Goal: Task Accomplishment & Management: Manage account settings

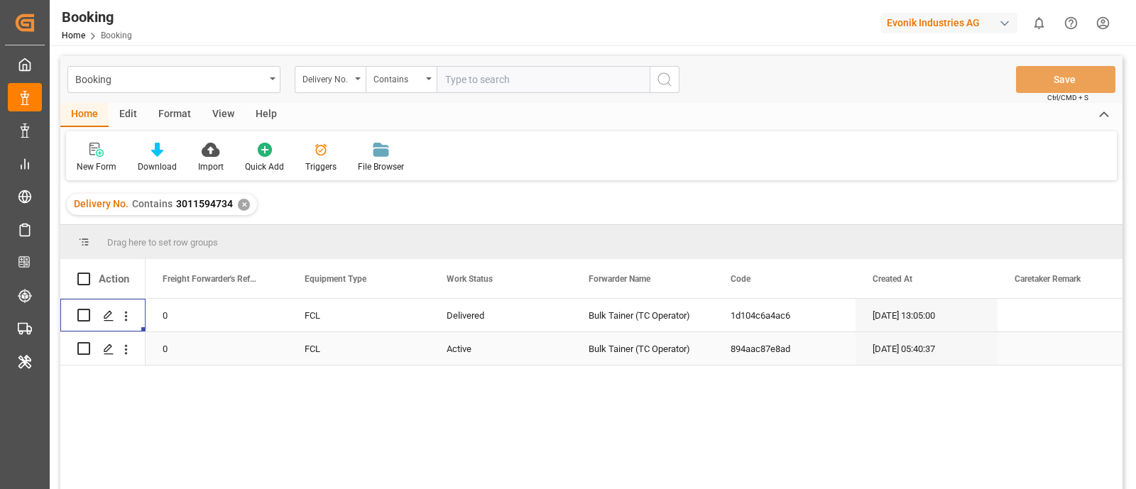
click at [477, 346] on div "Active" at bounding box center [500, 348] width 142 height 33
click at [477, 346] on span "Active" at bounding box center [464, 340] width 27 height 15
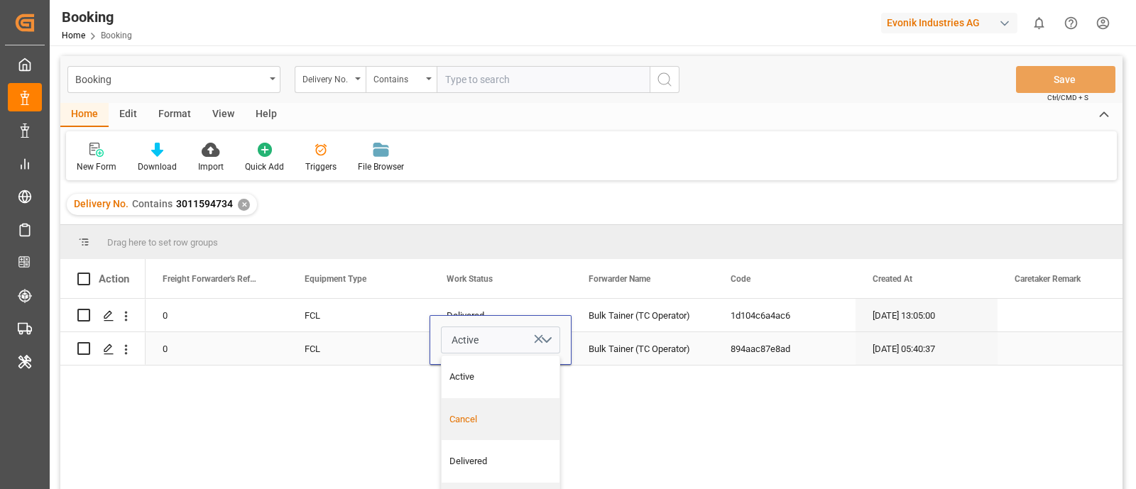
click at [479, 409] on div "Cancel" at bounding box center [500, 419] width 118 height 43
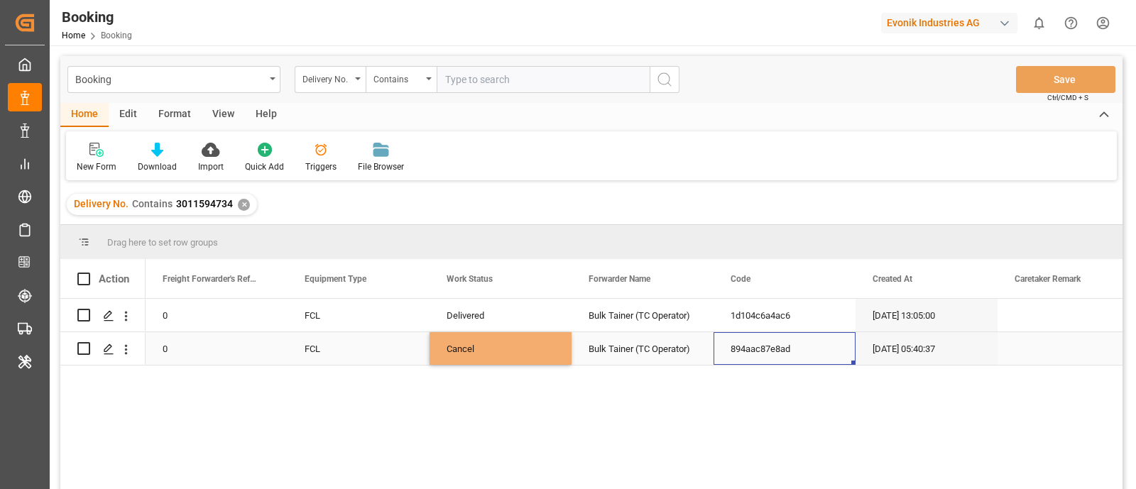
click at [717, 357] on div "894aac87e8ad" at bounding box center [784, 348] width 142 height 33
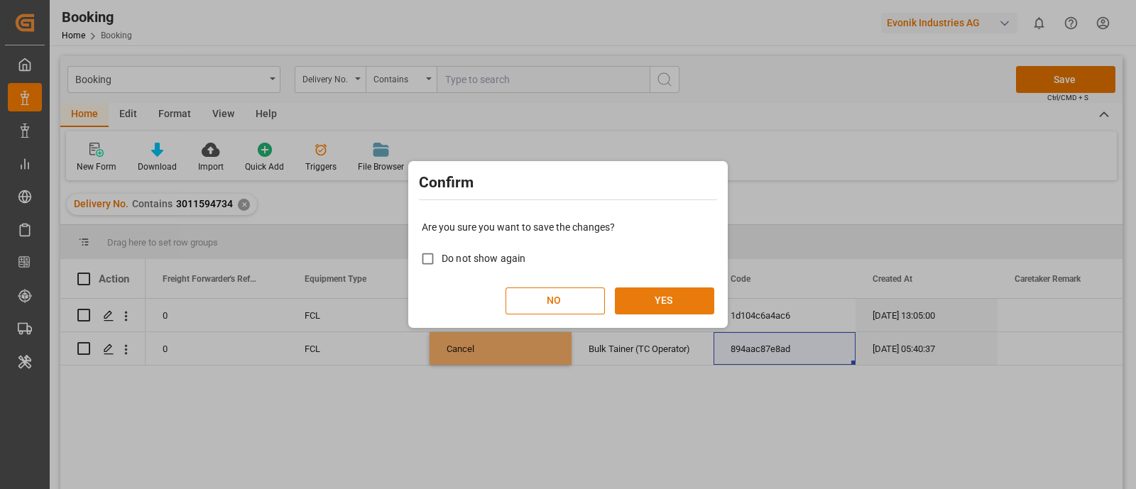
click at [669, 297] on button "YES" at bounding box center [664, 300] width 99 height 27
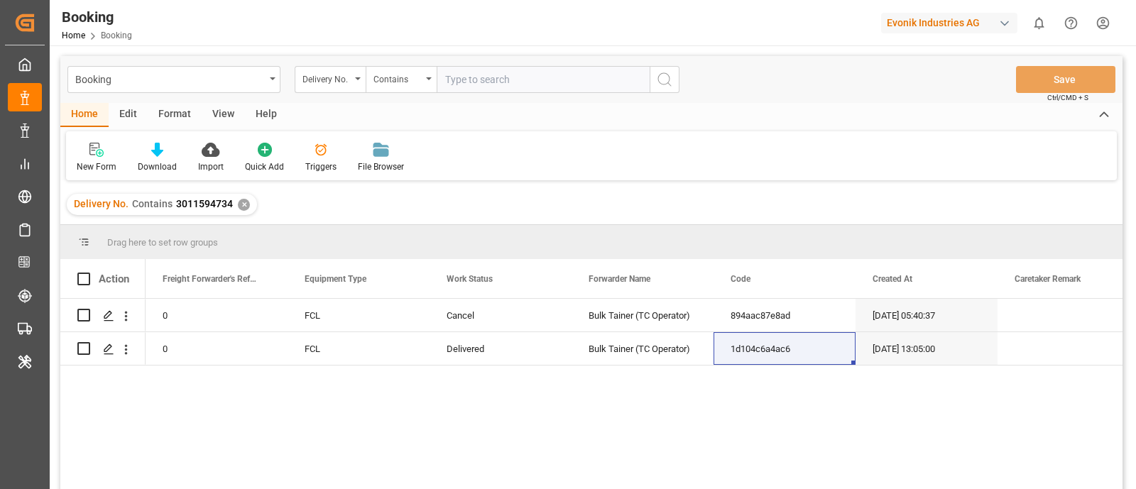
click at [505, 91] on input "text" at bounding box center [542, 79] width 213 height 27
paste input "3011594491"
type input "3011594491"
click at [674, 79] on button "search button" at bounding box center [664, 79] width 30 height 27
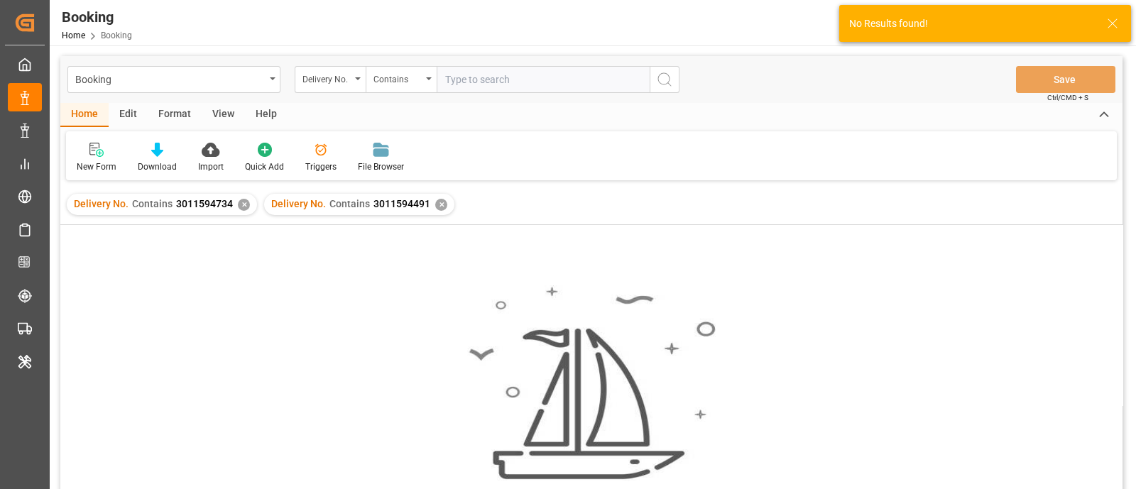
click at [241, 207] on div "✕" at bounding box center [244, 205] width 12 height 12
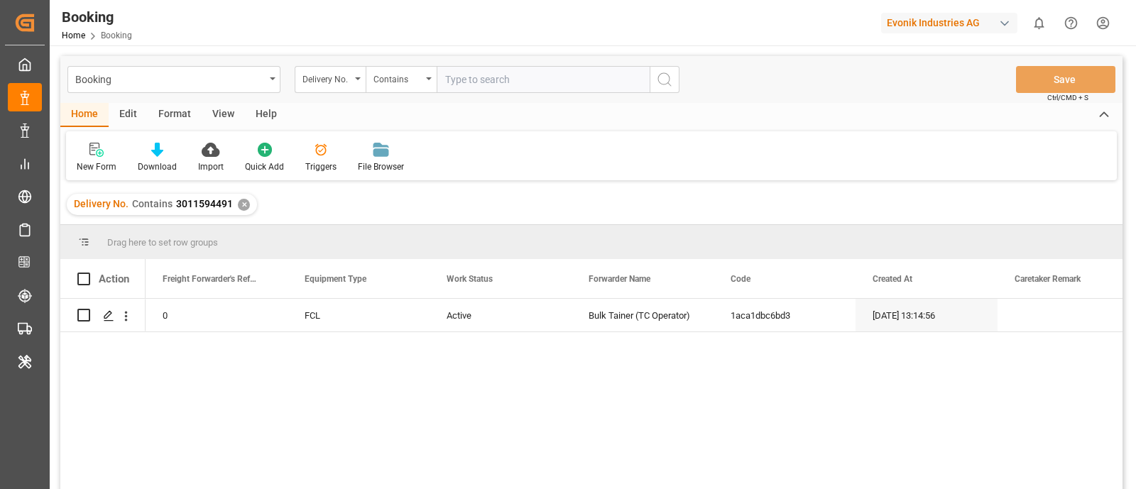
click at [490, 79] on input "text" at bounding box center [542, 79] width 213 height 27
paste input "3011594471"
type input "3011594471"
click at [664, 77] on icon "search button" at bounding box center [664, 79] width 17 height 17
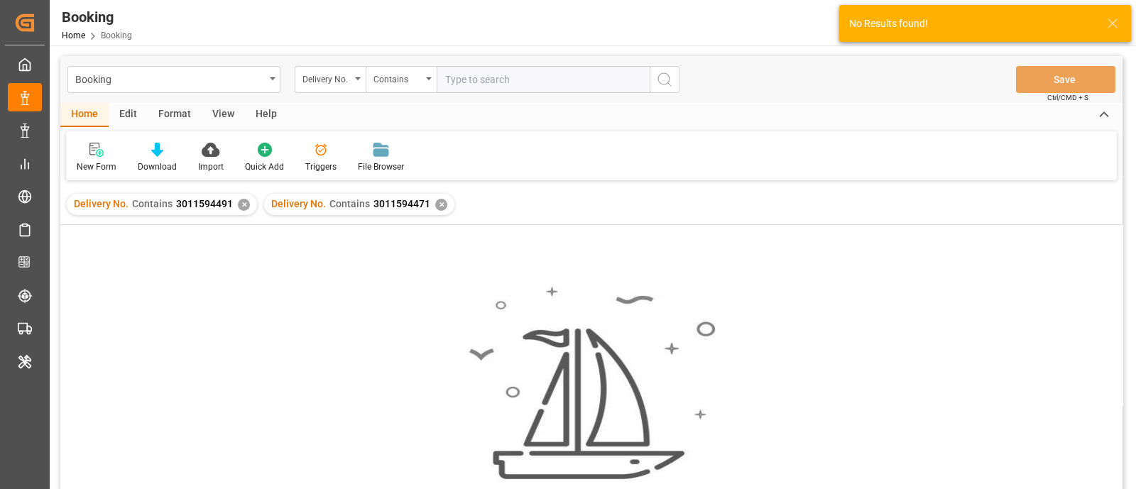
click at [241, 204] on div "✕" at bounding box center [244, 205] width 12 height 12
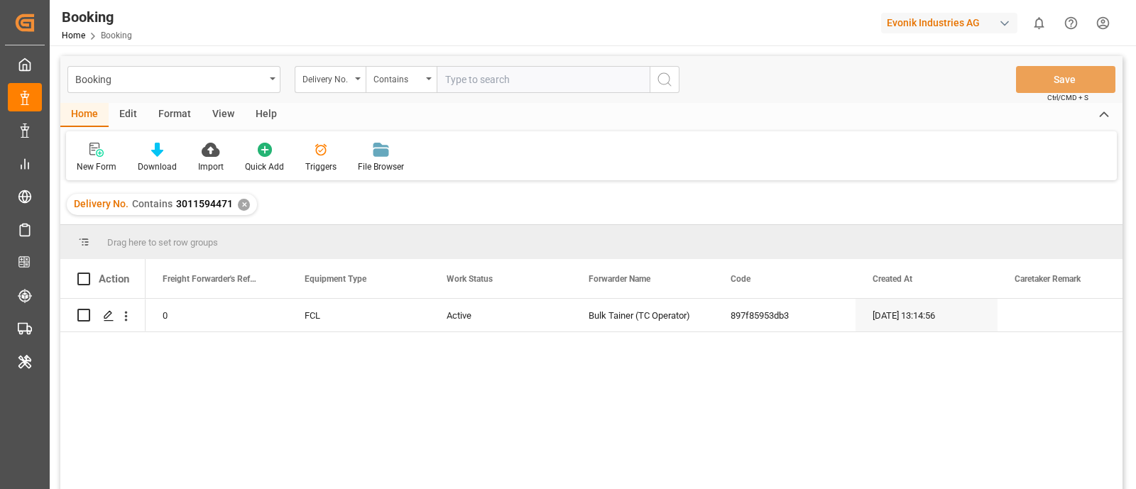
click at [471, 81] on input "text" at bounding box center [542, 79] width 213 height 27
paste input "3011519375"
type input "3011519375"
click at [676, 79] on button "search button" at bounding box center [664, 79] width 30 height 27
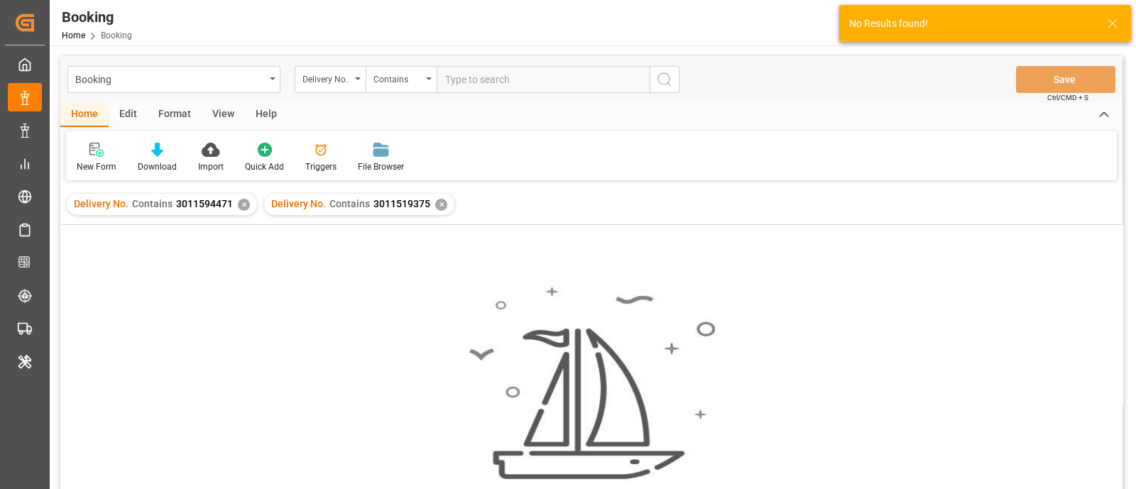
click at [238, 202] on div "✕" at bounding box center [244, 205] width 12 height 12
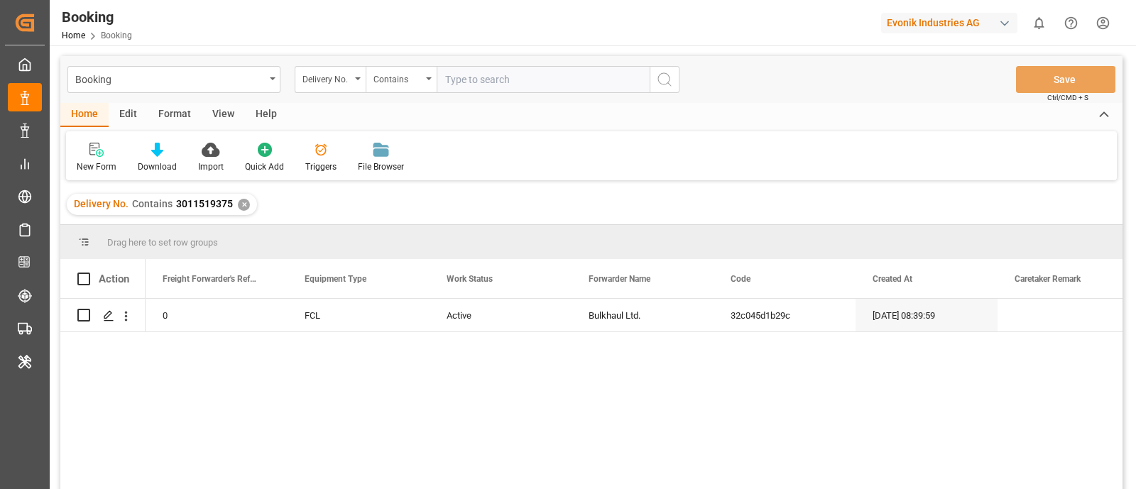
click at [478, 88] on input "text" at bounding box center [542, 79] width 213 height 27
paste input "3011519377"
type input "3011519377"
click at [650, 79] on button "search button" at bounding box center [664, 79] width 30 height 27
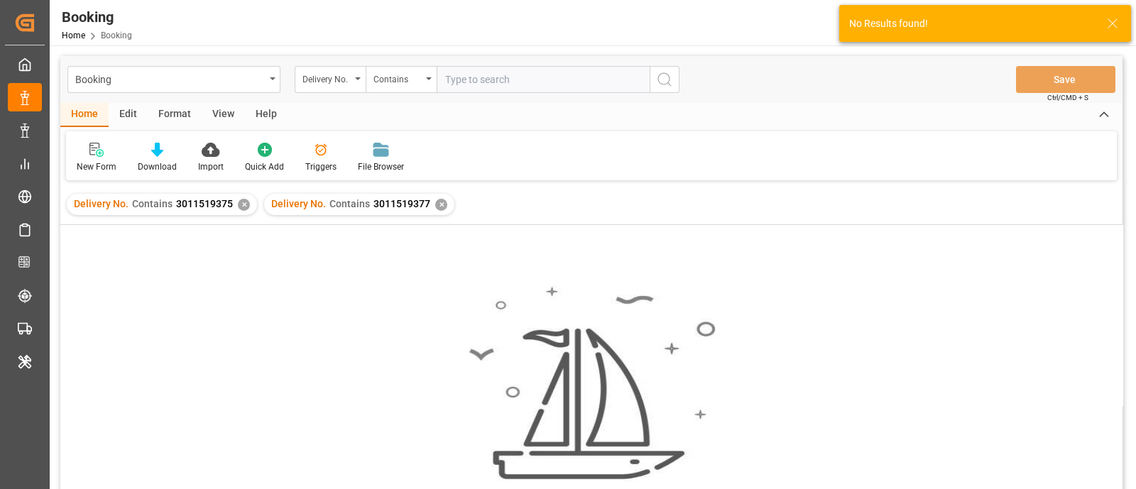
click at [242, 200] on div "✕" at bounding box center [244, 205] width 12 height 12
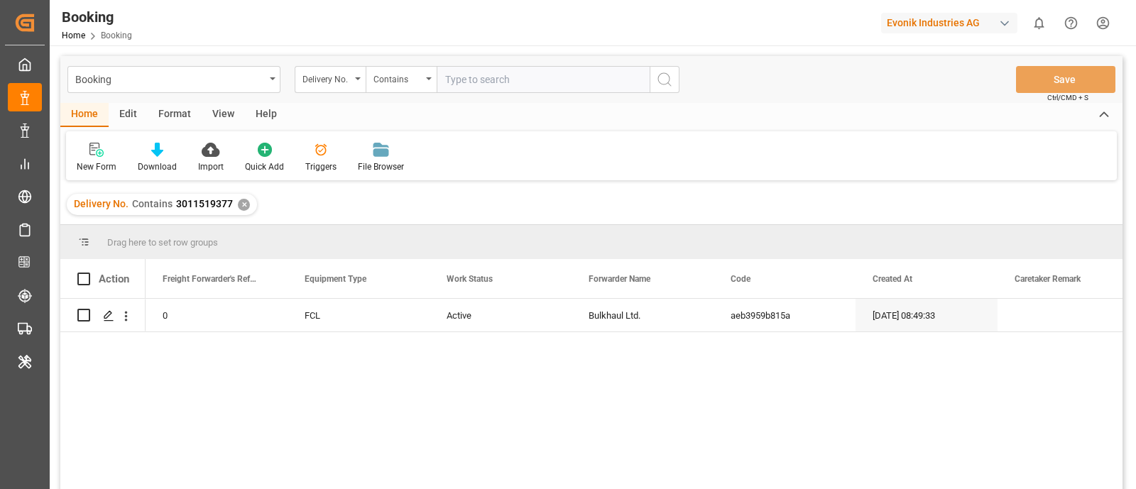
click at [468, 77] on input "text" at bounding box center [542, 79] width 213 height 27
paste input "3011519378"
type input "3011519378"
click at [660, 77] on icon "search button" at bounding box center [664, 79] width 17 height 17
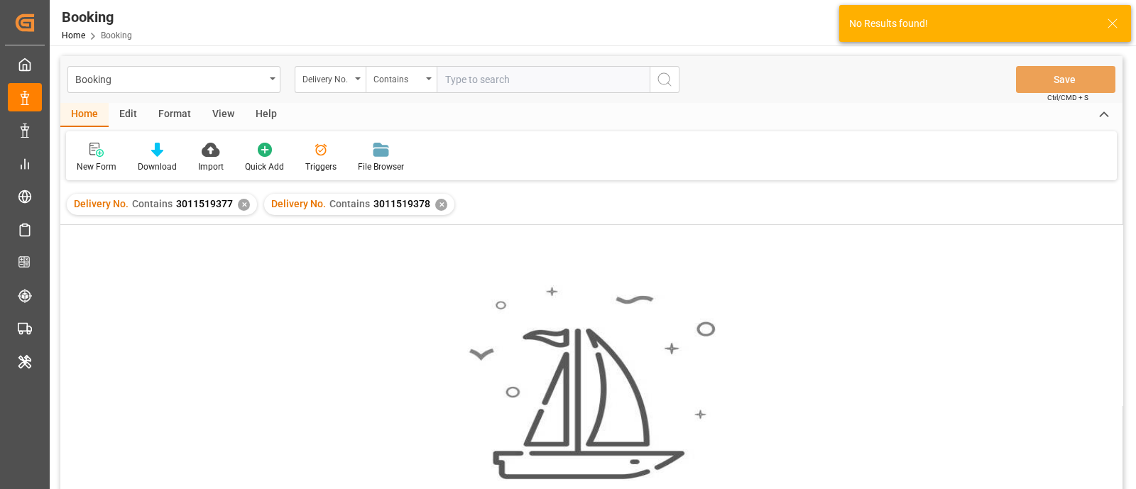
click at [238, 201] on div "✕" at bounding box center [244, 205] width 12 height 12
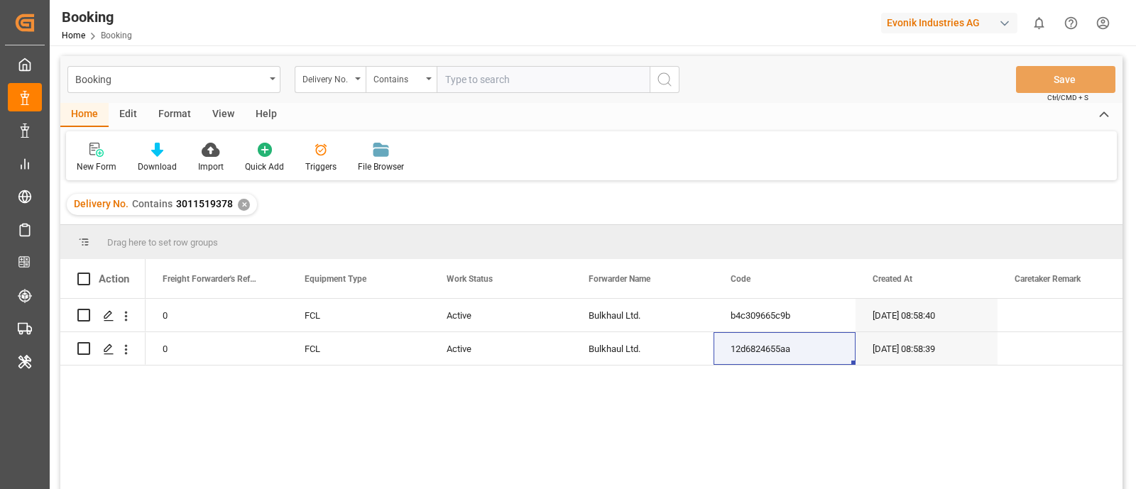
click at [449, 75] on input "text" at bounding box center [542, 79] width 213 height 27
paste input "3011536793"
type input "3011536793"
click at [656, 77] on icon "search button" at bounding box center [664, 79] width 17 height 17
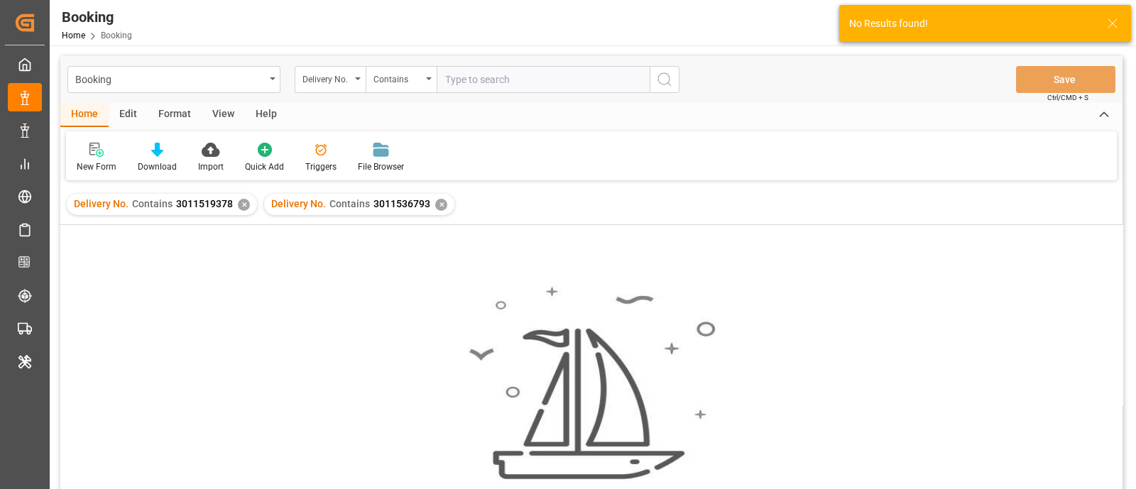
click at [238, 202] on div "✕" at bounding box center [244, 205] width 12 height 12
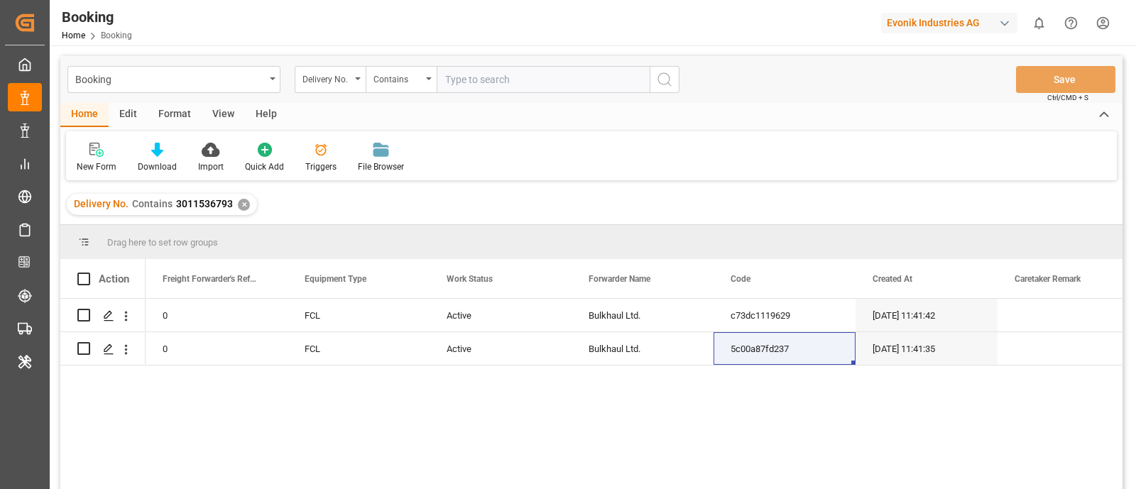
click at [504, 82] on input "text" at bounding box center [542, 79] width 213 height 27
paste input "3011536780"
type input "3011536780"
click at [660, 77] on icon "search button" at bounding box center [664, 79] width 17 height 17
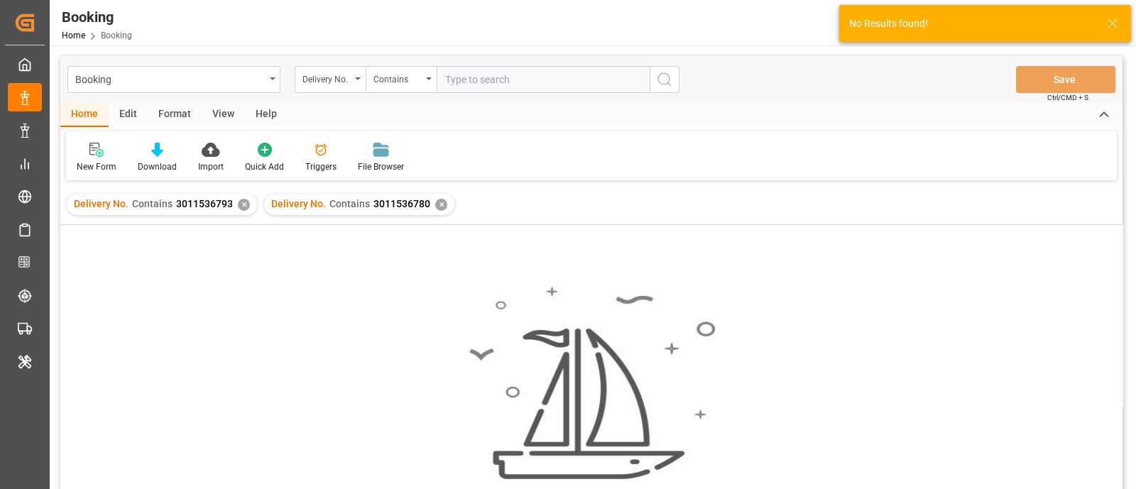
click at [241, 207] on div "✕" at bounding box center [244, 205] width 12 height 12
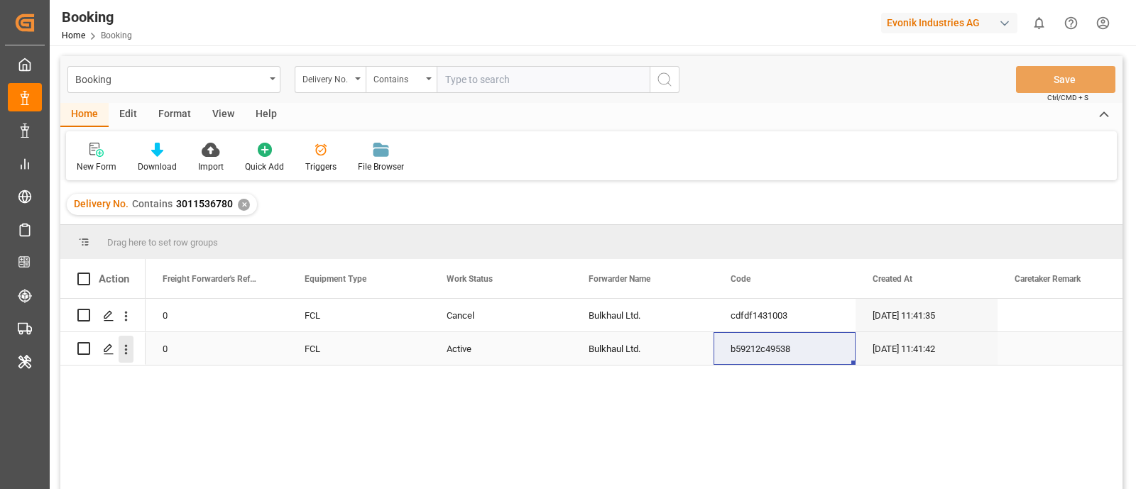
click at [125, 356] on icon "open menu" at bounding box center [126, 349] width 15 height 15
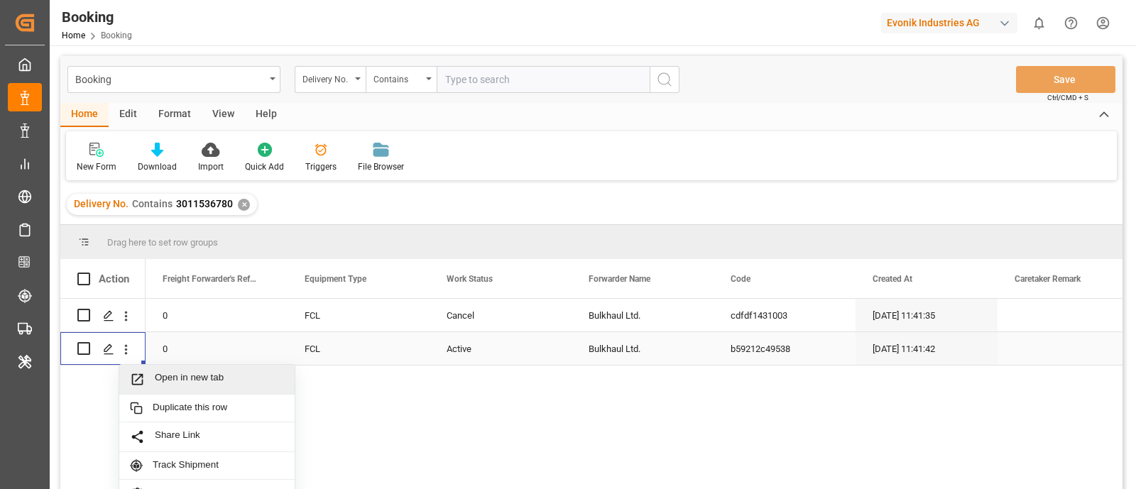
click at [182, 366] on div "Open in new tab" at bounding box center [206, 380] width 175 height 30
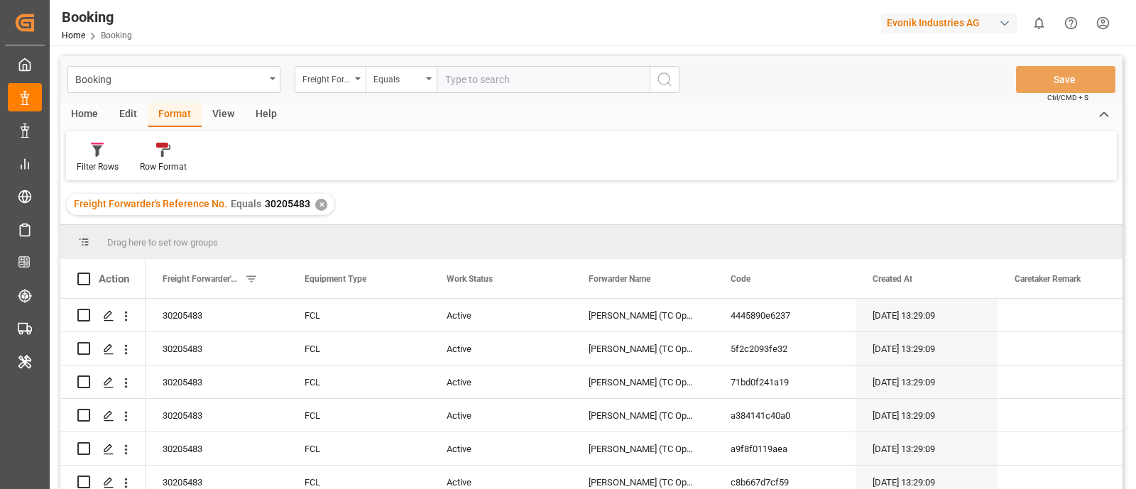
scroll to position [10, 0]
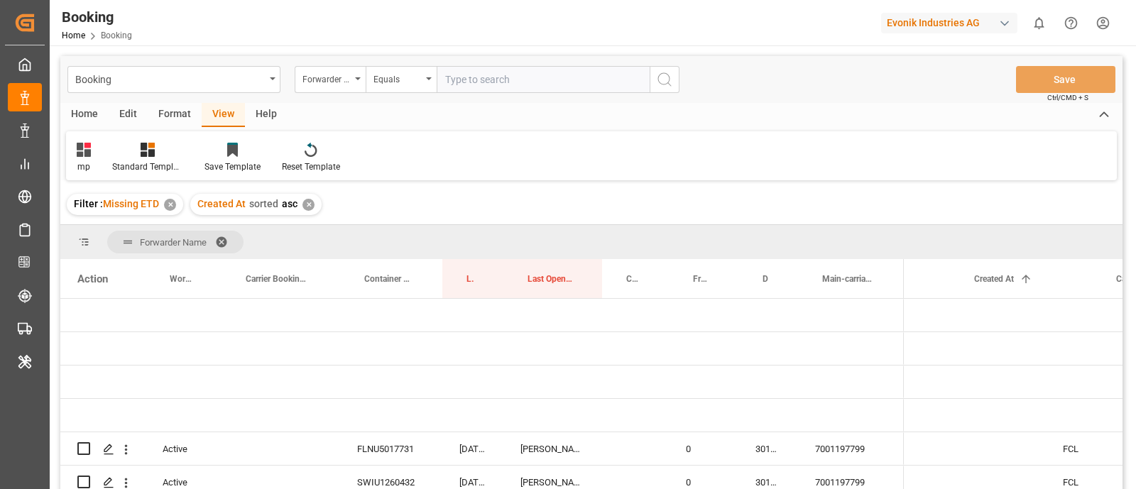
scroll to position [0, 373]
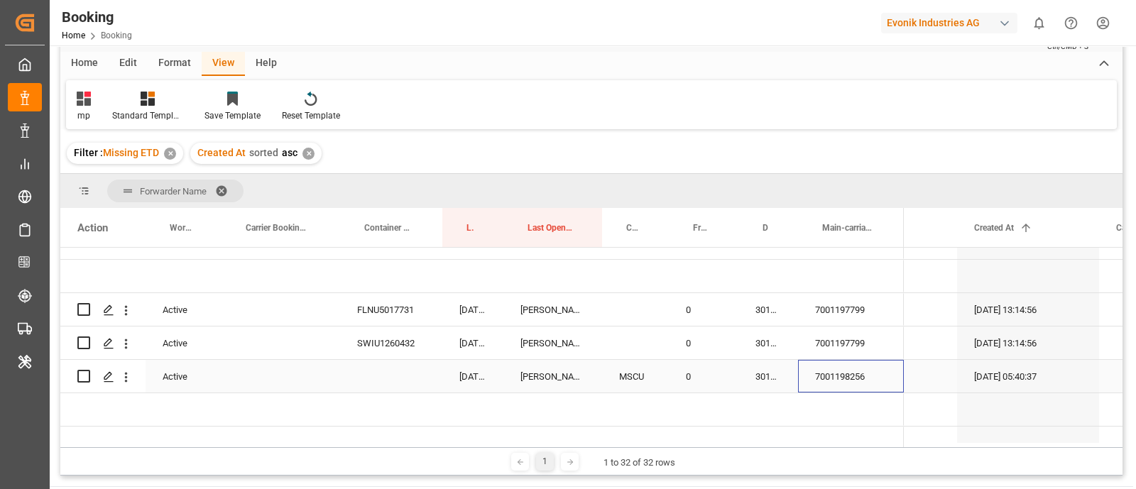
click at [844, 378] on div "7001198256" at bounding box center [851, 376] width 106 height 33
click at [844, 340] on div "7001197799" at bounding box center [851, 342] width 106 height 33
click at [768, 314] on div "3011594491" at bounding box center [768, 309] width 60 height 33
click at [763, 336] on div "3011594471" at bounding box center [768, 342] width 60 height 33
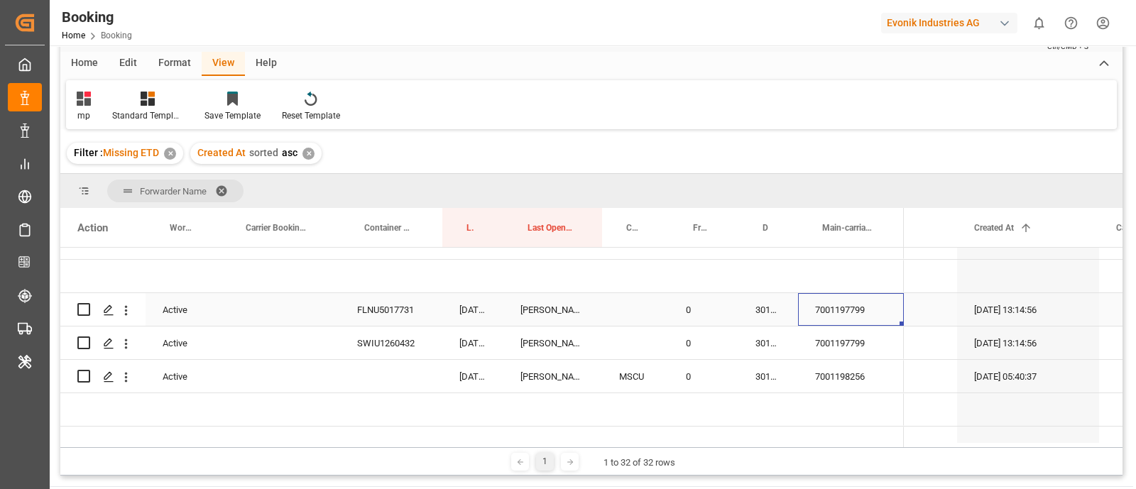
click at [852, 304] on div "7001197799" at bounding box center [851, 309] width 106 height 33
click at [759, 314] on div "3011594491" at bounding box center [768, 309] width 60 height 33
click at [764, 331] on div "3011594471" at bounding box center [768, 342] width 60 height 33
click at [818, 369] on div "7001198256" at bounding box center [851, 376] width 106 height 33
click at [815, 338] on div "7001197799" at bounding box center [851, 342] width 106 height 33
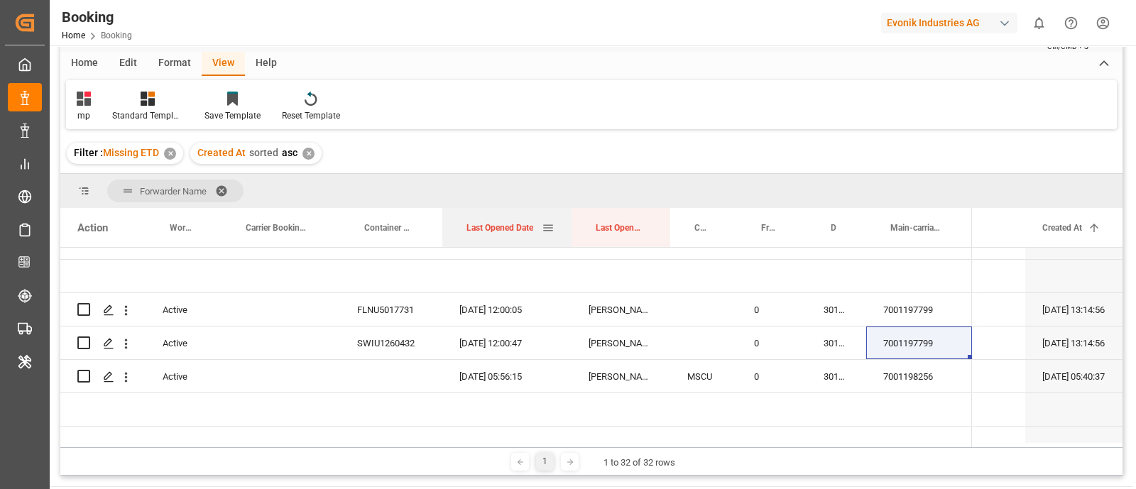
drag, startPoint x: 500, startPoint y: 216, endPoint x: 568, endPoint y: 215, distance: 68.1
click at [568, 215] on div at bounding box center [571, 227] width 6 height 39
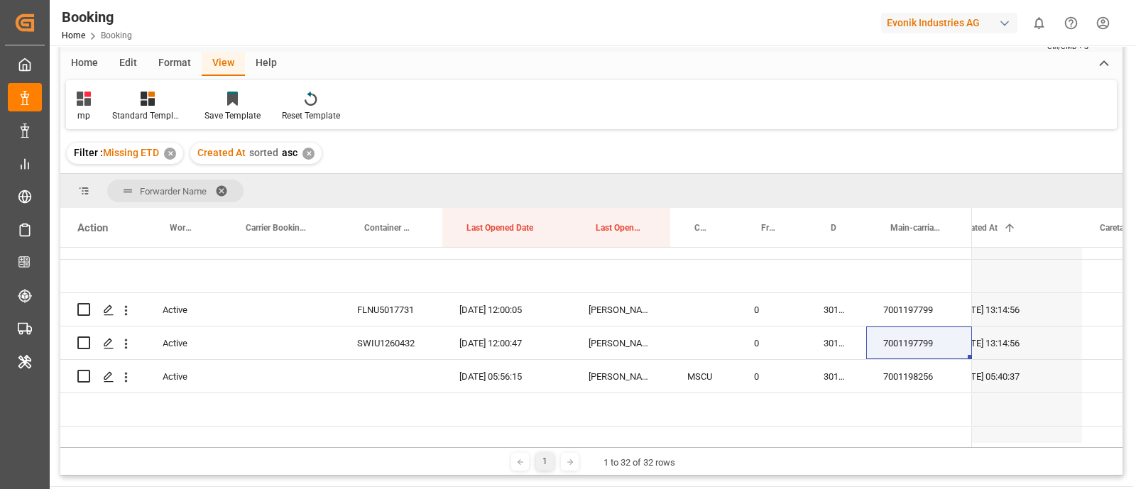
scroll to position [0, 0]
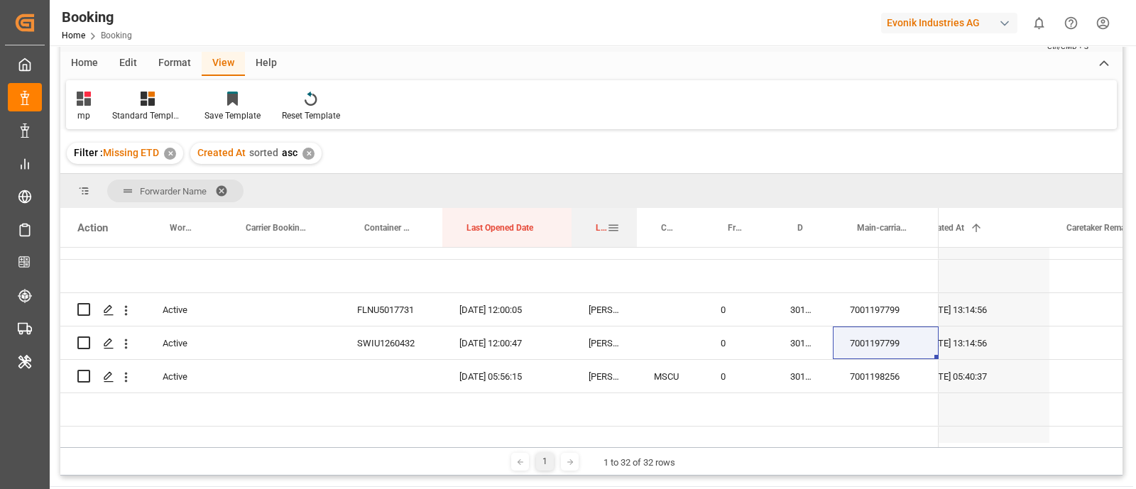
drag, startPoint x: 667, startPoint y: 216, endPoint x: 634, endPoint y: 221, distance: 33.6
click at [634, 221] on div at bounding box center [637, 227] width 6 height 39
click at [908, 338] on div "7001197799" at bounding box center [885, 342] width 106 height 33
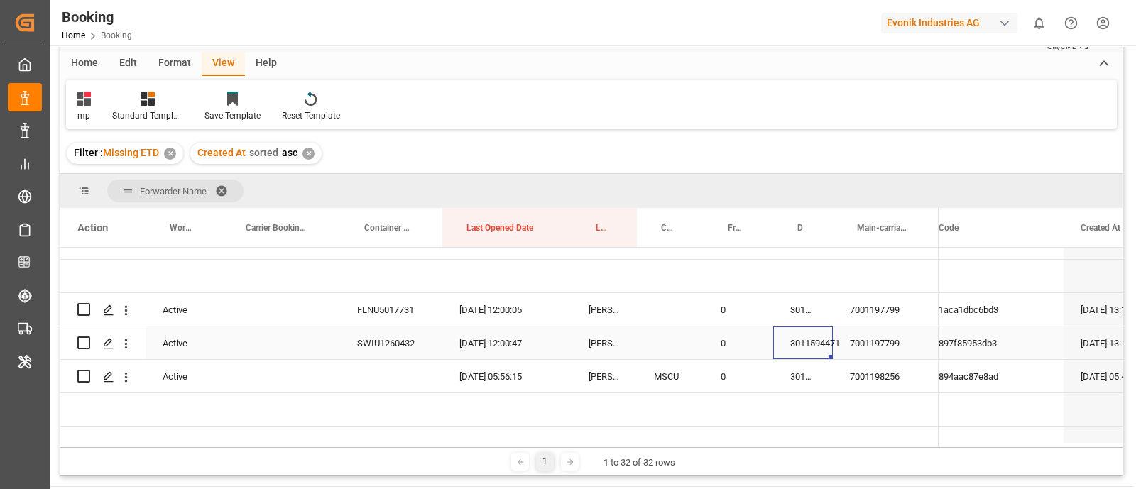
click at [792, 332] on div "3011594471" at bounding box center [803, 342] width 60 height 33
click at [812, 316] on div "3011594491" at bounding box center [803, 309] width 60 height 33
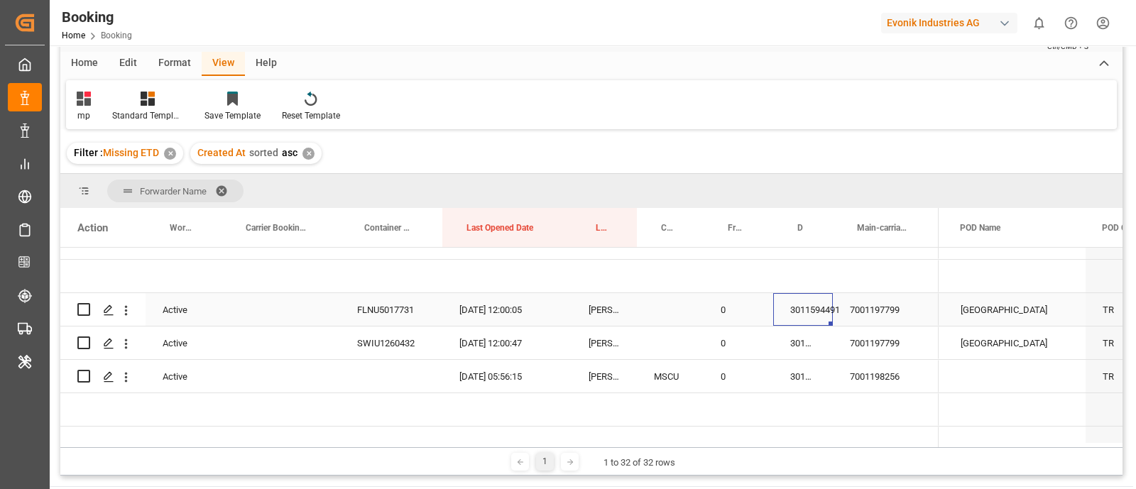
click at [806, 307] on div "3011594491" at bounding box center [803, 309] width 60 height 33
click at [815, 303] on div "3011594491" at bounding box center [803, 309] width 60 height 33
click at [820, 327] on div "3011594471" at bounding box center [803, 342] width 60 height 33
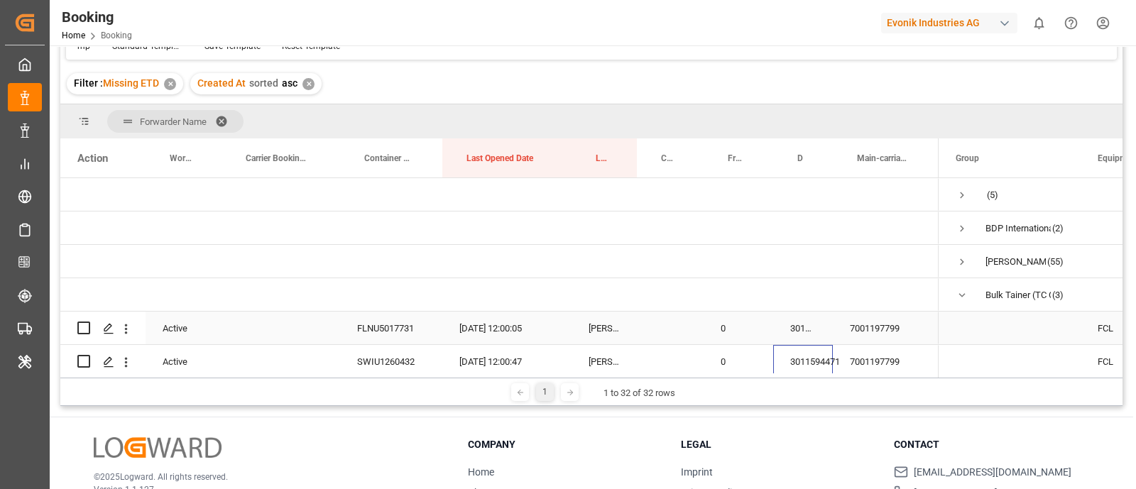
scroll to position [88, 0]
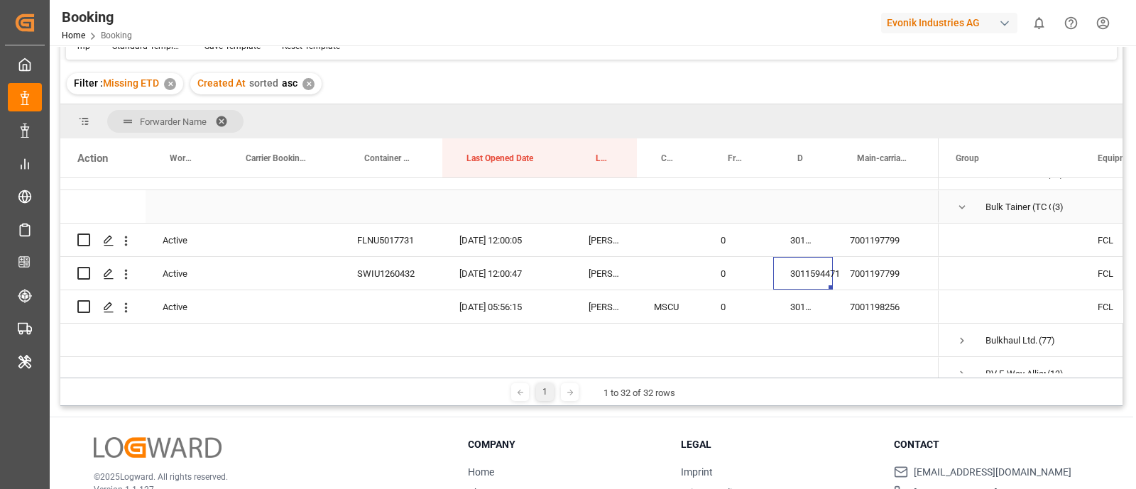
click at [961, 204] on span "Press SPACE to select this row." at bounding box center [961, 207] width 13 height 13
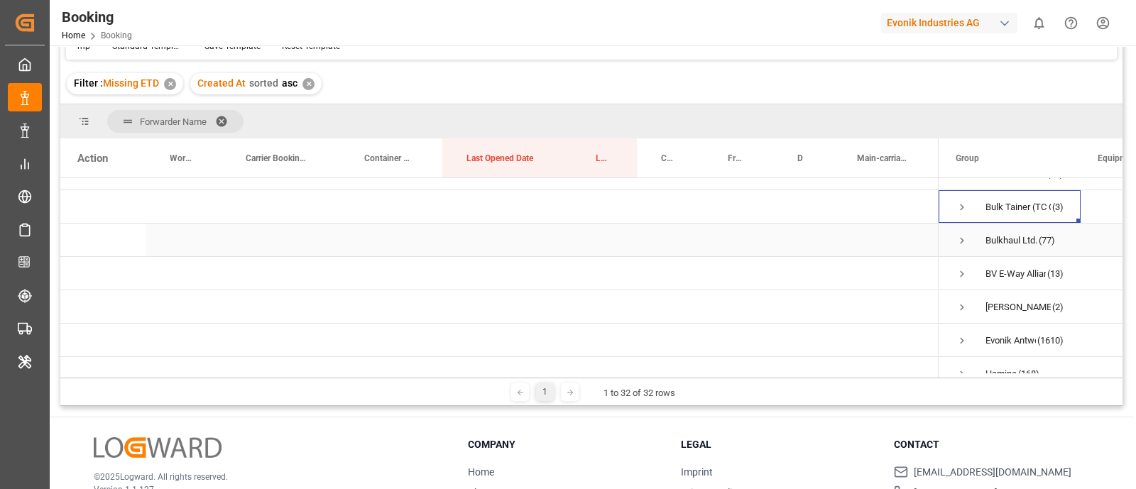
click at [959, 237] on span "Press SPACE to select this row." at bounding box center [961, 240] width 13 height 13
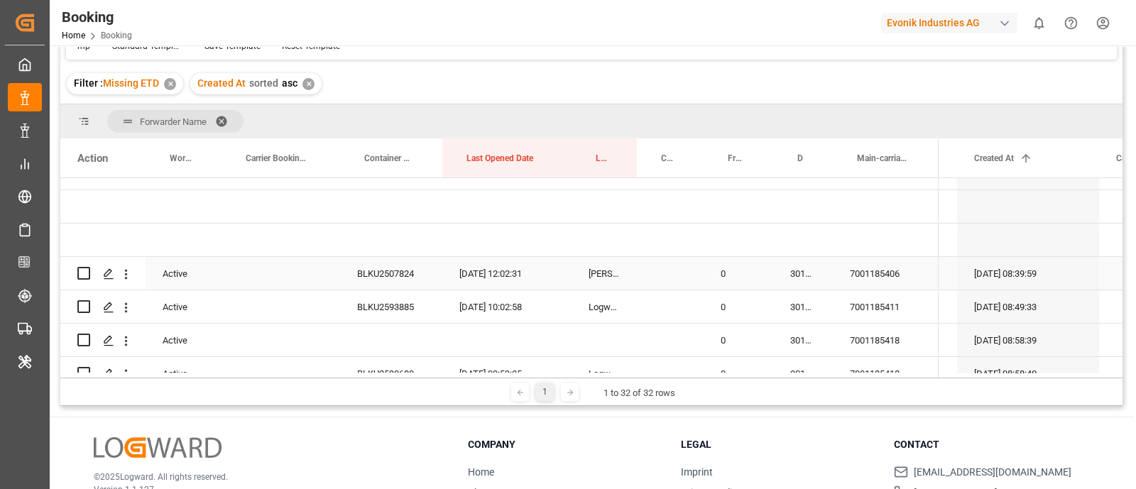
click at [873, 267] on div "7001185406" at bounding box center [885, 273] width 106 height 33
drag, startPoint x: 944, startPoint y: 378, endPoint x: 914, endPoint y: 377, distance: 29.8
click at [914, 378] on div "1 1 to 32 of 32 rows" at bounding box center [591, 392] width 1062 height 28
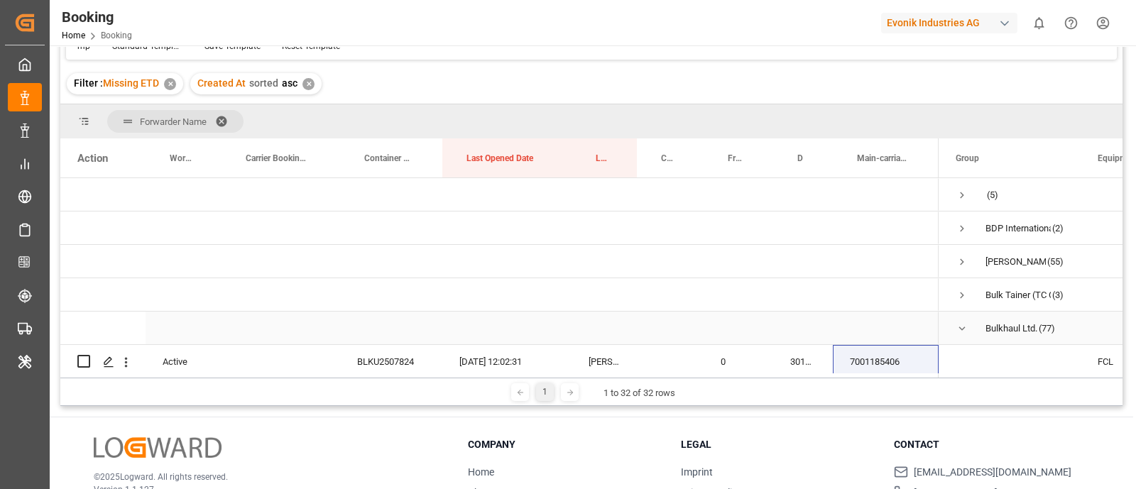
scroll to position [0, 0]
click at [967, 294] on span "Bulk Tainer (TC Operator) (3)" at bounding box center [1009, 294] width 108 height 31
click at [963, 294] on span "Press SPACE to select this row." at bounding box center [961, 295] width 13 height 13
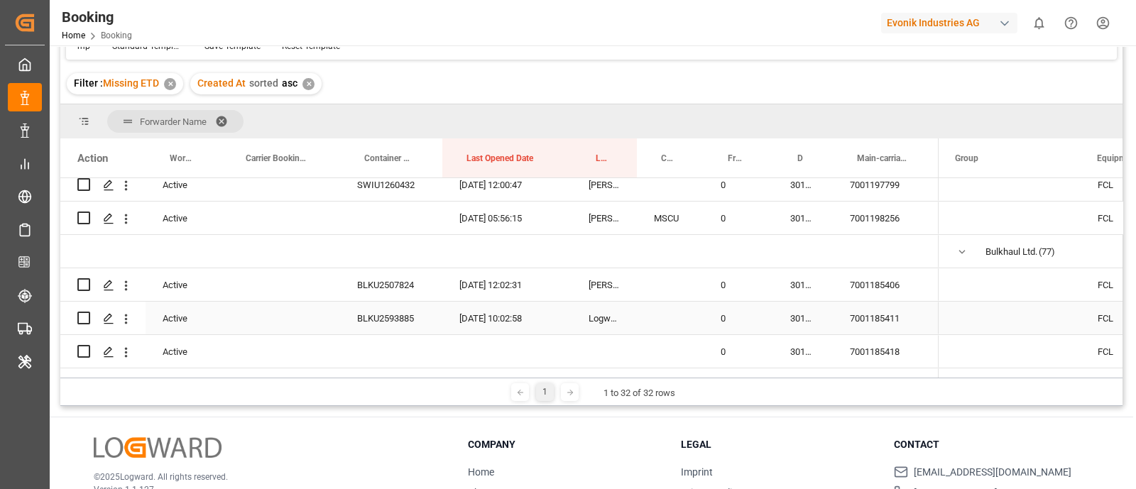
scroll to position [88, 0]
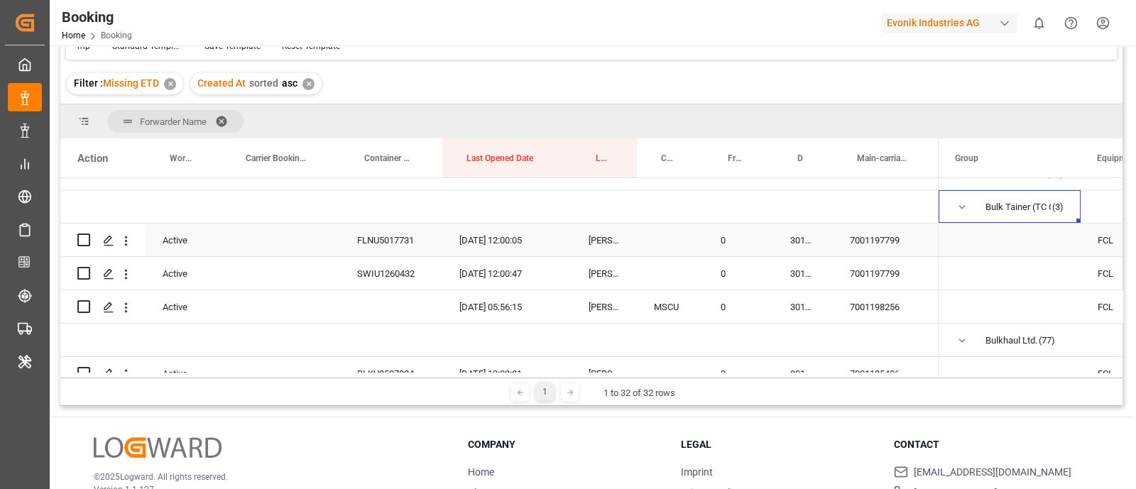
click at [869, 240] on div "7001197799" at bounding box center [885, 240] width 106 height 33
click at [806, 241] on div "3011594491" at bounding box center [803, 240] width 60 height 33
click at [877, 241] on div "7001197799" at bounding box center [885, 240] width 106 height 33
click at [794, 243] on div "3011594491" at bounding box center [803, 240] width 60 height 33
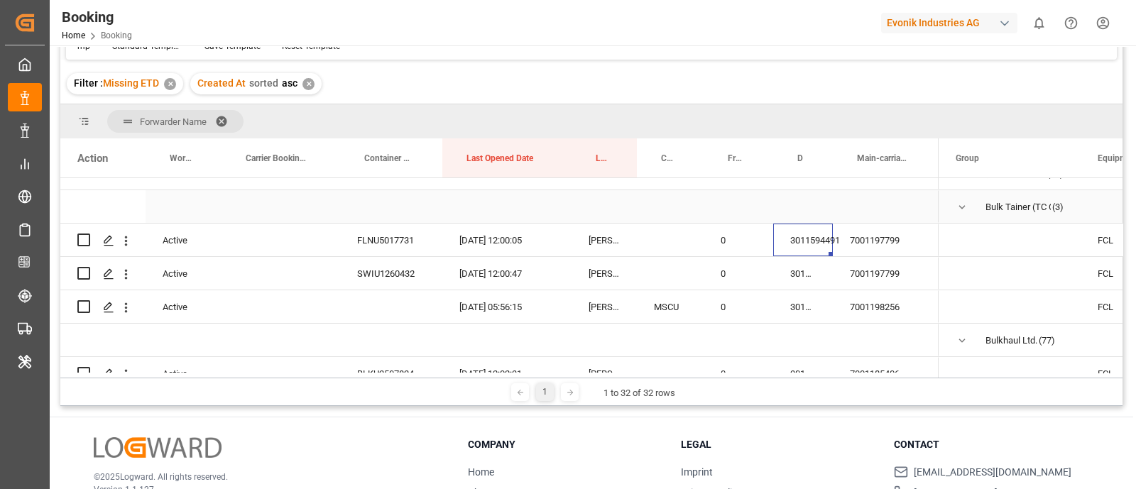
click at [962, 207] on span "Press SPACE to select this row." at bounding box center [961, 207] width 13 height 13
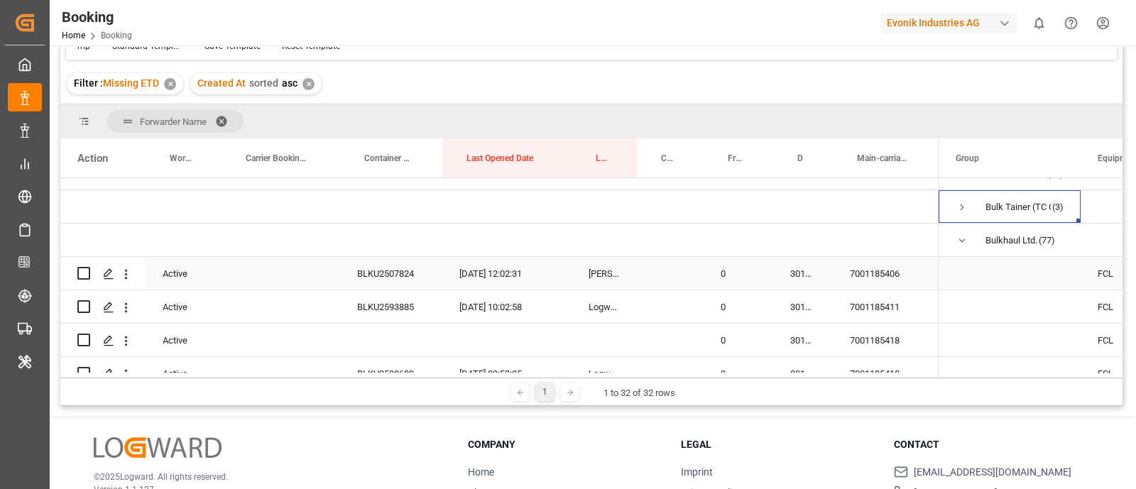
click at [897, 277] on div "7001185406" at bounding box center [885, 273] width 106 height 33
click at [801, 275] on div "3011519375" at bounding box center [803, 273] width 60 height 33
click at [880, 265] on div "7001185406" at bounding box center [885, 273] width 106 height 33
click at [781, 268] on div "3011519375" at bounding box center [803, 273] width 60 height 33
click at [123, 276] on icon "open menu" at bounding box center [126, 274] width 15 height 15
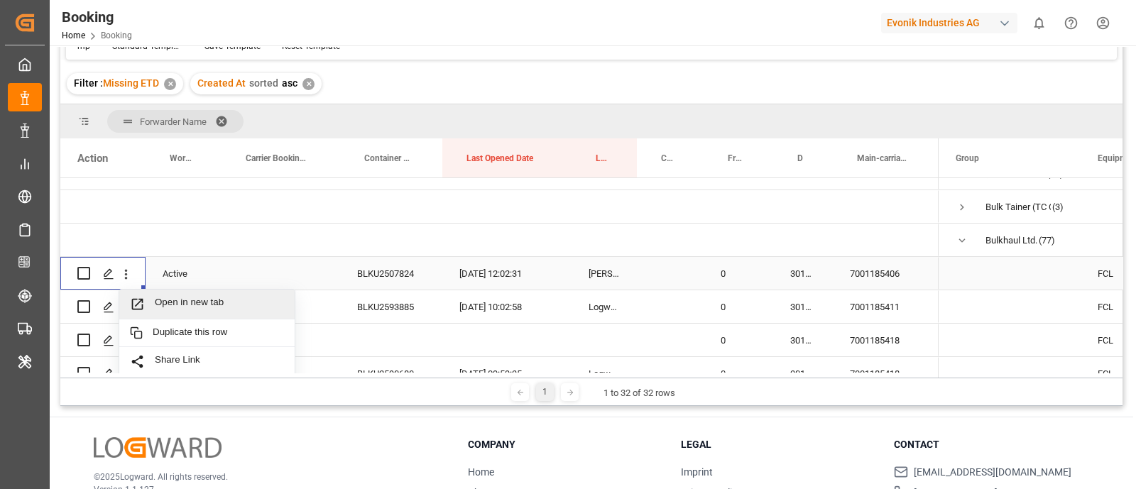
click at [170, 298] on span "Open in new tab" at bounding box center [219, 304] width 129 height 15
click at [873, 305] on div "7001185411" at bounding box center [885, 306] width 106 height 33
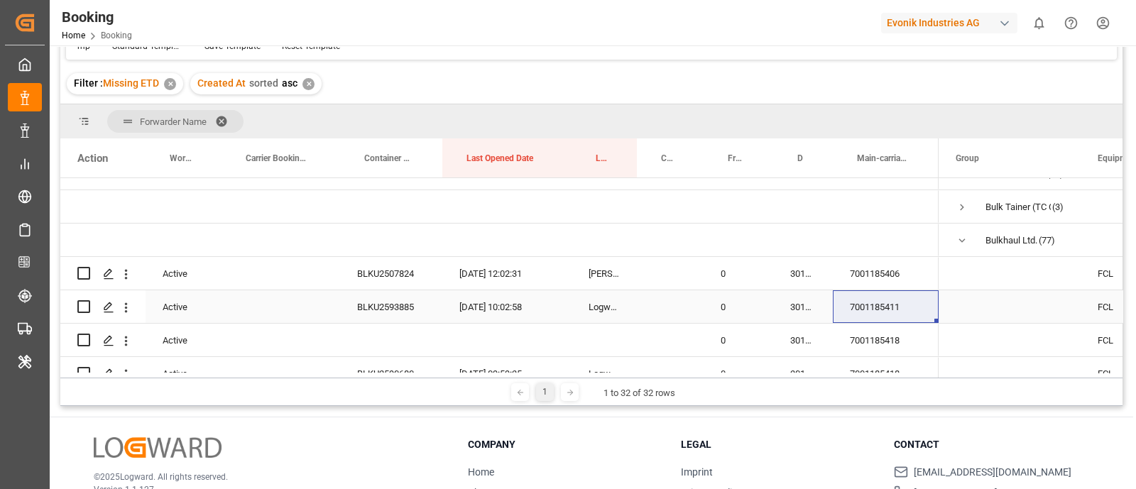
click at [787, 305] on div "3011519377" at bounding box center [803, 306] width 60 height 33
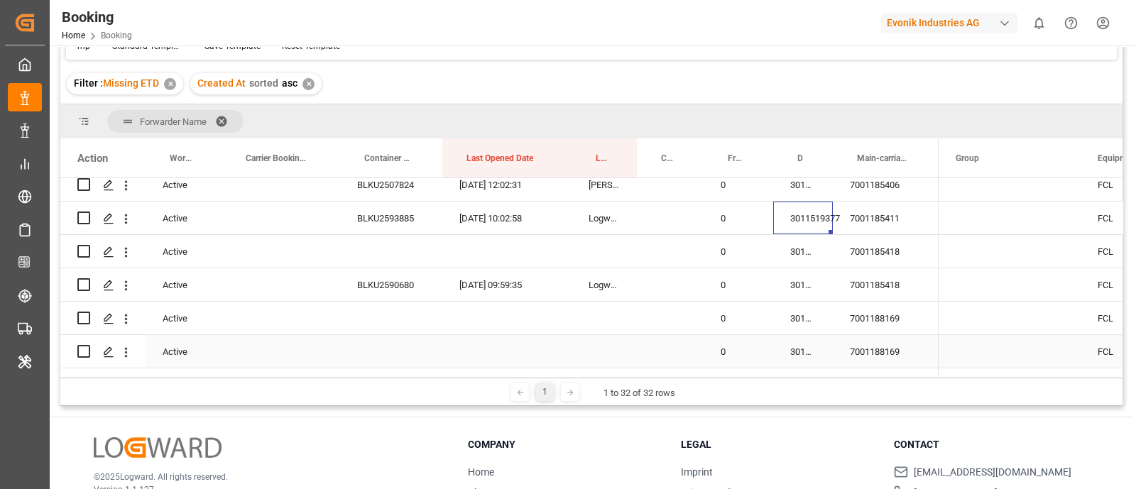
scroll to position [88, 0]
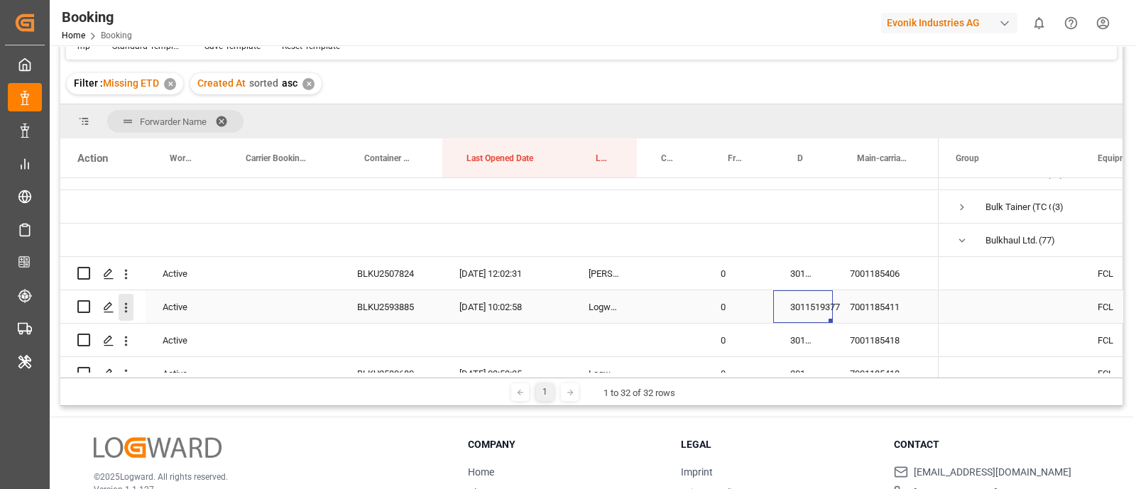
click at [130, 309] on icon "open menu" at bounding box center [126, 307] width 15 height 15
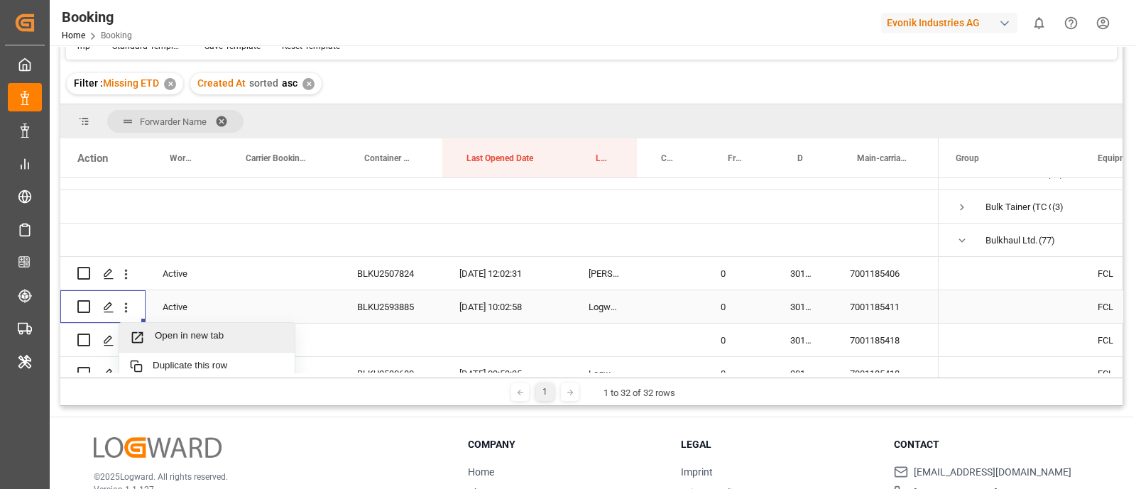
click at [204, 325] on div "Open in new tab" at bounding box center [206, 338] width 175 height 30
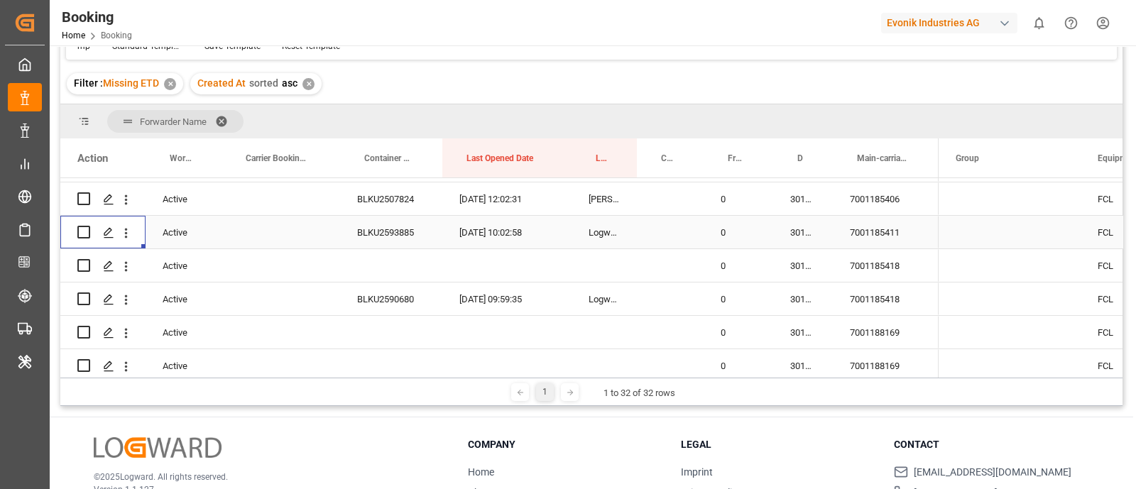
scroll to position [177, 0]
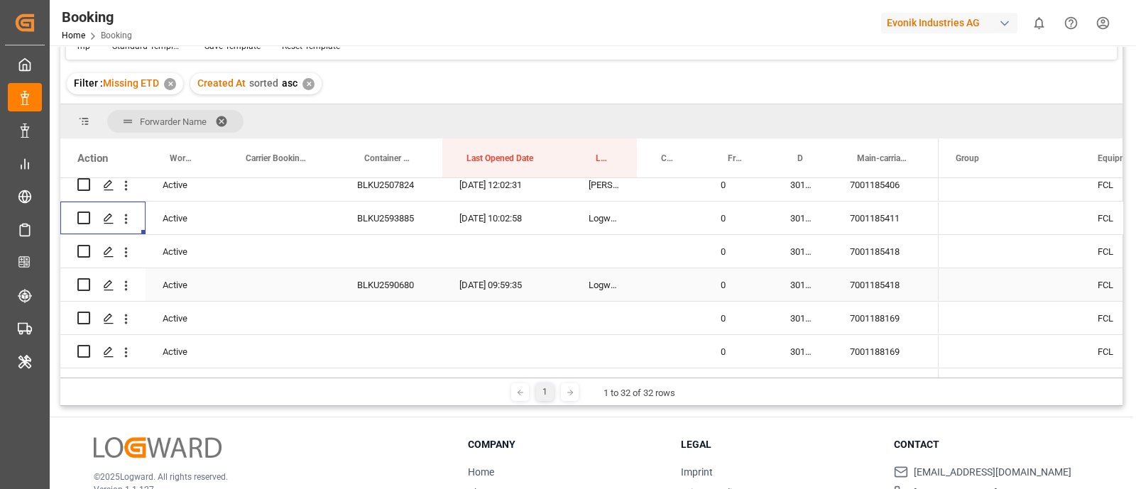
click at [883, 290] on div "7001185418" at bounding box center [885, 284] width 106 height 33
click at [788, 257] on div "3011519378" at bounding box center [803, 251] width 60 height 33
click at [172, 250] on div "Active" at bounding box center [183, 251] width 76 height 33
click at [188, 251] on icon "Press SPACE to select this row." at bounding box center [188, 258] width 15 height 15
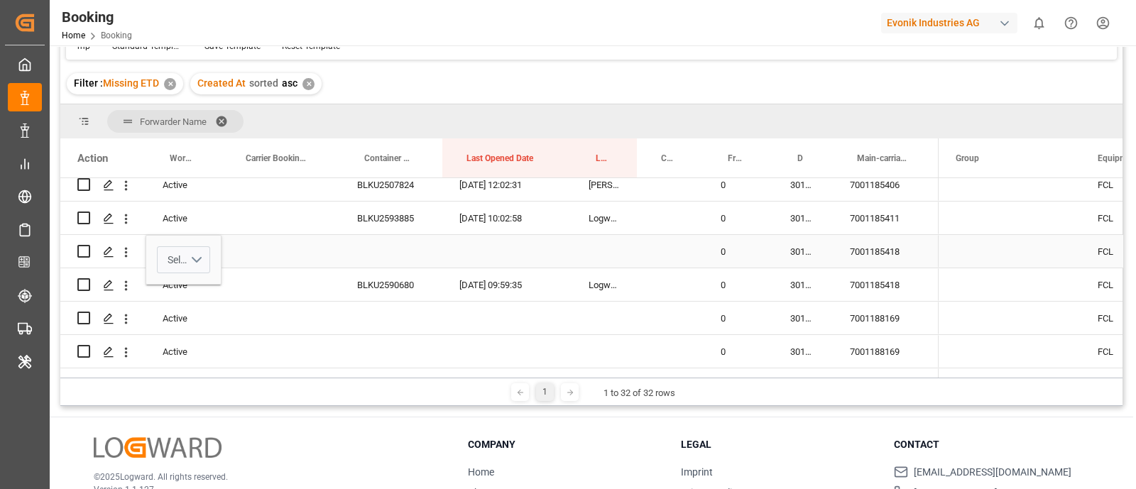
click at [198, 258] on button "Select" at bounding box center [183, 259] width 53 height 27
click at [168, 338] on div "Cancel" at bounding box center [184, 339] width 38 height 14
click at [278, 288] on div "Press SPACE to select this row." at bounding box center [280, 284] width 119 height 33
click at [790, 277] on div "3011519378" at bounding box center [803, 284] width 60 height 33
click at [123, 292] on button "open menu" at bounding box center [126, 285] width 15 height 27
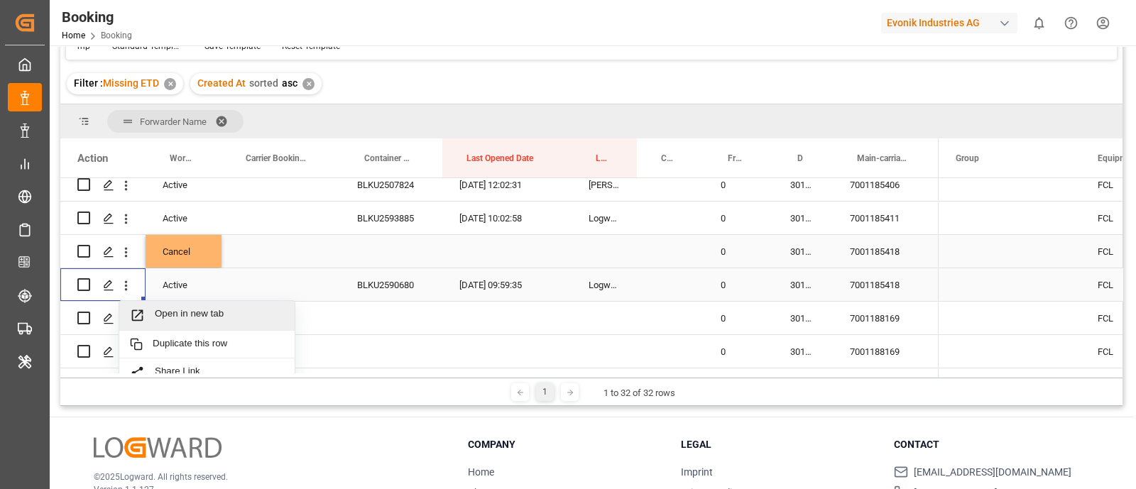
click at [177, 309] on span "Open in new tab" at bounding box center [219, 315] width 129 height 15
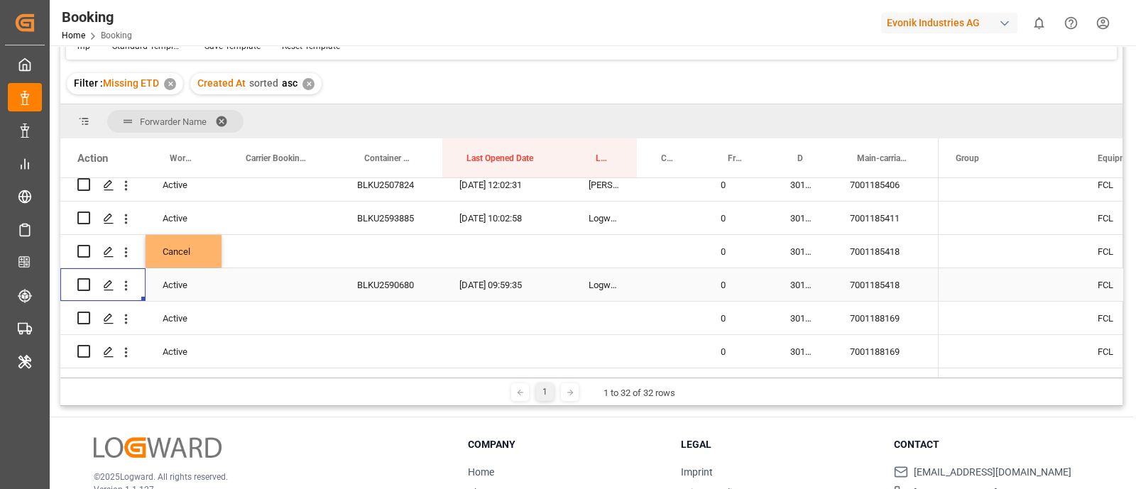
click at [893, 275] on div "7001185418" at bounding box center [885, 284] width 106 height 33
click at [810, 253] on div "3011519378" at bounding box center [803, 251] width 60 height 33
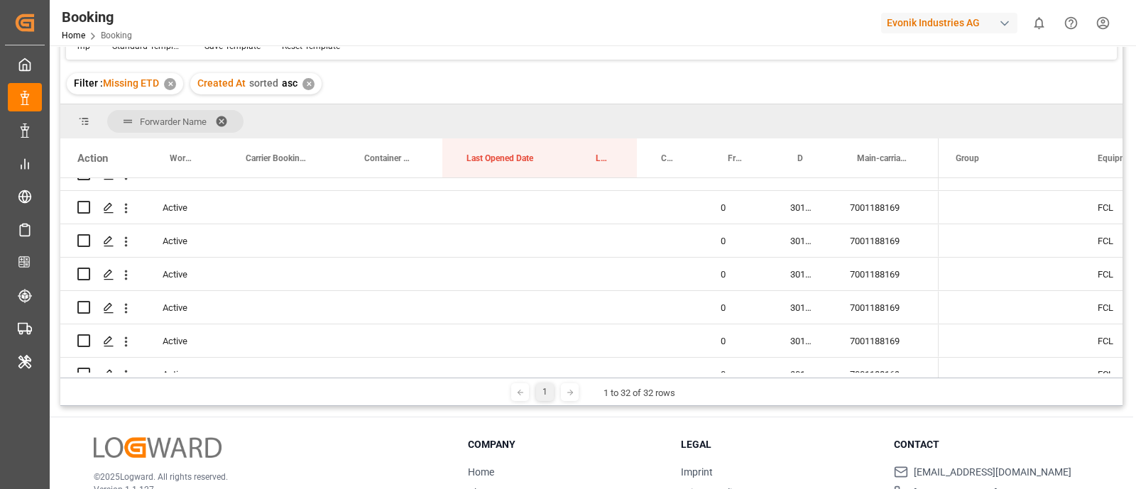
scroll to position [266, 0]
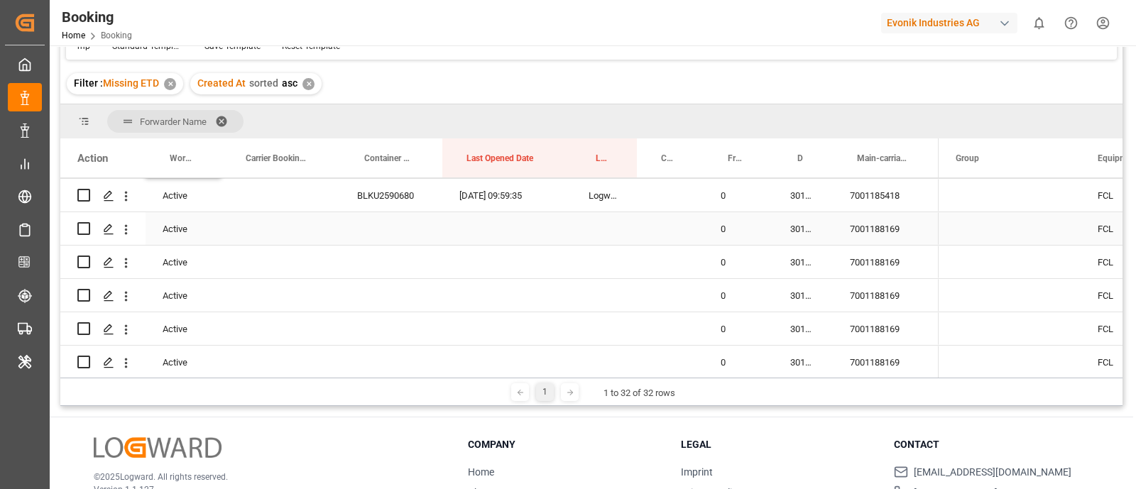
click at [879, 228] on div "7001188169" at bounding box center [885, 228] width 106 height 33
click at [798, 231] on div "3011536580" at bounding box center [803, 228] width 60 height 33
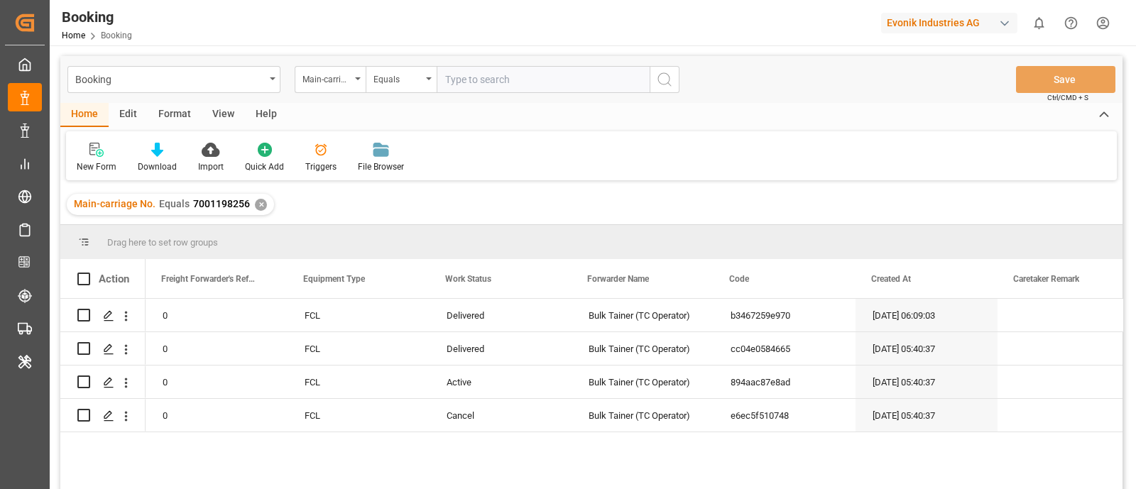
scroll to position [0, 1]
click at [499, 87] on input "text" at bounding box center [542, 79] width 213 height 27
paste input "7001197799"
type input "7001197799"
click at [657, 69] on button "search button" at bounding box center [664, 79] width 30 height 27
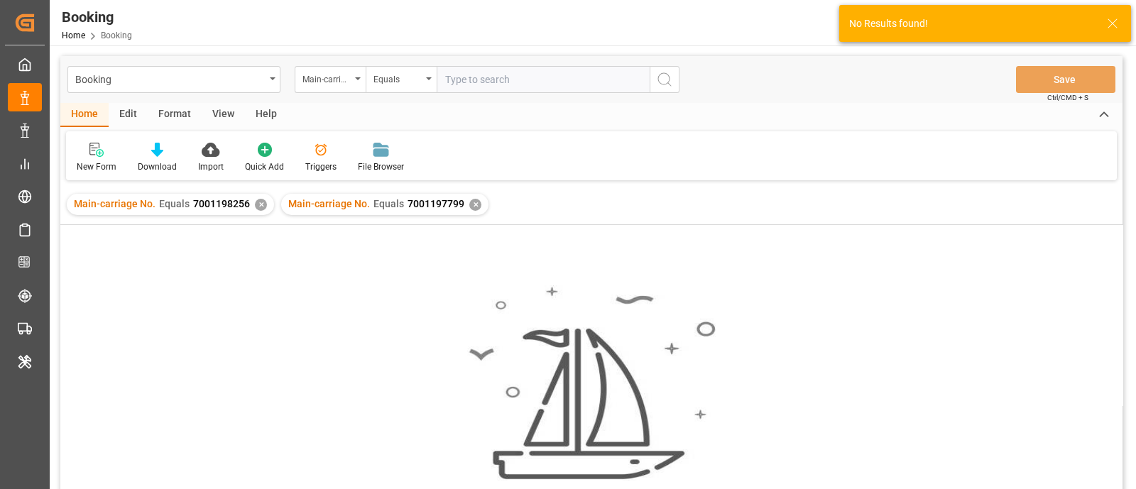
click at [258, 204] on div "✕" at bounding box center [261, 205] width 12 height 12
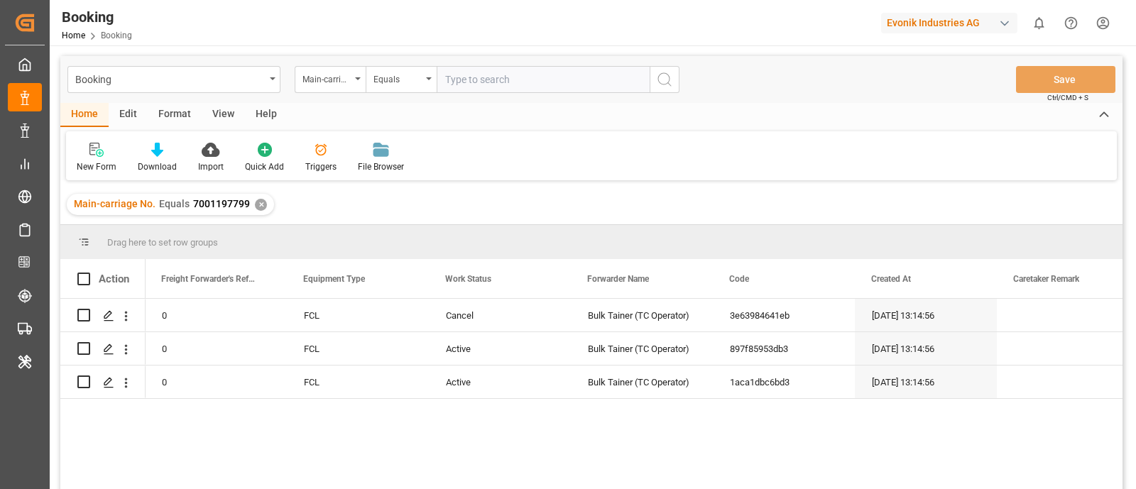
click at [466, 79] on input "text" at bounding box center [542, 79] width 213 height 27
paste input "7001197801"
type input "7001197801"
click at [678, 77] on button "search button" at bounding box center [664, 79] width 30 height 27
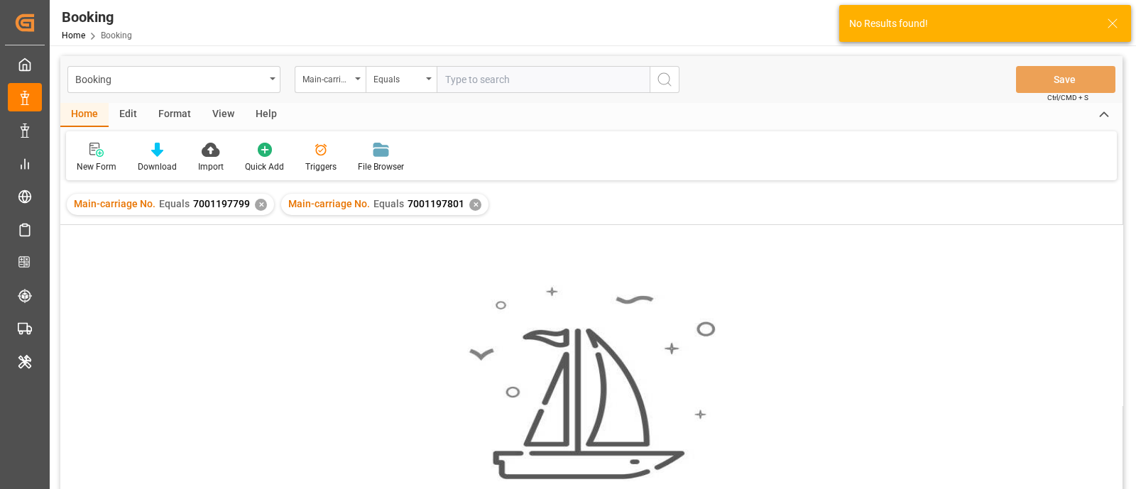
click at [256, 204] on div "✕" at bounding box center [261, 205] width 12 height 12
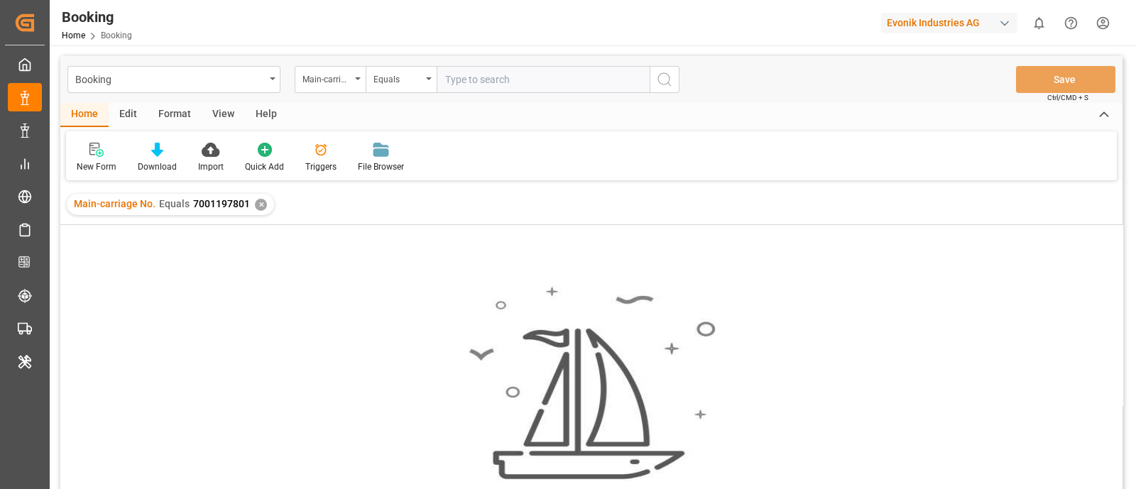
click at [455, 82] on input "text" at bounding box center [542, 79] width 213 height 27
paste input "7001197801"
type input "7001197801"
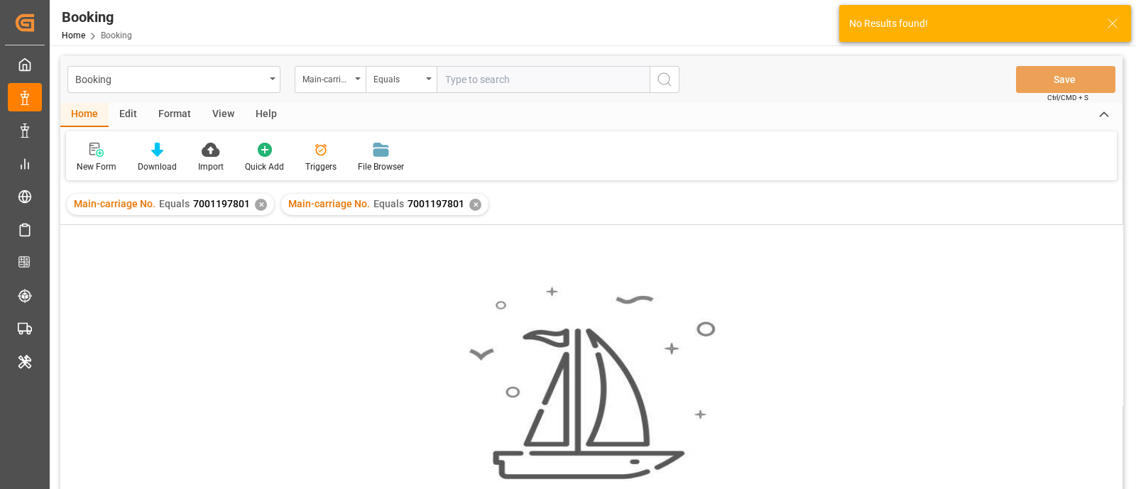
click at [266, 206] on div "Main-carriage No. Equals 7001197801 ✕" at bounding box center [170, 204] width 207 height 21
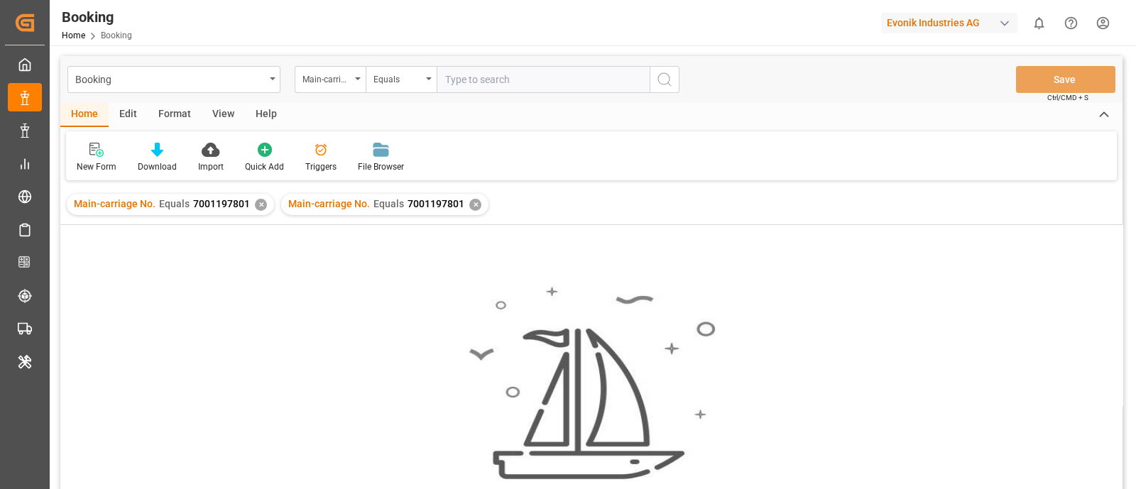
click at [261, 202] on div "✕" at bounding box center [261, 205] width 12 height 12
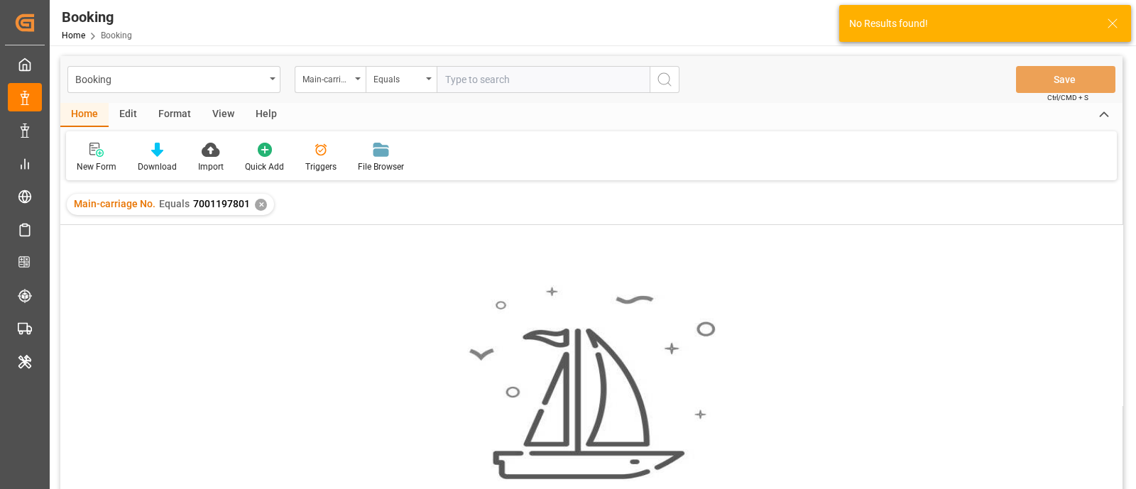
click at [468, 79] on input "text" at bounding box center [542, 79] width 213 height 27
paste input "7001197801"
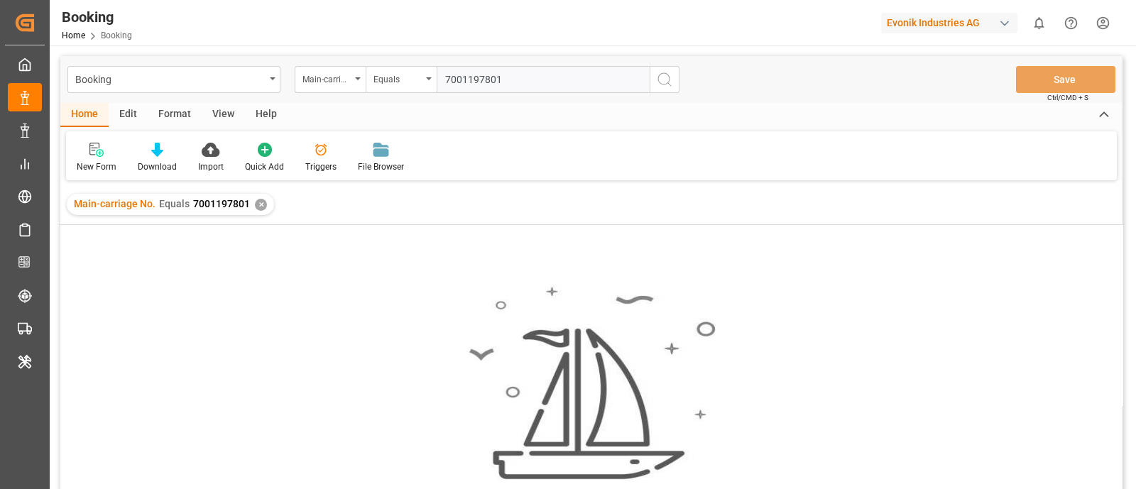
type input "7001197801"
click at [667, 76] on icon "search button" at bounding box center [664, 79] width 17 height 17
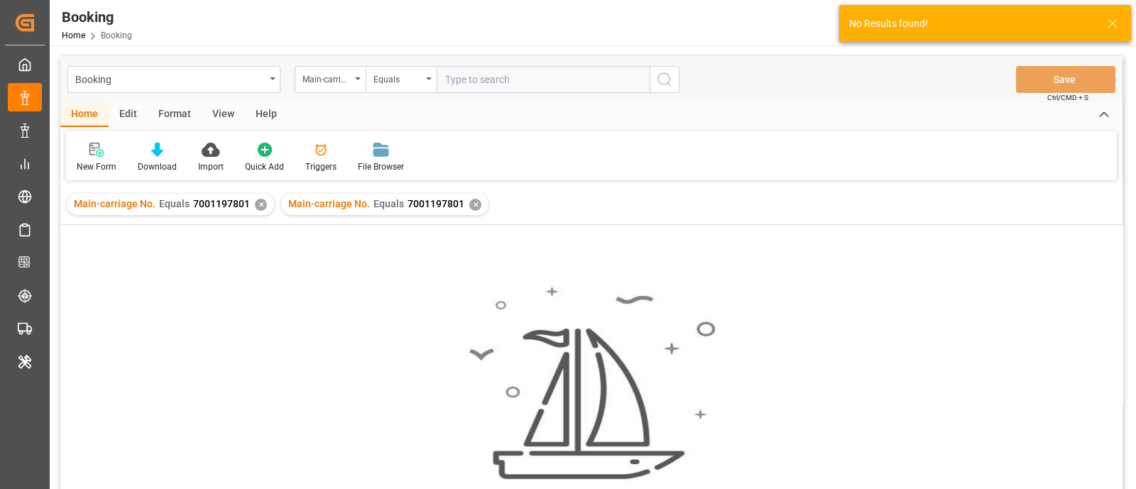
click at [262, 202] on div "✕" at bounding box center [261, 205] width 12 height 12
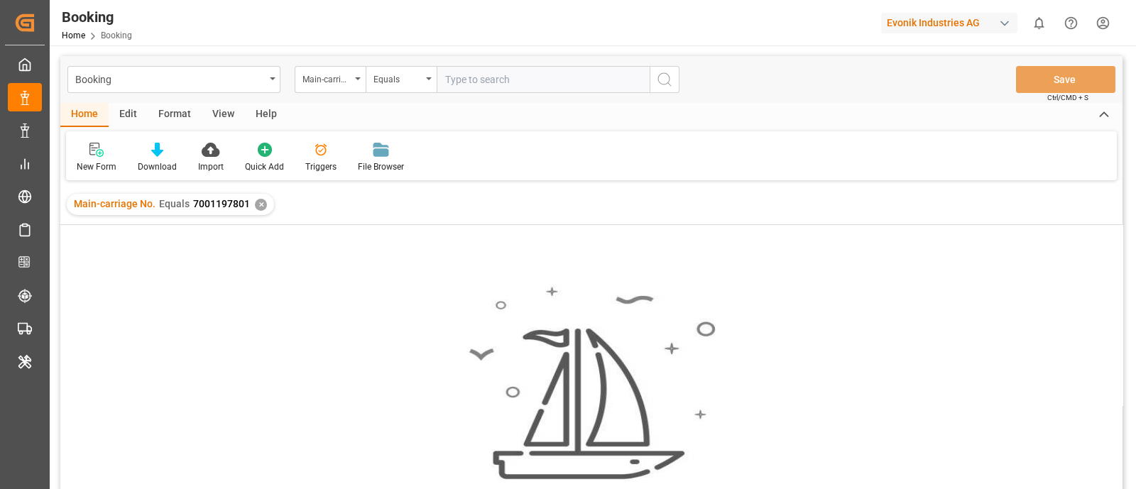
click at [833, 128] on div "Home Edit Format View Help New Form Download Import Quick Add Triggers File Bro…" at bounding box center [591, 141] width 1062 height 77
click at [469, 82] on input "text" at bounding box center [542, 79] width 213 height 27
paste input "7001197802"
type input "7001197802"
click at [664, 76] on icon "search button" at bounding box center [664, 79] width 17 height 17
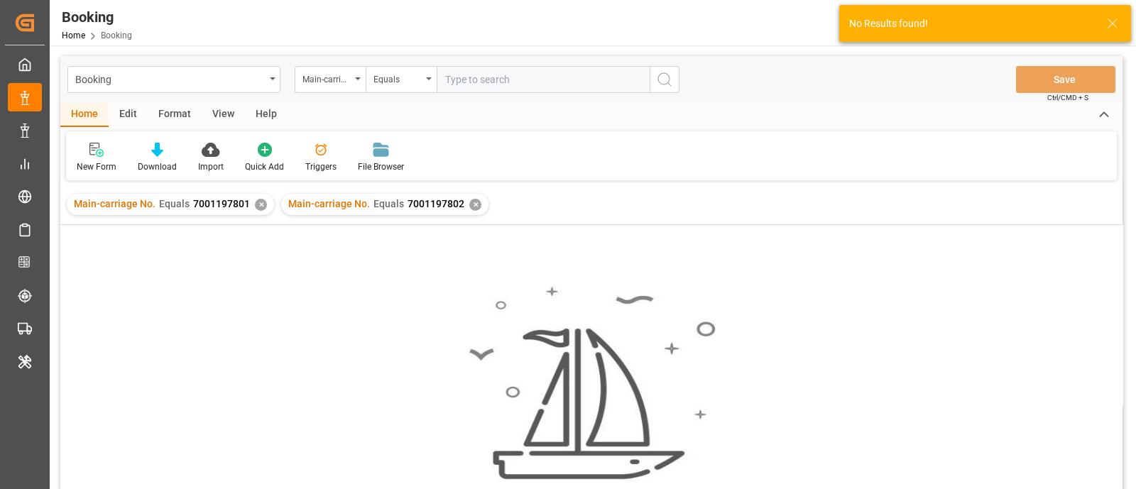
click at [255, 202] on div "✕" at bounding box center [261, 205] width 12 height 12
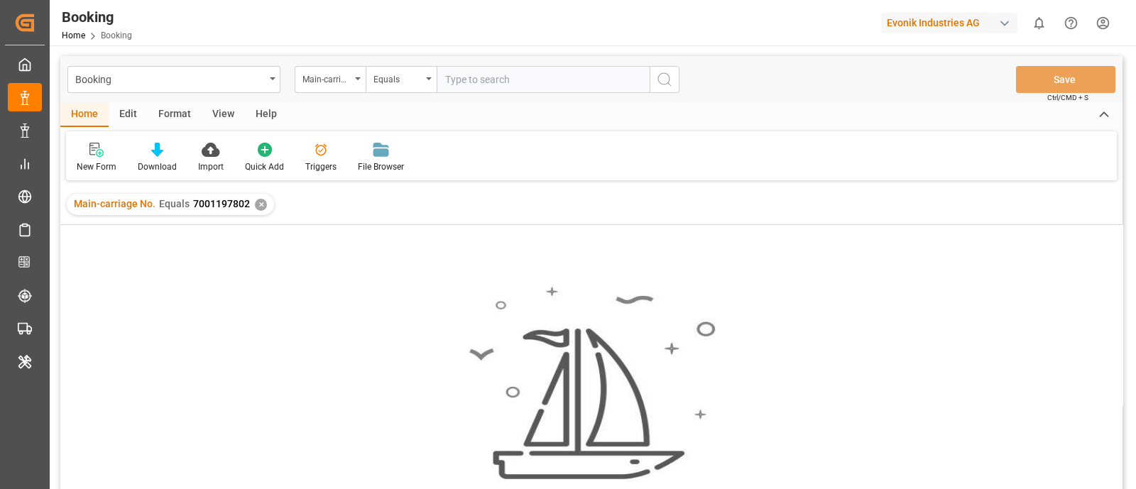
click at [440, 69] on input "text" at bounding box center [542, 79] width 213 height 27
paste input "7001185406"
type input "7001185406"
click at [660, 79] on icon "search button" at bounding box center [664, 79] width 17 height 17
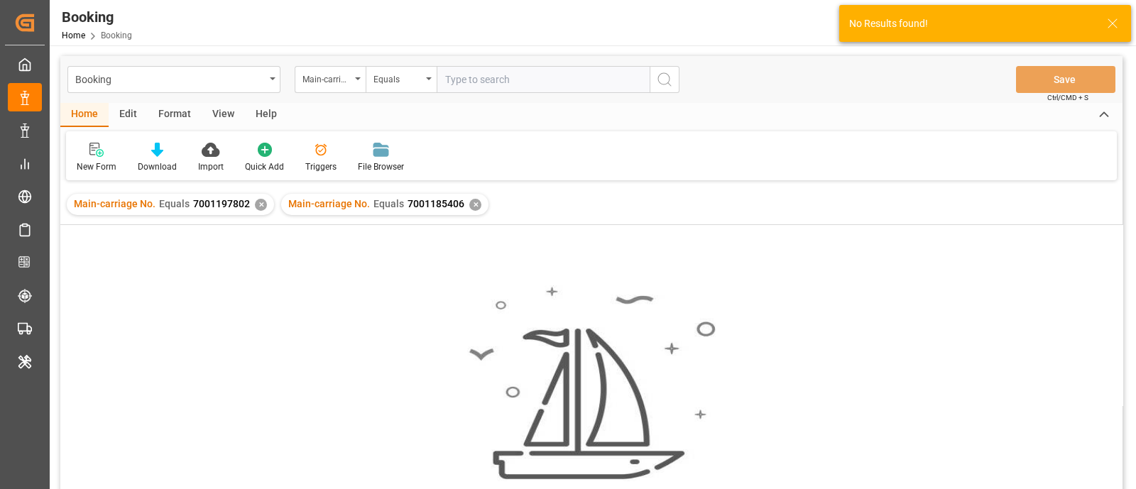
click at [260, 204] on div "✕" at bounding box center [261, 205] width 12 height 12
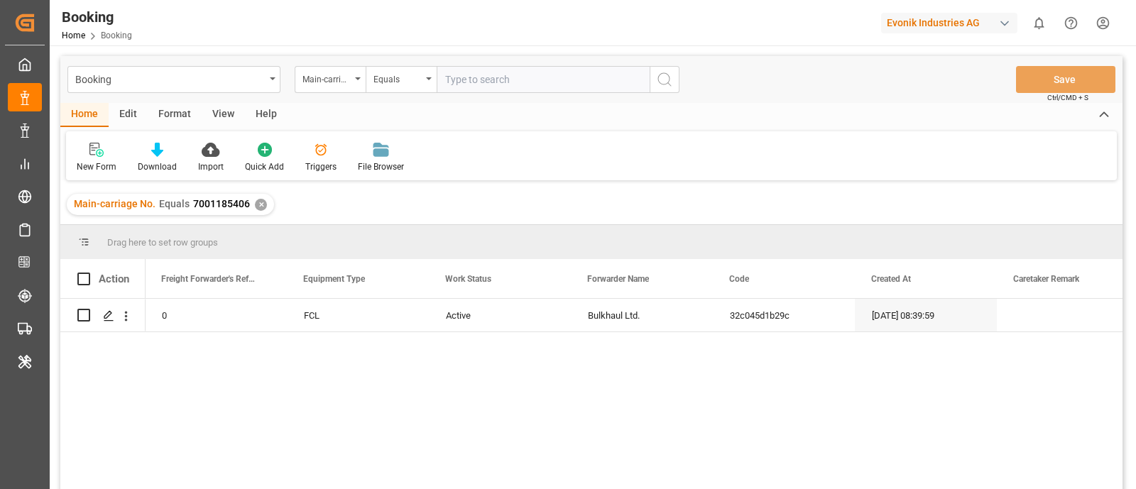
click at [461, 76] on input "text" at bounding box center [542, 79] width 213 height 27
paste input "7001185411"
type input "7001185411"
click at [667, 80] on icon "search button" at bounding box center [664, 79] width 17 height 17
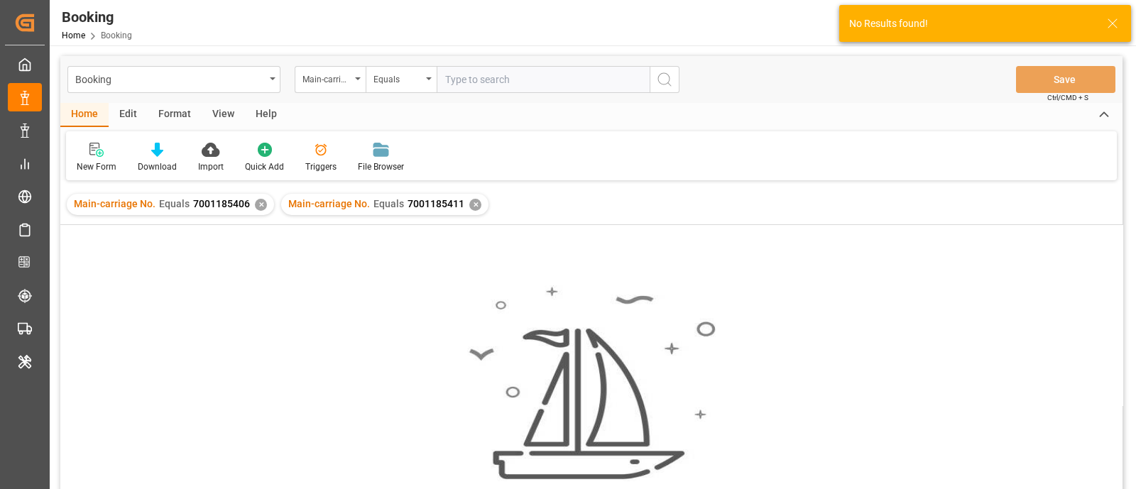
click at [256, 207] on div "✕" at bounding box center [261, 205] width 12 height 12
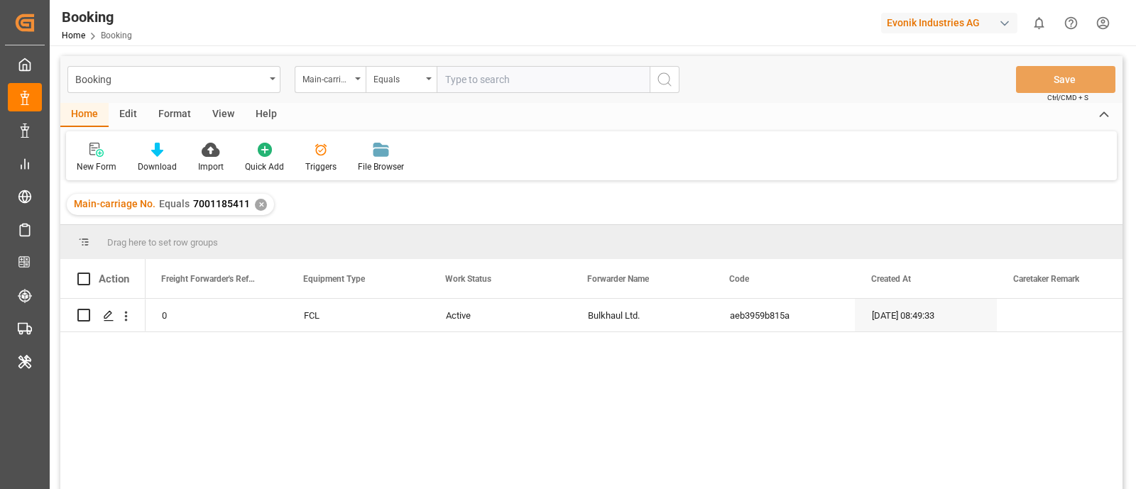
click at [514, 73] on input "text" at bounding box center [542, 79] width 213 height 27
paste input "7001185418"
type input "7001185418"
click at [663, 73] on icon "search button" at bounding box center [664, 79] width 17 height 17
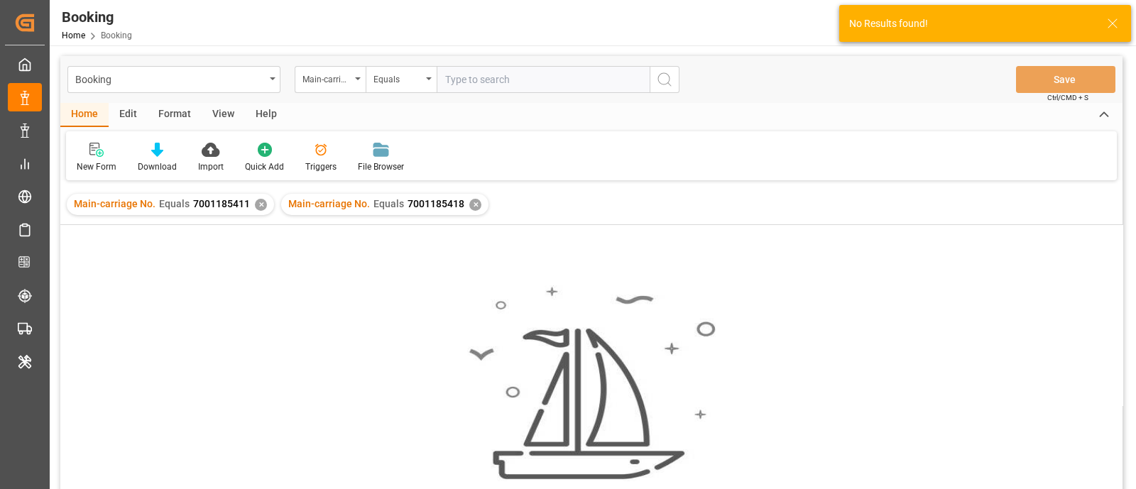
click at [257, 207] on div "✕" at bounding box center [261, 205] width 12 height 12
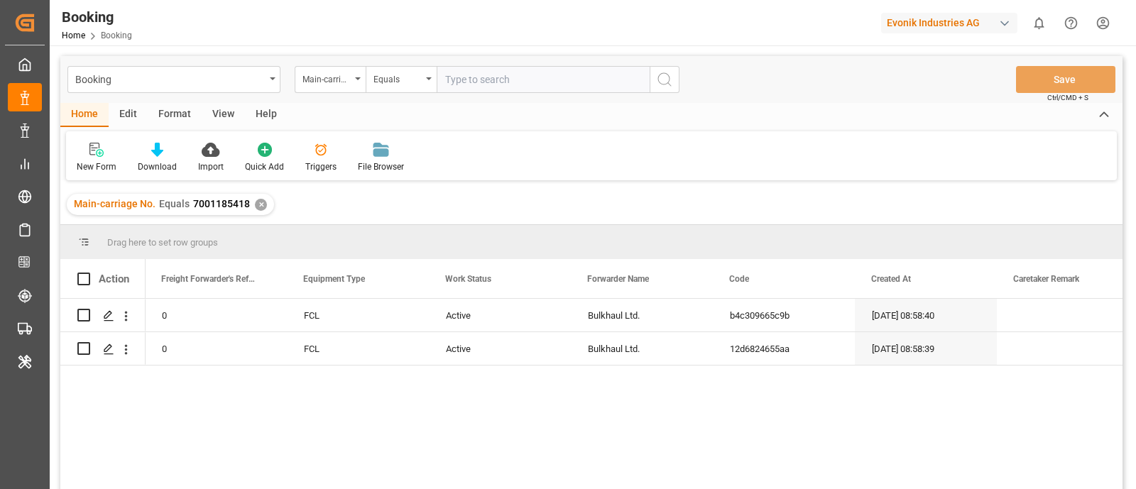
click at [466, 72] on input "text" at bounding box center [542, 79] width 213 height 27
paste input "7001188189"
type input "7001188189"
click at [670, 65] on div "Booking Main-carriage No. Equals 7001188189 Save Ctrl/CMD + S" at bounding box center [591, 79] width 1062 height 47
click at [669, 73] on icon "search button" at bounding box center [664, 79] width 17 height 17
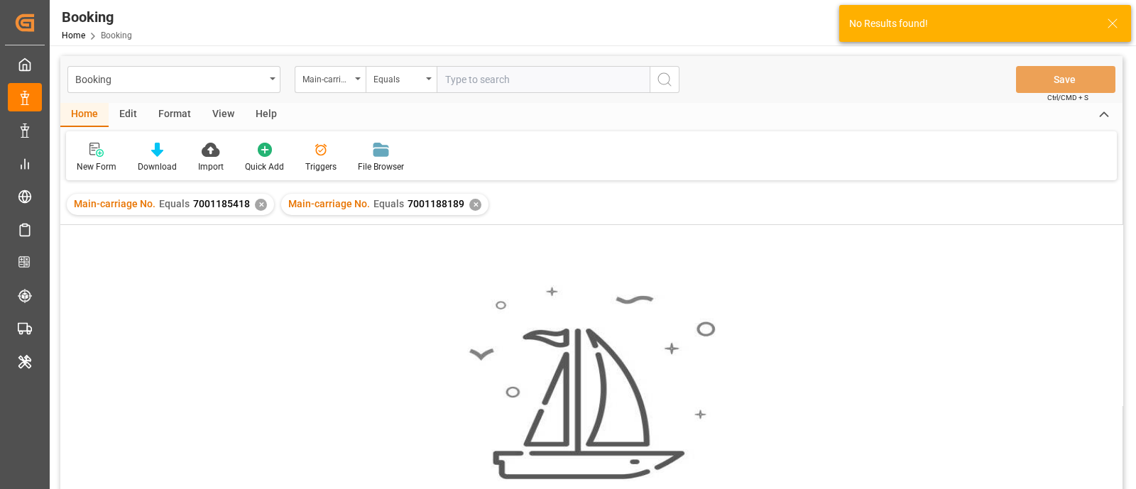
click at [255, 207] on div "✕" at bounding box center [261, 205] width 12 height 12
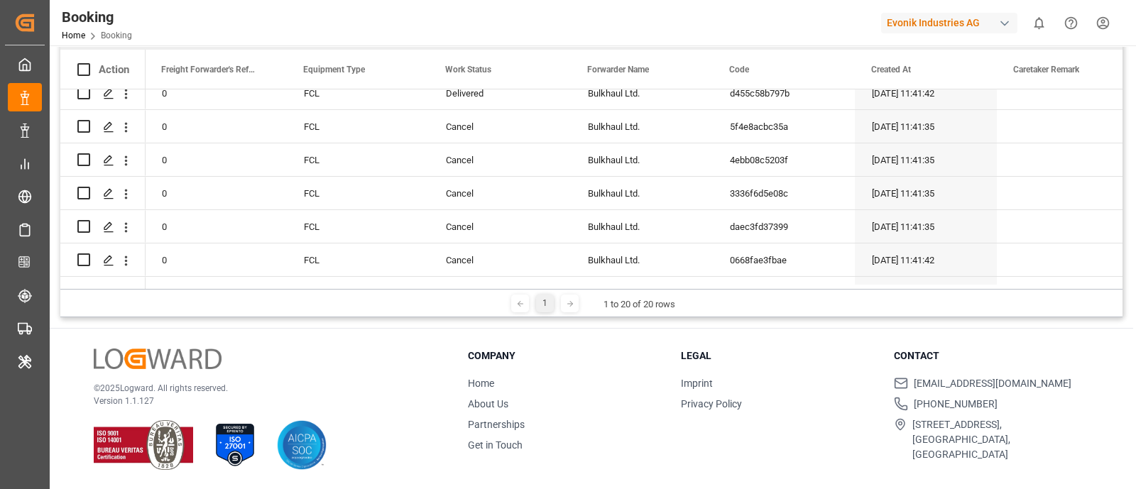
scroll to position [211, 0]
click at [473, 65] on span "Work Status" at bounding box center [468, 70] width 46 height 10
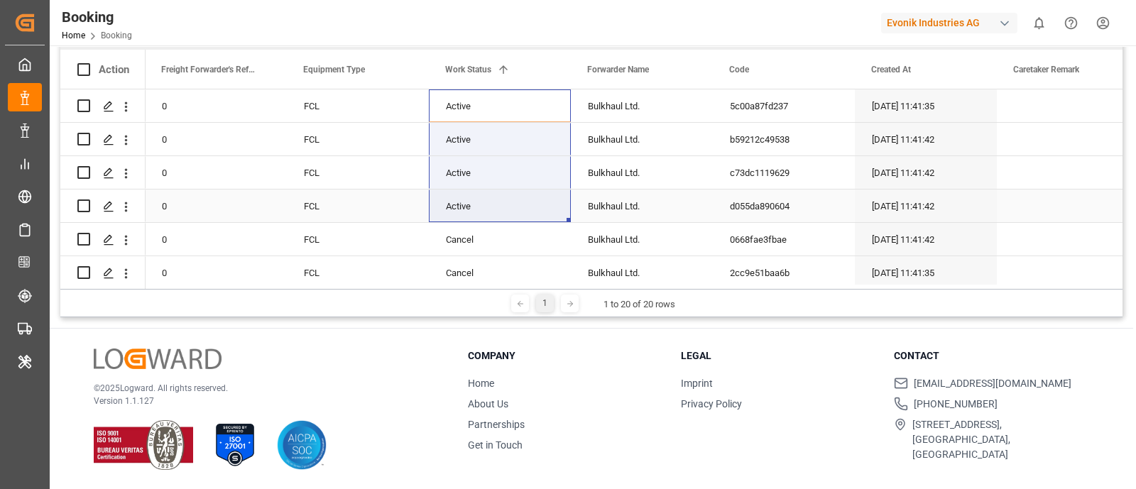
drag, startPoint x: 484, startPoint y: 121, endPoint x: 475, endPoint y: 200, distance: 79.2
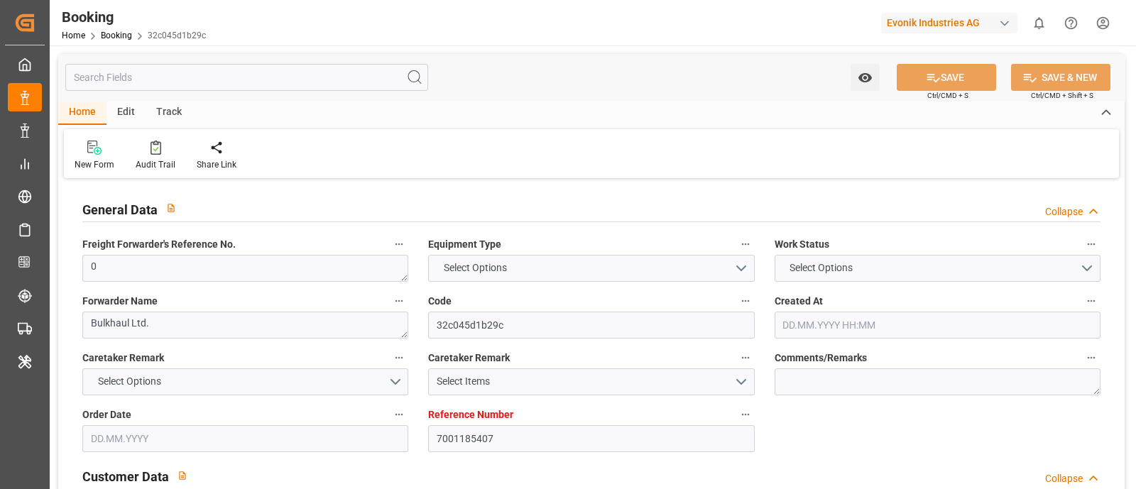
type input "7001185407"
type input "EUNWC"
type input "CNXGA"
type input "03.06.2025 08:39"
type input "[DATE]"
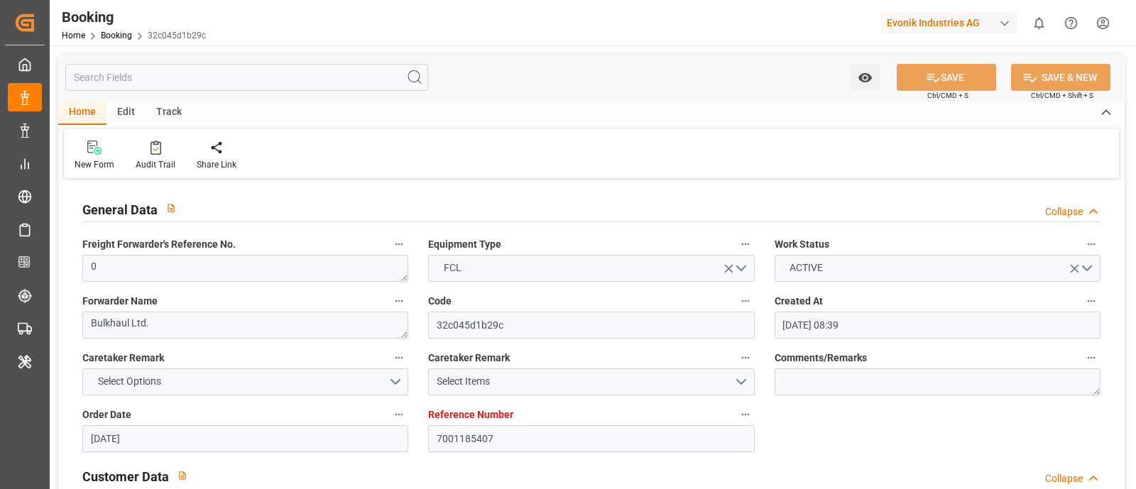
type input "25.08.2025"
type input "25.06.2025"
type input "23.06.2025"
type input "24.06.2025 12:02"
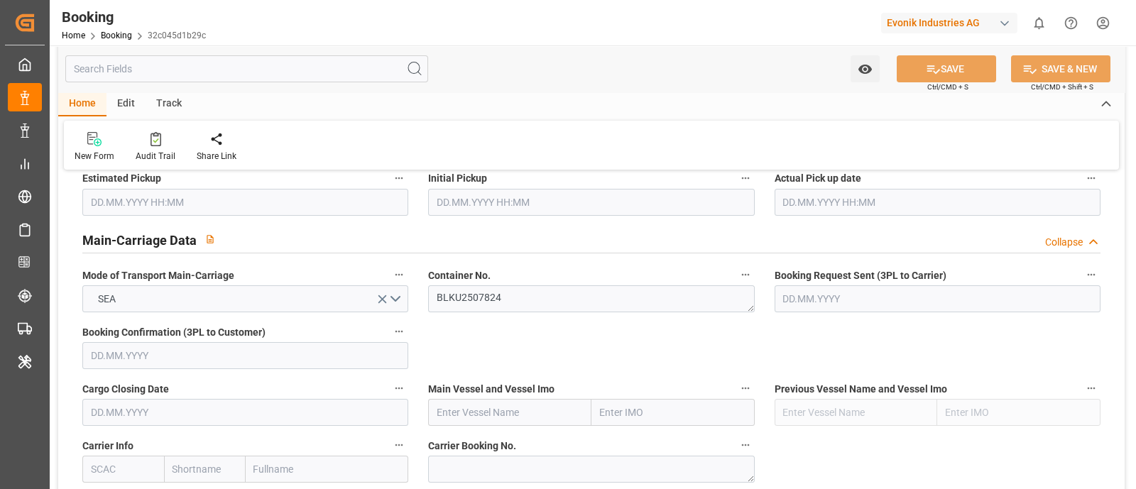
scroll to position [887, 0]
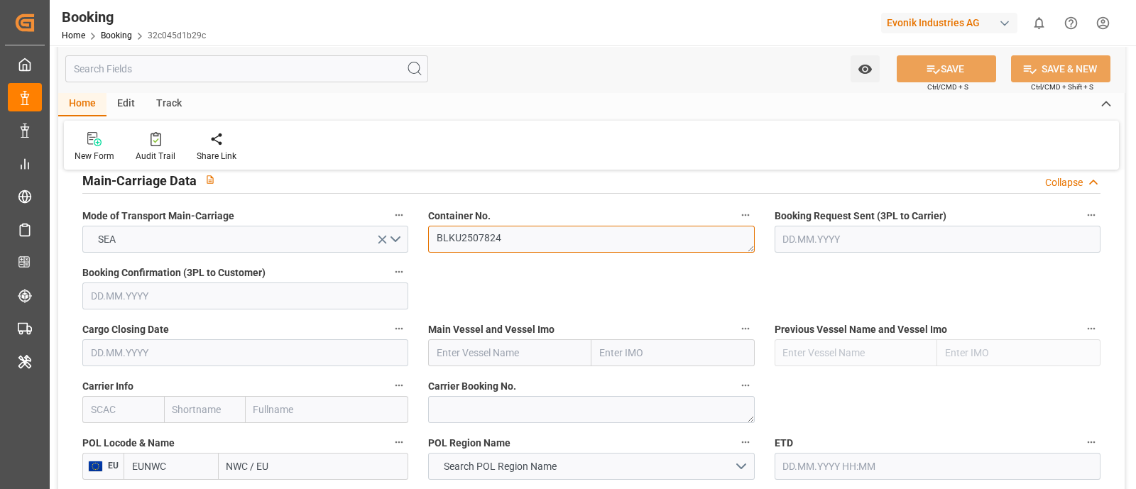
click at [524, 248] on textarea "BLKU2507824" at bounding box center [591, 239] width 326 height 27
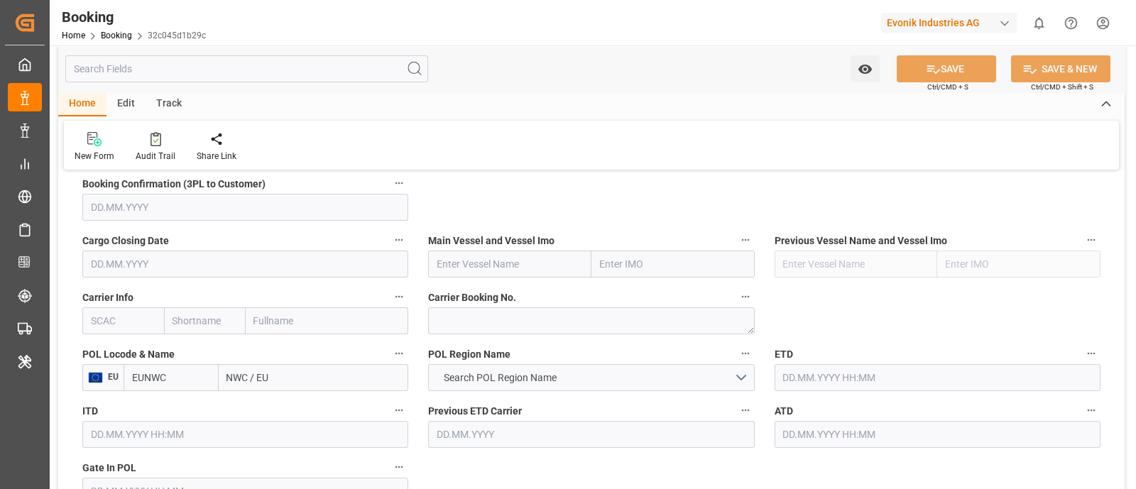
click at [126, 313] on input "text" at bounding box center [123, 320] width 82 height 27
click at [94, 353] on b "HLCU" at bounding box center [105, 351] width 26 height 11
type input "HLCU"
type input "Hapag Lloyd"
type input "Hapag Lloyd Aktiengesellschaft"
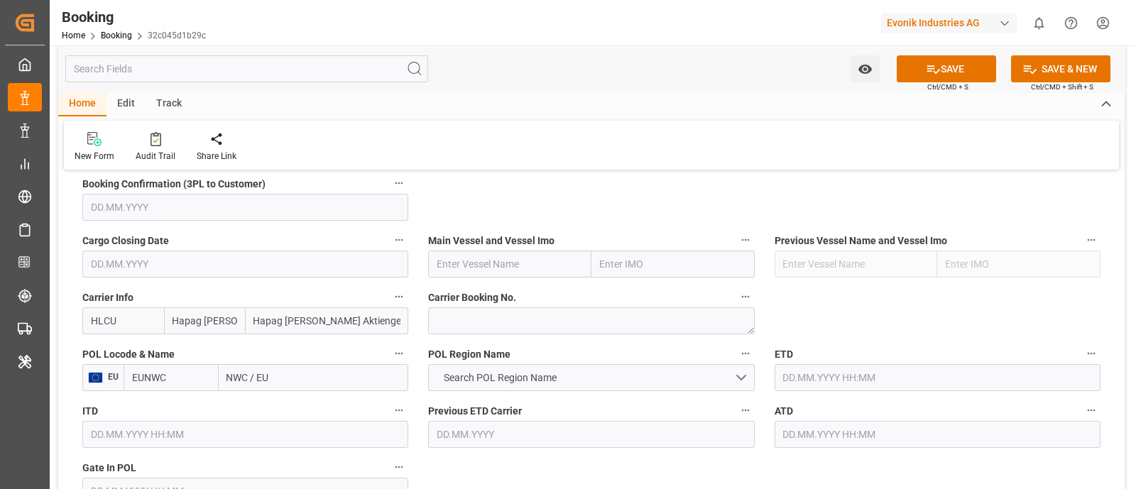
type input "HLCU"
click at [498, 268] on input "text" at bounding box center [509, 264] width 163 height 27
paste input "MUNKEBO MAERSK"
click at [510, 297] on b "MUNKEBO MAERSK" at bounding box center [481, 295] width 89 height 11
type input "MUNKEBO MAERSK"
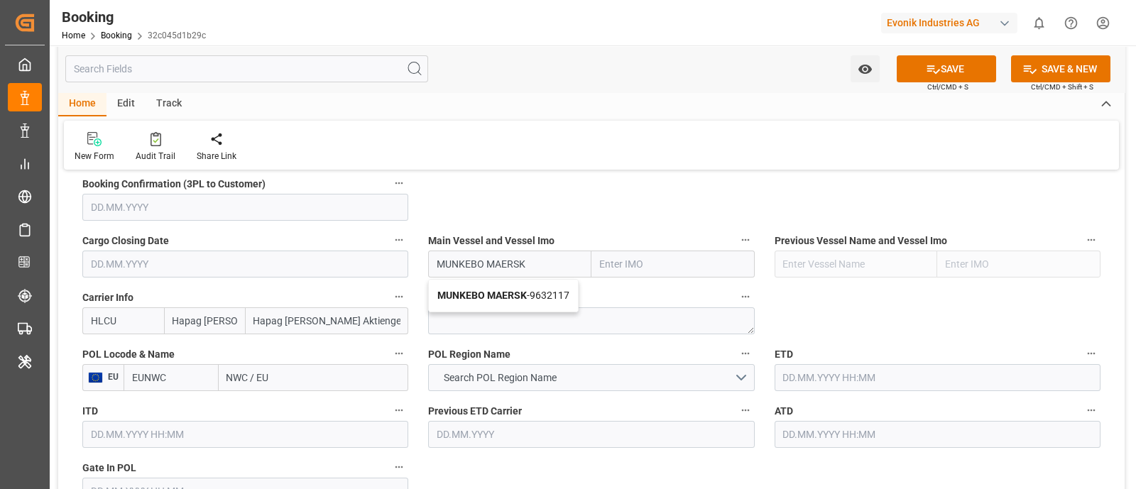
type input "9632117"
type input "MUNKEBO MAERSK"
click at [234, 371] on input "NWC / EU" at bounding box center [314, 377] width 190 height 27
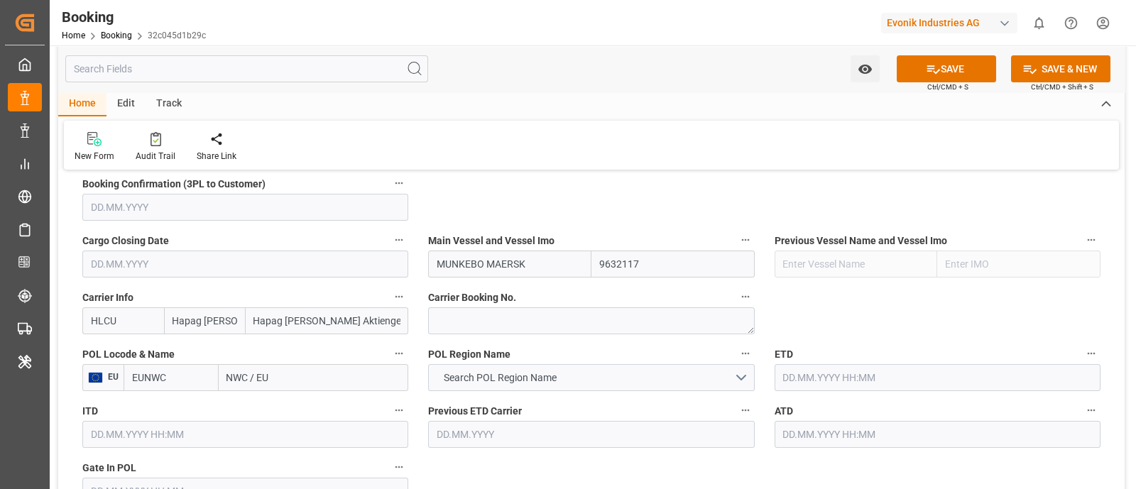
click at [234, 371] on input "NWC / EU" at bounding box center [314, 377] width 190 height 27
paste input "[GEOGRAPHIC_DATA]"
type input "[GEOGRAPHIC_DATA]"
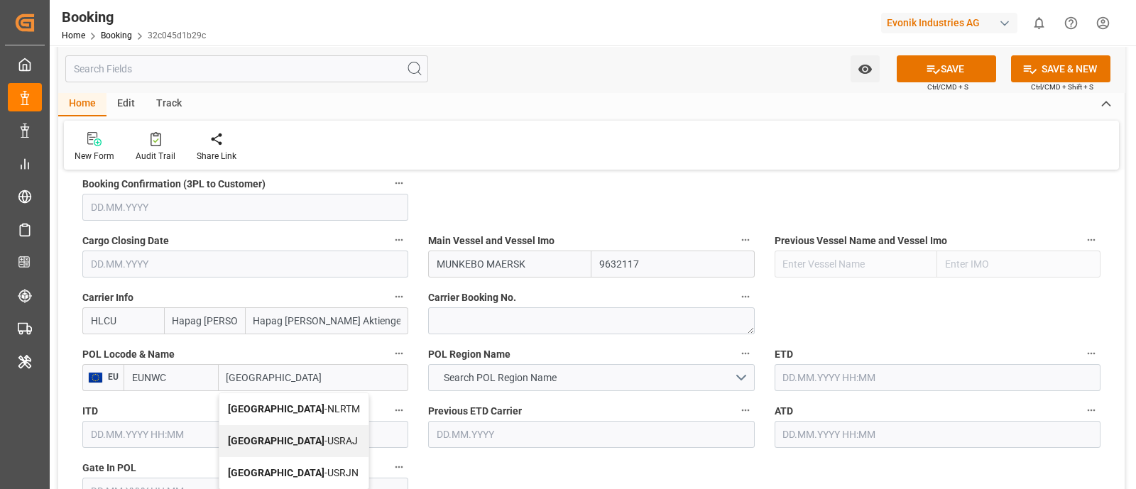
click at [283, 404] on span "[GEOGRAPHIC_DATA] - NLRTM" at bounding box center [294, 408] width 132 height 11
type input "NLRTM"
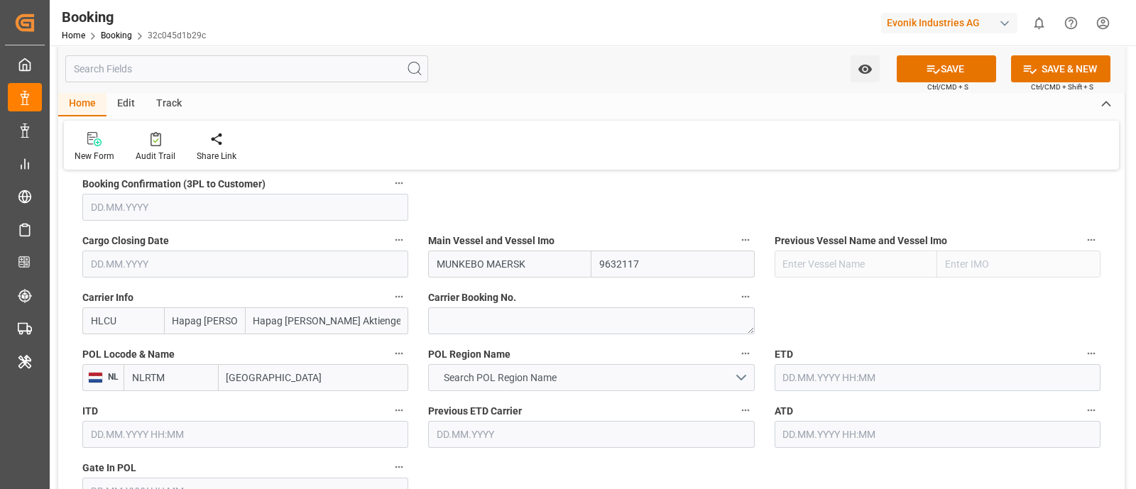
type input "[GEOGRAPHIC_DATA]"
click at [477, 376] on span "Search POL Region Name" at bounding box center [499, 377] width 127 height 15
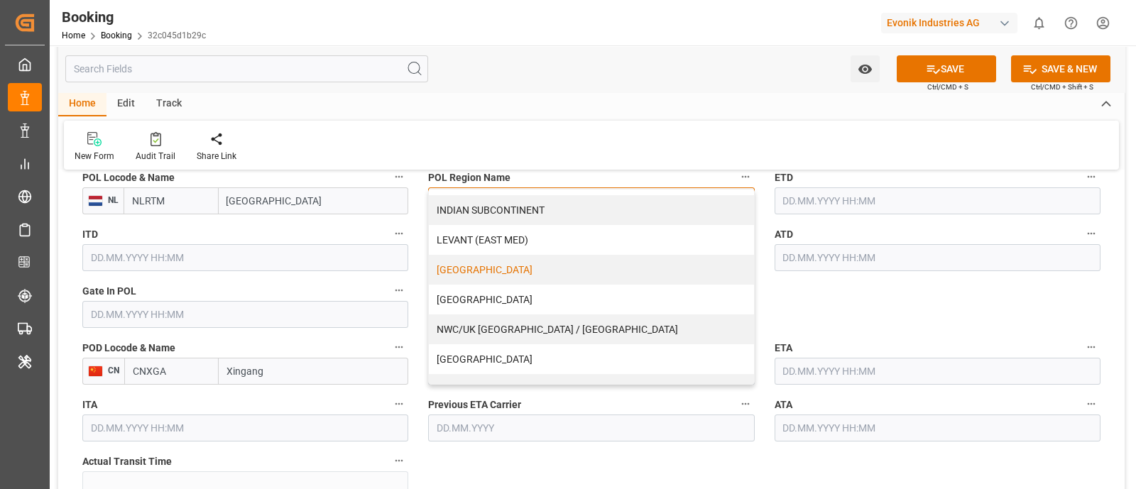
scroll to position [341, 0]
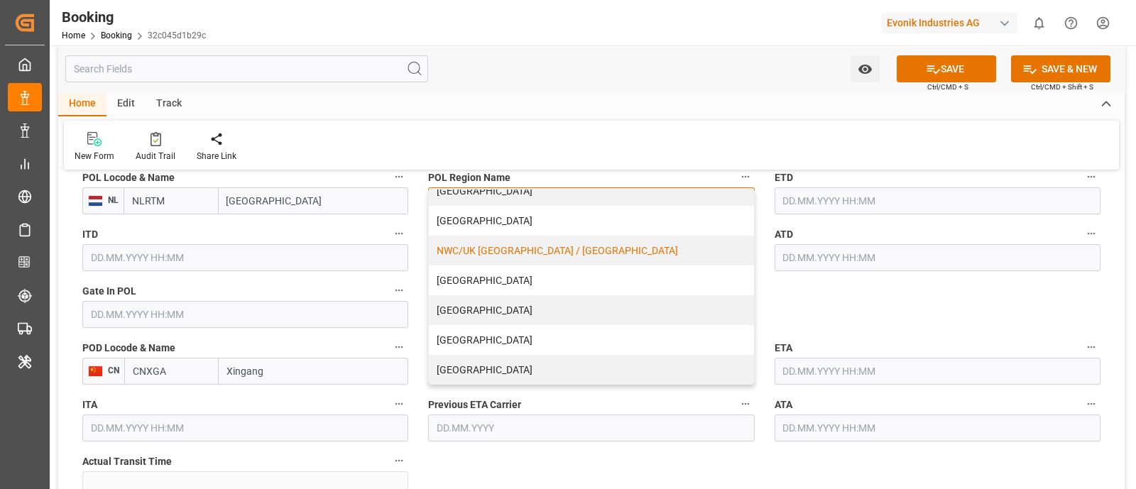
click at [557, 244] on div "NWC/UK [GEOGRAPHIC_DATA] / [GEOGRAPHIC_DATA]" at bounding box center [591, 251] width 324 height 30
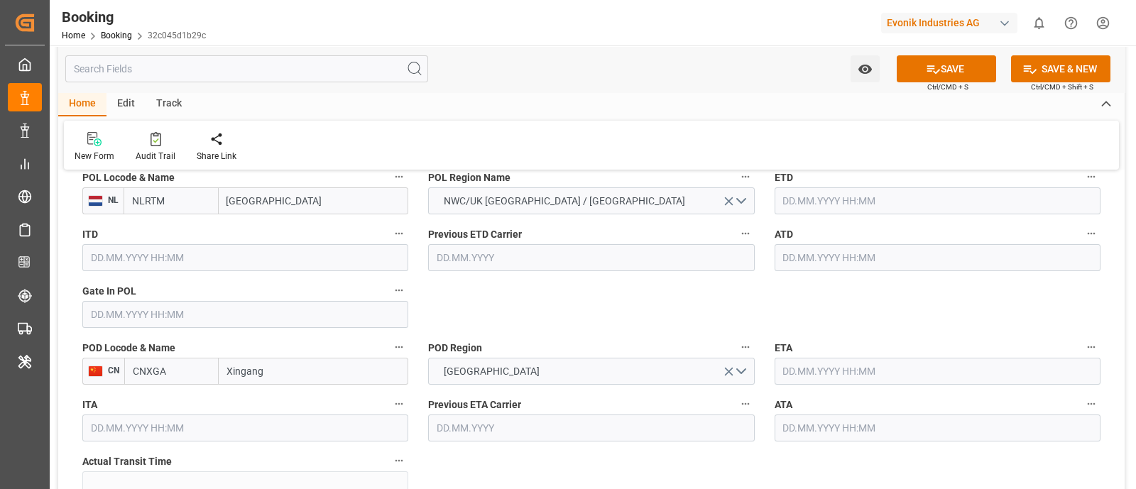
click at [134, 315] on input "text" at bounding box center [245, 314] width 326 height 27
paste input "2025-07-03"
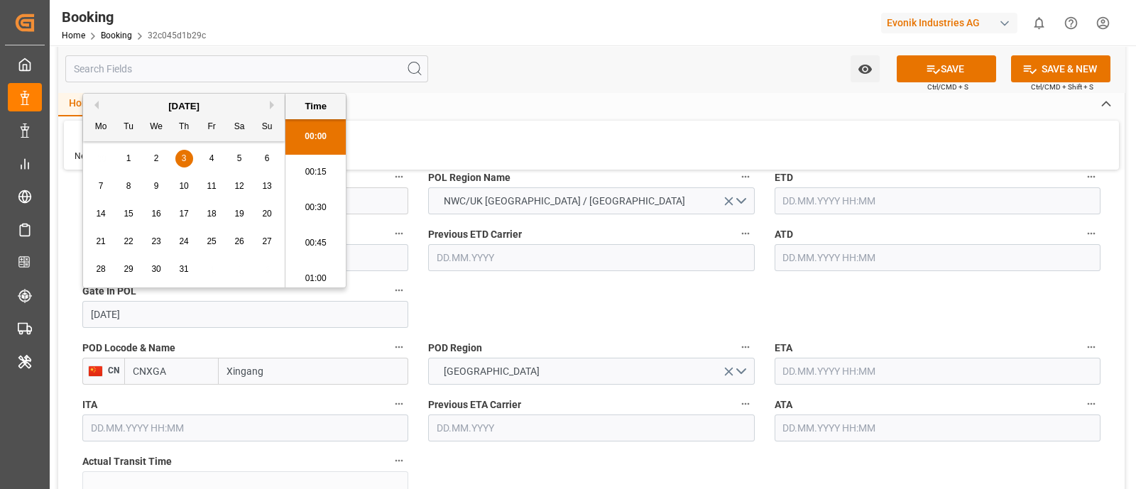
scroll to position [2453, 0]
click at [184, 155] on span "3" at bounding box center [184, 158] width 5 height 10
type input "03.07.2025 00:00"
click at [820, 200] on input "text" at bounding box center [937, 200] width 326 height 27
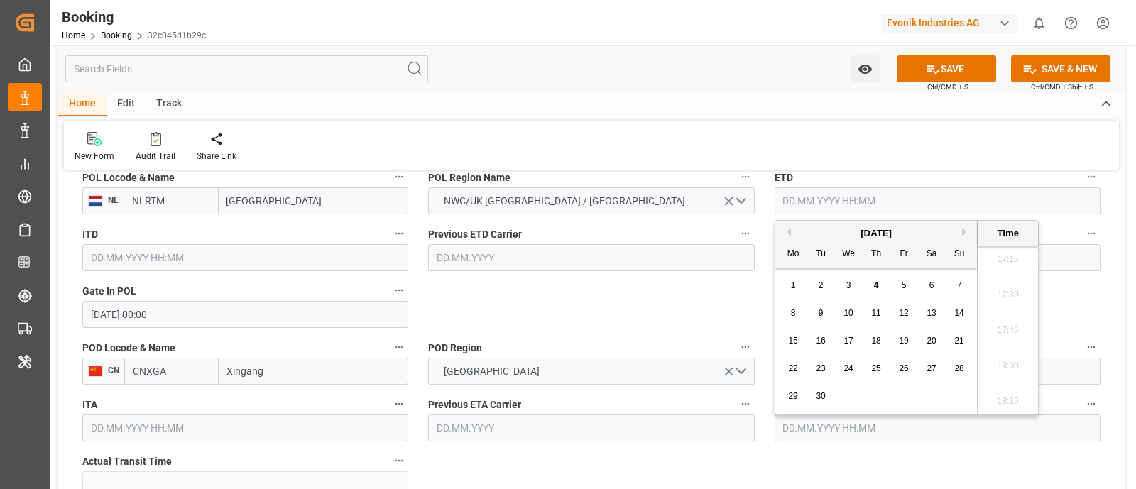
paste input "2025-07-07"
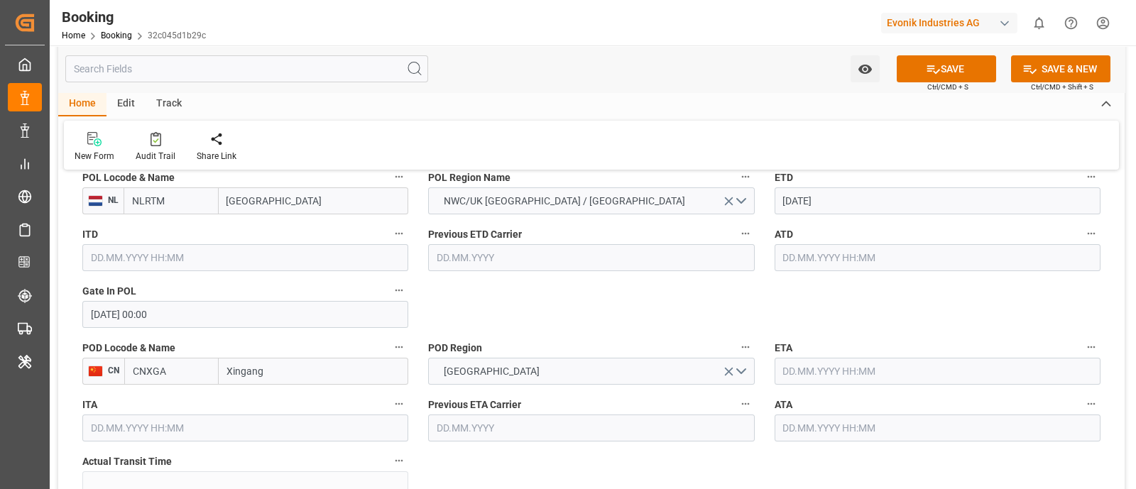
type input "07.07.2025 00:00"
click at [791, 255] on input "text" at bounding box center [937, 257] width 326 height 27
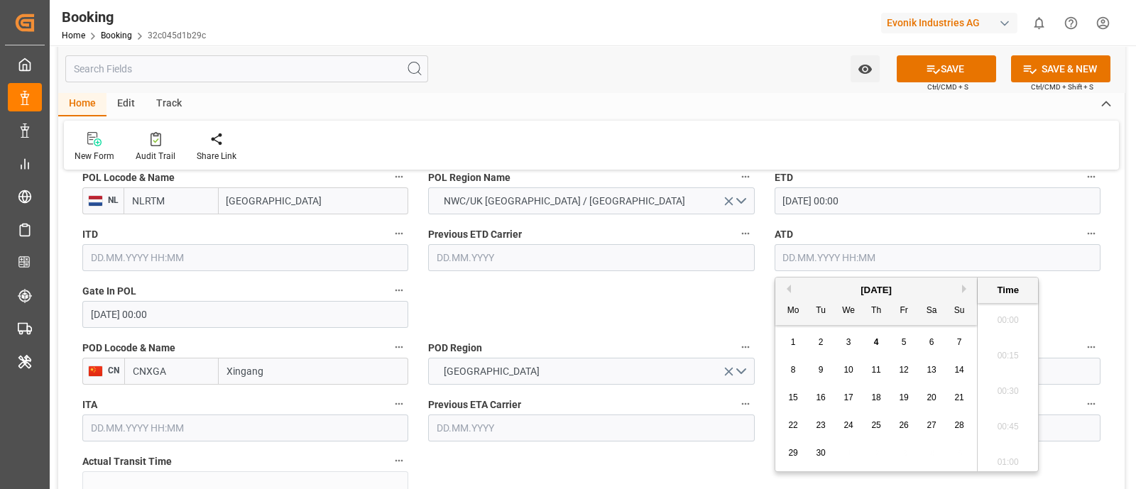
scroll to position [2488, 0]
paste input "2025-07-07"
click at [789, 367] on div "7" at bounding box center [793, 370] width 18 height 17
type input "07.07.2025 00:00"
click at [584, 338] on label "POD Region" at bounding box center [591, 348] width 326 height 20
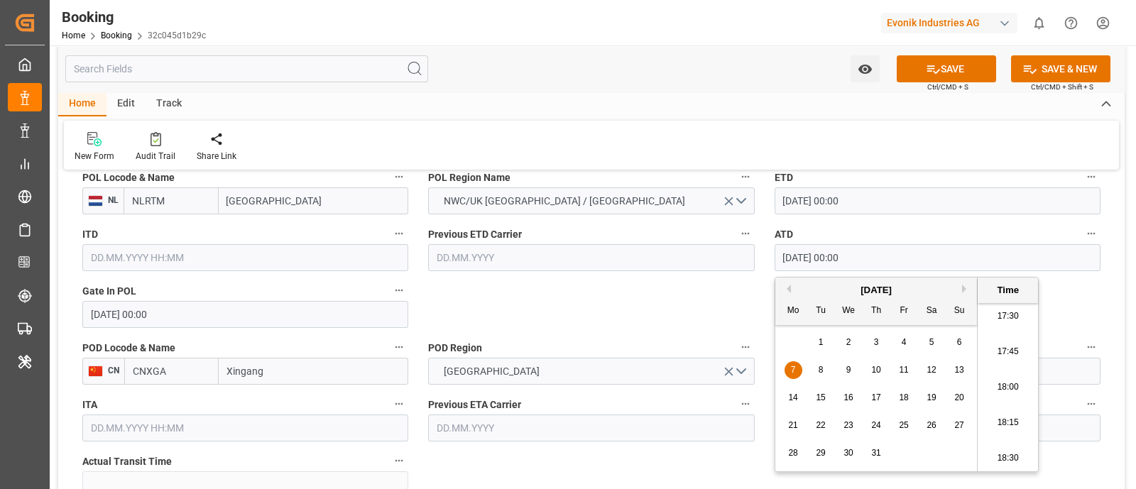
click at [736, 338] on button "POD Region" at bounding box center [745, 347] width 18 height 18
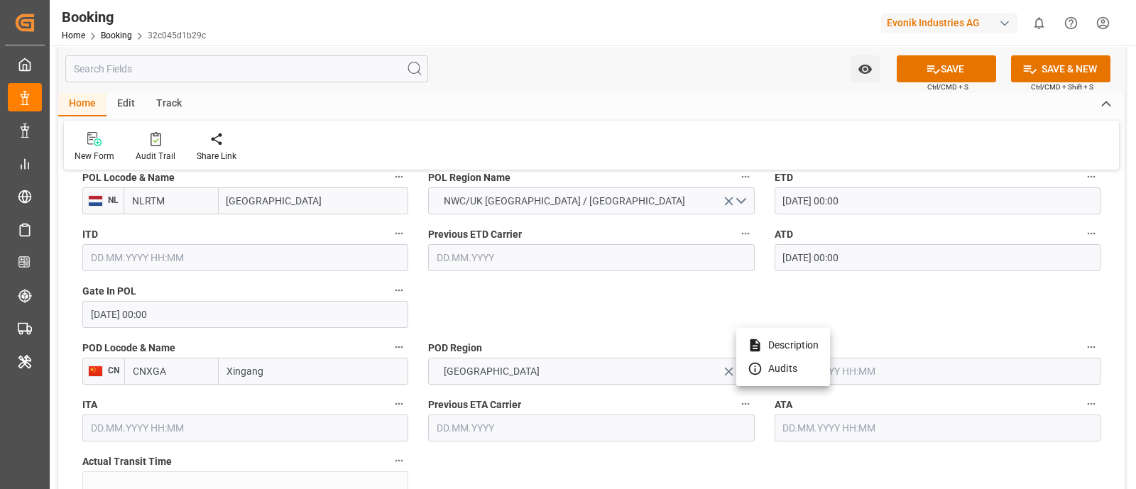
click at [273, 371] on div at bounding box center [568, 244] width 1136 height 489
click at [273, 371] on div "Description Audits" at bounding box center [568, 244] width 1136 height 489
click at [251, 372] on input "Xingang" at bounding box center [313, 371] width 189 height 27
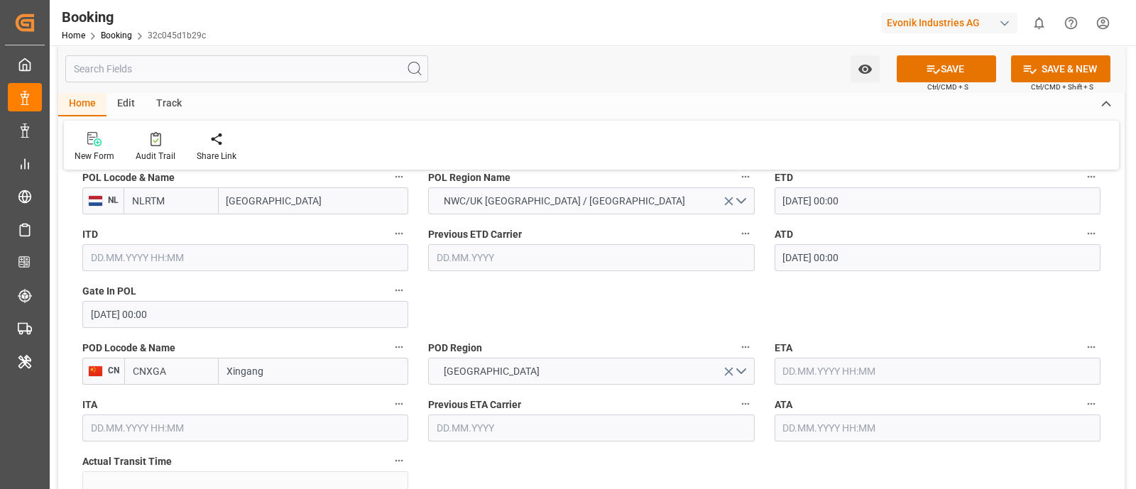
click at [251, 372] on input "Xingang" at bounding box center [313, 371] width 189 height 27
paste input "TIANJIN XINGANG"
type input "TIANJIN XINGANG"
click at [319, 400] on span "Tianjin Xingang Pt - CNTXG" at bounding box center [287, 402] width 119 height 11
type input "CNTXG"
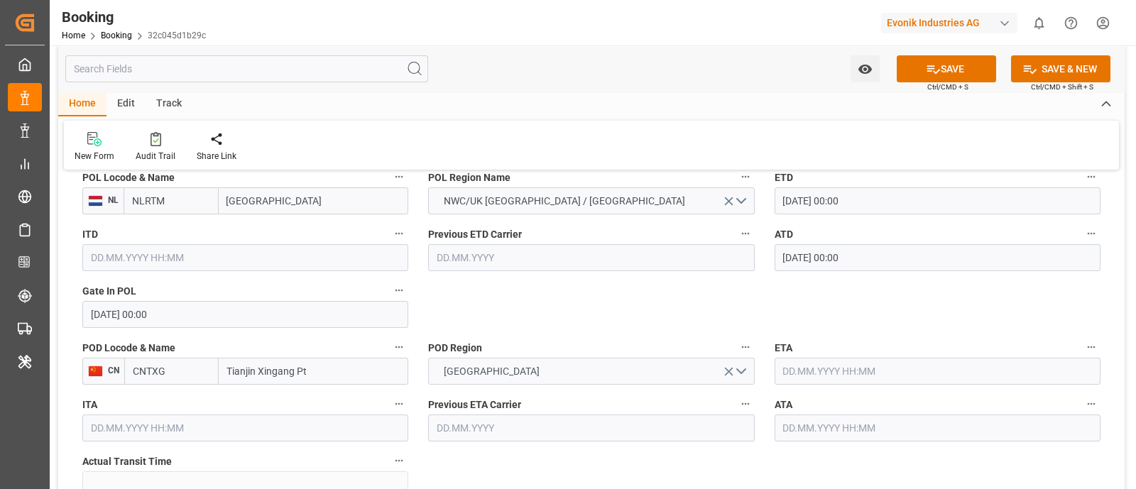
type input "Tianjin Xingang Pt"
click at [837, 372] on input "text" at bounding box center [937, 371] width 326 height 27
paste input "2025-08-22"
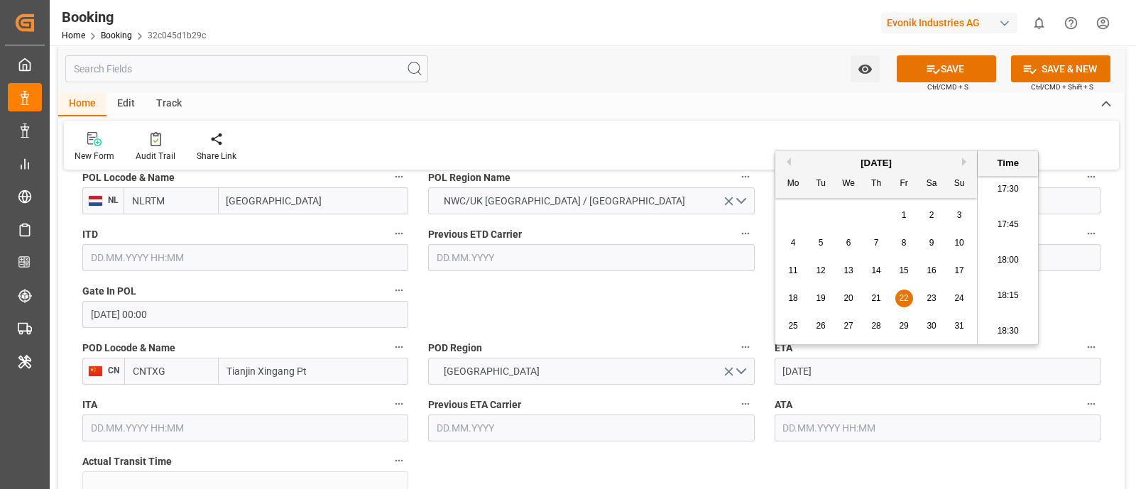
click at [903, 299] on span "22" at bounding box center [902, 298] width 9 height 10
type input "22.08.2025 00:00"
click at [795, 422] on input "text" at bounding box center [937, 427] width 326 height 27
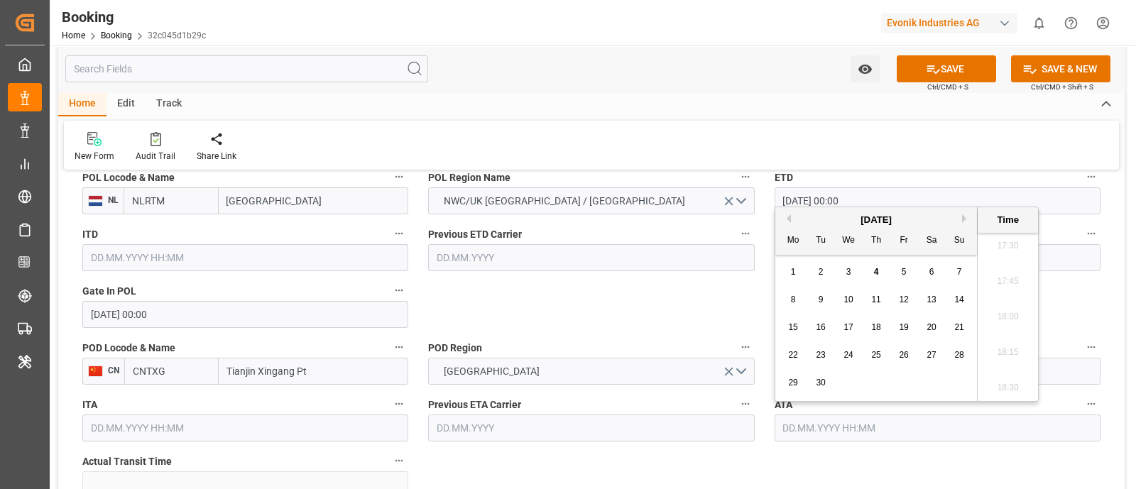
paste input "2025-08-22"
click at [900, 353] on span "22" at bounding box center [902, 355] width 9 height 10
type input "22.08.2025 00:00"
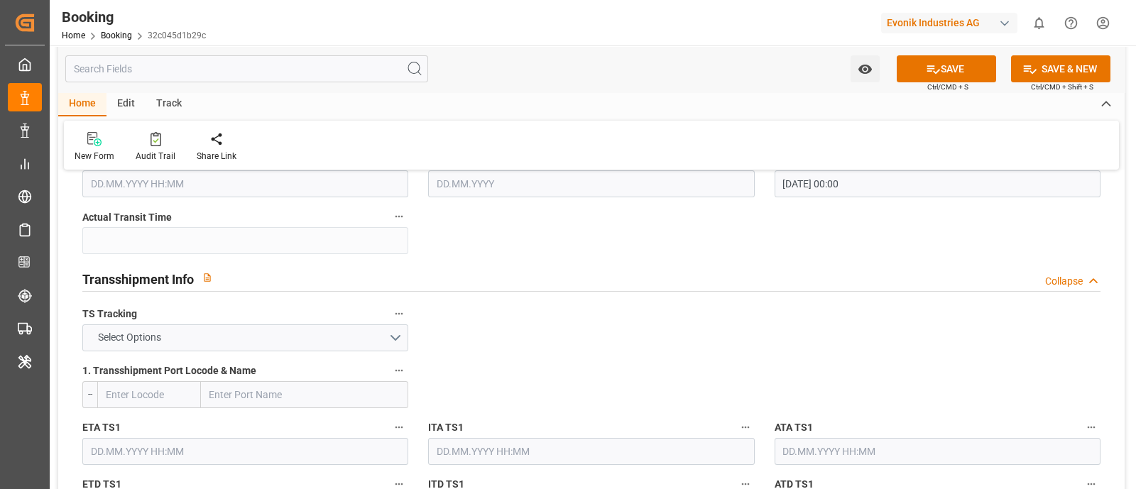
scroll to position [1419, 0]
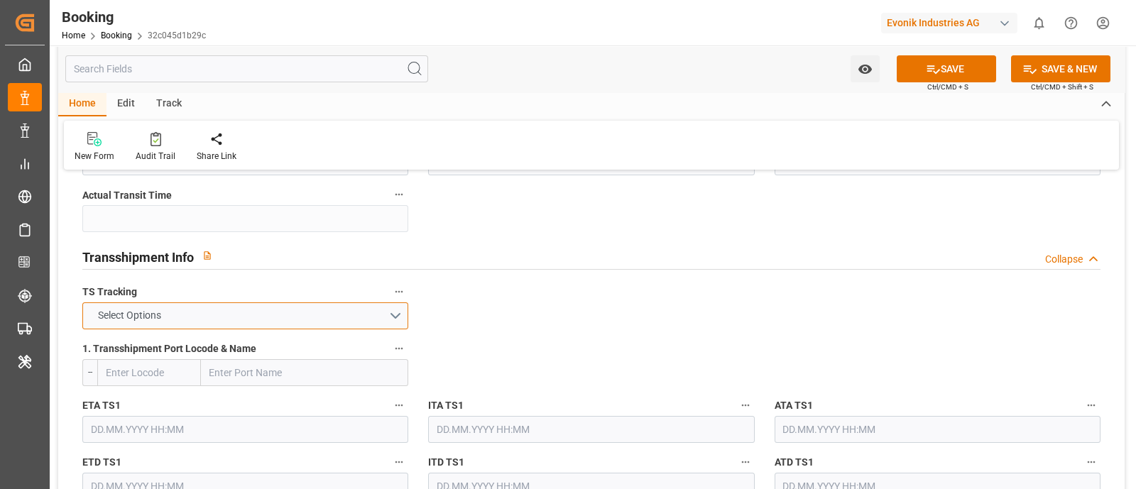
click at [186, 314] on button "Select Options" at bounding box center [245, 315] width 326 height 27
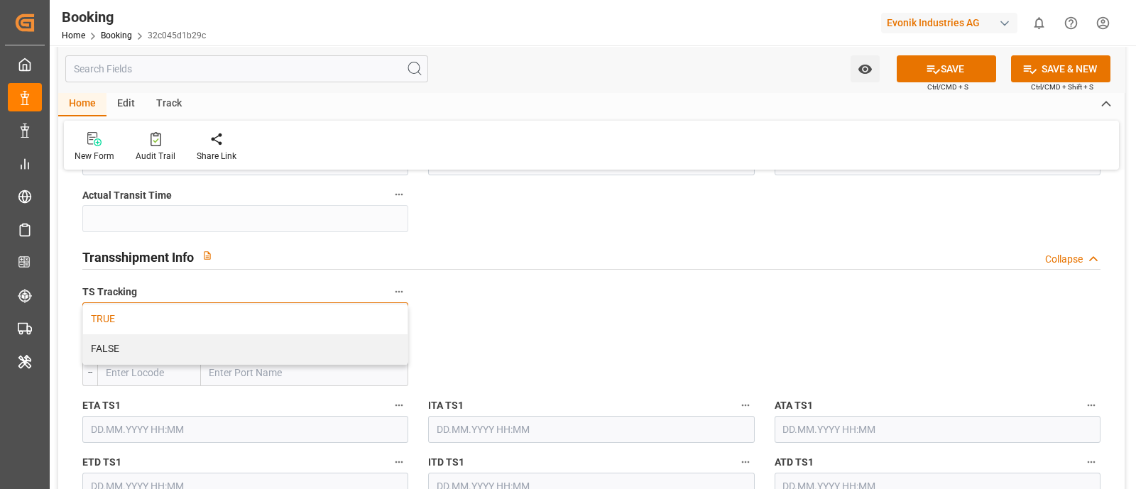
click at [179, 312] on div "TRUE" at bounding box center [245, 319] width 324 height 30
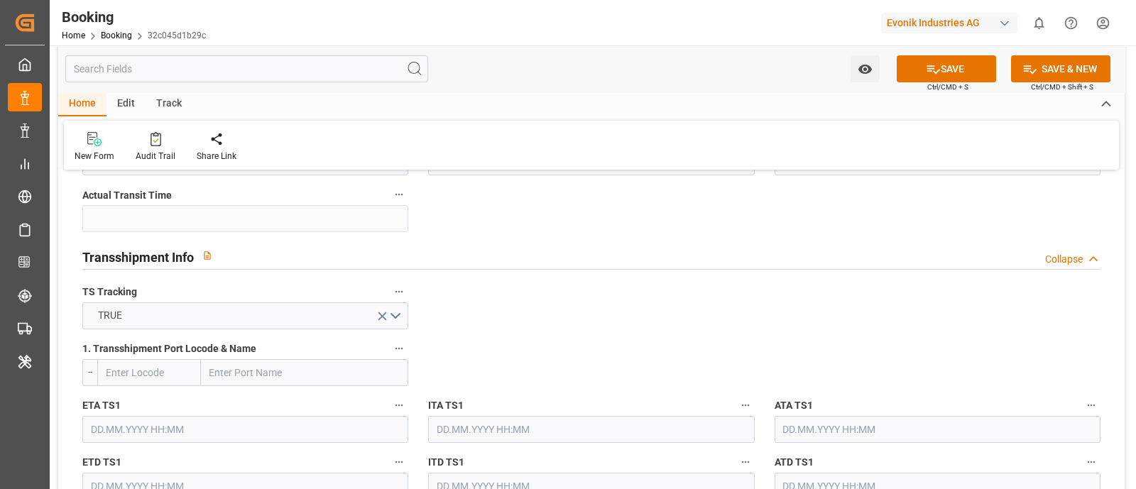
click at [254, 367] on input "text" at bounding box center [304, 372] width 207 height 27
paste input "TANJUNG PELEPAS"
type input "TANJUNG PELEPAS"
click at [295, 410] on div "Tanjung Pelepas - MYTPP" at bounding box center [266, 404] width 128 height 32
type input "MYTPP"
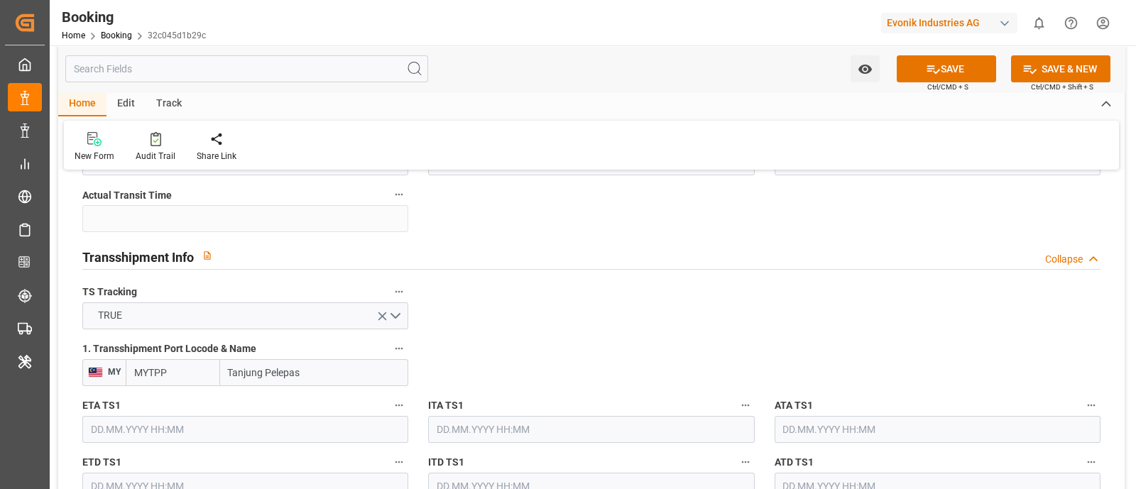
type input "Tanjung Pelepas"
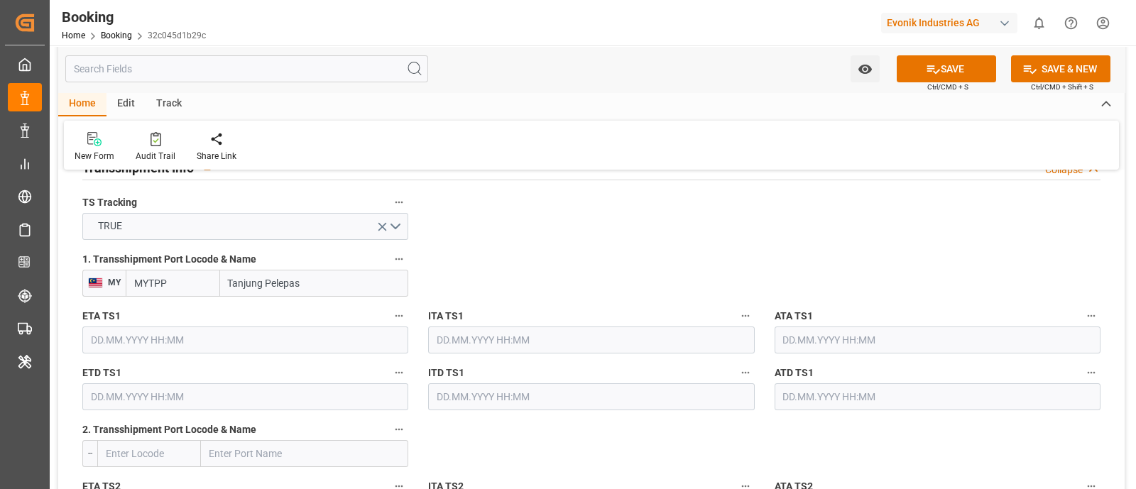
click at [202, 336] on input "text" at bounding box center [245, 339] width 326 height 27
paste input "2025-08-08"
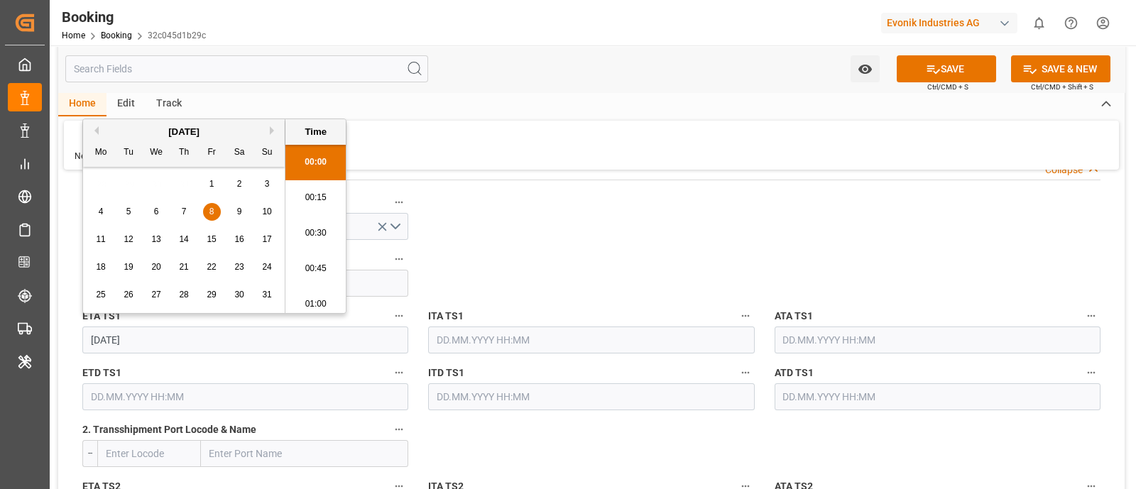
scroll to position [2488, 0]
click at [209, 211] on span "8" at bounding box center [211, 212] width 5 height 10
type input "08.08.2025 00:00"
click at [782, 338] on input "text" at bounding box center [937, 339] width 326 height 27
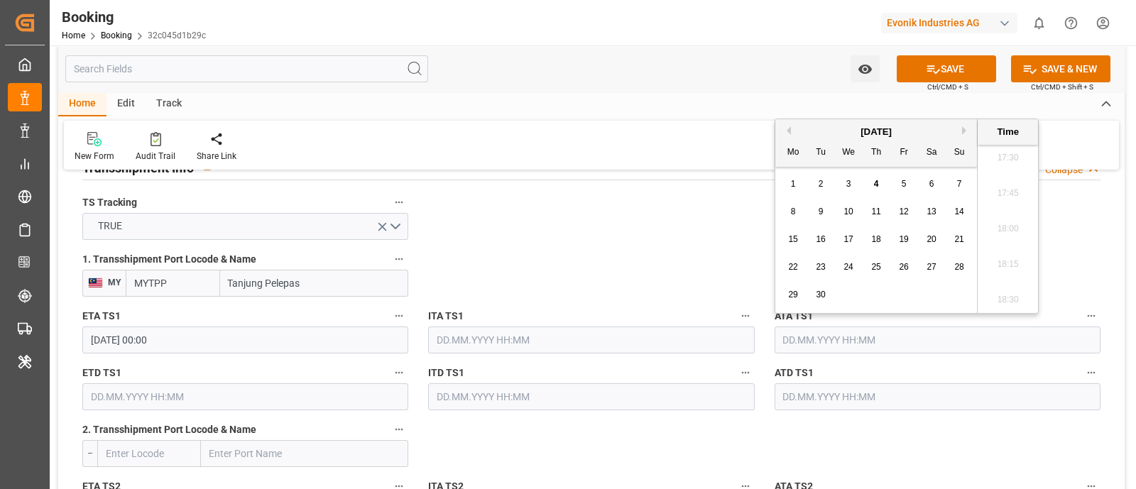
paste input "2025-08-08"
click at [906, 209] on div "8" at bounding box center [904, 212] width 18 height 17
type input "08.08.2025 00:00"
click at [105, 398] on input "text" at bounding box center [245, 396] width 326 height 27
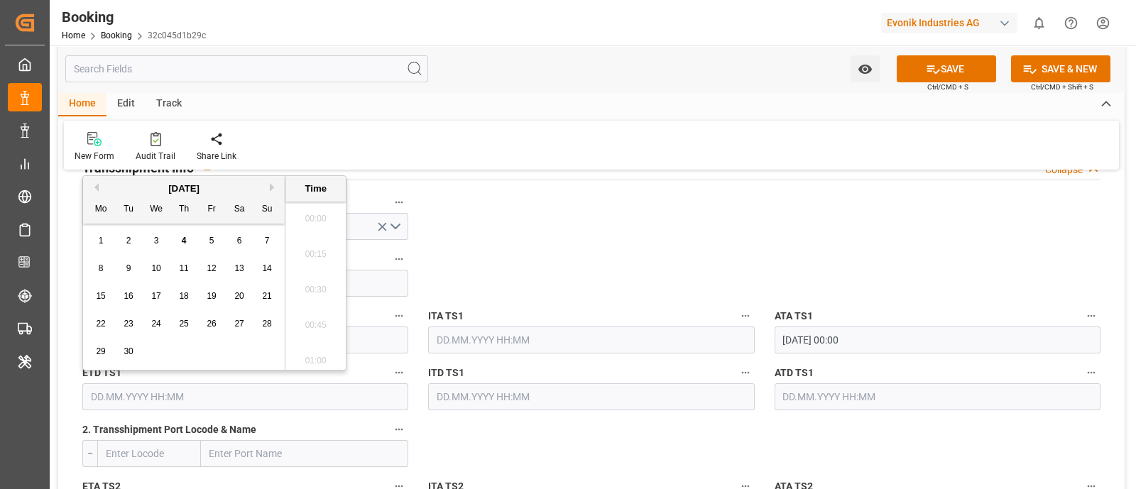
paste input "2025-08-12"
click at [131, 296] on span "12" at bounding box center [127, 296] width 9 height 10
type input "12.08.2025 00:00"
click at [792, 395] on input "text" at bounding box center [937, 396] width 326 height 27
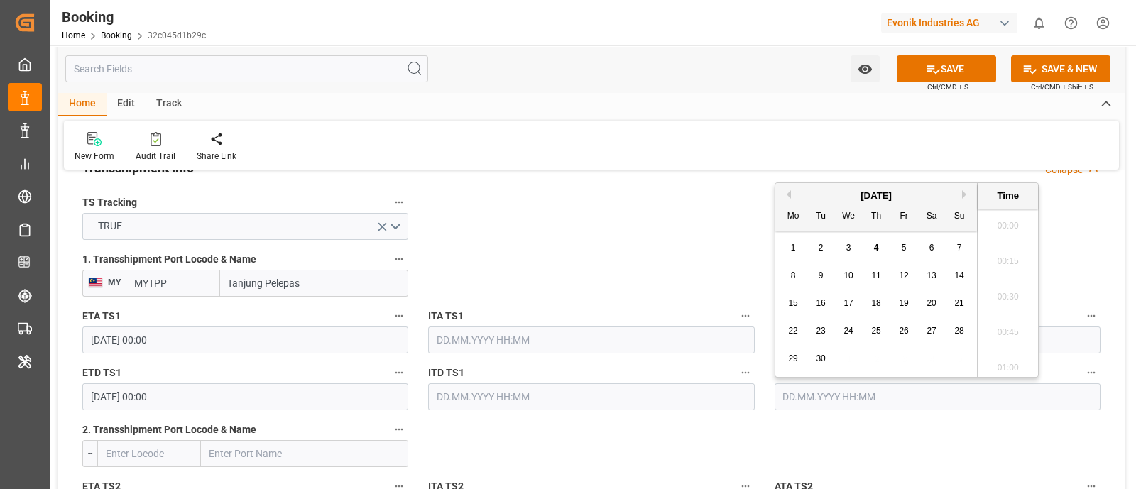
paste input "2025-08-12"
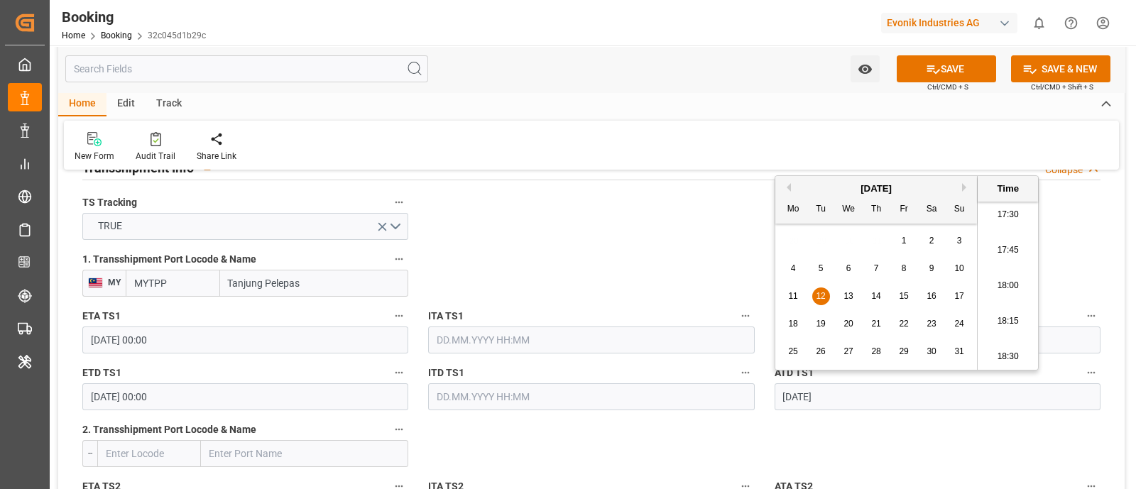
click at [820, 296] on span "12" at bounding box center [819, 296] width 9 height 10
type input "12.08.2025 00:00"
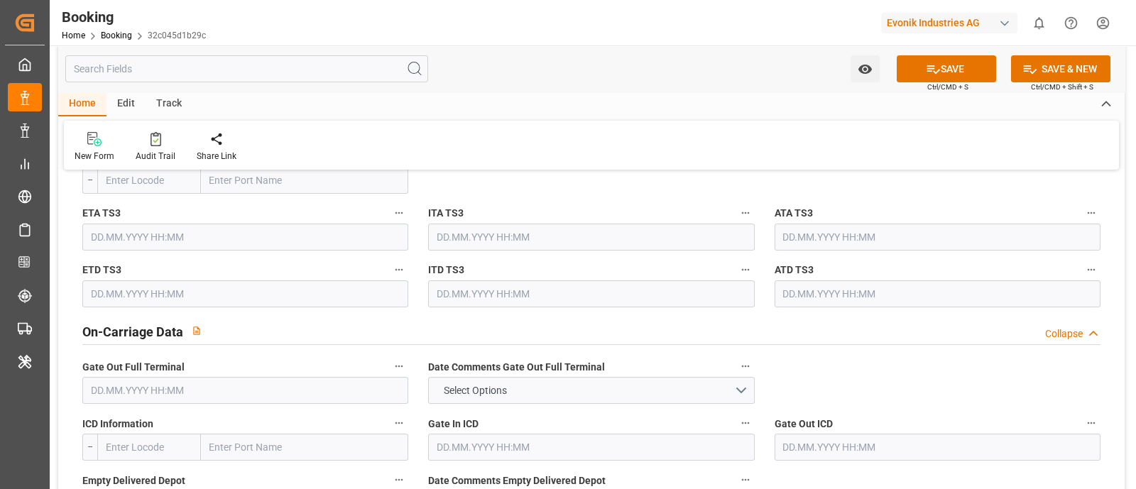
scroll to position [2040, 0]
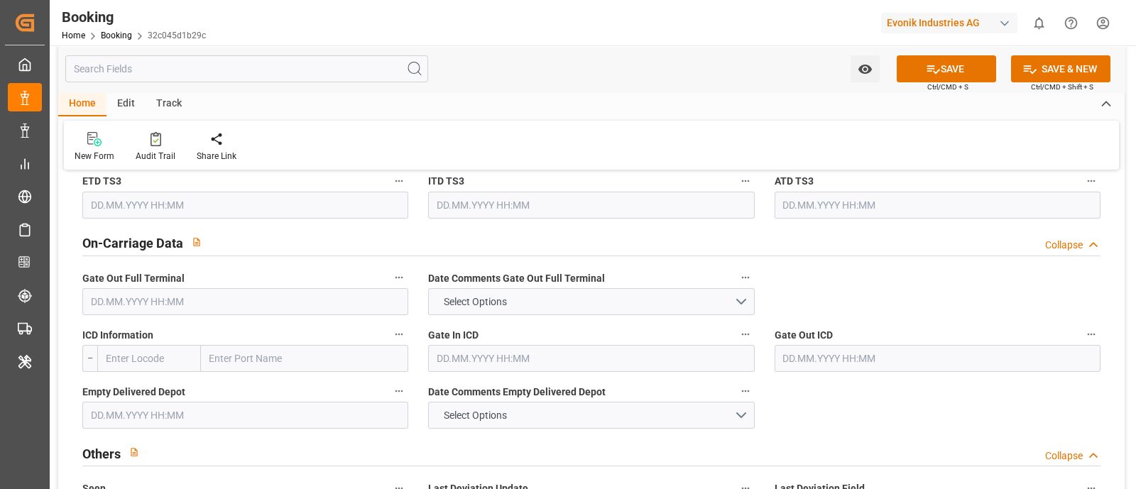
click at [174, 300] on input "text" at bounding box center [245, 301] width 326 height 27
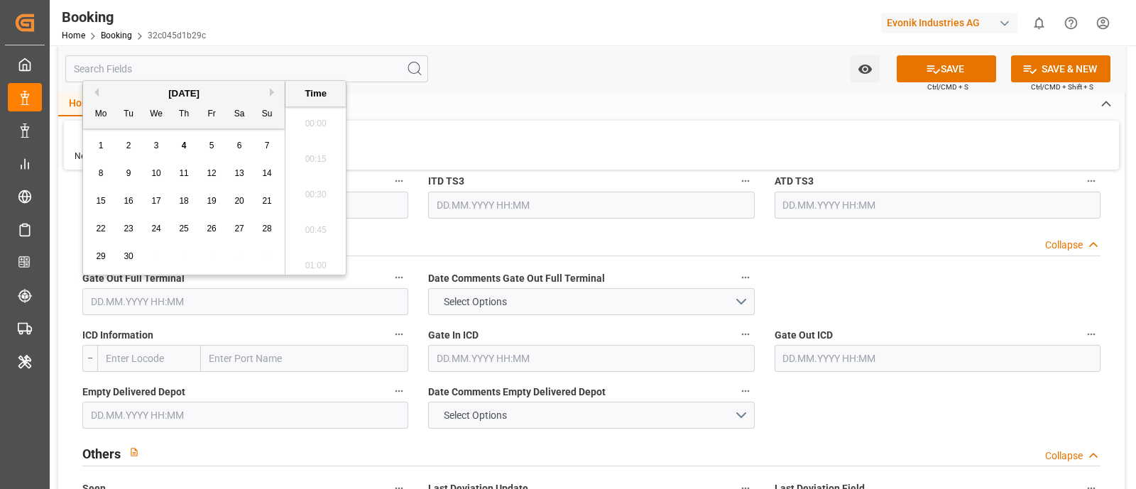
scroll to position [2488, 0]
paste input "2025-08-26"
click at [146, 303] on input "2025-08-26" at bounding box center [245, 301] width 326 height 27
click at [131, 258] on span "26" at bounding box center [127, 256] width 9 height 10
type input "26.08.2025 00:00"
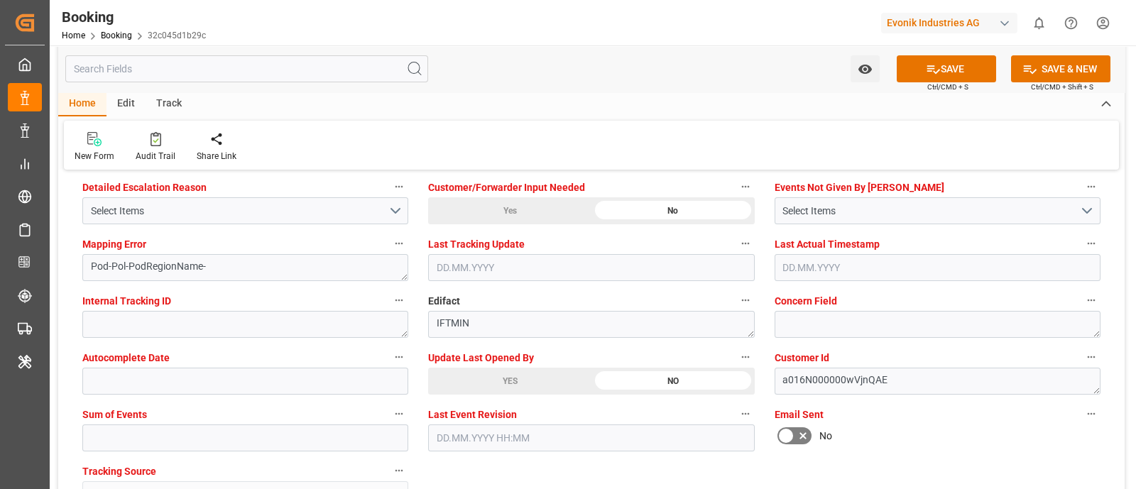
scroll to position [2749, 0]
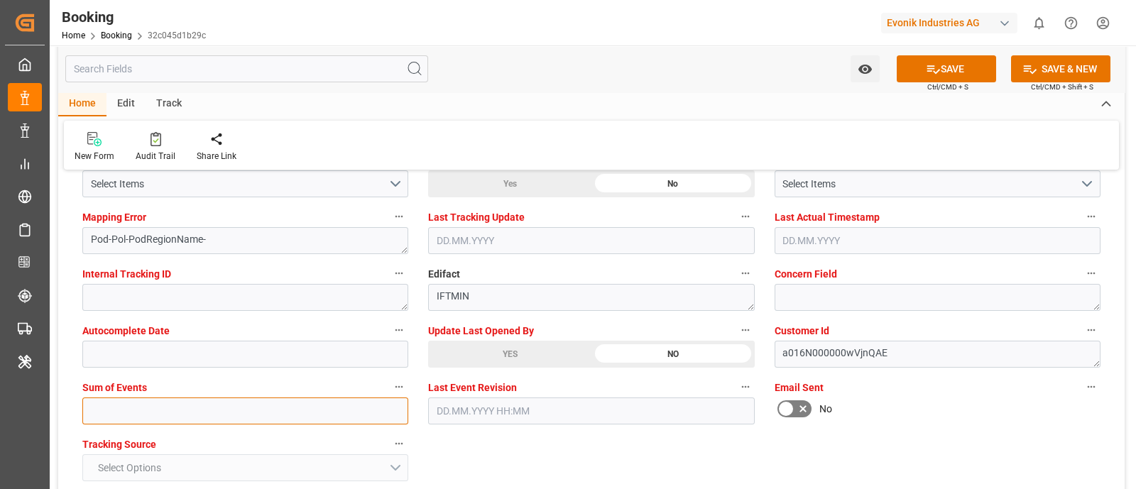
click at [126, 417] on input "text" at bounding box center [245, 410] width 326 height 27
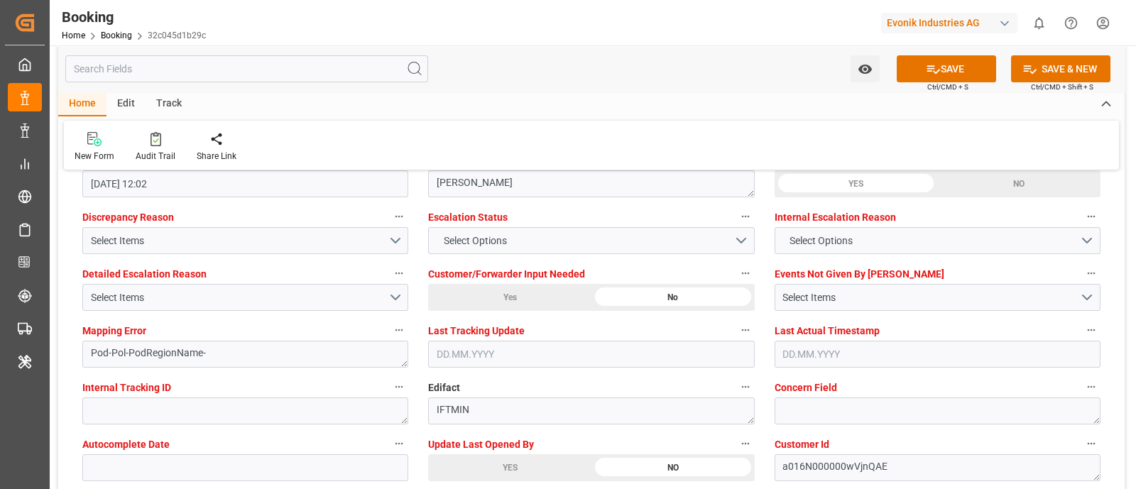
scroll to position [2572, 0]
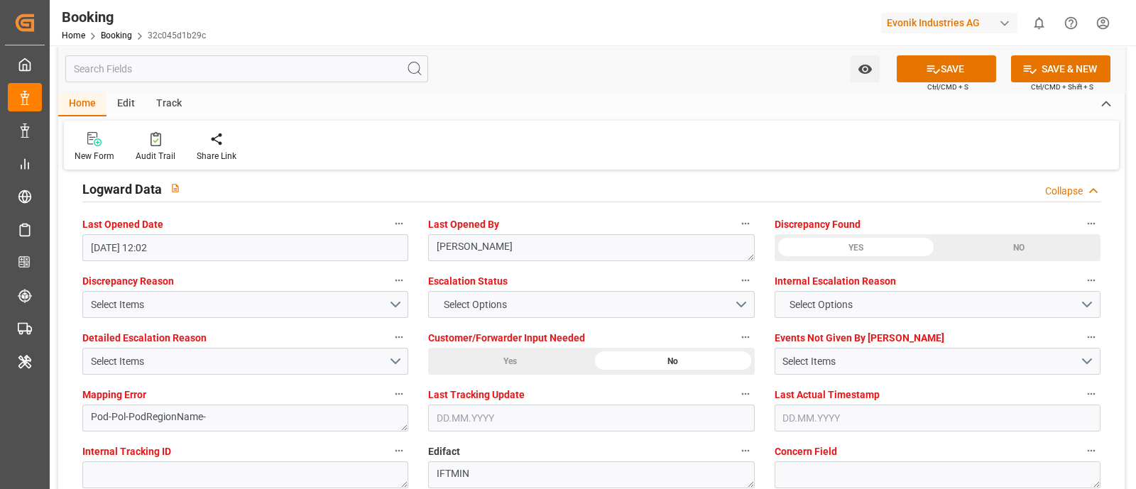
type input "0"
click at [224, 356] on div "Select Items" at bounding box center [239, 361] width 297 height 15
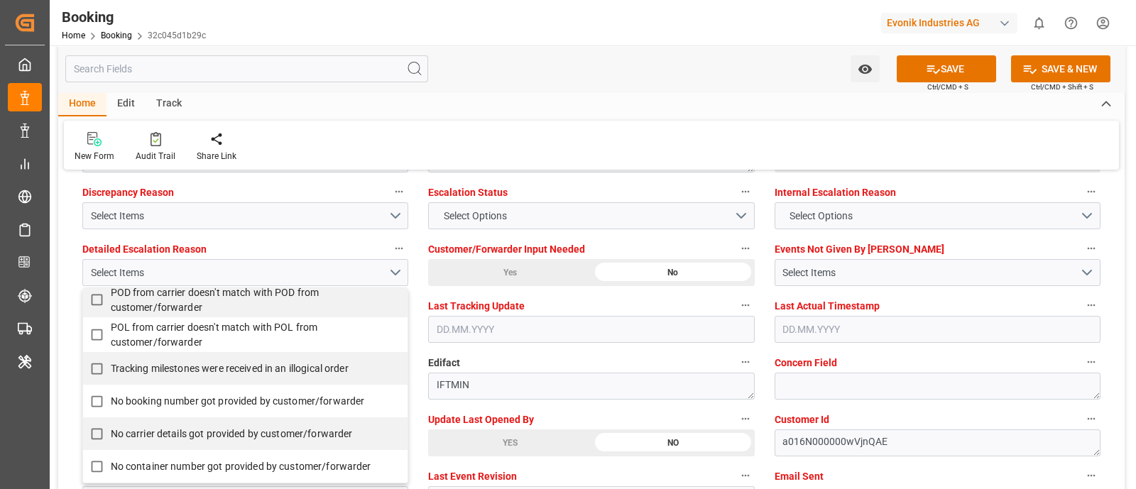
scroll to position [266, 0]
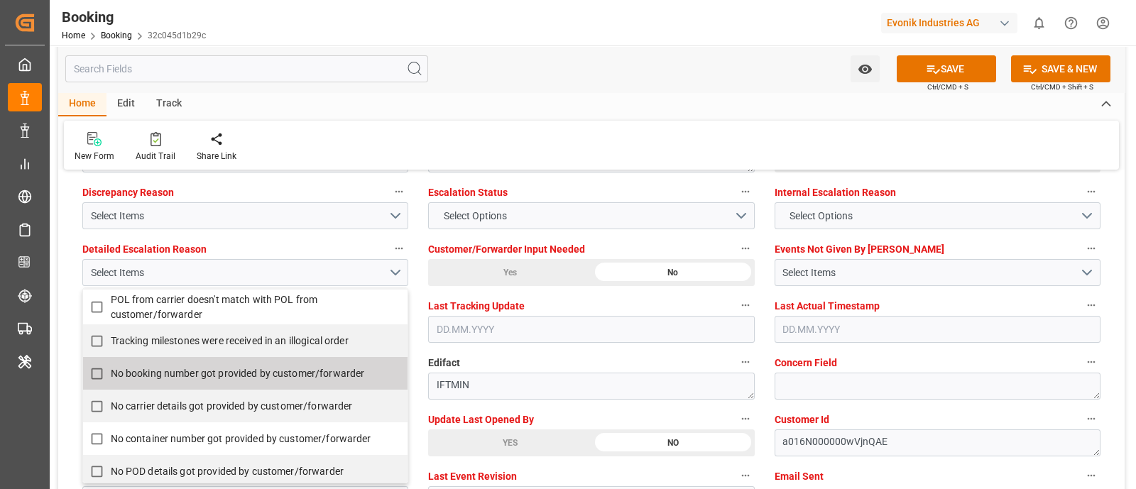
click at [273, 361] on label "No booking number got provided by customer/forwarder" at bounding box center [237, 374] width 309 height 28
checkbox input "true"
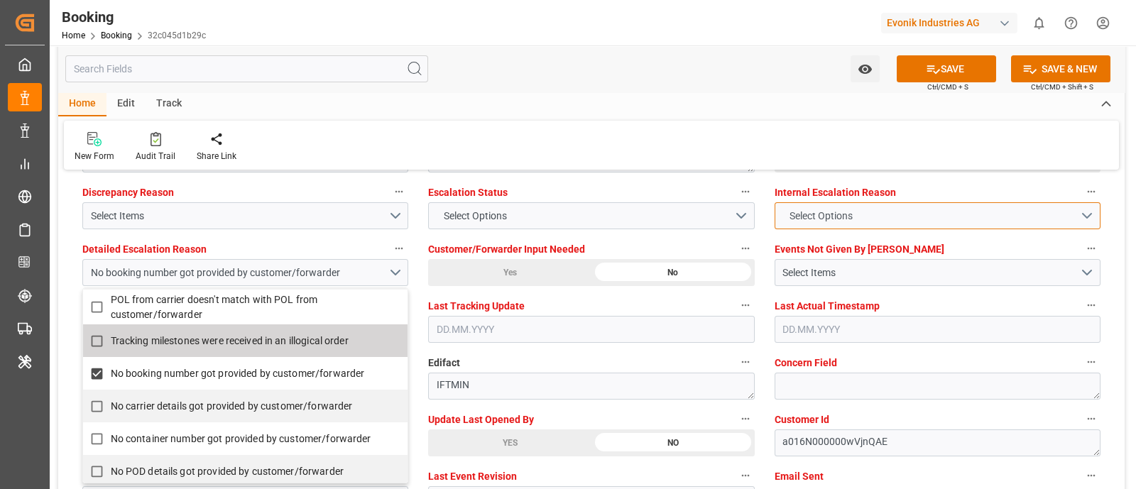
click at [795, 214] on span "Select Options" at bounding box center [820, 216] width 77 height 15
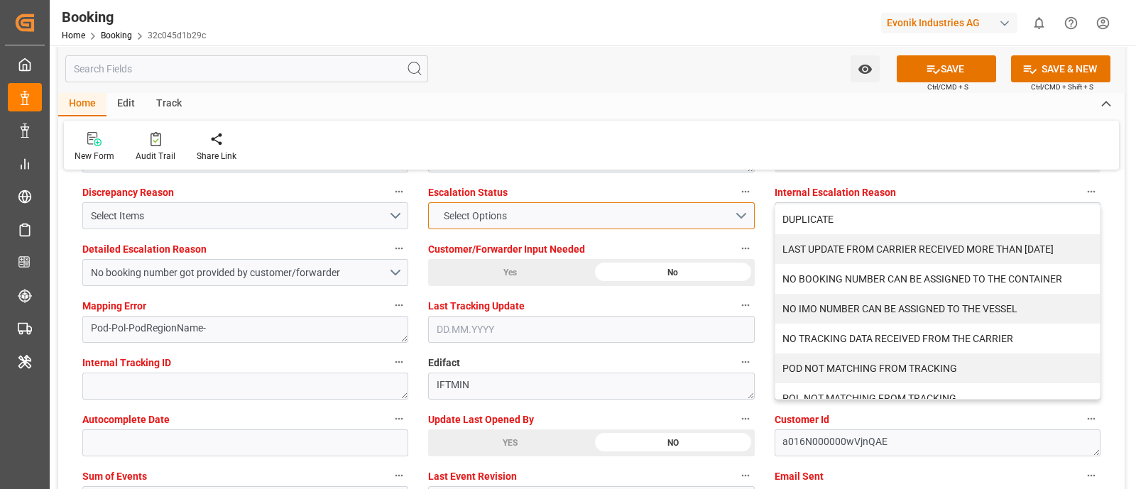
click at [593, 219] on button "Select Options" at bounding box center [591, 215] width 326 height 27
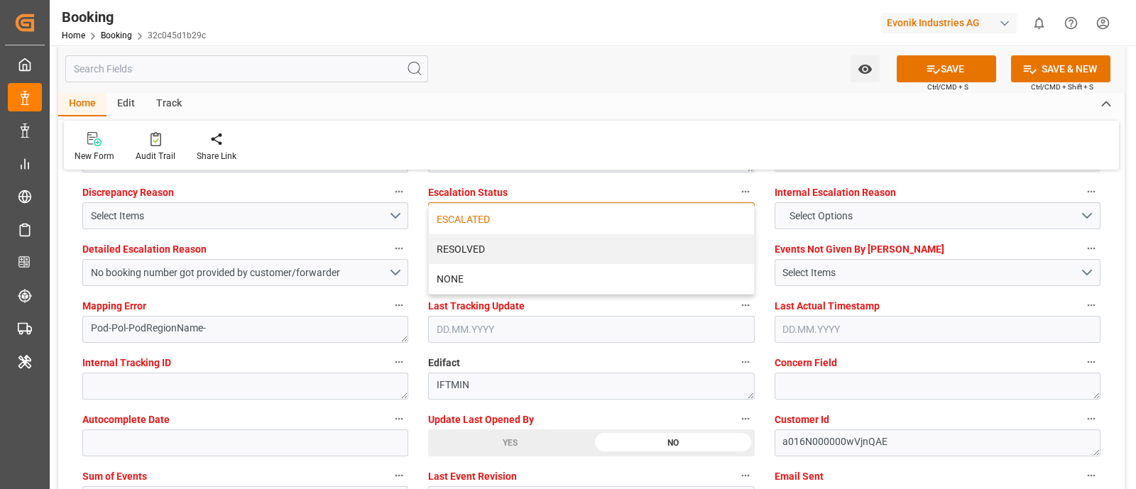
click at [554, 214] on div "ESCALATED" at bounding box center [591, 219] width 324 height 30
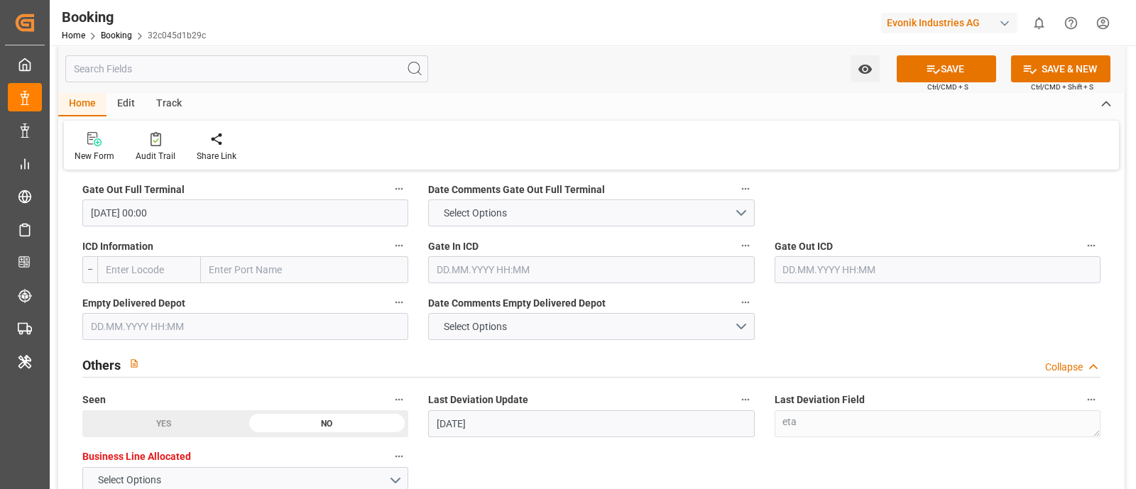
scroll to position [2040, 0]
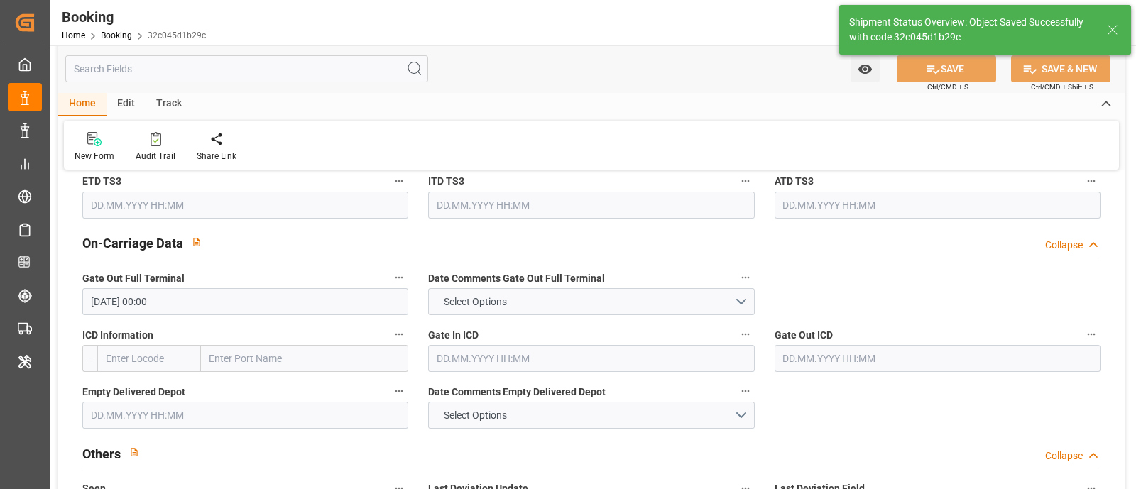
type textarea "NWC/UK North West Continent / UK_CNTXG_HLCU_SP-OA"
type textarea "[PERSON_NAME]"
type textarea "Yes"
type input "46"
type input "38"
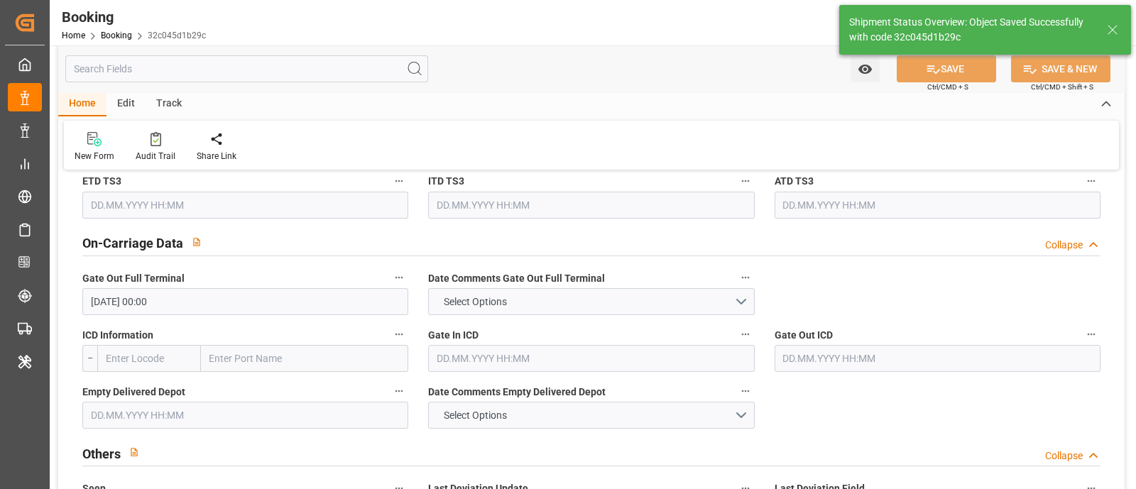
type input "07.07.2025 00:00"
type input "22.08.2025 00:00"
type input "08.08.2025 00:00"
type input "12.08.2025 00:00"
type input "04.09.2025 12:31"
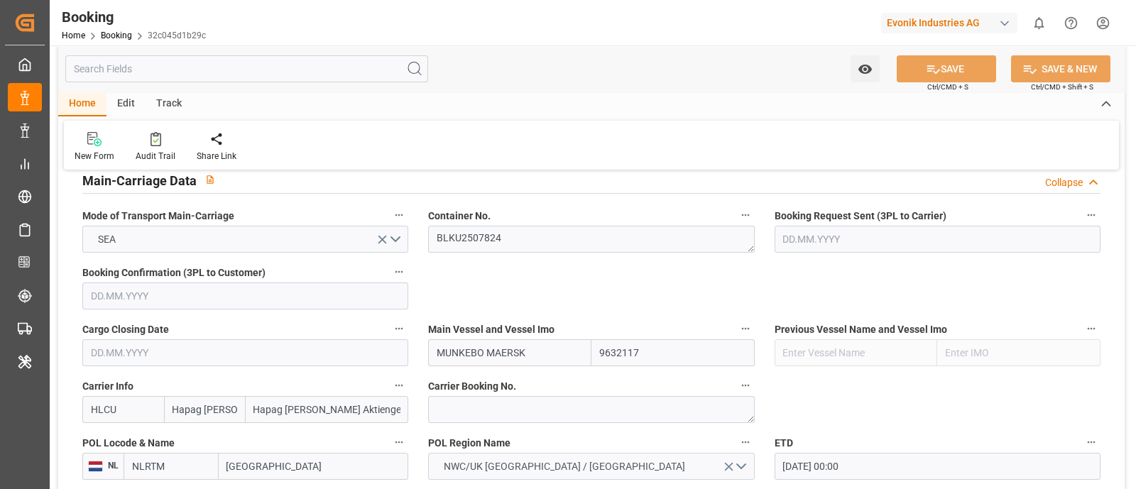
scroll to position [709, 0]
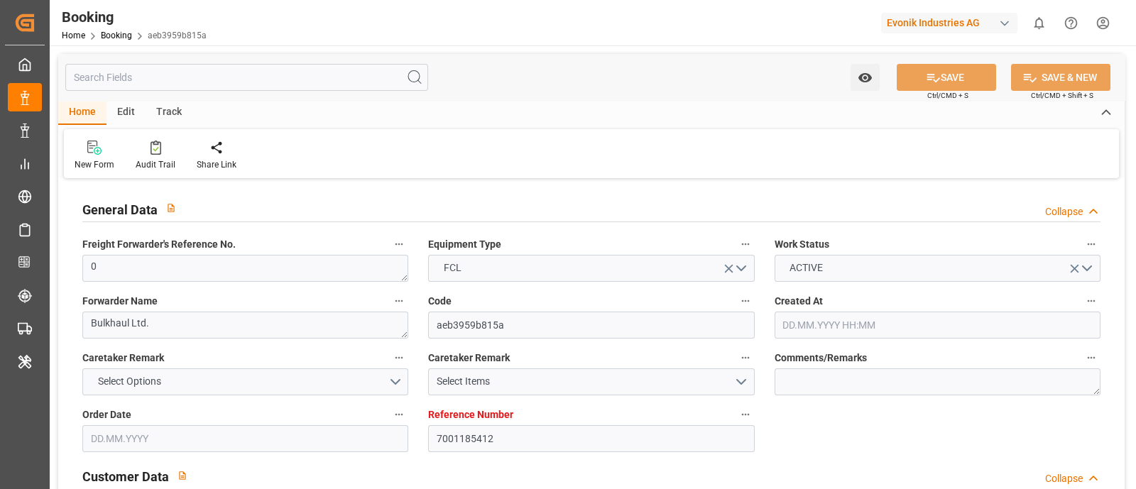
type input "7001185412"
type input "EUNWC"
type input "CNXGA"
type input "[DATE] 08:49"
type input "[DATE]"
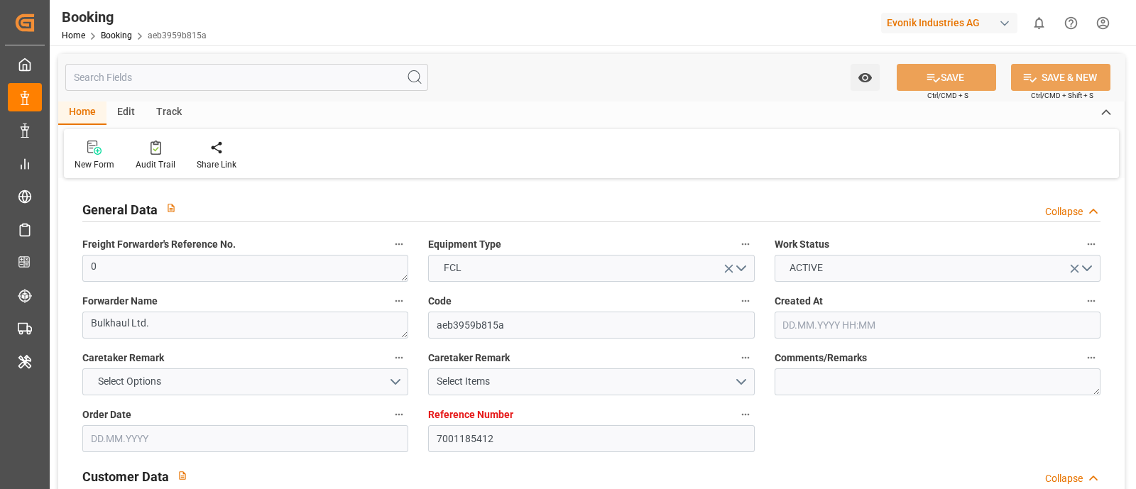
type input "[DATE]"
type input "[DATE] 10:02"
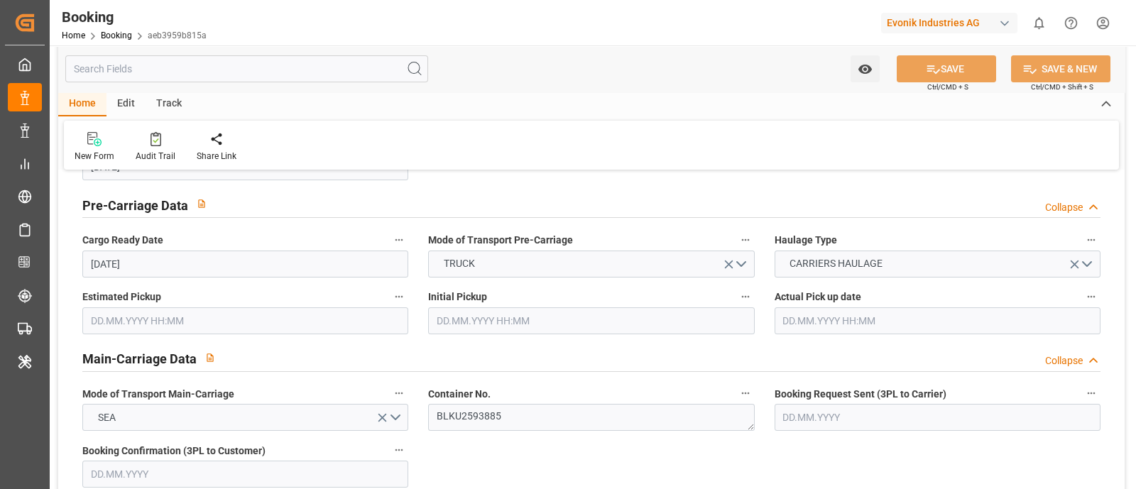
scroll to position [798, 0]
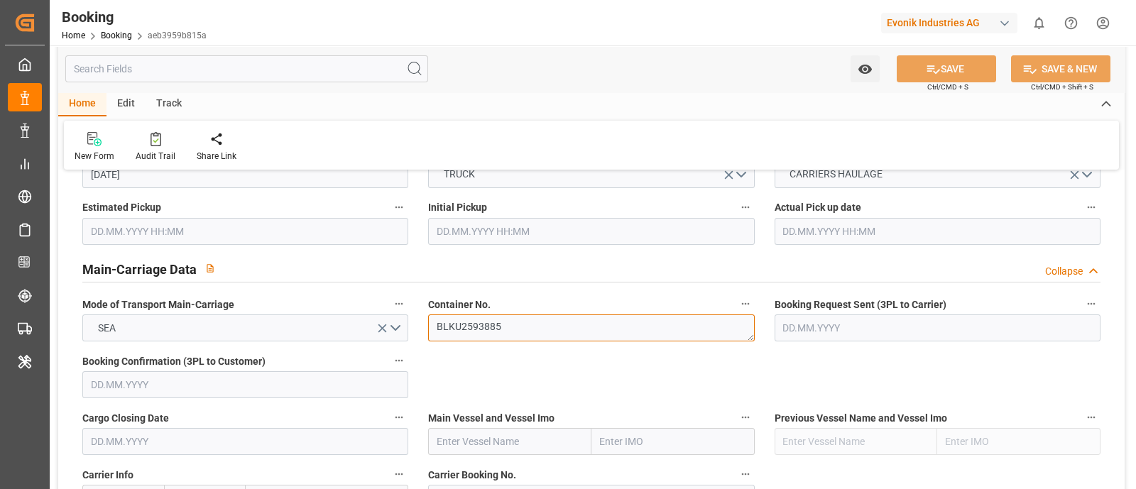
click at [510, 331] on textarea "BLKU2593885" at bounding box center [591, 327] width 326 height 27
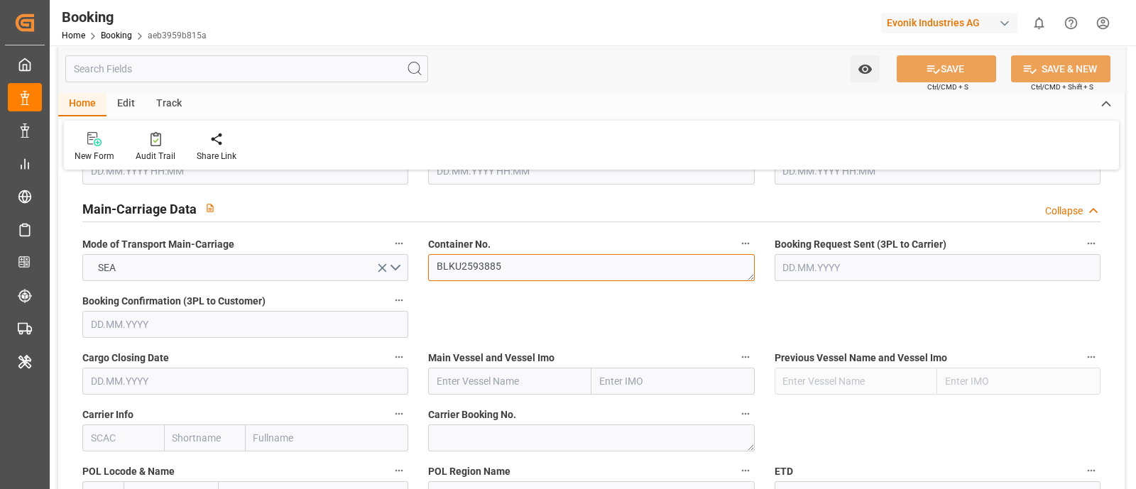
scroll to position [887, 0]
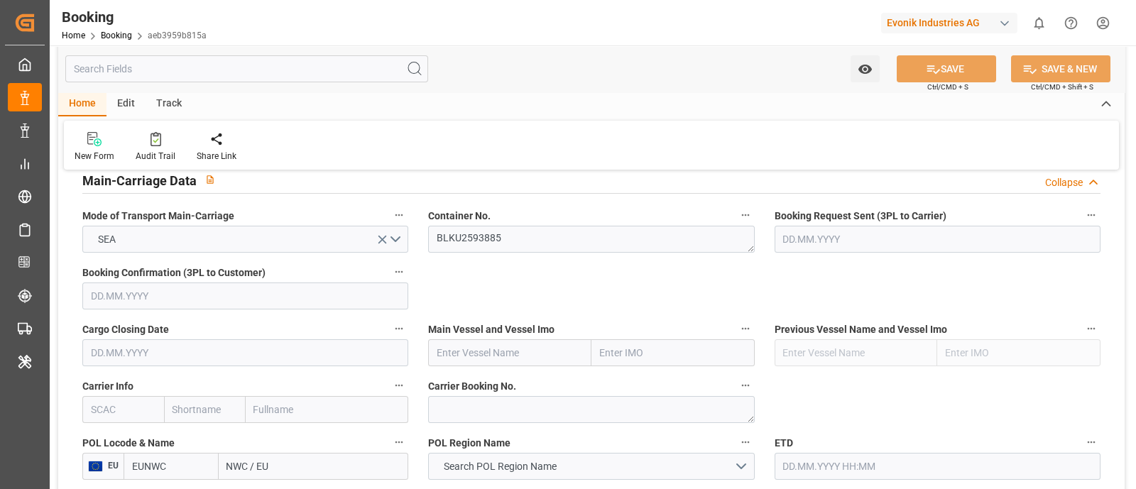
click at [138, 410] on input "text" at bounding box center [123, 409] width 82 height 27
click at [96, 439] on b "HLCU" at bounding box center [105, 440] width 26 height 11
type input "HLCU"
type input "Hapag [PERSON_NAME]"
type input "Hapag [PERSON_NAME] Aktiengesellschaft"
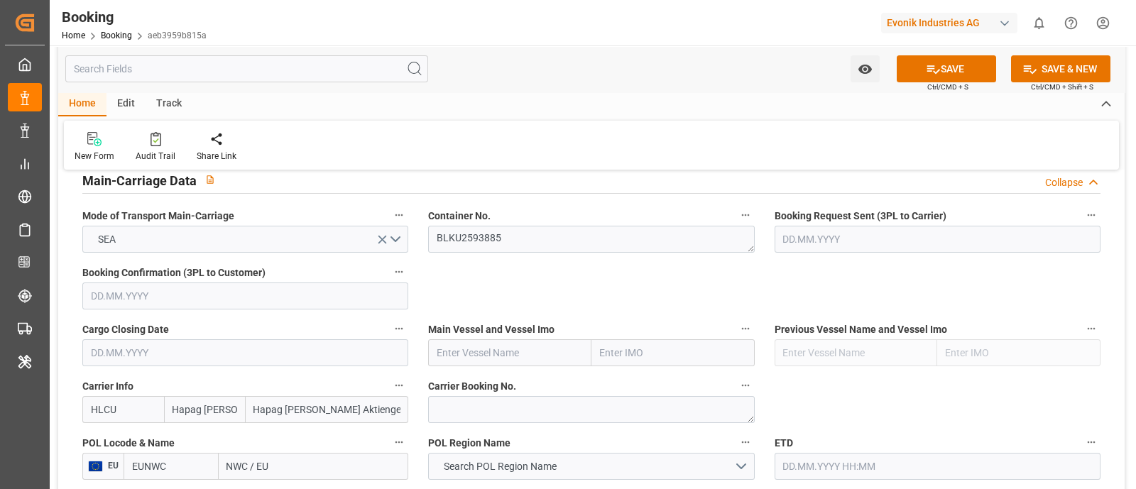
type input "HLCU"
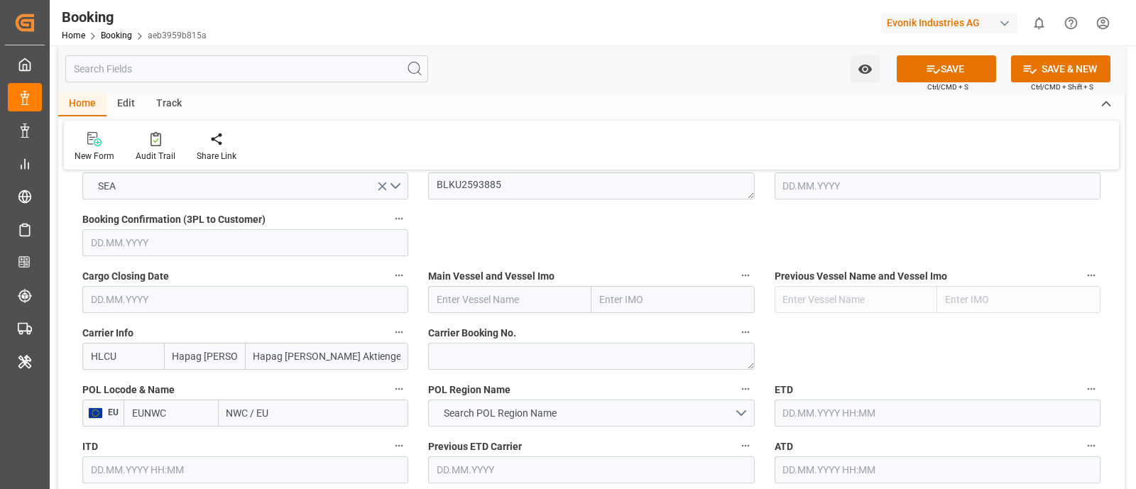
scroll to position [976, 0]
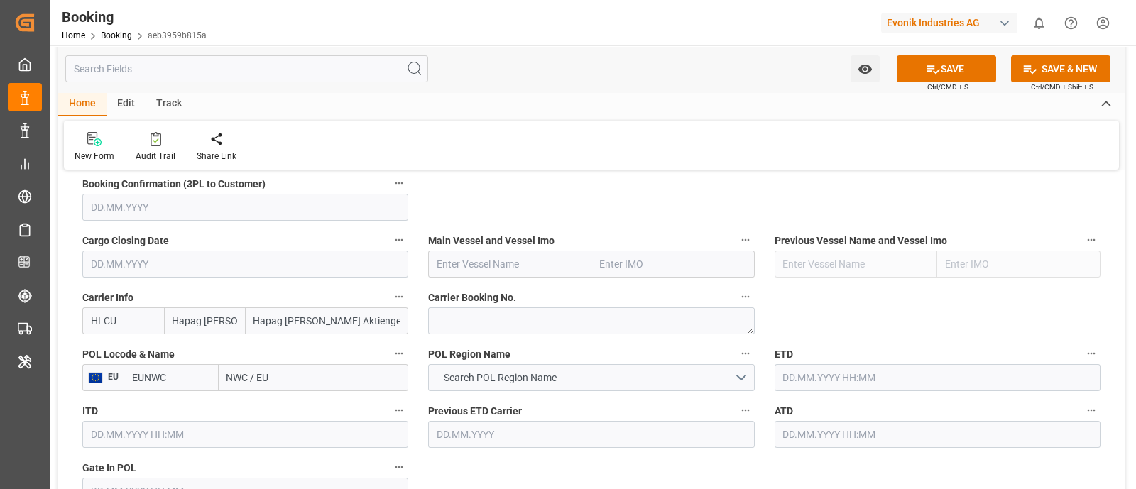
click at [251, 372] on input "NWC / EU" at bounding box center [314, 377] width 190 height 27
paste input "[GEOGRAPHIC_DATA]"
type input "[GEOGRAPHIC_DATA]"
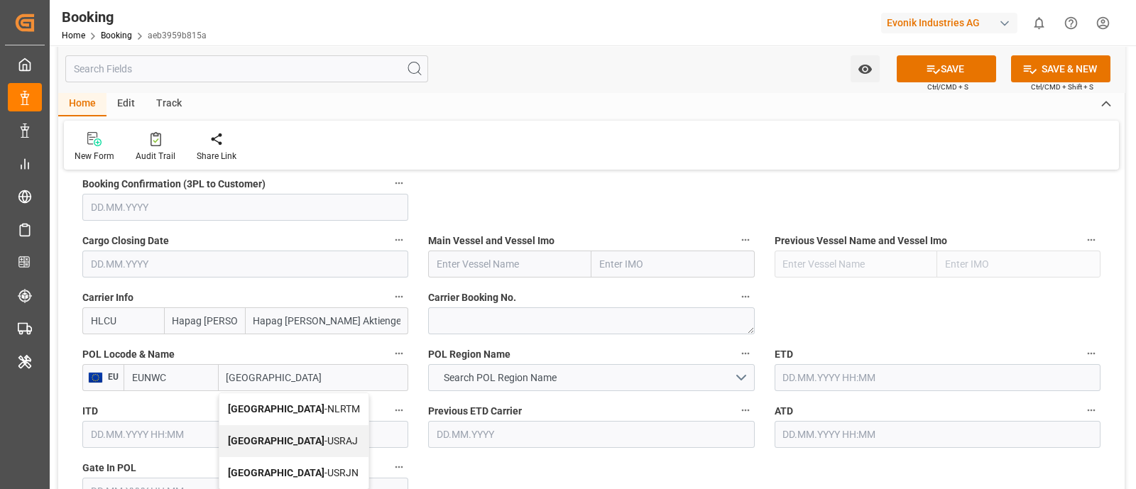
click at [323, 405] on div "[GEOGRAPHIC_DATA] - NLRTM" at bounding box center [293, 409] width 149 height 32
type input "NLRTM"
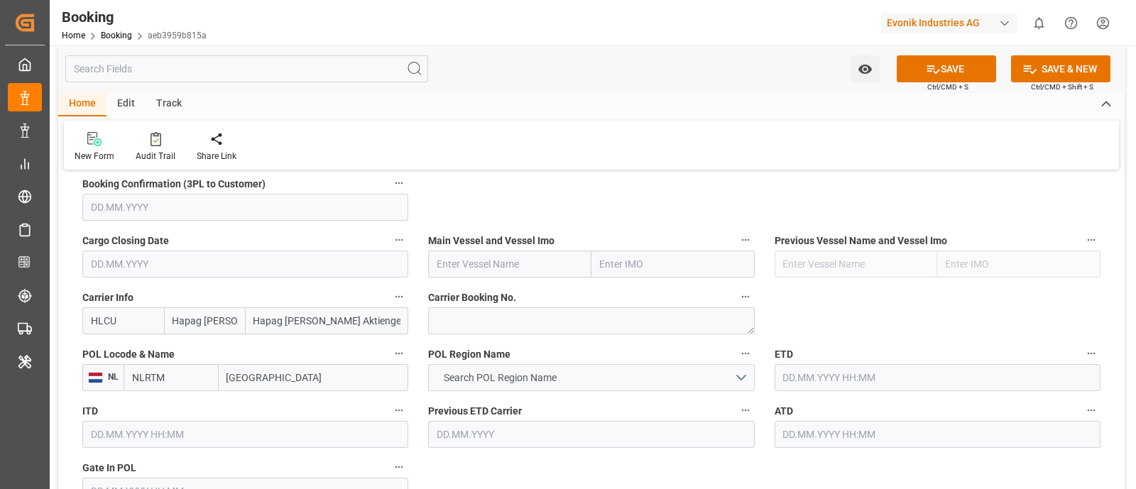
type input "[GEOGRAPHIC_DATA]"
click at [497, 374] on span "Search POL Region Name" at bounding box center [499, 377] width 127 height 15
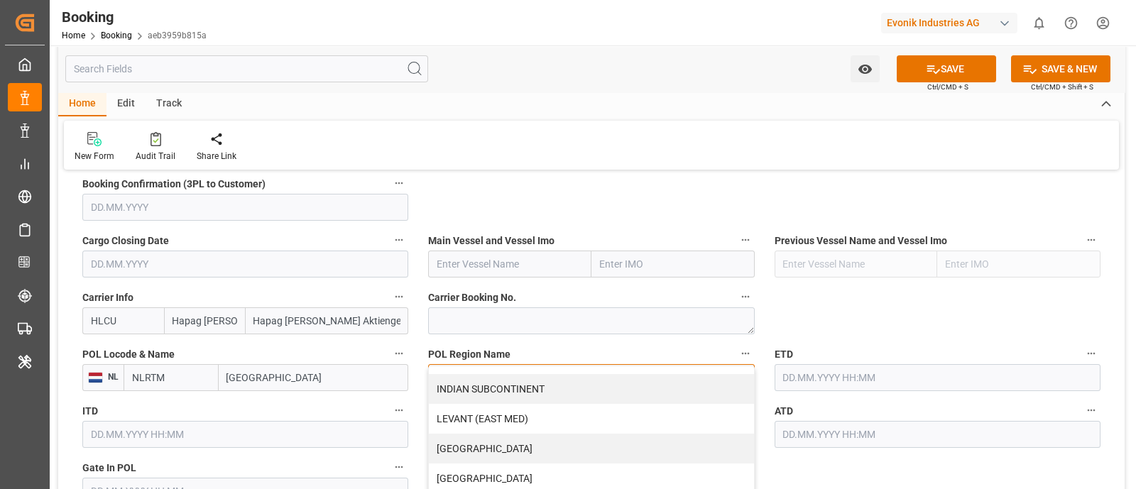
scroll to position [341, 0]
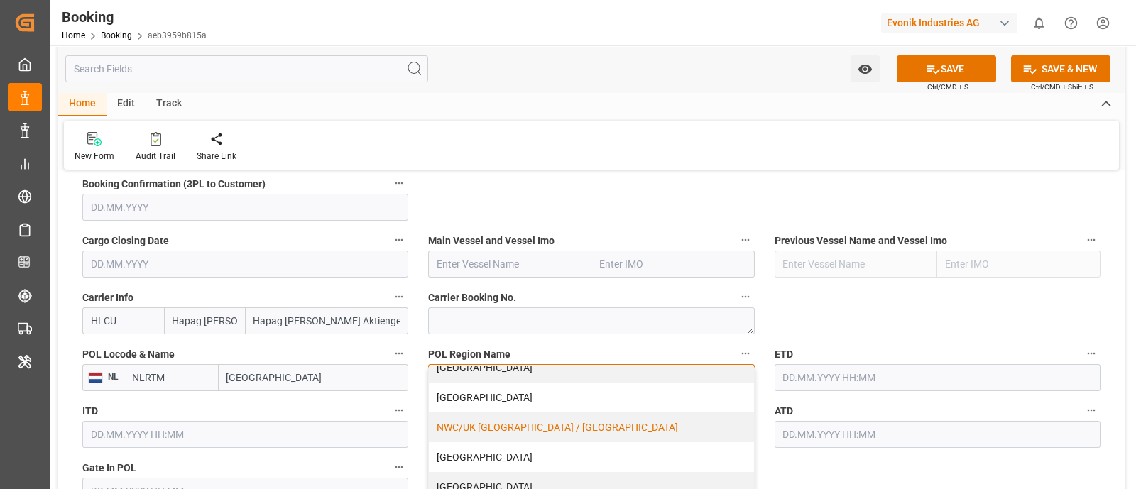
click at [596, 431] on div "NWC/UK [GEOGRAPHIC_DATA] / [GEOGRAPHIC_DATA]" at bounding box center [591, 427] width 324 height 30
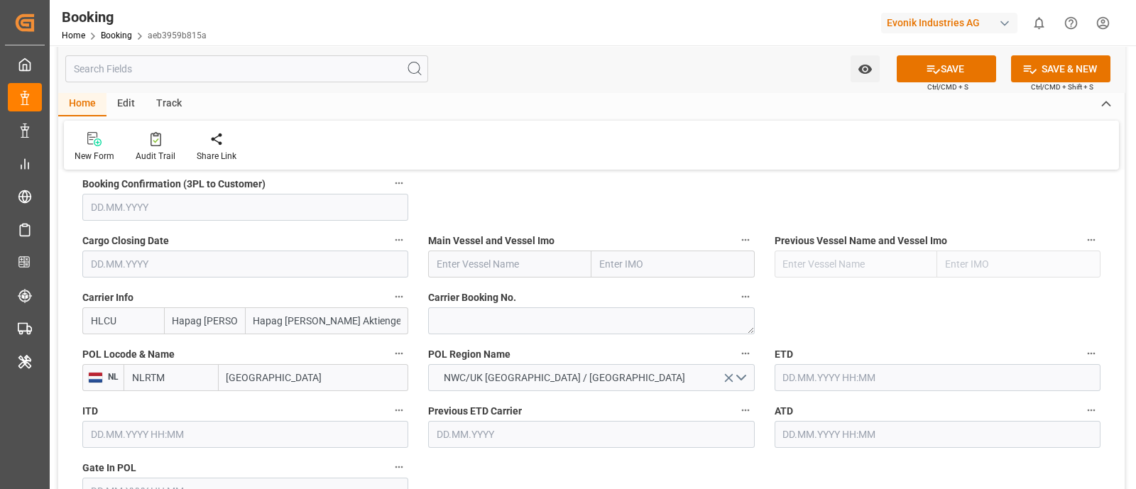
click at [457, 263] on input "text" at bounding box center [509, 264] width 163 height 27
paste input "GENOVA EXPRESS"
type input "GENOVA EXPRESS"
click at [534, 297] on span "GENOVA EXPRESS - 9943906" at bounding box center [500, 295] width 127 height 11
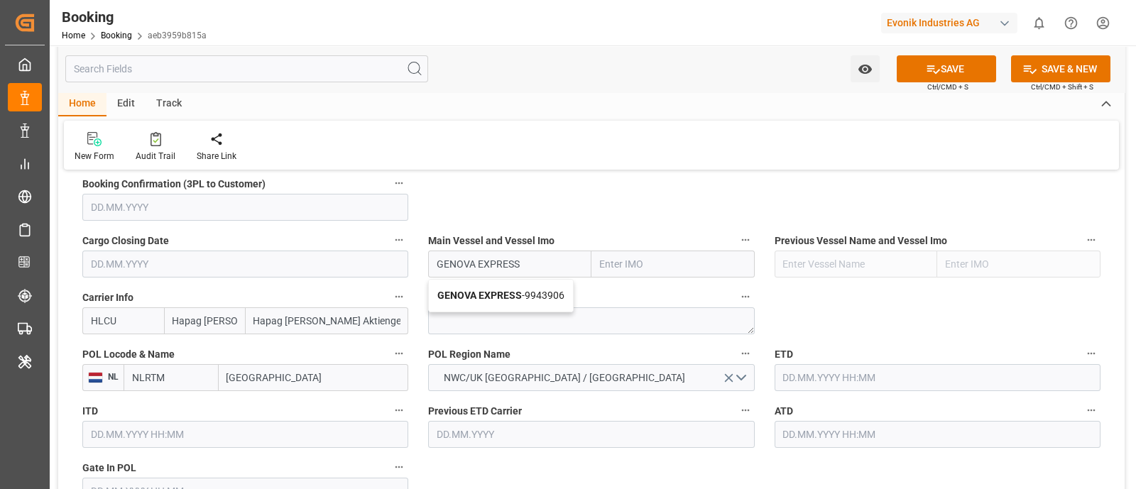
type input "9943906"
type input "GENOVA EXPRESS"
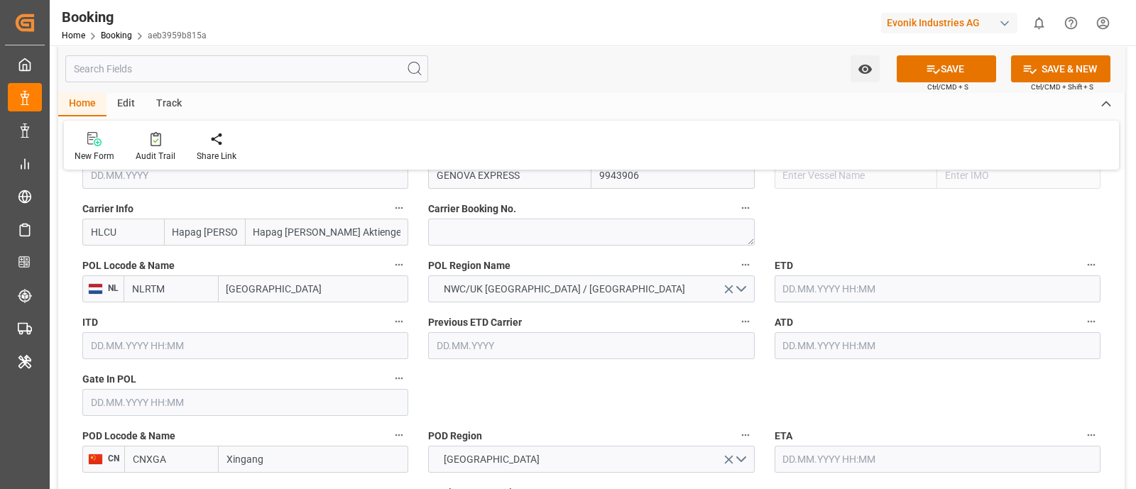
click at [133, 409] on input "text" at bounding box center [245, 402] width 326 height 27
paste input "[DATE]"
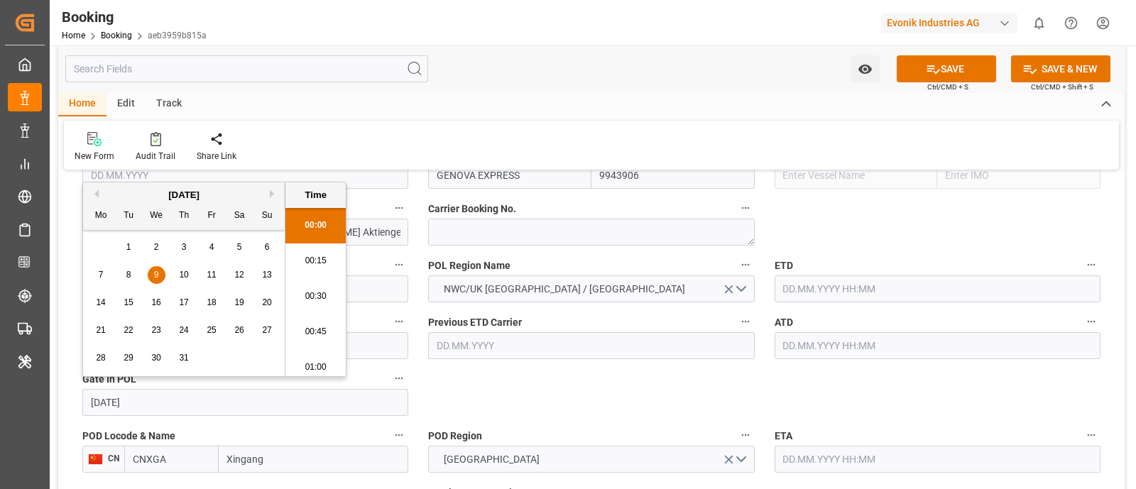
scroll to position [2488, 0]
click at [155, 278] on span "9" at bounding box center [156, 275] width 5 height 10
type input "[DATE] 00:00"
click at [806, 287] on input "text" at bounding box center [937, 288] width 326 height 27
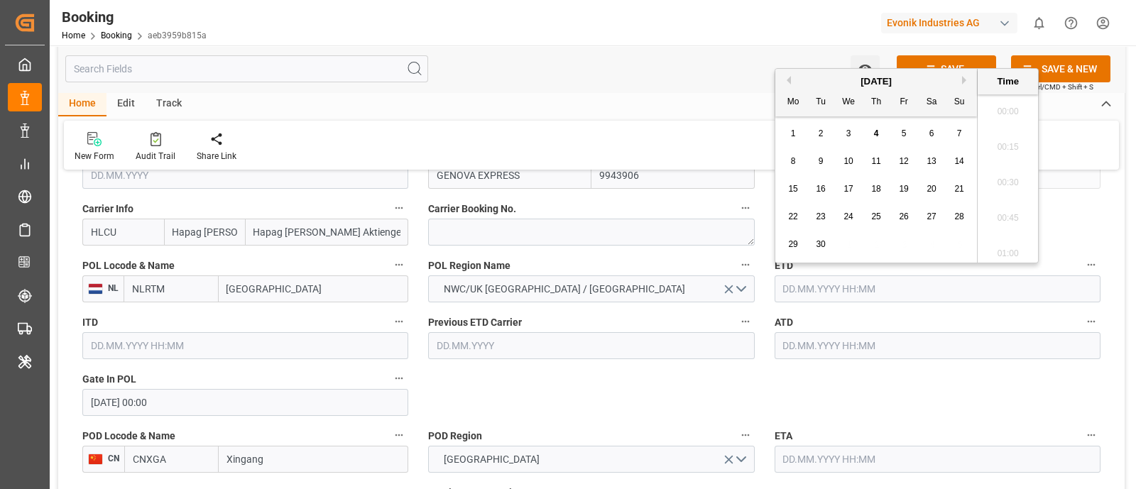
paste input "[DATE]"
click at [899, 158] on span "11" at bounding box center [902, 161] width 9 height 10
type input "[DATE] 00:00"
click at [809, 342] on input "text" at bounding box center [937, 345] width 326 height 27
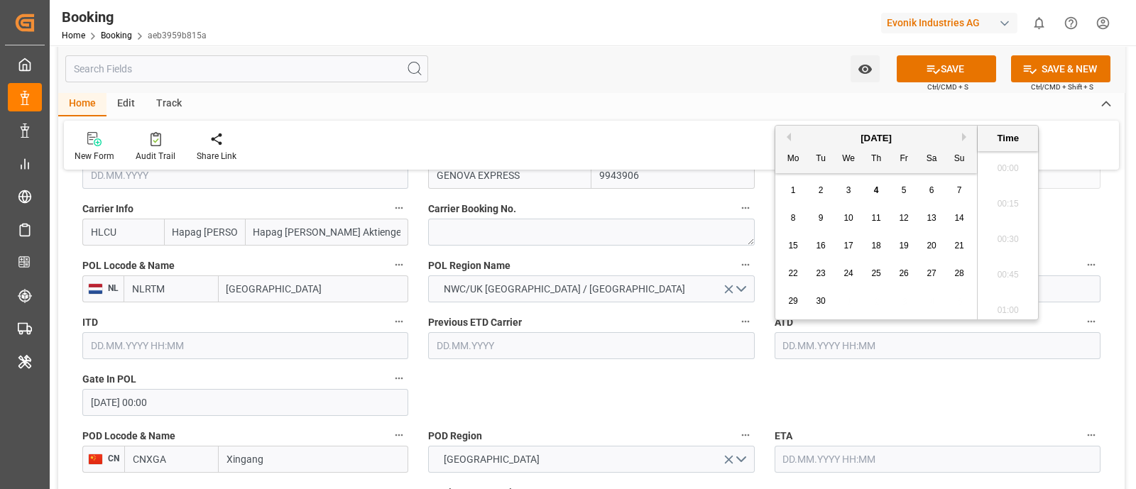
paste input "[DATE]"
click at [902, 214] on span "11" at bounding box center [902, 218] width 9 height 10
type input "[DATE] 00:00"
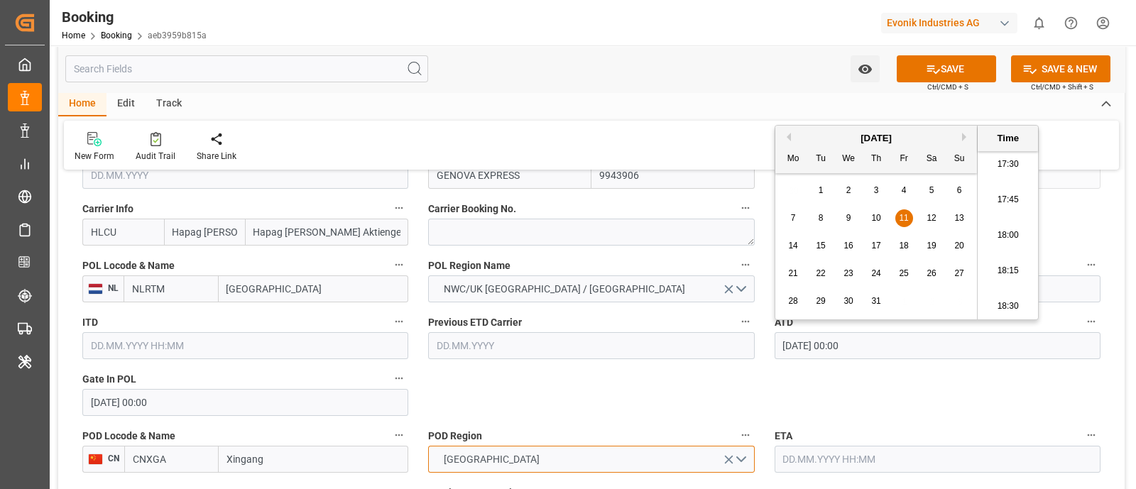
click at [527, 456] on button "[GEOGRAPHIC_DATA]" at bounding box center [591, 459] width 326 height 27
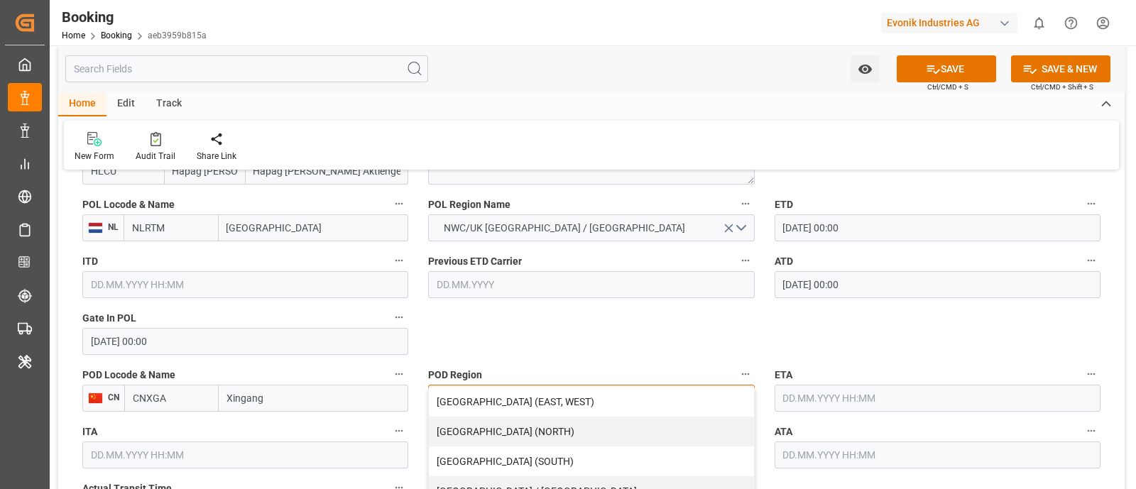
scroll to position [1153, 0]
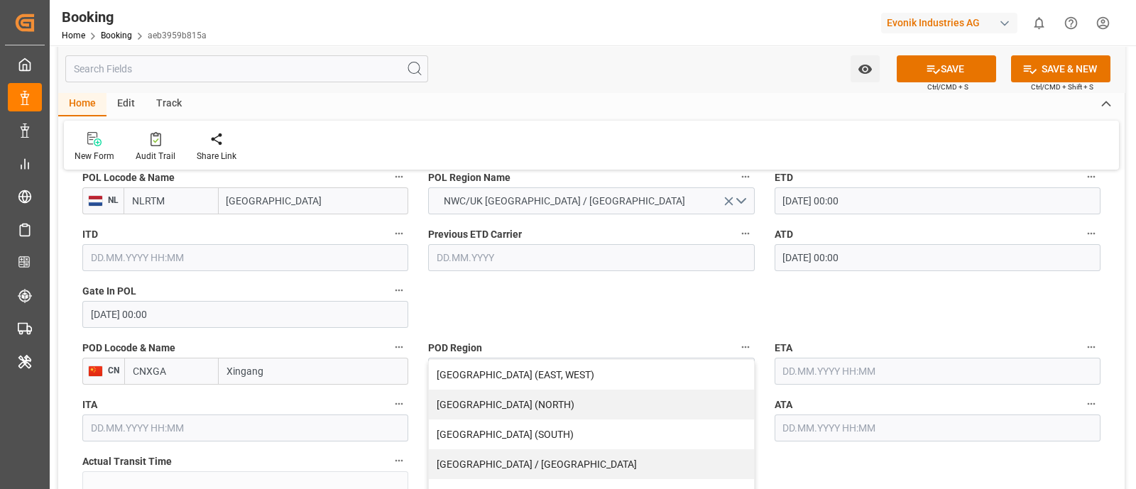
click at [268, 367] on input "Xingang" at bounding box center [313, 371] width 189 height 27
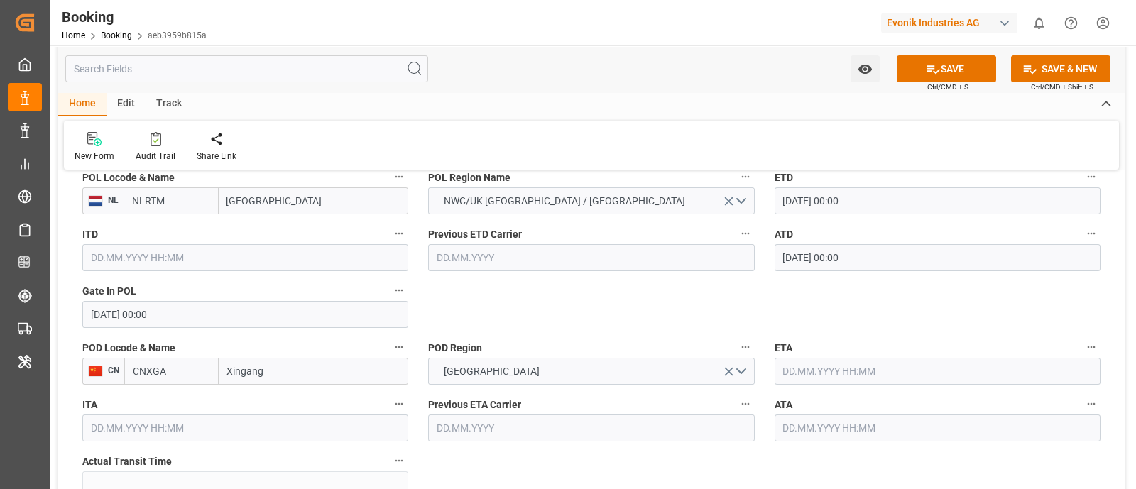
paste input "TIANJIN XINGANG"
type input "TIANJIN XINGANG"
click at [330, 397] on span "Tianjin Xingang Pt - CNTXG" at bounding box center [287, 402] width 119 height 11
type input "CNTXG"
type input "Tianjin Xingang Pt"
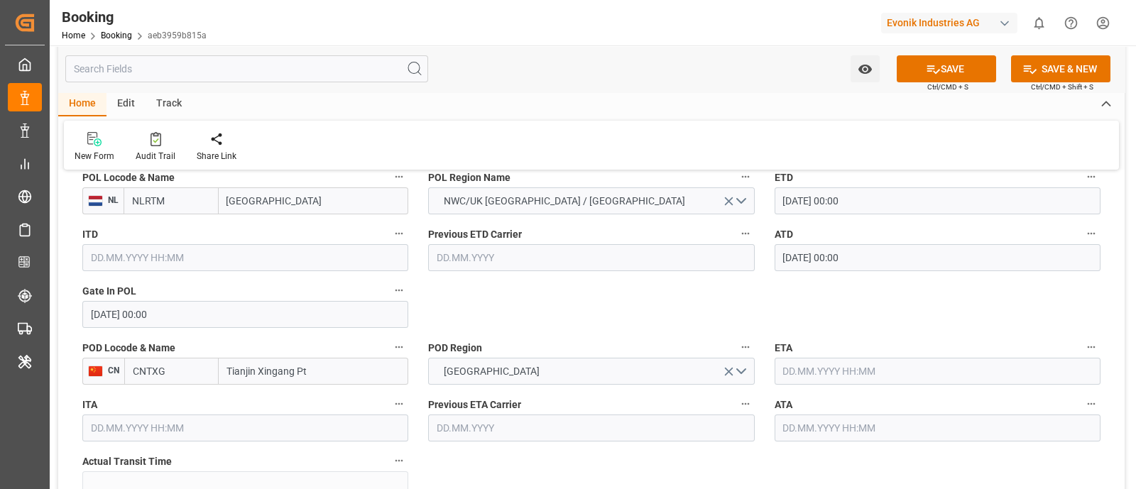
click at [803, 373] on input "text" at bounding box center [937, 371] width 326 height 27
paste input "[DATE]"
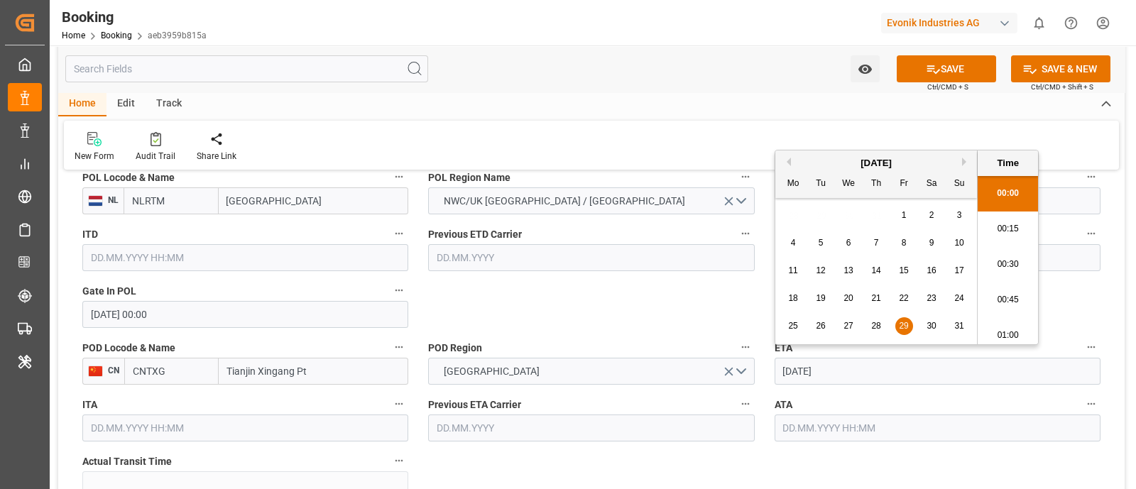
scroll to position [2488, 0]
click at [913, 324] on div "25 26 27 28 29 30 31" at bounding box center [876, 326] width 194 height 28
click at [908, 325] on div "29" at bounding box center [904, 326] width 18 height 17
type input "[DATE] 00:00"
click at [810, 429] on input "text" at bounding box center [937, 427] width 326 height 27
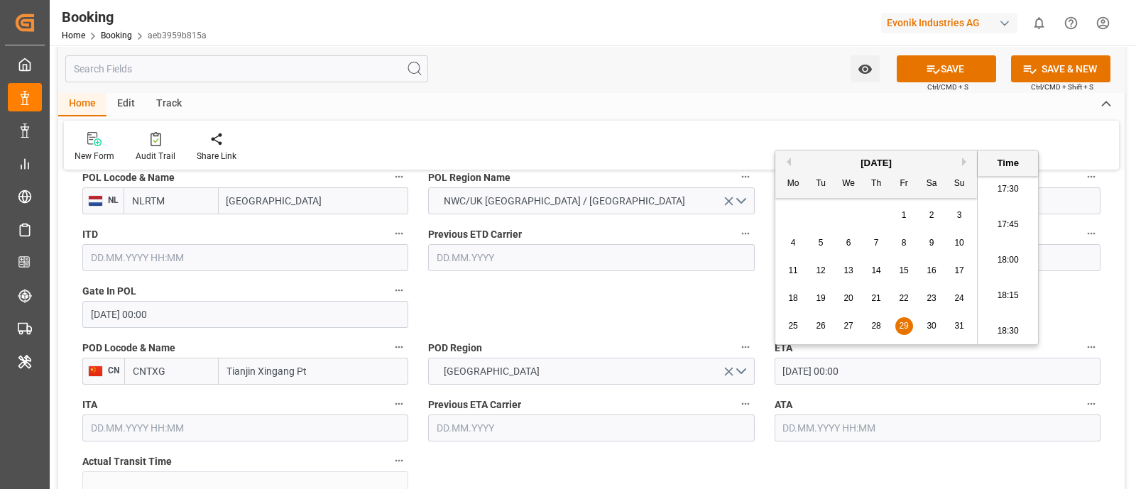
paste input "[DATE]"
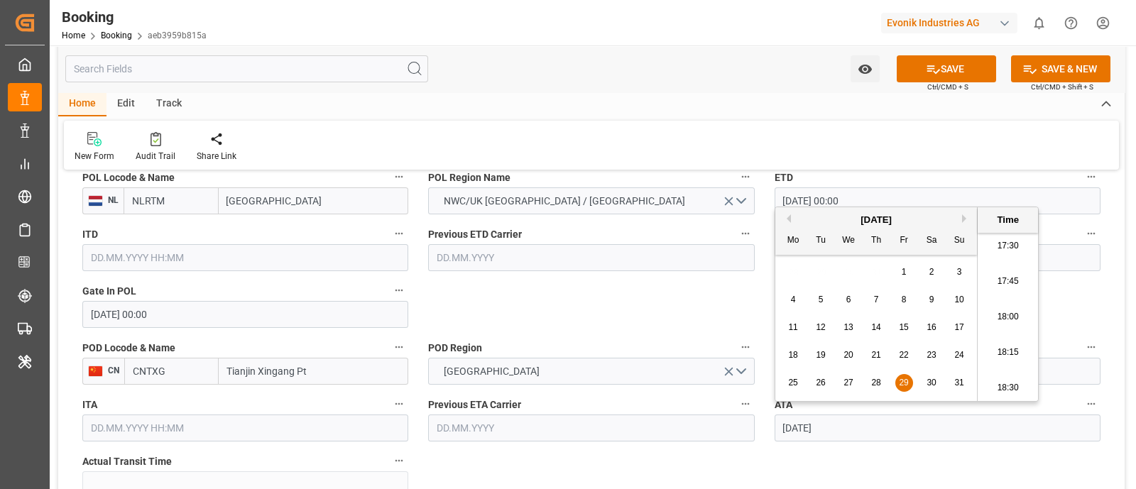
click at [900, 381] on span "29" at bounding box center [902, 383] width 9 height 10
type input "[DATE] 00:00"
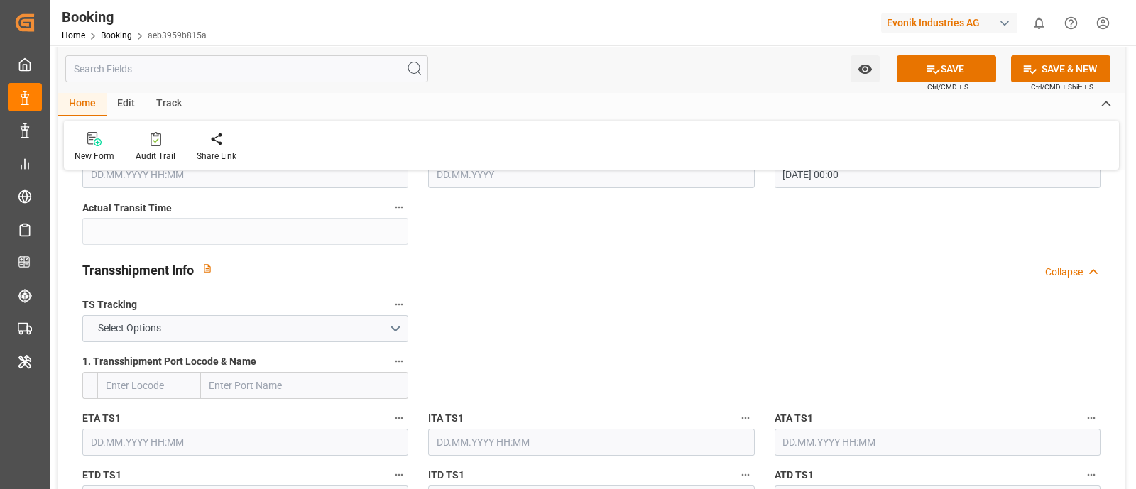
scroll to position [1419, 0]
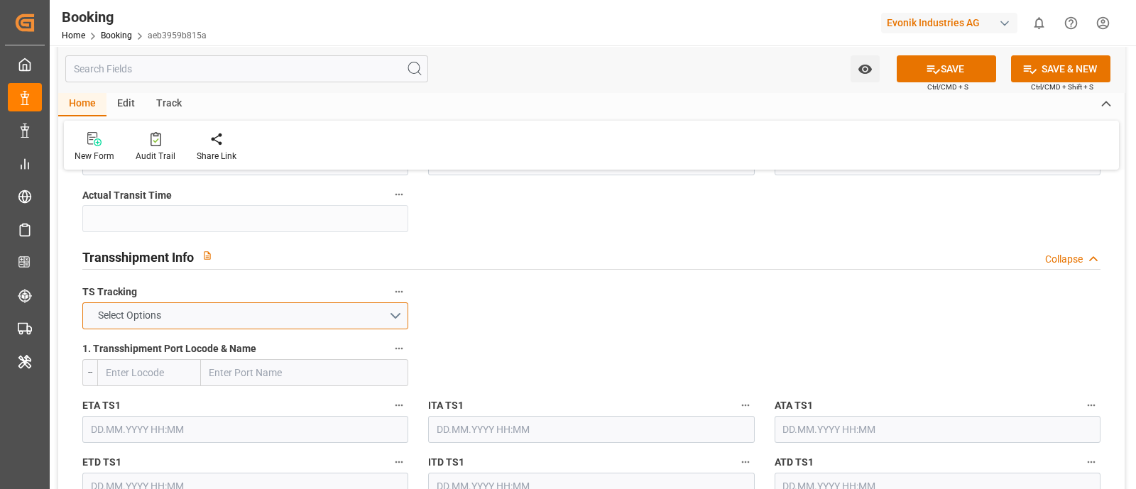
click at [153, 316] on span "Select Options" at bounding box center [129, 315] width 77 height 15
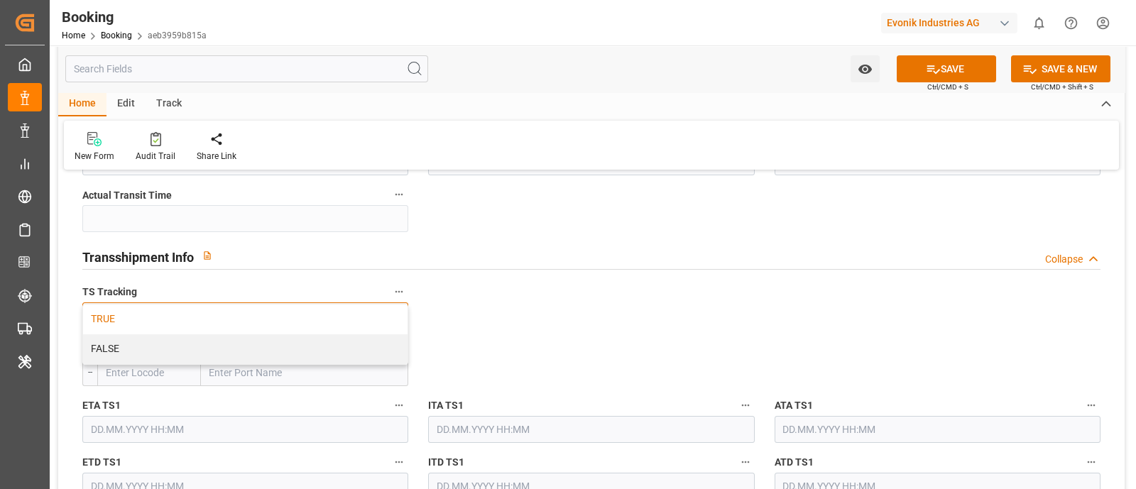
click at [159, 321] on div "TRUE" at bounding box center [245, 319] width 324 height 30
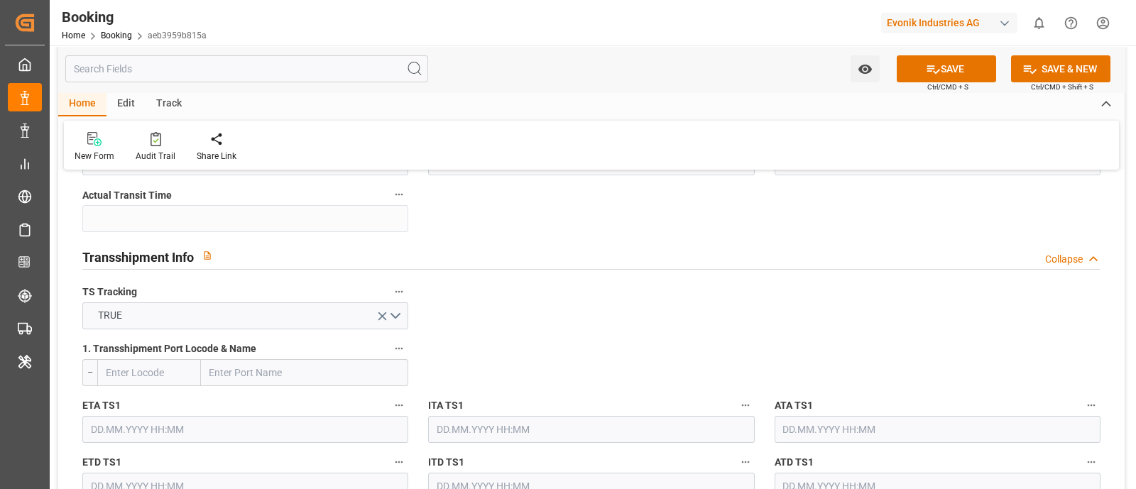
click at [270, 369] on input "text" at bounding box center [304, 372] width 207 height 27
paste input "[GEOGRAPHIC_DATA]"
type input "[GEOGRAPHIC_DATA]"
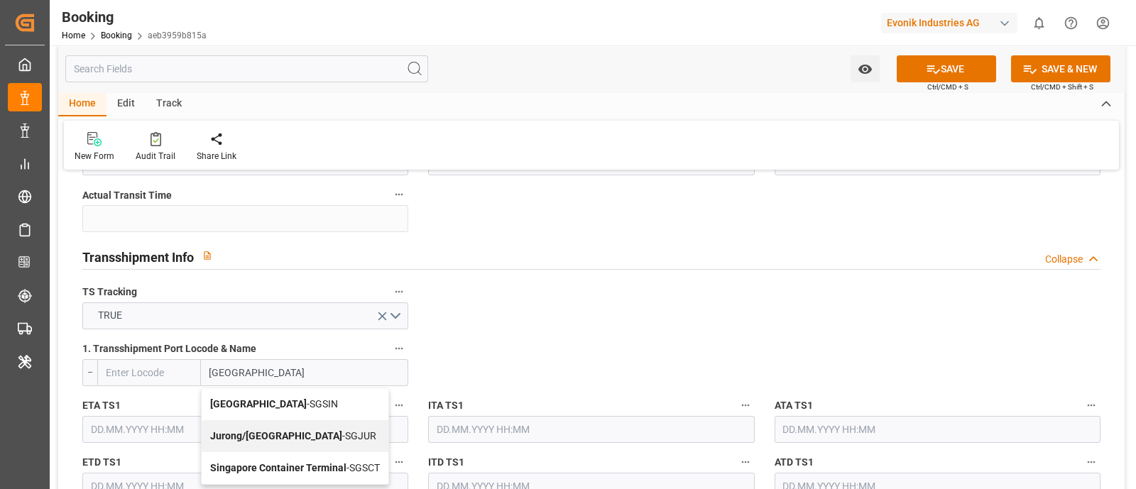
click at [306, 395] on div "Singapore - SGSIN" at bounding box center [295, 404] width 187 height 32
type input "SGSIN"
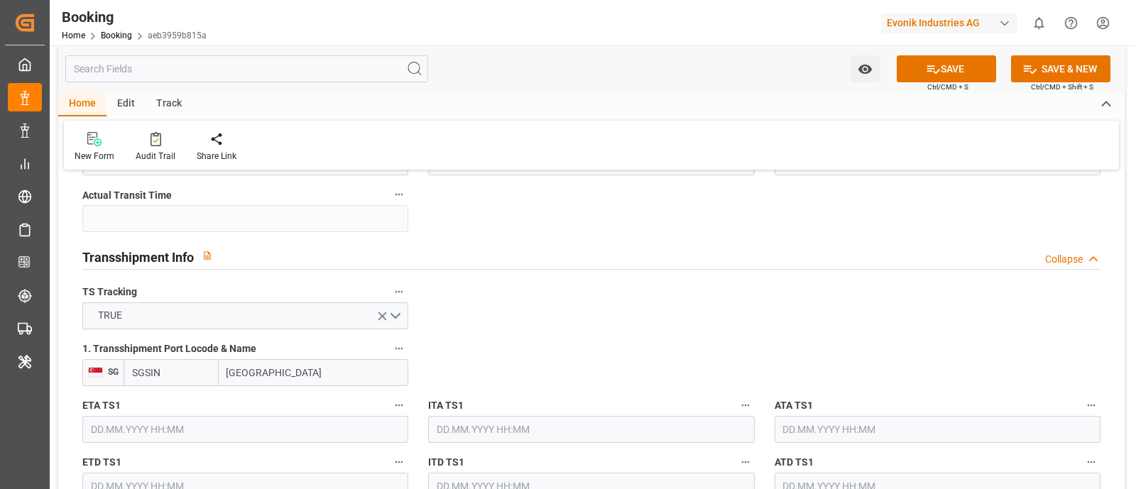
type input "[GEOGRAPHIC_DATA]"
click at [123, 428] on input "text" at bounding box center [245, 429] width 326 height 27
paste input "[DATE]"
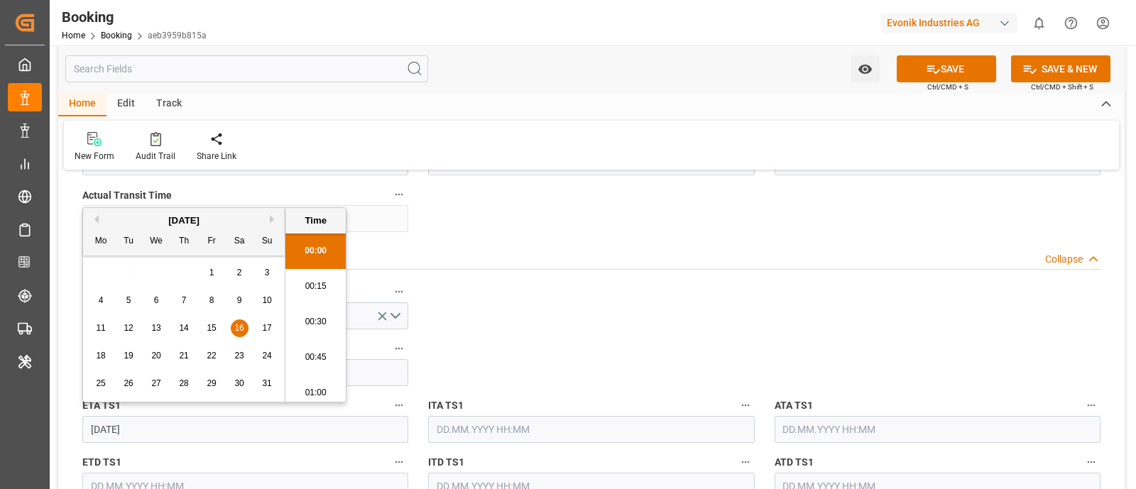
scroll to position [2488, 0]
click at [244, 328] on div "16" at bounding box center [240, 328] width 18 height 17
type input "[DATE] 00:00"
click at [841, 427] on input "text" at bounding box center [937, 429] width 326 height 27
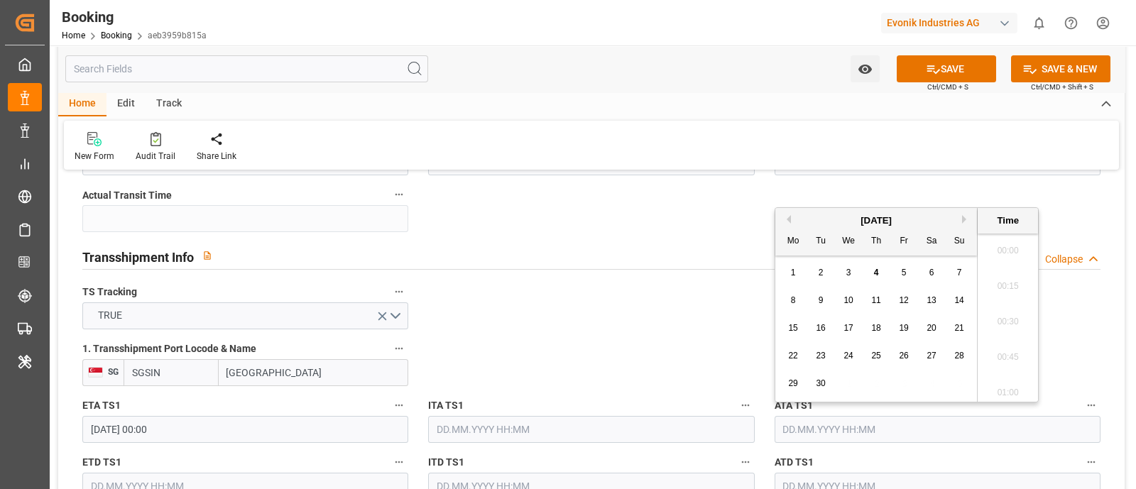
paste input "[DATE]"
click at [930, 332] on span "16" at bounding box center [930, 328] width 9 height 10
type input "[DATE] 00:00"
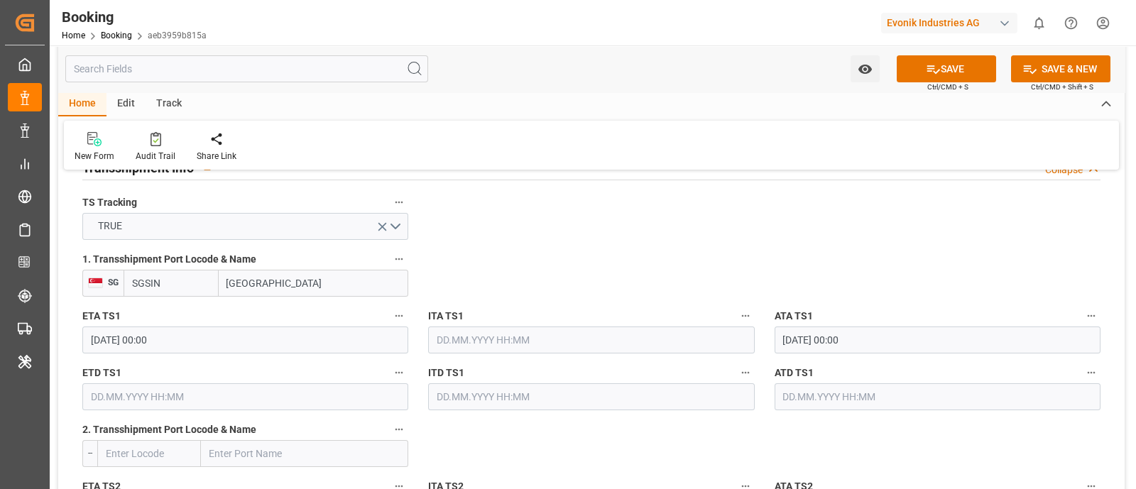
click at [90, 388] on input "text" at bounding box center [245, 396] width 326 height 27
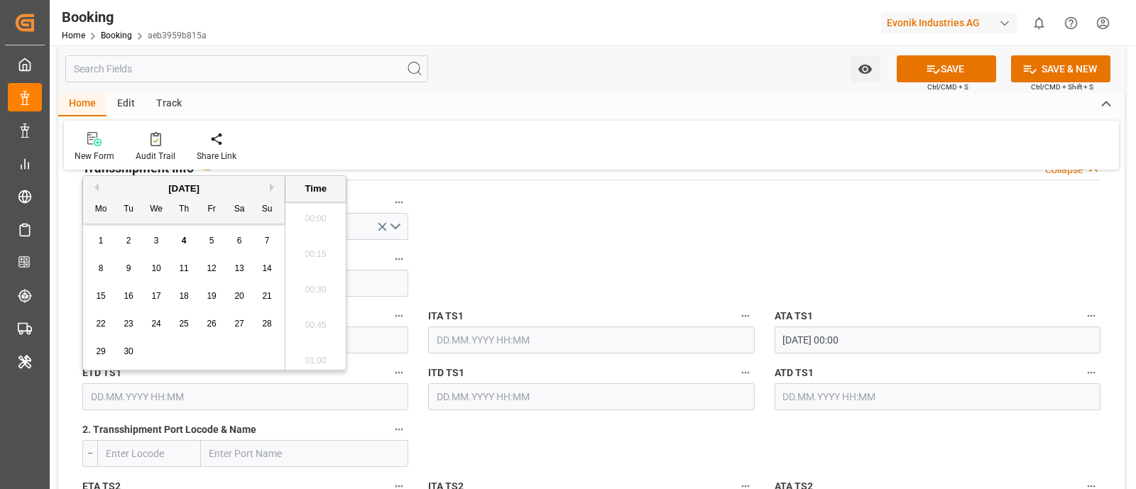
paste input "[DATE]"
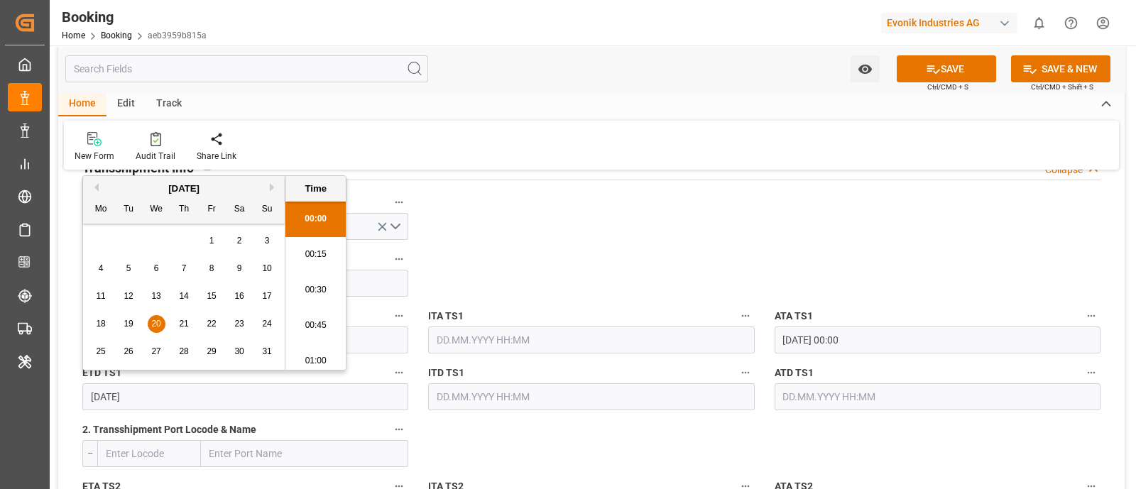
scroll to position [2488, 0]
click at [155, 321] on span "20" at bounding box center [155, 324] width 9 height 10
type input "[DATE] 00:00"
click at [803, 395] on input "text" at bounding box center [937, 396] width 326 height 27
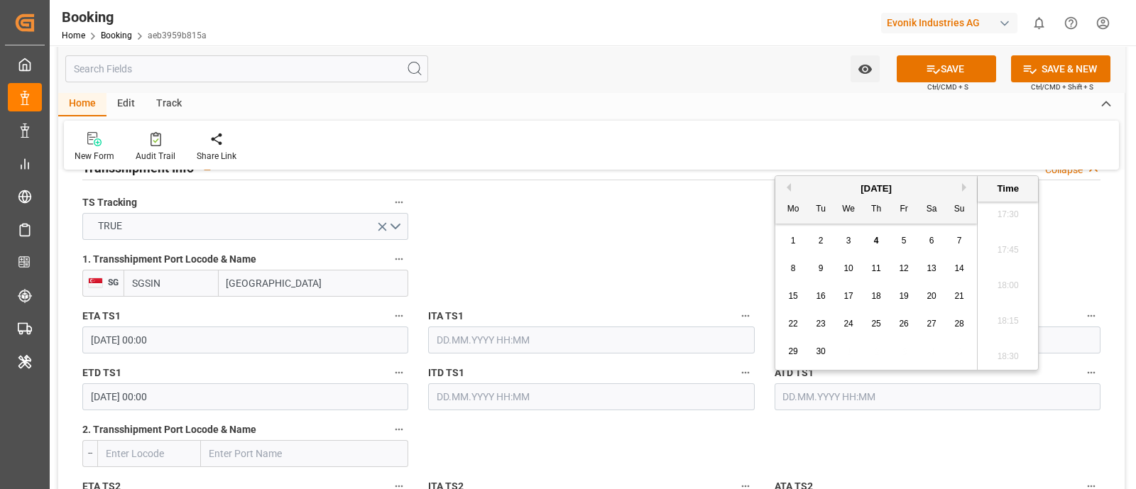
paste input "[DATE]"
click at [850, 321] on span "20" at bounding box center [847, 324] width 9 height 10
type input "[DATE] 00:00"
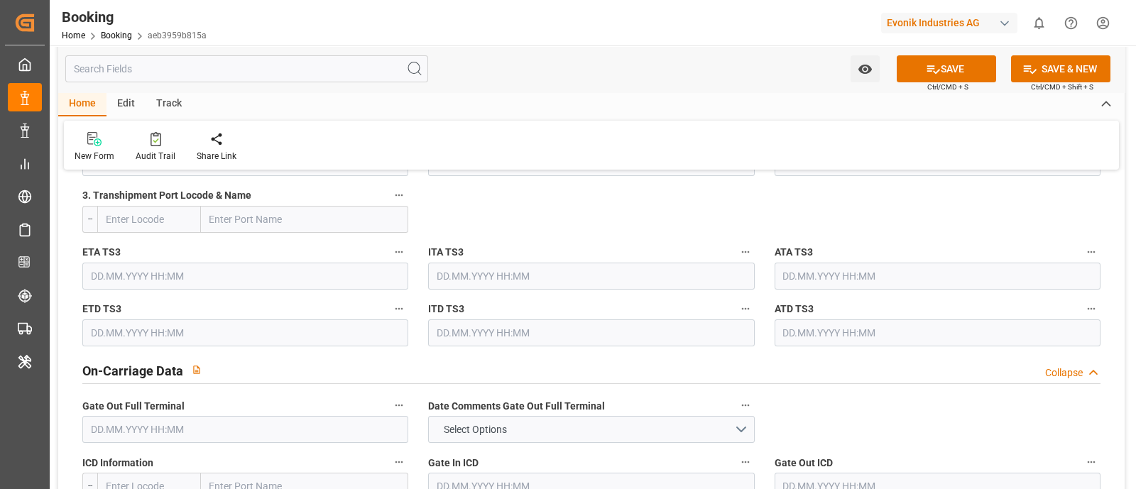
scroll to position [1952, 0]
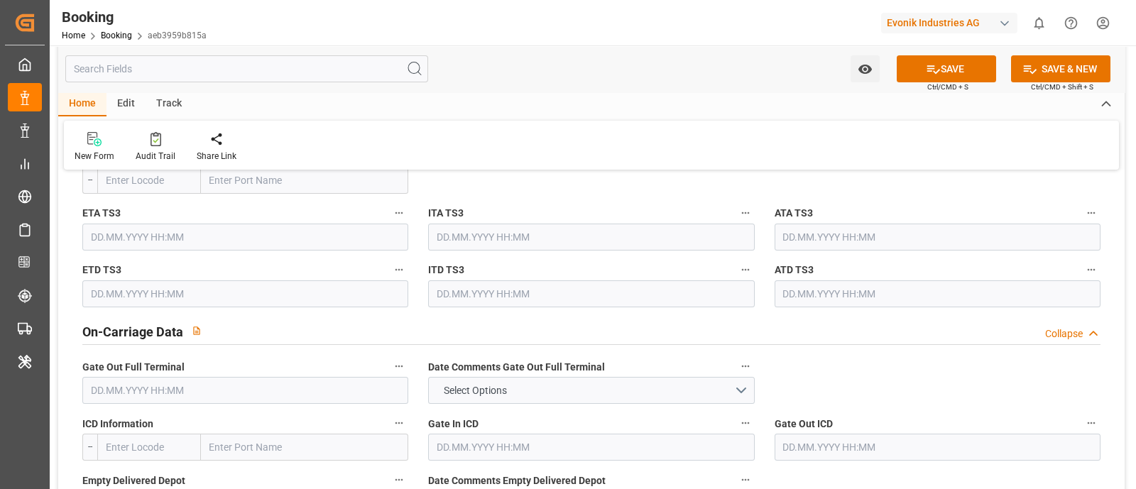
click at [133, 384] on input "text" at bounding box center [245, 390] width 326 height 27
paste input "2025-09-01"
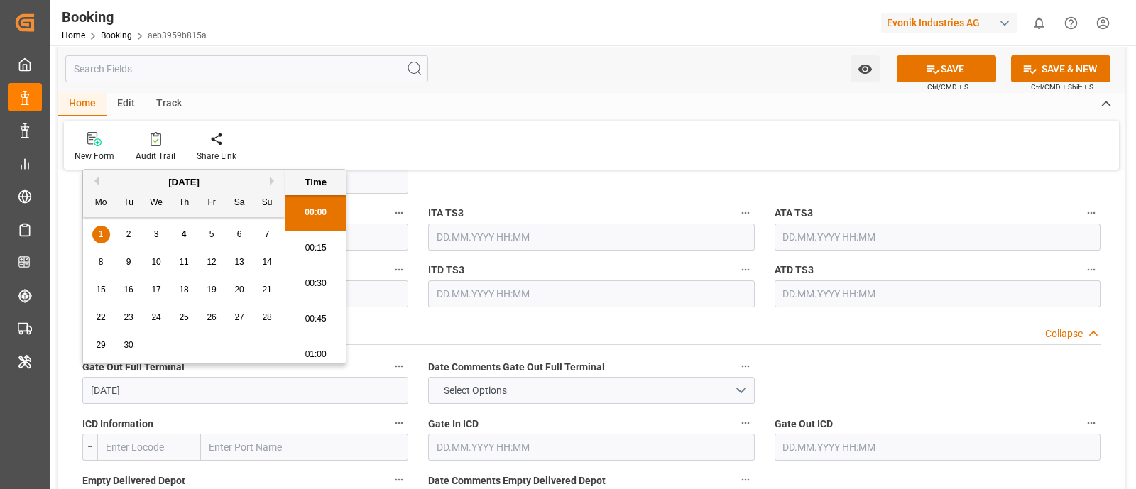
scroll to position [2488, 0]
click at [103, 234] on span "1" at bounding box center [101, 234] width 5 height 10
type input "01.09.2025 00:00"
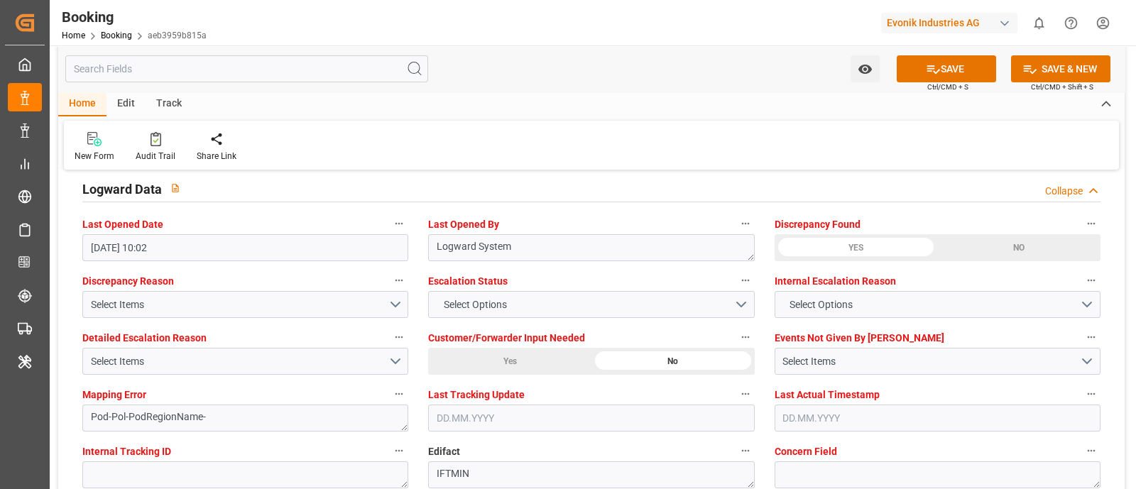
scroll to position [2661, 0]
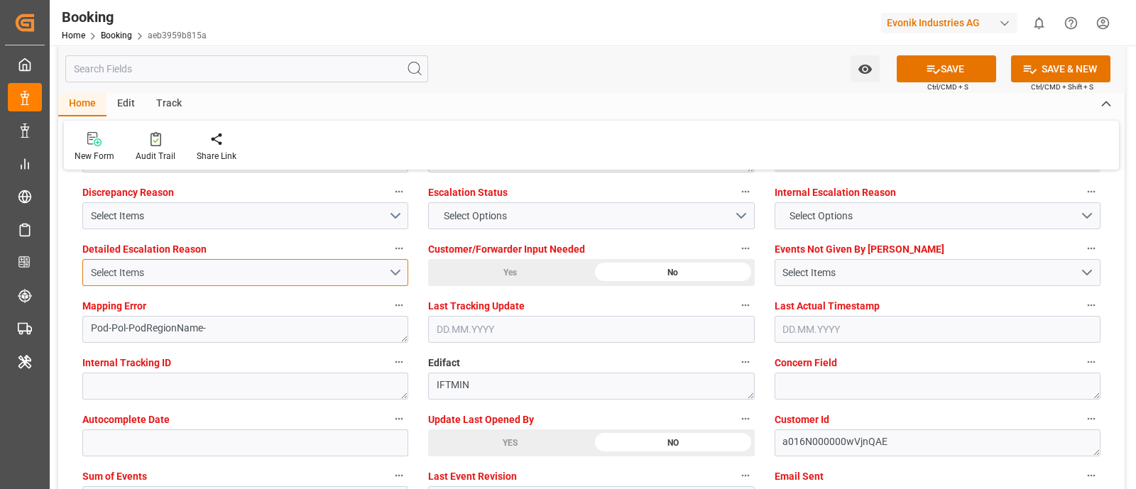
click at [163, 278] on button "Select Items" at bounding box center [245, 272] width 326 height 27
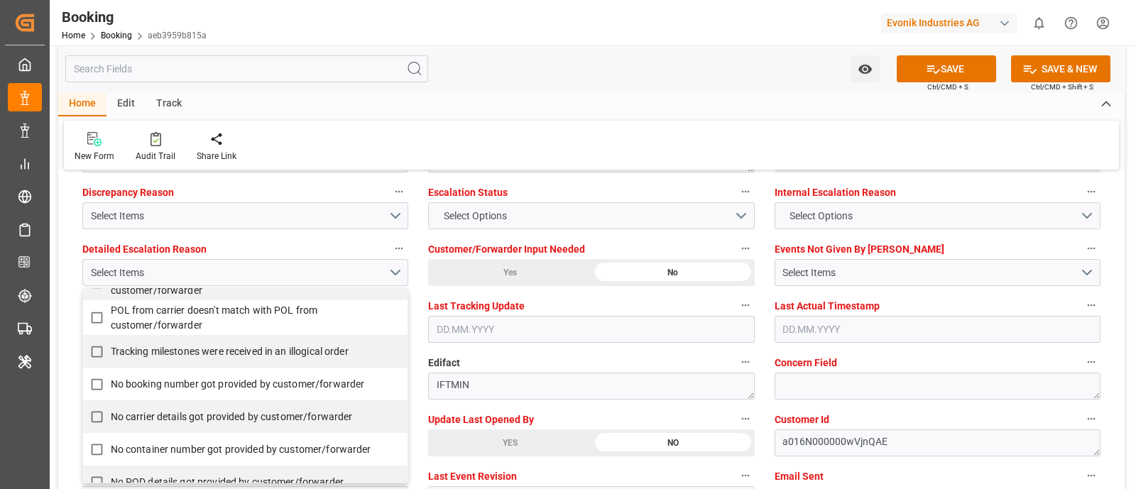
scroll to position [266, 0]
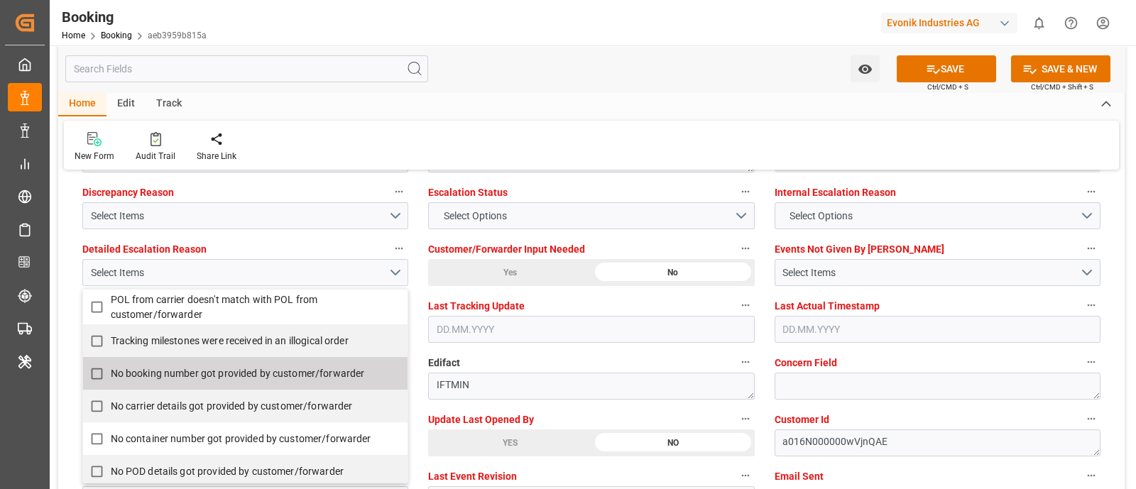
click at [209, 373] on span "No booking number got provided by customer/forwarder" at bounding box center [238, 373] width 254 height 11
checkbox input "true"
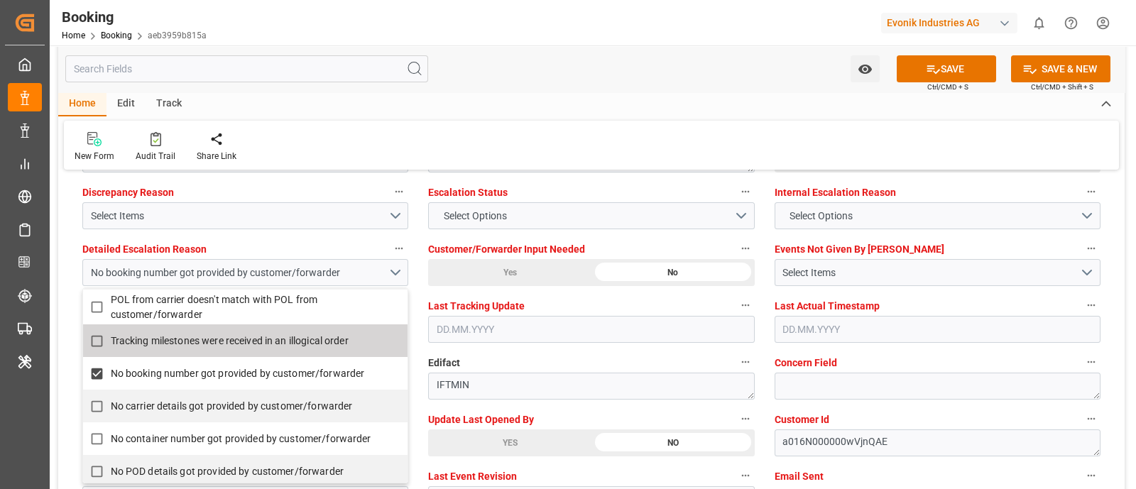
scroll to position [2572, 0]
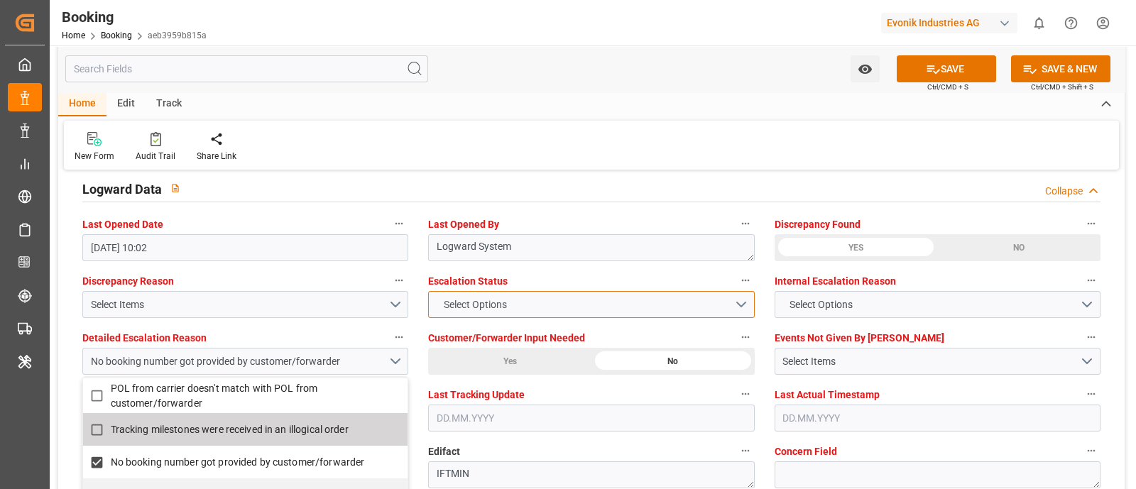
click at [484, 303] on span "Select Options" at bounding box center [474, 304] width 77 height 15
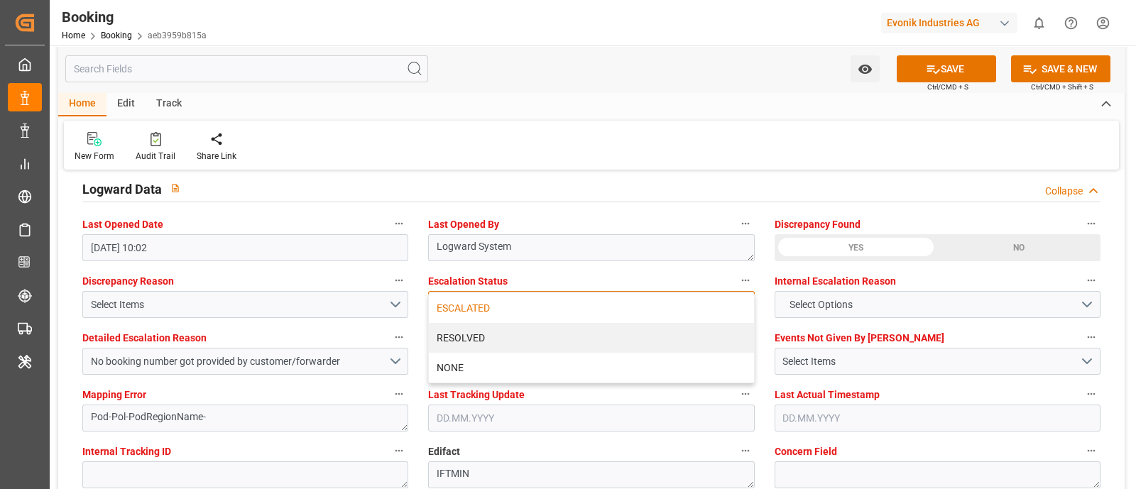
click at [501, 299] on div "ESCALATED" at bounding box center [591, 308] width 324 height 30
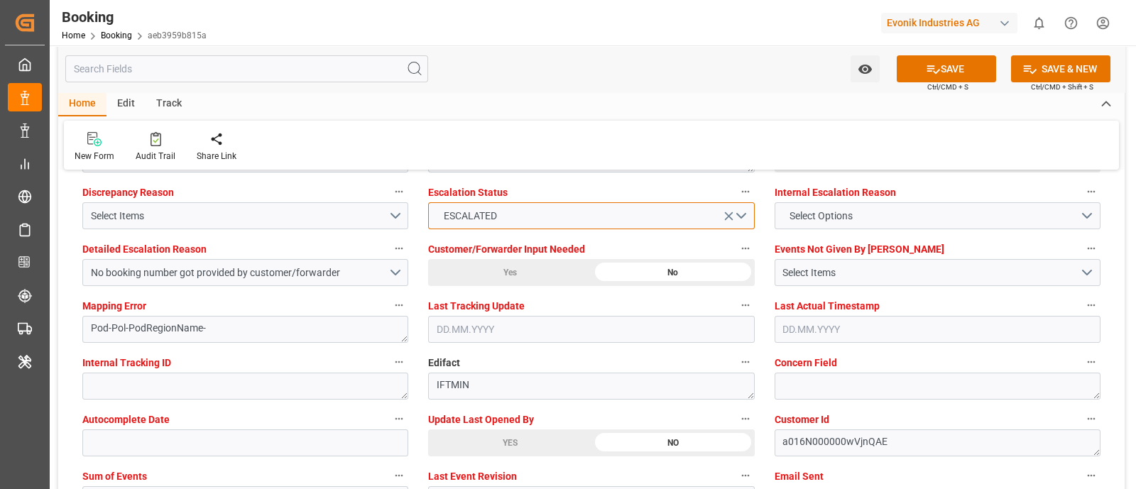
scroll to position [2749, 0]
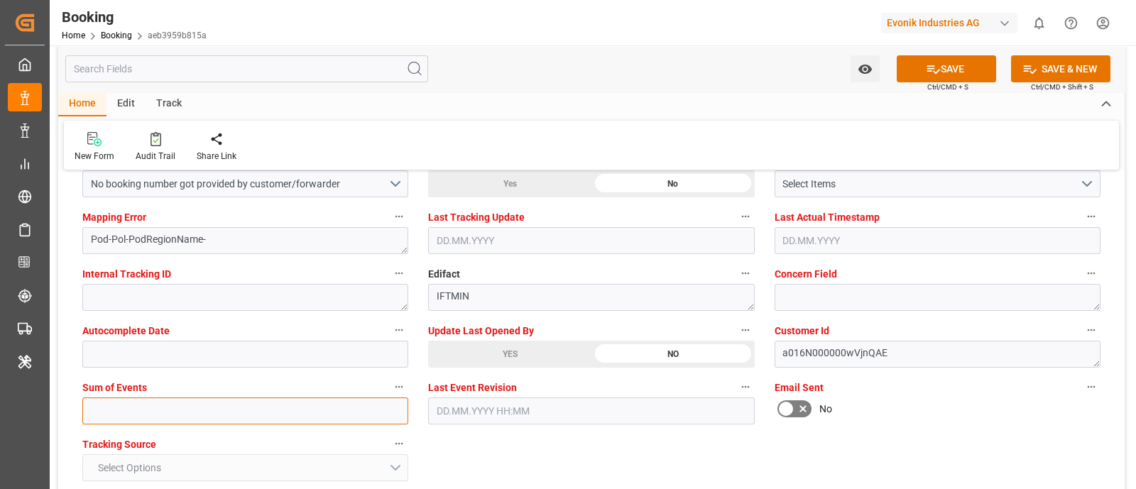
click at [114, 409] on input "text" at bounding box center [245, 410] width 326 height 27
type input "0"
click at [942, 424] on div "Email Sent No" at bounding box center [937, 401] width 346 height 57
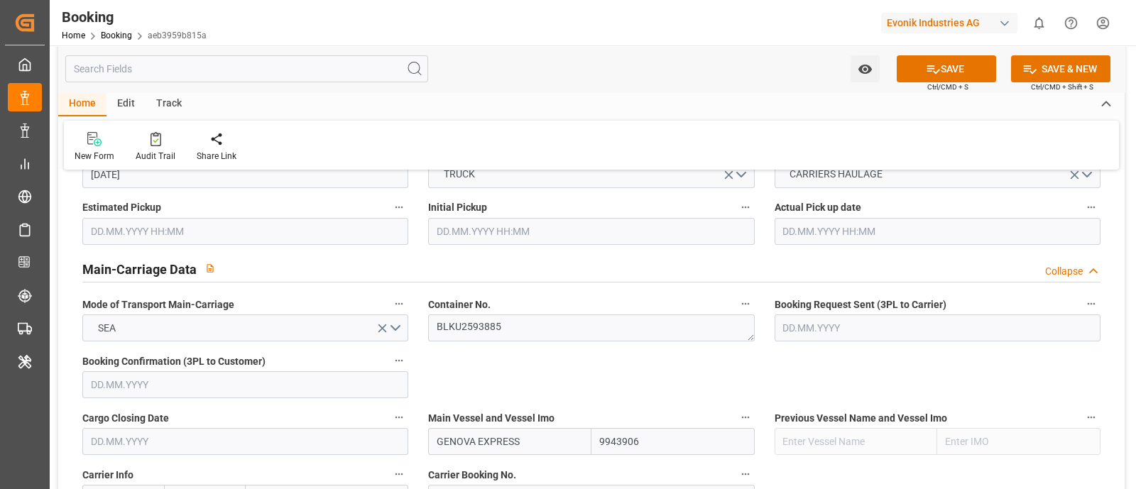
scroll to position [709, 0]
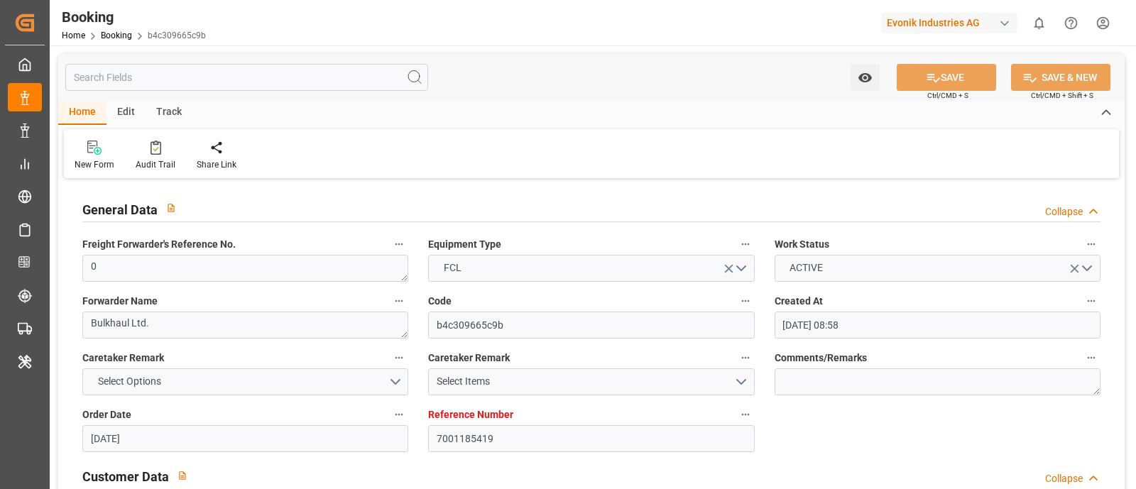
type input "[DATE] 08:58"
type input "[DATE]"
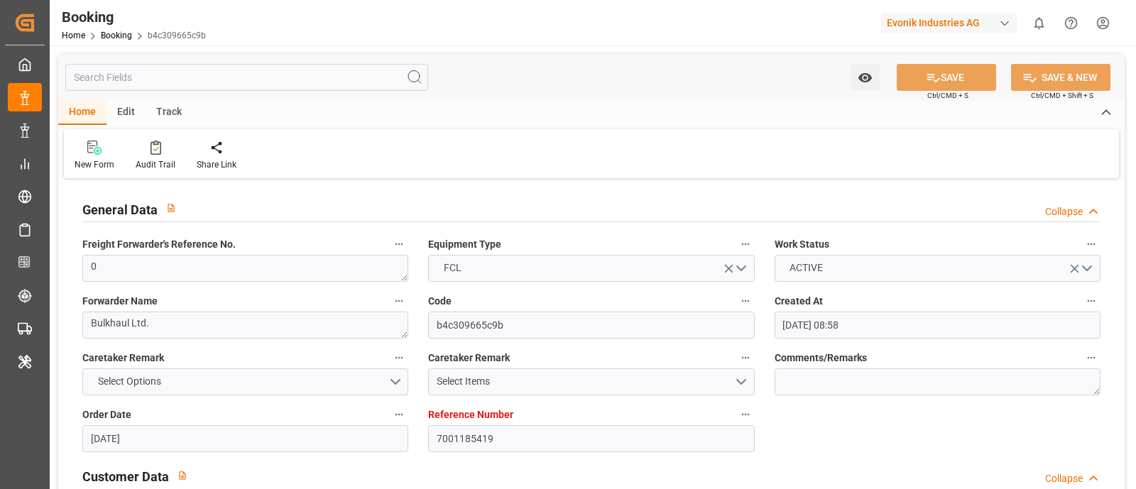
type input "[DATE] 09:59"
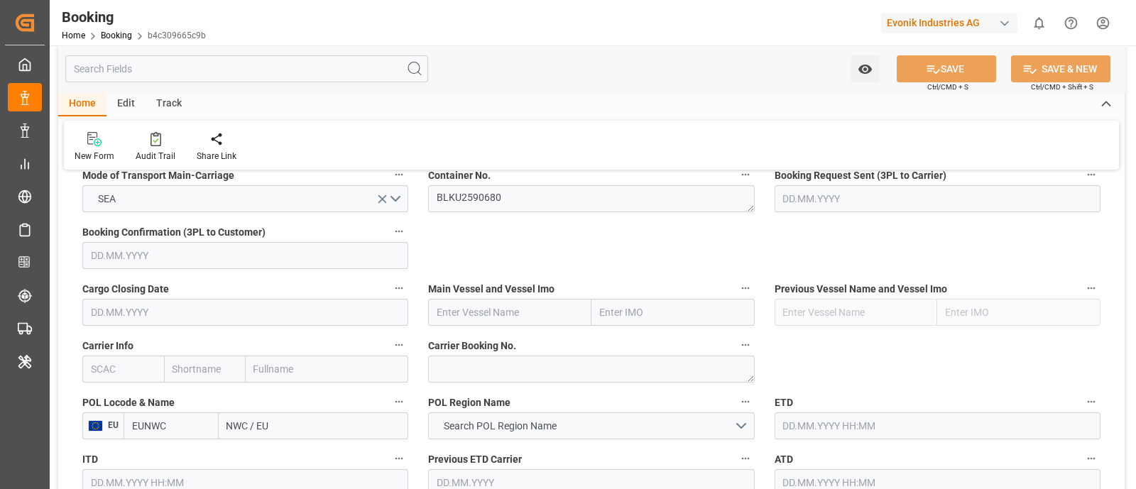
scroll to position [887, 0]
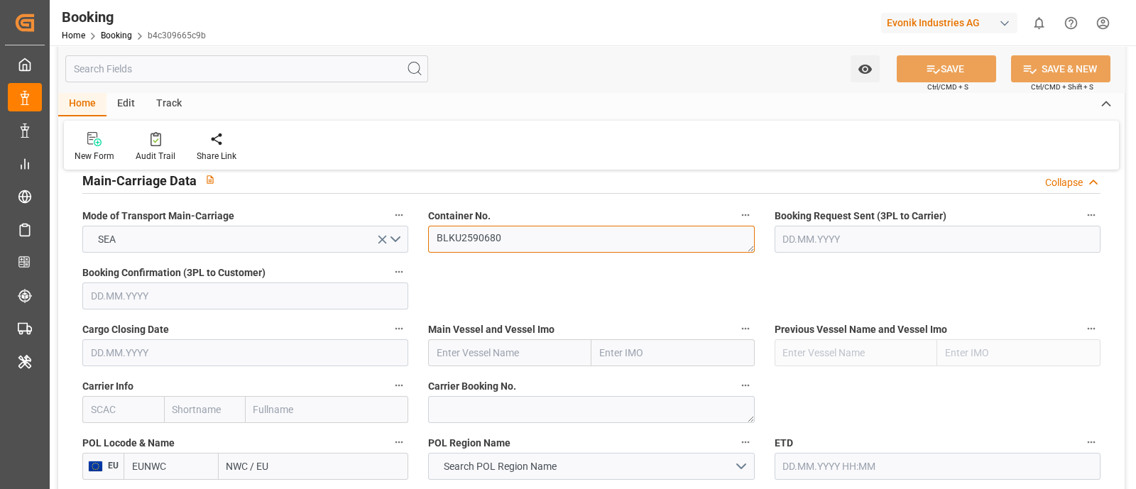
click at [510, 240] on textarea "BLKU2590680" at bounding box center [591, 239] width 326 height 27
click at [105, 409] on input "text" at bounding box center [123, 409] width 82 height 27
click at [99, 444] on b "HLCU" at bounding box center [105, 440] width 26 height 11
type input "HLCU"
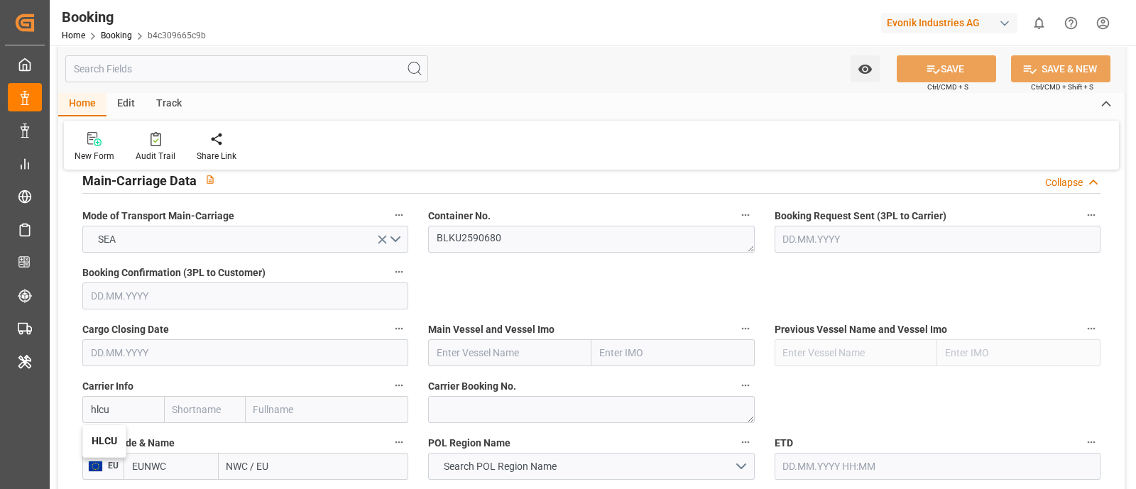
type input "Hapag [PERSON_NAME]"
type input "Hapag [PERSON_NAME] Aktiengesellschaft"
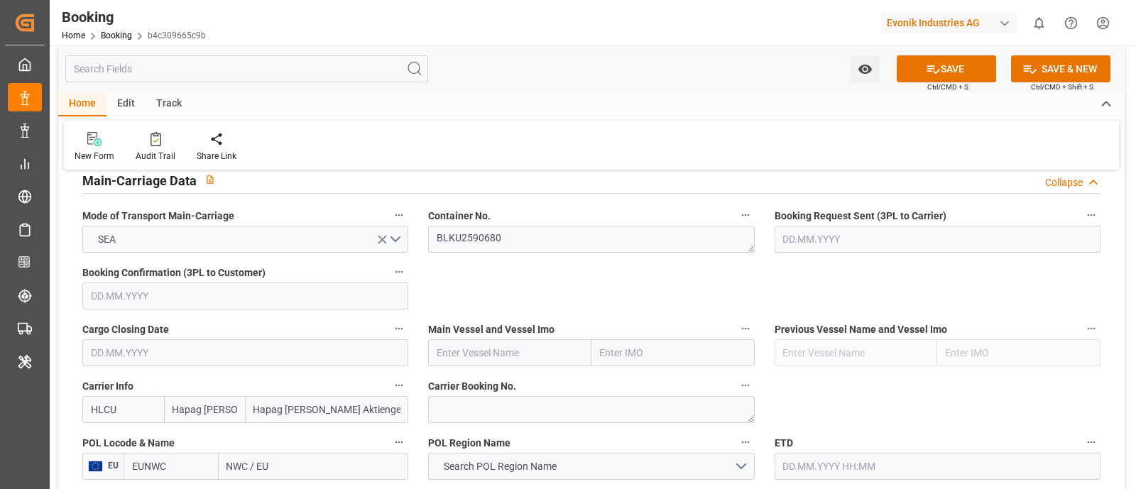
type input "HLCU"
click at [476, 346] on input "text" at bounding box center [509, 352] width 163 height 27
paste input "GENOVA EXPRESS"
type input "GENOVA EXPRESS"
click at [497, 383] on b "GENOVA EXPRESS" at bounding box center [479, 383] width 84 height 11
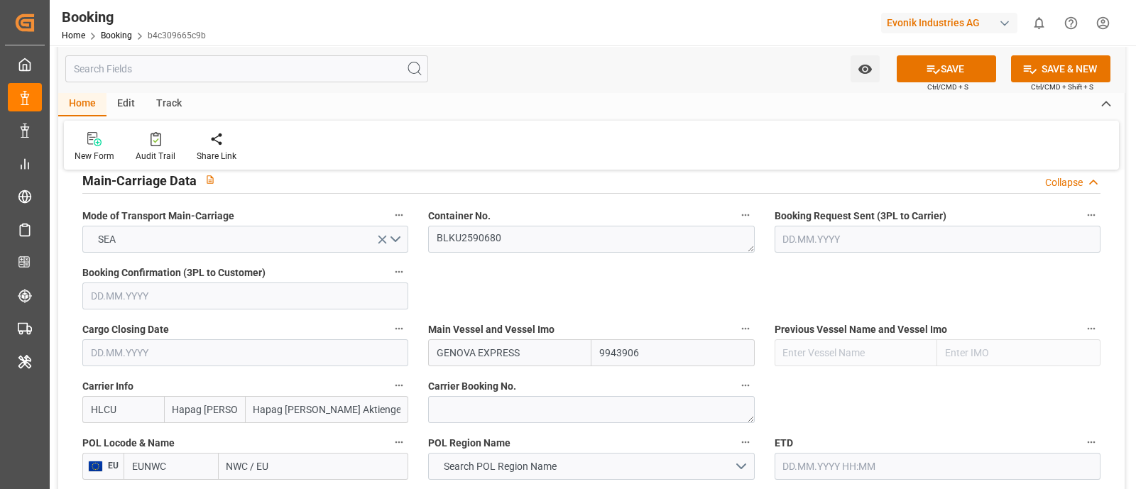
type input "9943906"
type input "GENOVA EXPRESS"
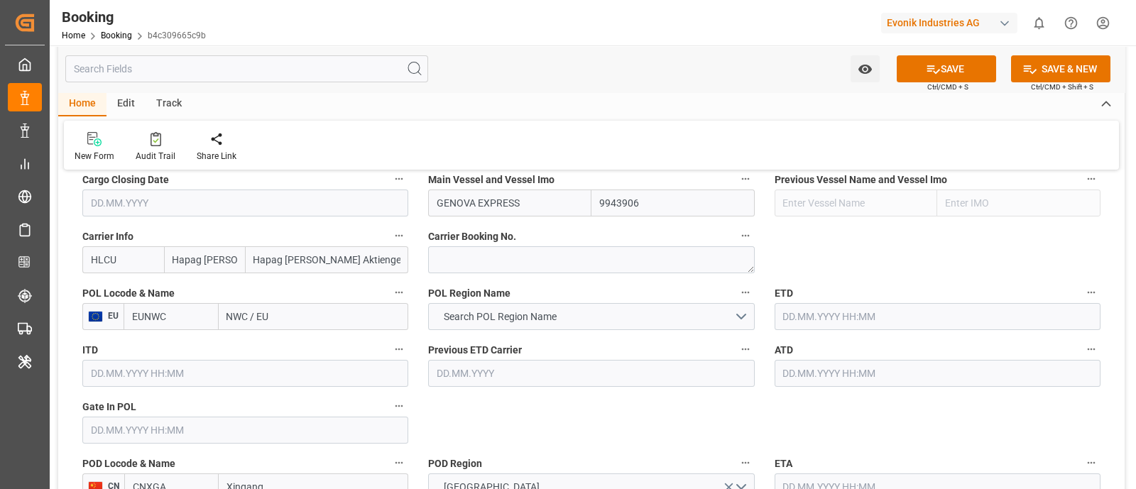
scroll to position [1065, 0]
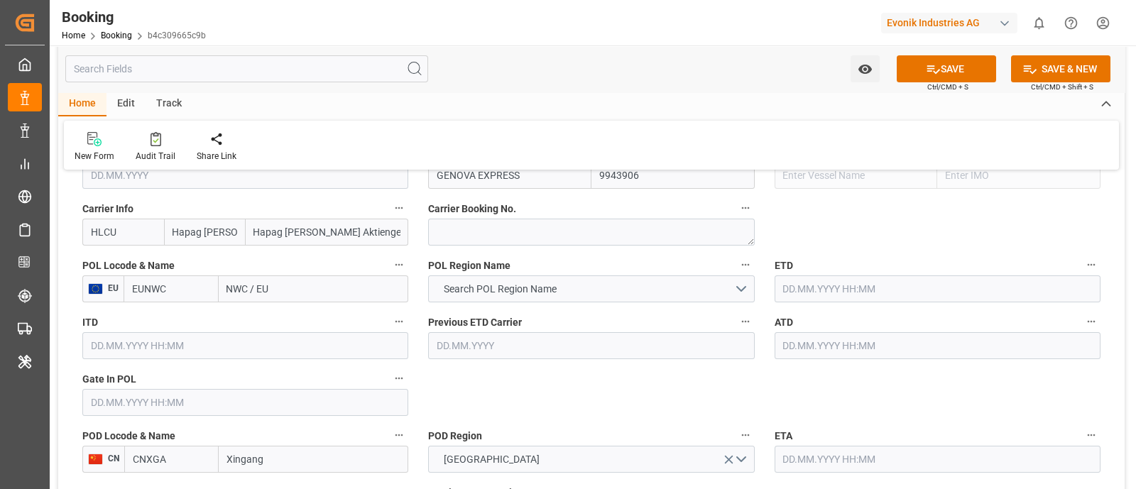
click at [237, 294] on input "NWC / EU" at bounding box center [314, 288] width 190 height 27
paste input "ROTTERDAM"
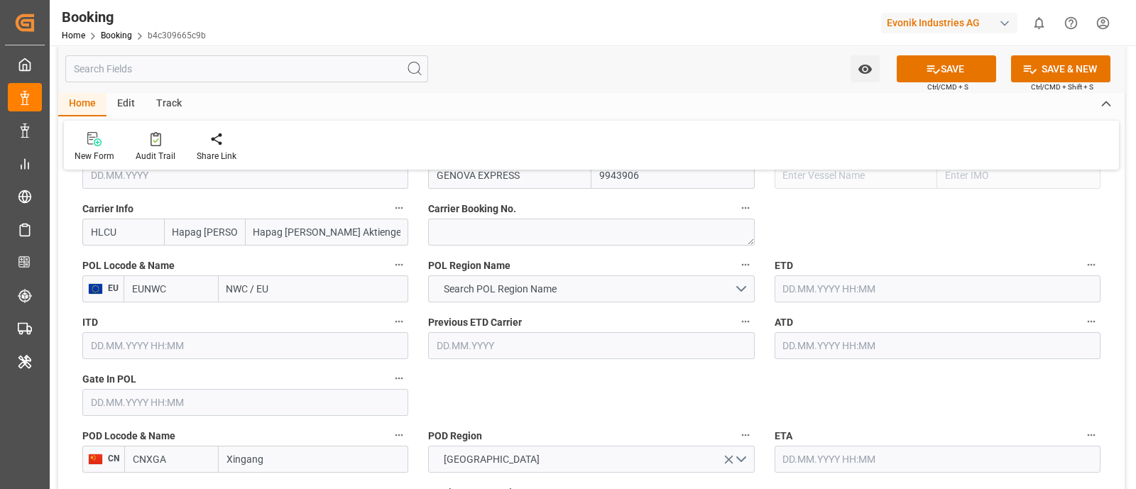
type input "ROTTERDAM"
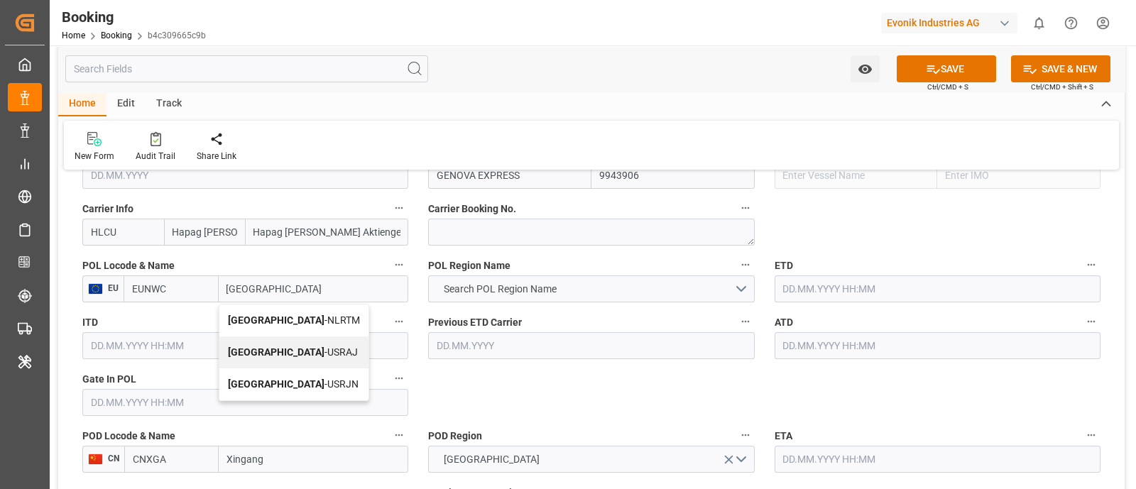
click at [287, 319] on span "Rotterdam - NLRTM" at bounding box center [294, 319] width 132 height 11
type input "NLRTM"
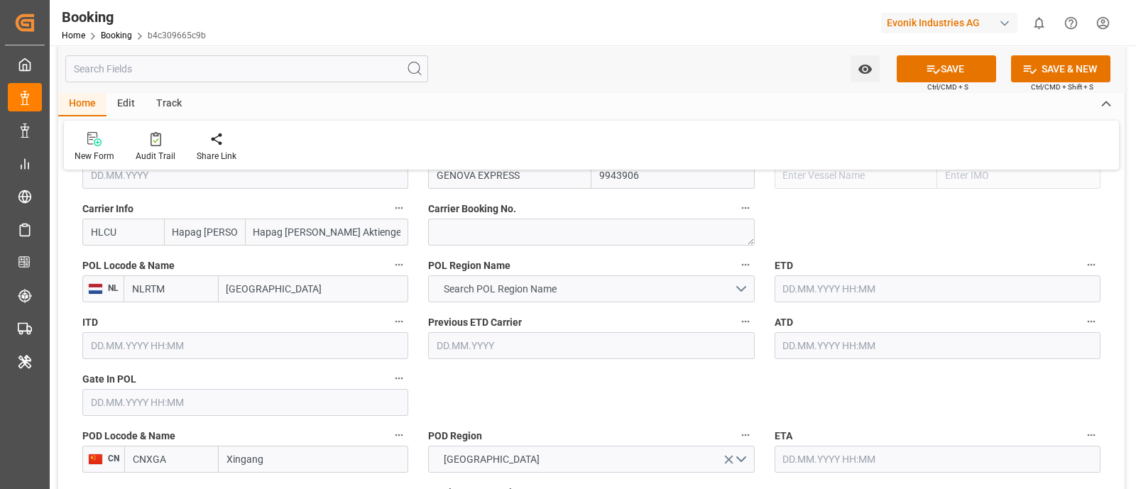
type input "Rotterdam"
click at [543, 278] on button "Search POL Region Name" at bounding box center [591, 288] width 326 height 27
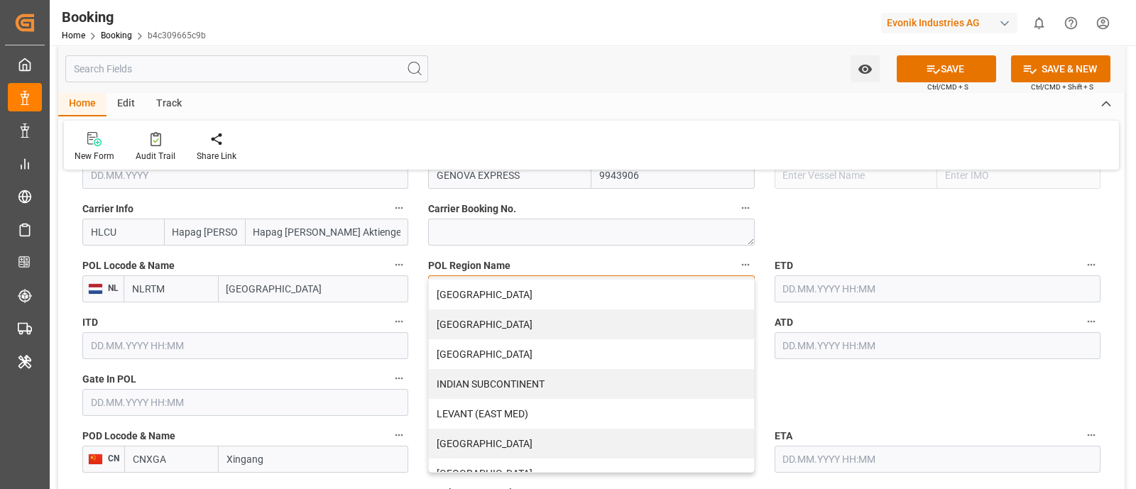
scroll to position [266, 0]
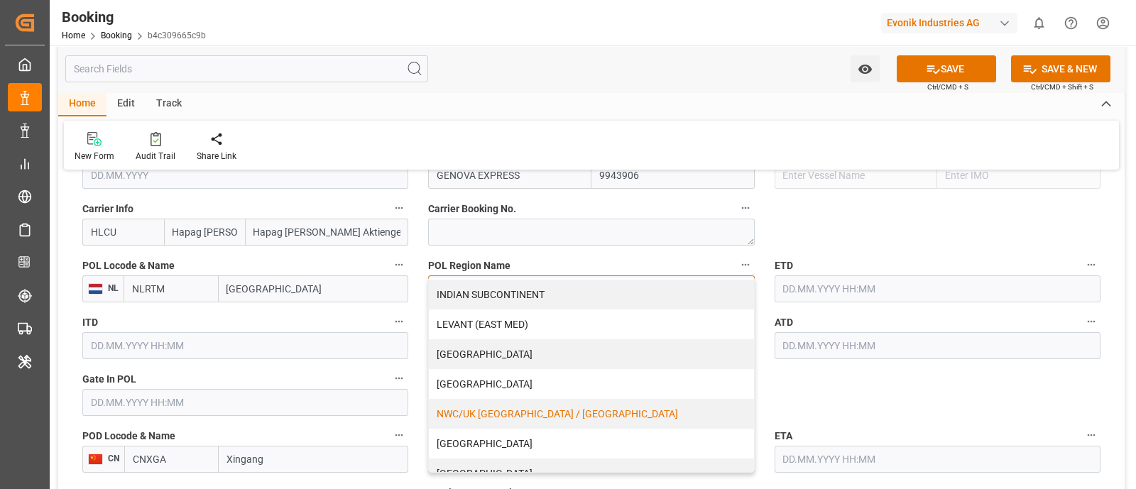
click at [546, 419] on div "NWC/UK NORTH WEST CONTINENT / UK" at bounding box center [591, 414] width 324 height 30
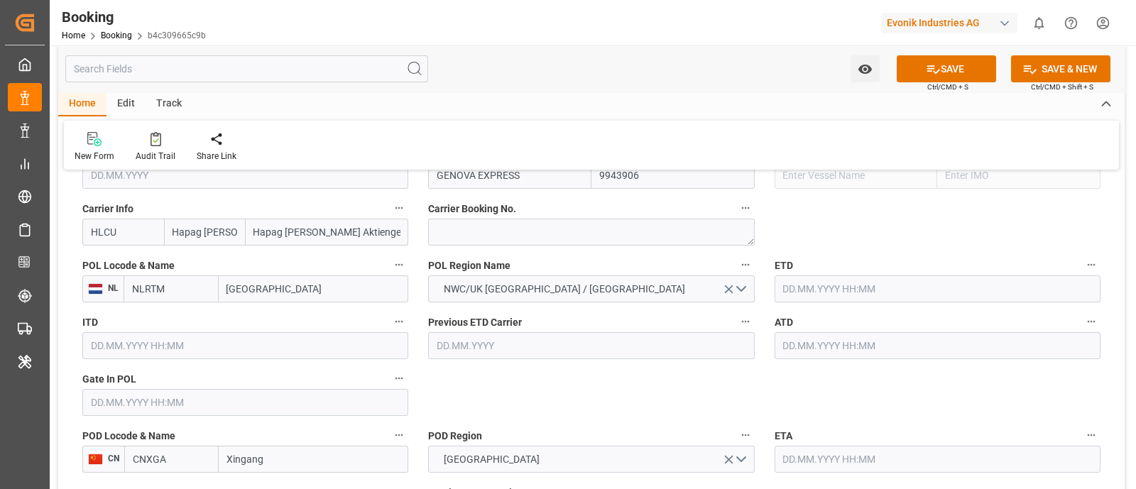
click at [160, 393] on input "text" at bounding box center [245, 402] width 326 height 27
paste input "2025-07-09"
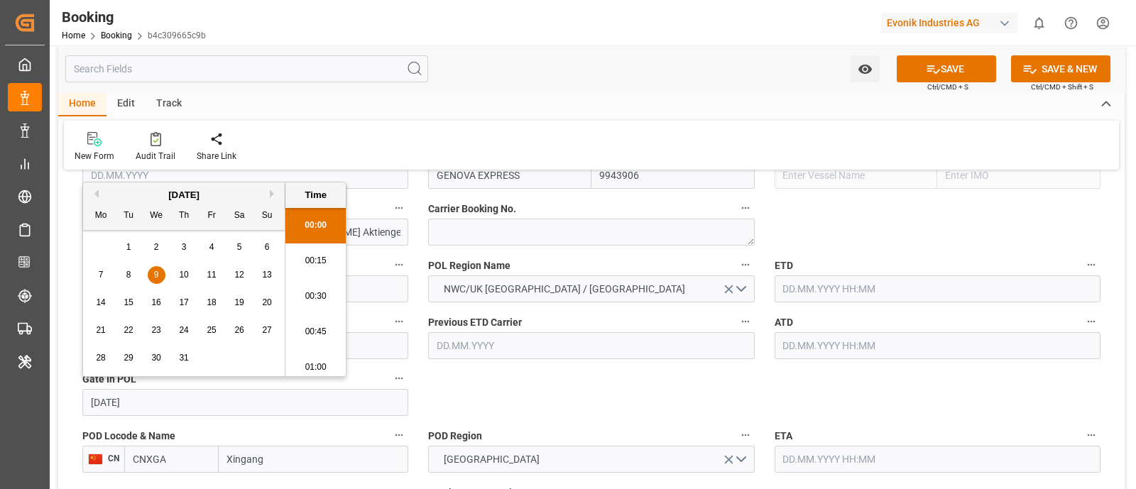
scroll to position [2488, 0]
click at [155, 270] on span "9" at bounding box center [156, 275] width 5 height 10
type input "09.07.2025 00:00"
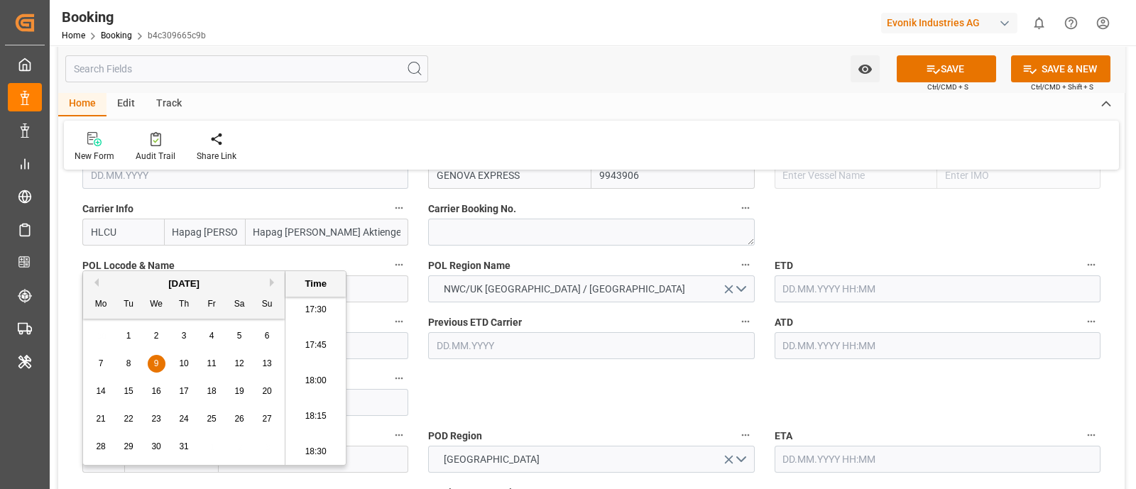
scroll to position [976, 0]
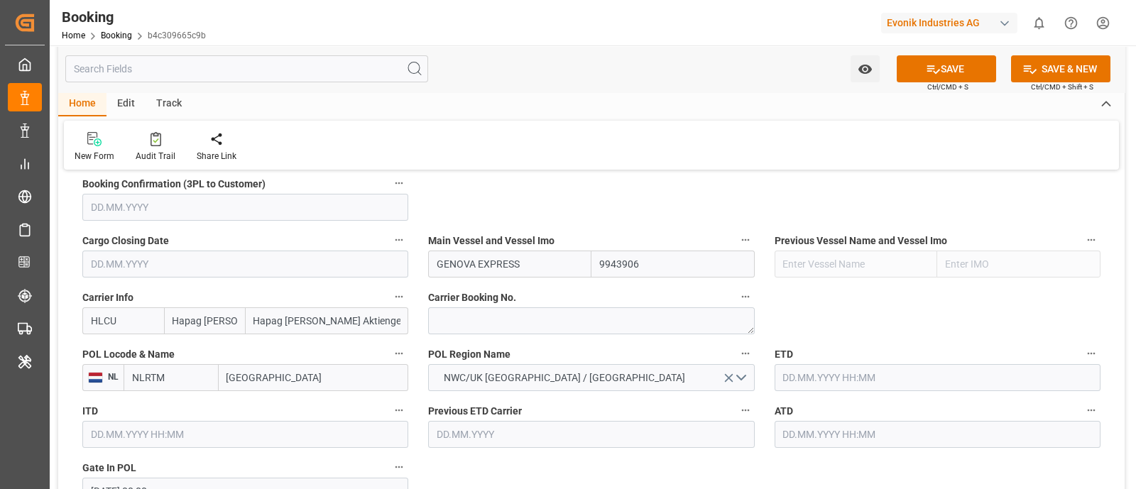
scroll to position [1065, 0]
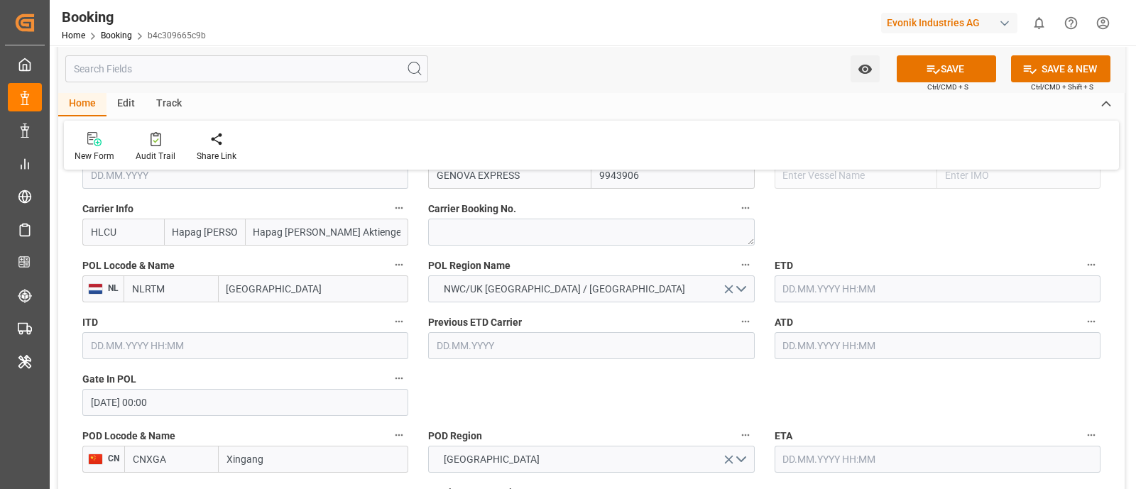
click at [794, 289] on input "text" at bounding box center [937, 288] width 326 height 27
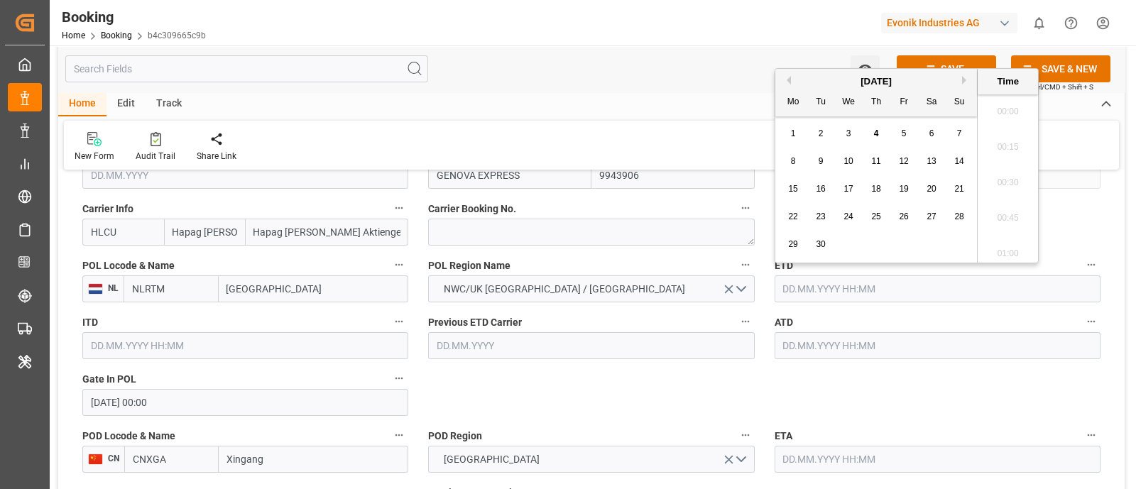
scroll to position [2488, 0]
paste input "2025-07-11"
click at [905, 163] on span "11" at bounding box center [902, 161] width 9 height 10
type input "11.07.2025 00:00"
click at [833, 351] on input "text" at bounding box center [937, 345] width 326 height 27
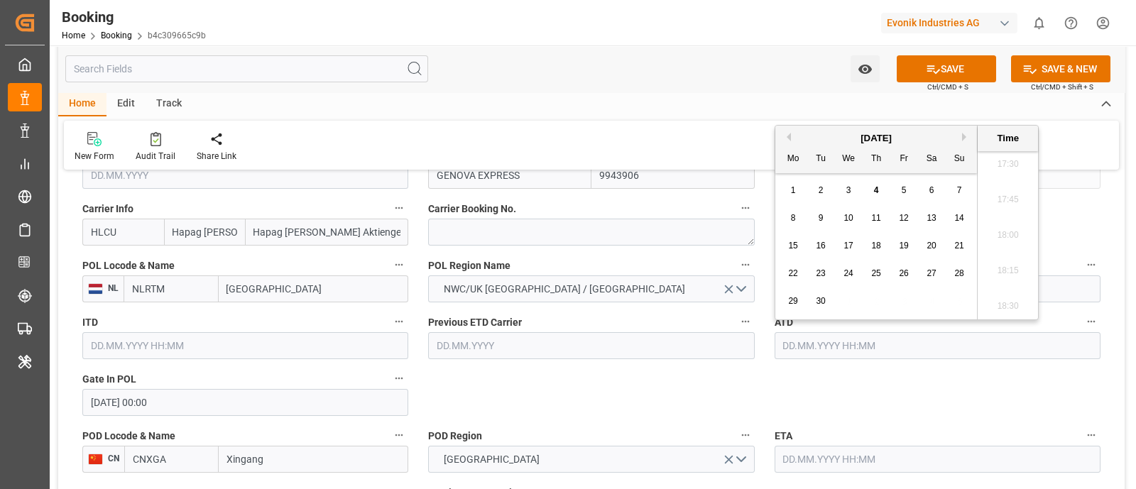
paste input "2025-07-11"
click at [905, 212] on div "11" at bounding box center [904, 218] width 18 height 17
type input "11.07.2025 00:00"
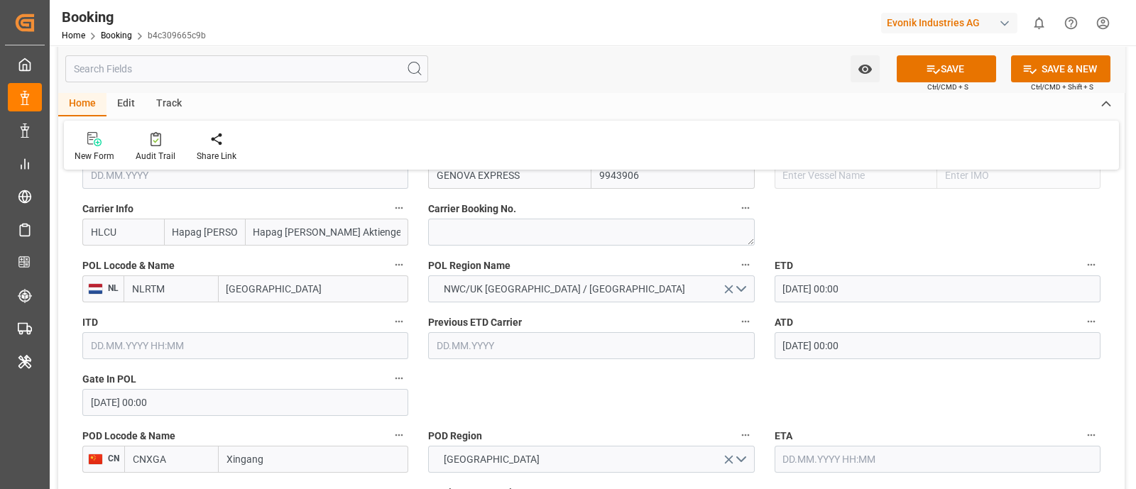
scroll to position [1153, 0]
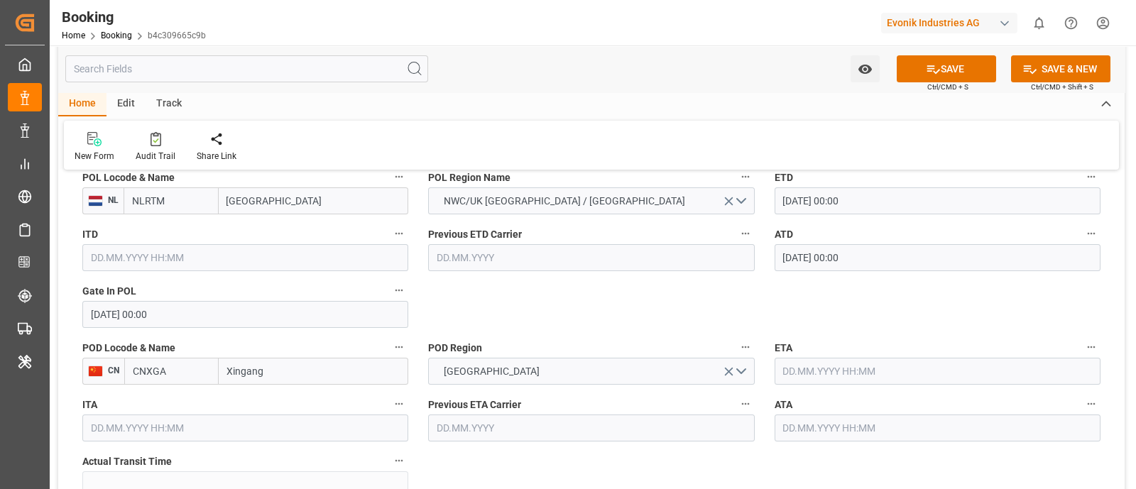
click at [298, 377] on input "Xingang" at bounding box center [313, 371] width 189 height 27
paste input "TIANJIN XINGANG"
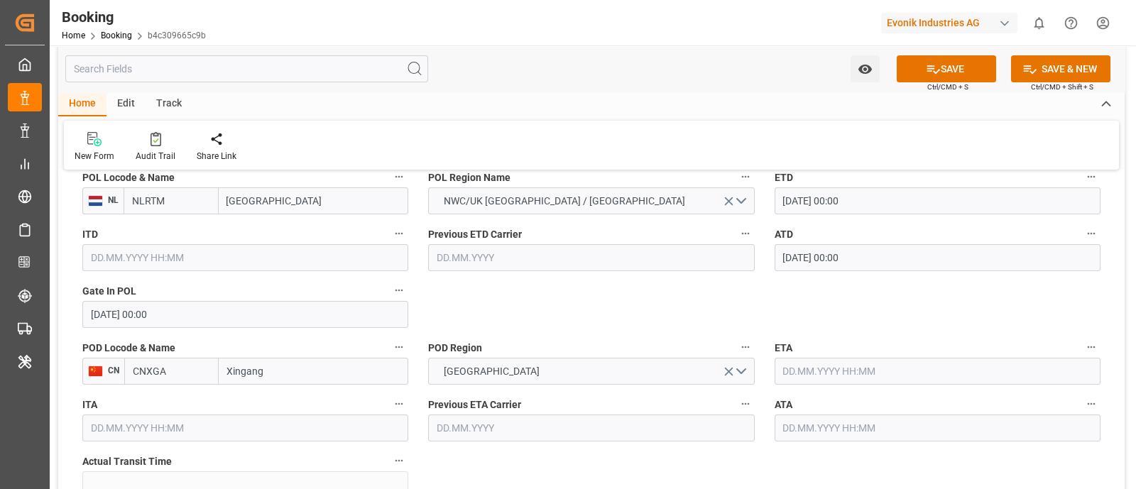
type input "TIANJIN XINGANG"
click at [280, 366] on input "TIANJIN XINGANG" at bounding box center [313, 371] width 189 height 27
paste input "ianjin Xingang Pt"
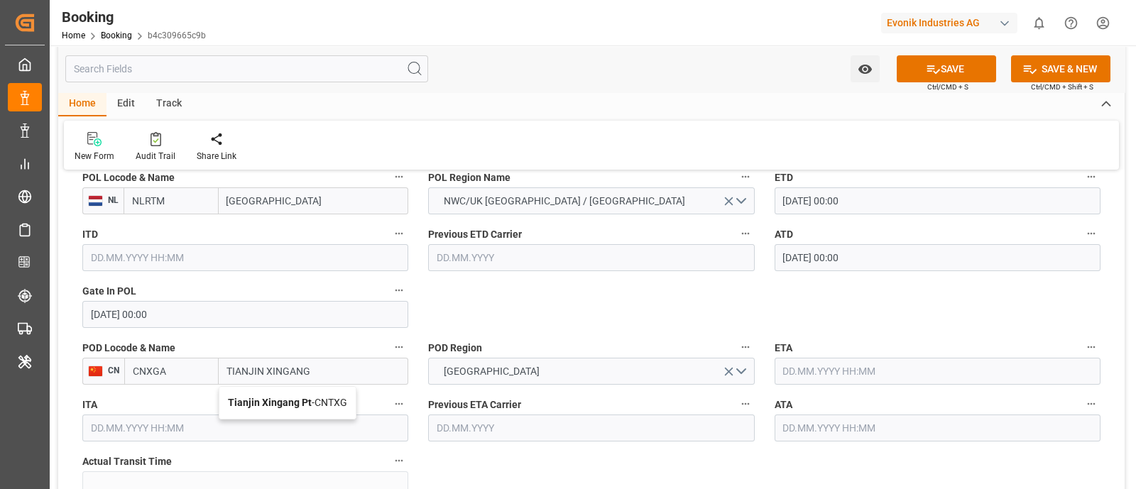
click at [309, 401] on b "Tianjin Xingang Pt" at bounding box center [270, 402] width 84 height 11
type input "CNTXG"
click at [341, 366] on input "Tianjin Xingang Pt" at bounding box center [313, 371] width 189 height 27
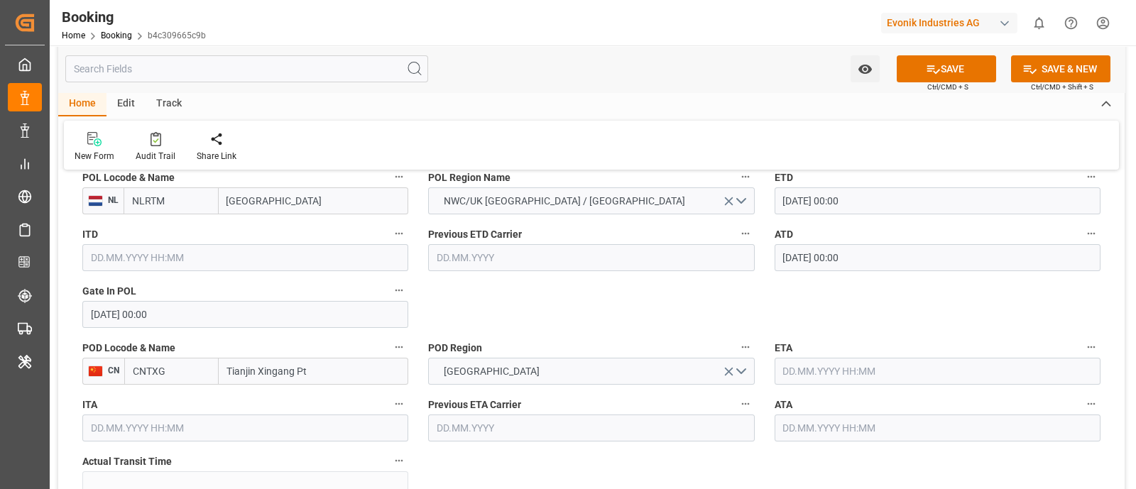
paste input "IANJIN XINGANG"
click at [331, 398] on span "Tianjin Xingang Pt - CNTXG" at bounding box center [287, 402] width 119 height 11
type input "Tianjin Xingang Pt"
click at [809, 377] on input "text" at bounding box center [937, 371] width 326 height 27
paste input "2025-08-29"
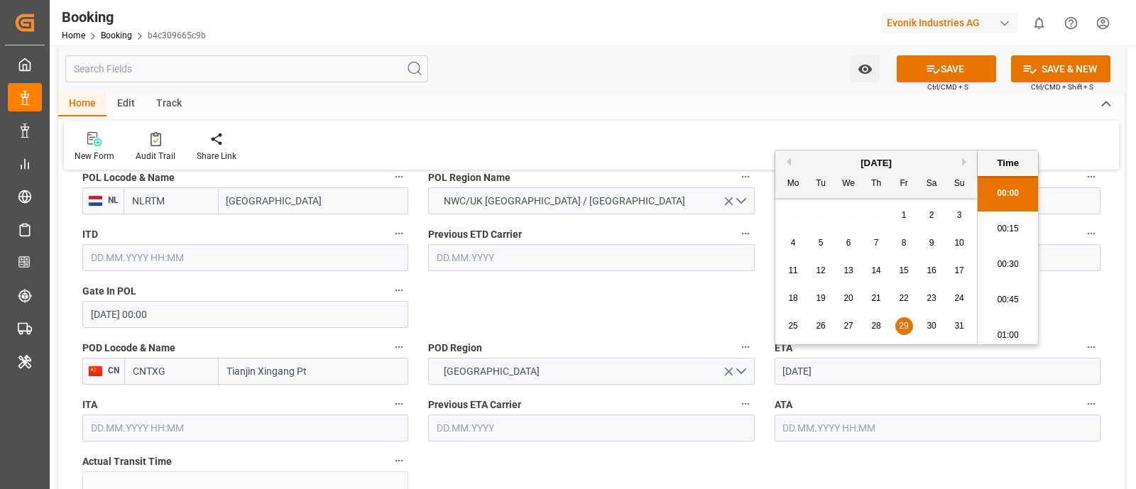
scroll to position [2488, 0]
click at [899, 324] on span "29" at bounding box center [902, 326] width 9 height 10
type input "29.08.2025 00:00"
click at [820, 431] on input "text" at bounding box center [937, 427] width 326 height 27
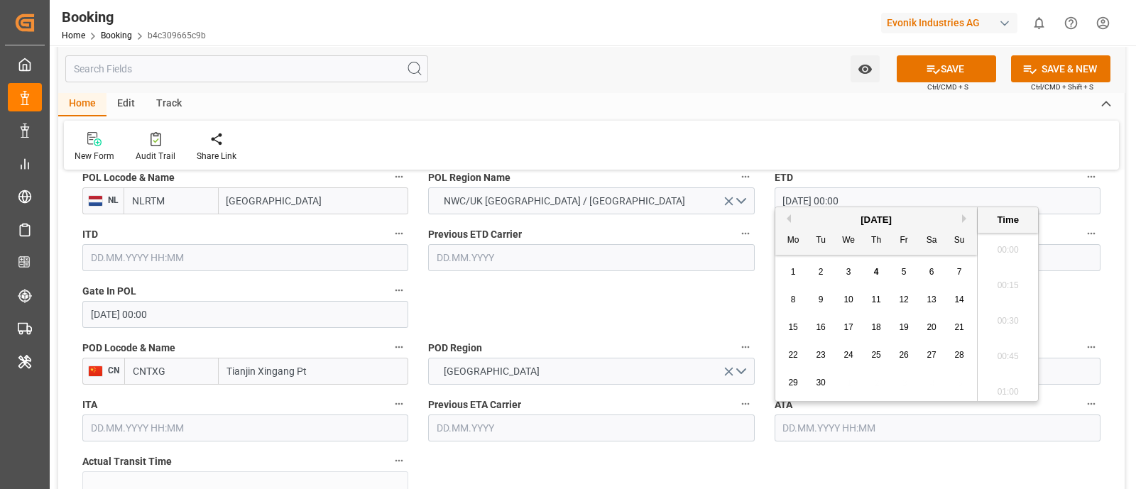
paste input "2025-08-29"
click at [899, 378] on span "29" at bounding box center [902, 383] width 9 height 10
type input "29.08.2025 00:00"
click at [901, 381] on span "29" at bounding box center [902, 383] width 9 height 10
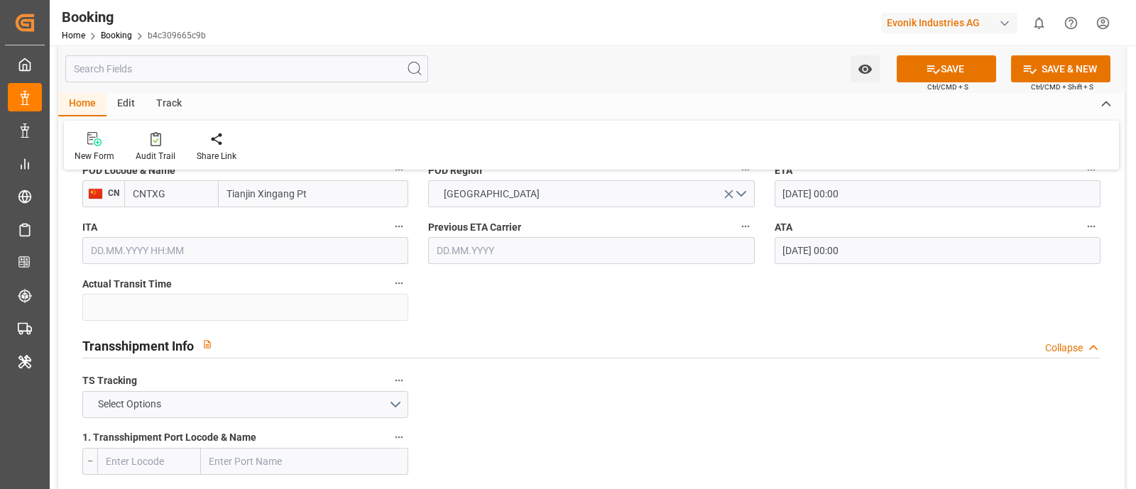
scroll to position [1419, 0]
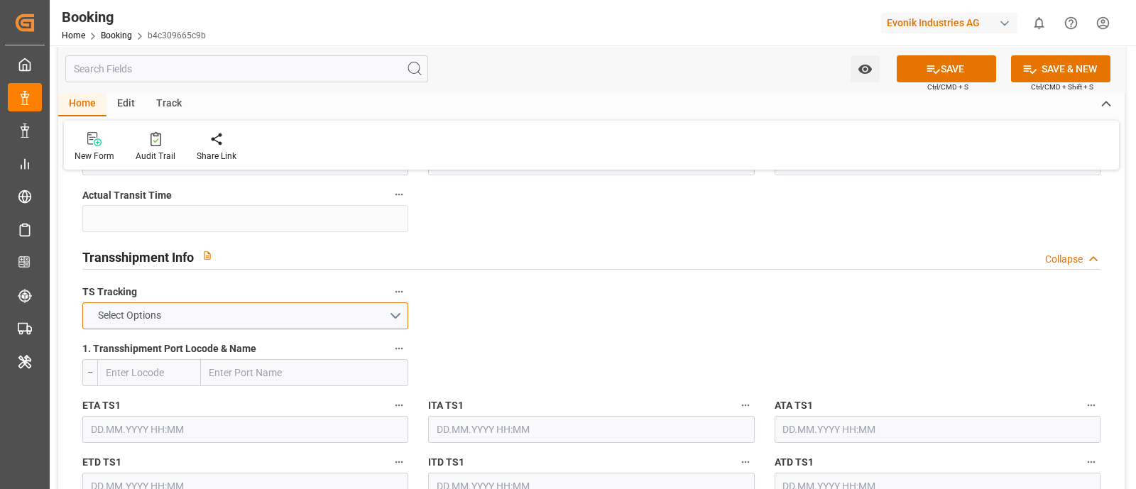
click at [229, 310] on button "Select Options" at bounding box center [245, 315] width 326 height 27
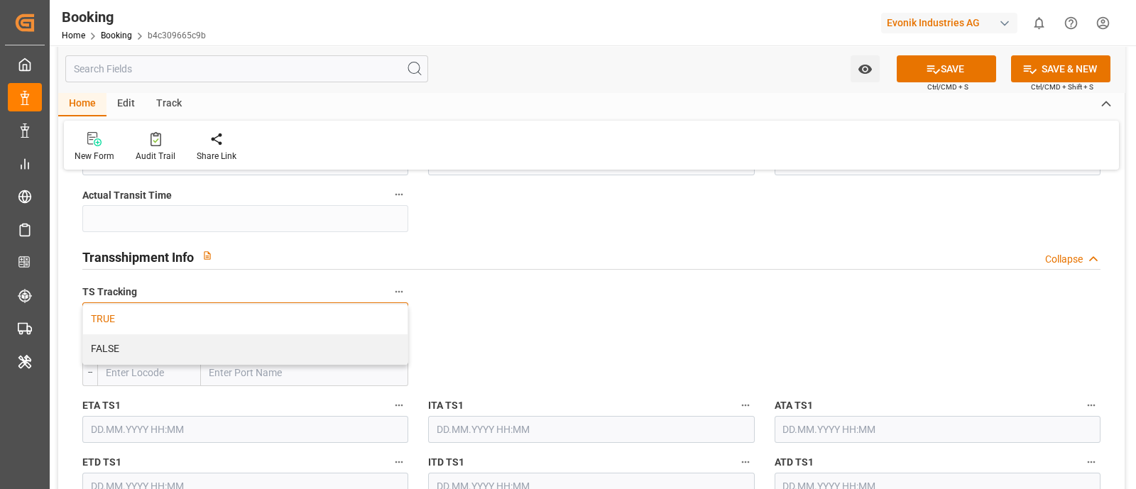
click at [228, 321] on div "TRUE" at bounding box center [245, 319] width 324 height 30
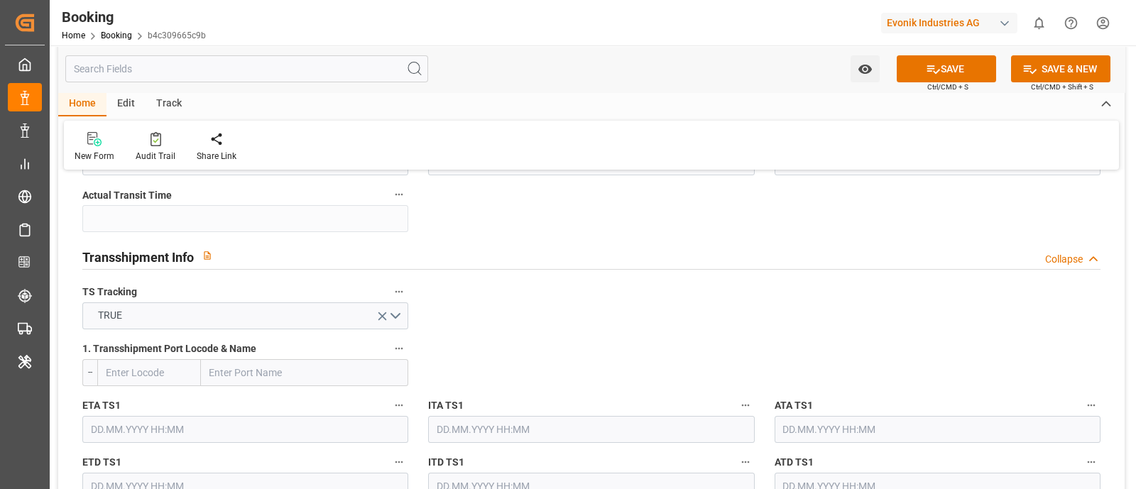
click at [269, 367] on input "text" at bounding box center [304, 372] width 207 height 27
paste input "SINGAPORE"
type input "SINGAPORE"
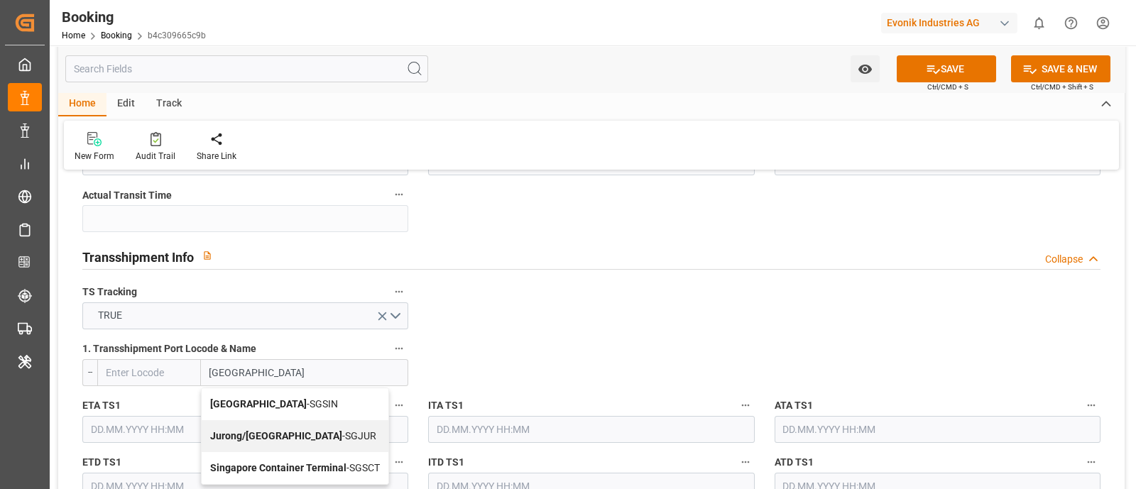
click at [295, 400] on div "Singapore - SGSIN" at bounding box center [295, 404] width 187 height 32
type input "SGSIN"
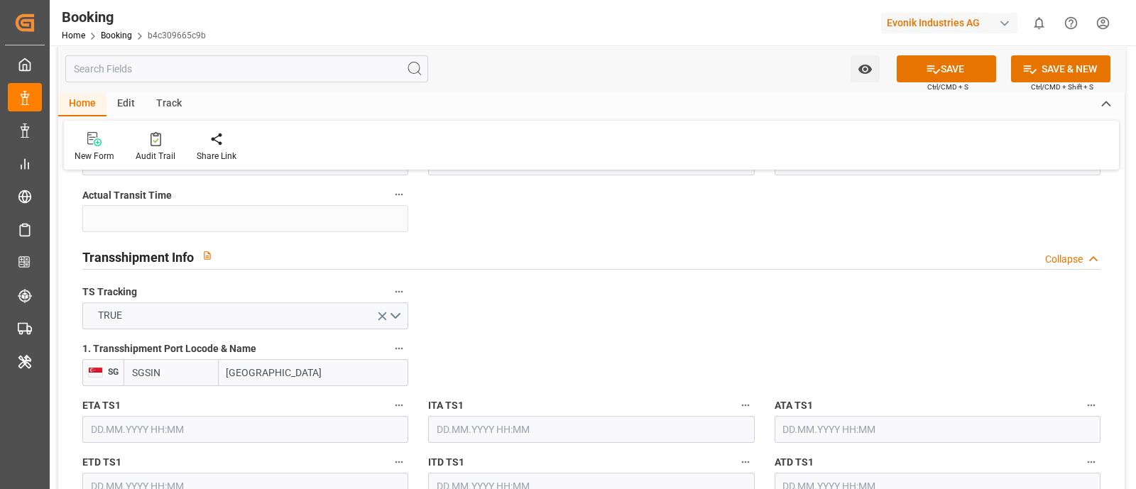
type input "Singapore"
click at [190, 417] on input "text" at bounding box center [245, 429] width 326 height 27
paste input "2025-08-16"
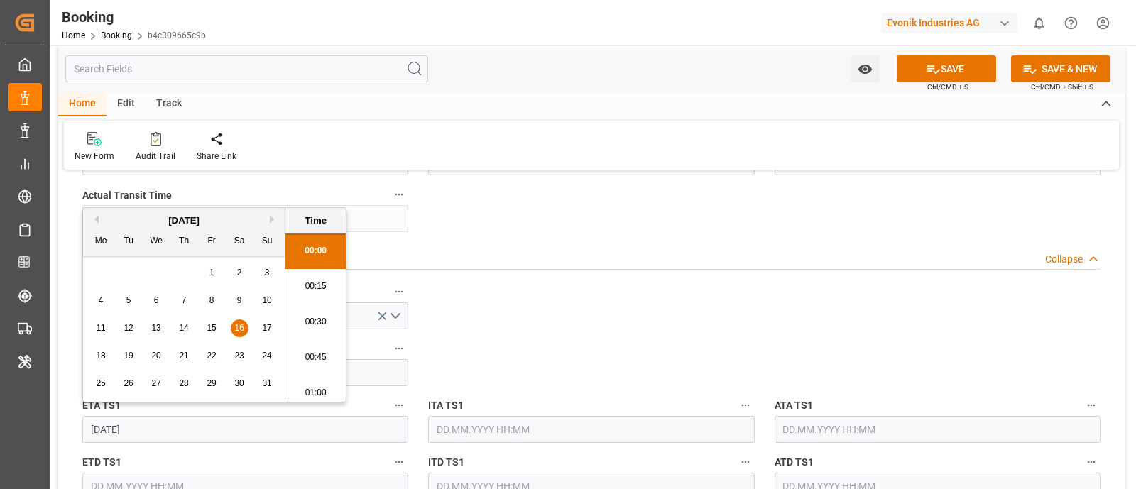
scroll to position [2488, 0]
click at [239, 328] on span "16" at bounding box center [238, 328] width 9 height 10
type input "16.08.2025 00:00"
click at [813, 430] on input "text" at bounding box center [937, 429] width 326 height 27
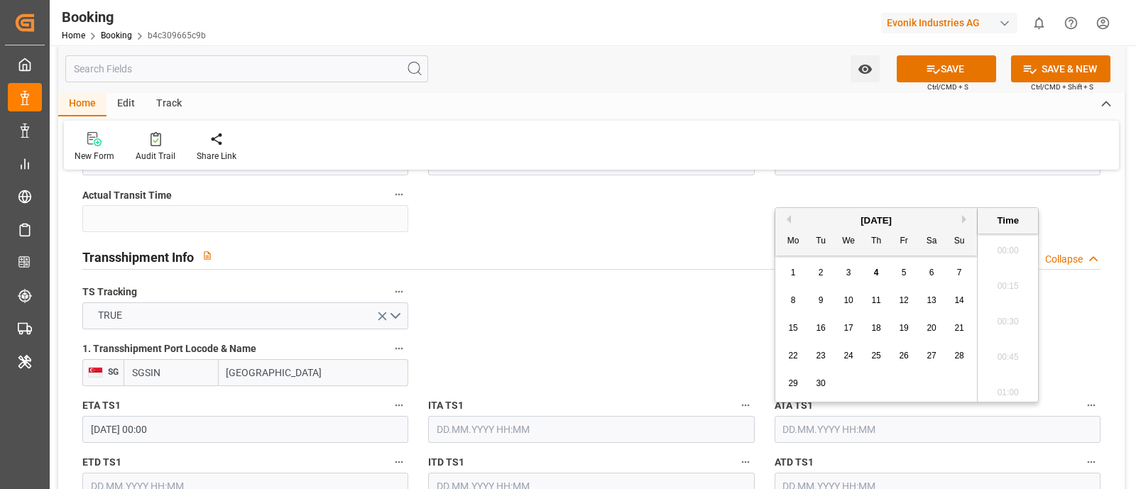
paste input "2025-08-16"
click at [931, 328] on span "16" at bounding box center [930, 328] width 9 height 10
type input "16.08.2025 00:00"
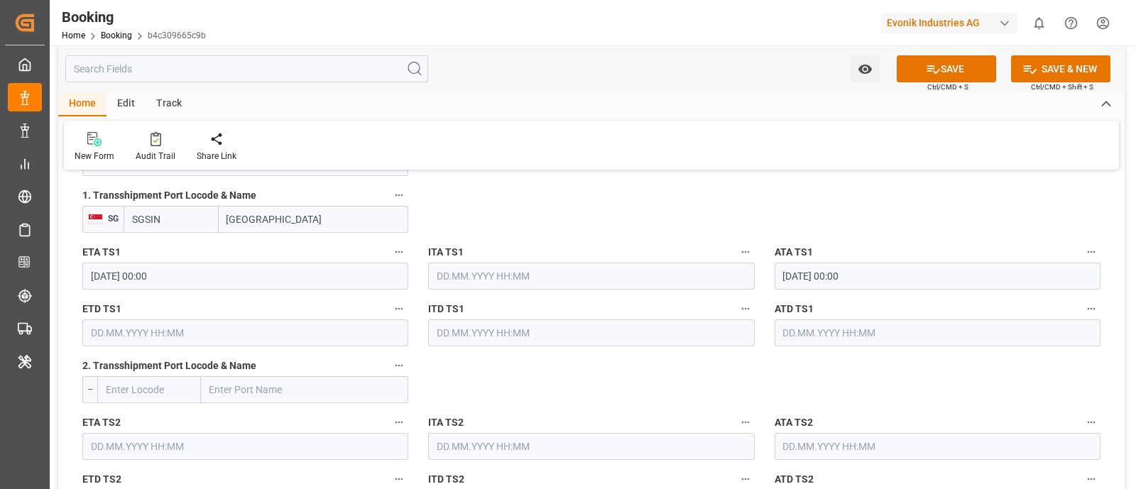
scroll to position [1597, 0]
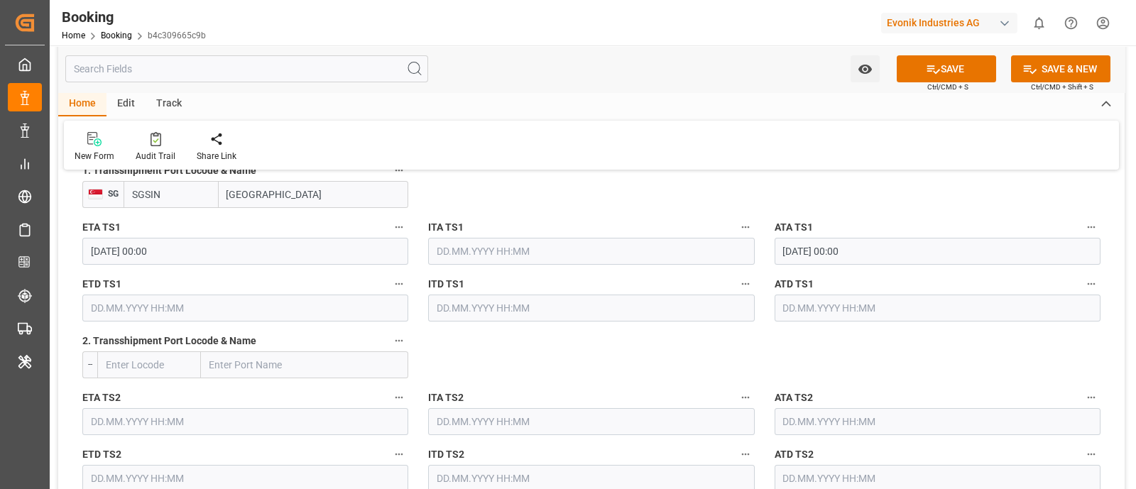
click at [121, 311] on input "text" at bounding box center [245, 308] width 326 height 27
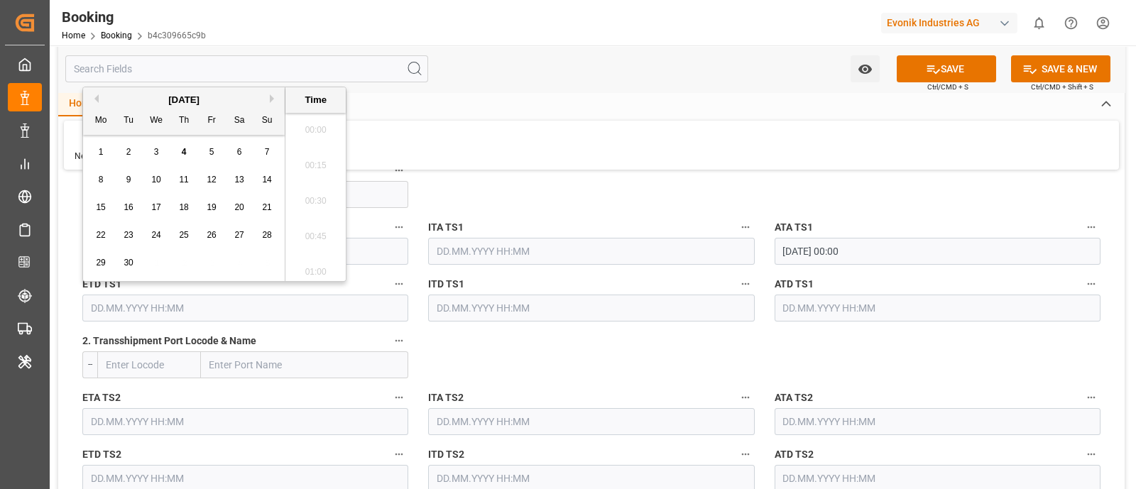
paste input "2025-08-20"
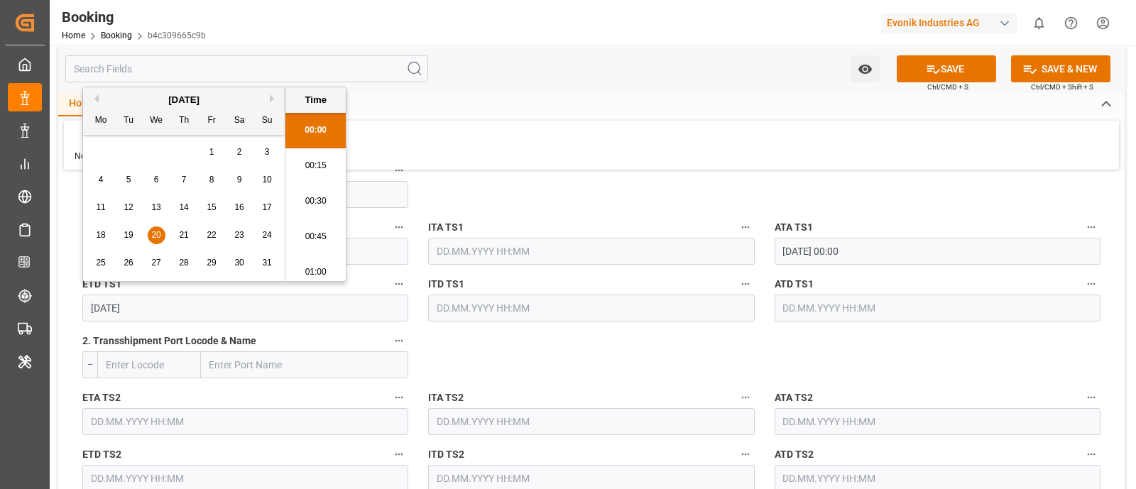
scroll to position [2488, 0]
click at [153, 236] on span "20" at bounding box center [155, 235] width 9 height 10
type input "20.08.2025 00:00"
click at [825, 311] on input "text" at bounding box center [937, 308] width 326 height 27
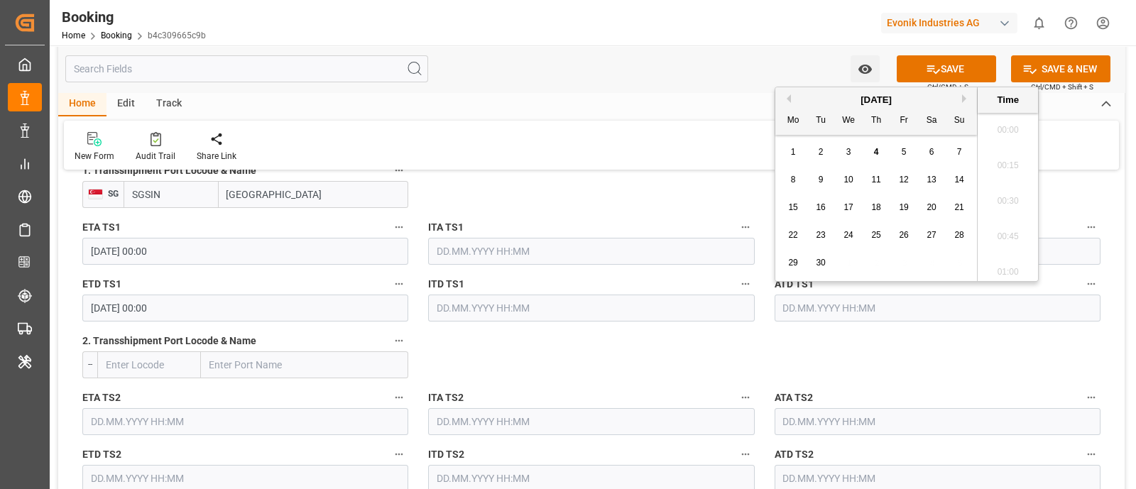
paste input "2025-08-20"
click at [845, 236] on span "20" at bounding box center [847, 235] width 9 height 10
type input "20.08.2025 00:00"
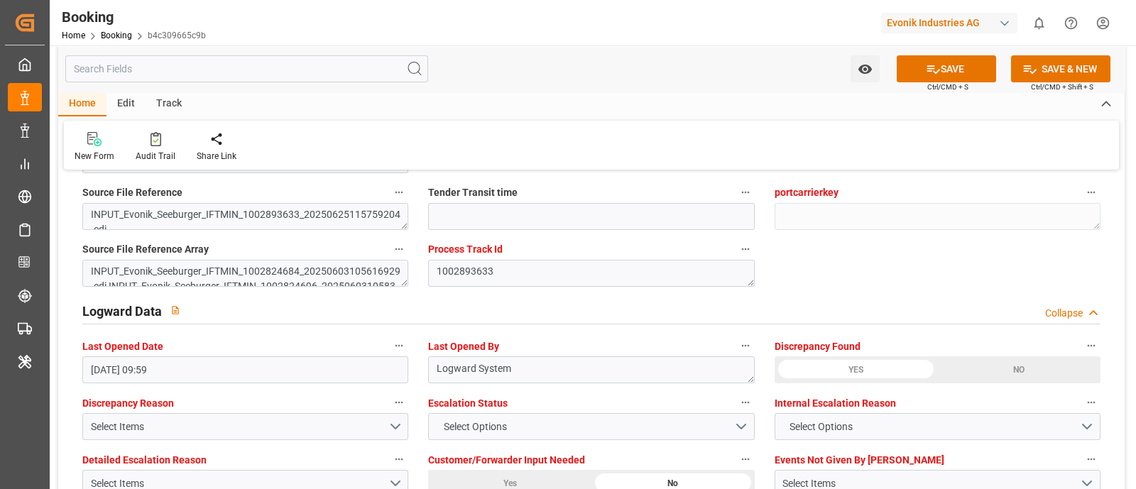
scroll to position [2572, 0]
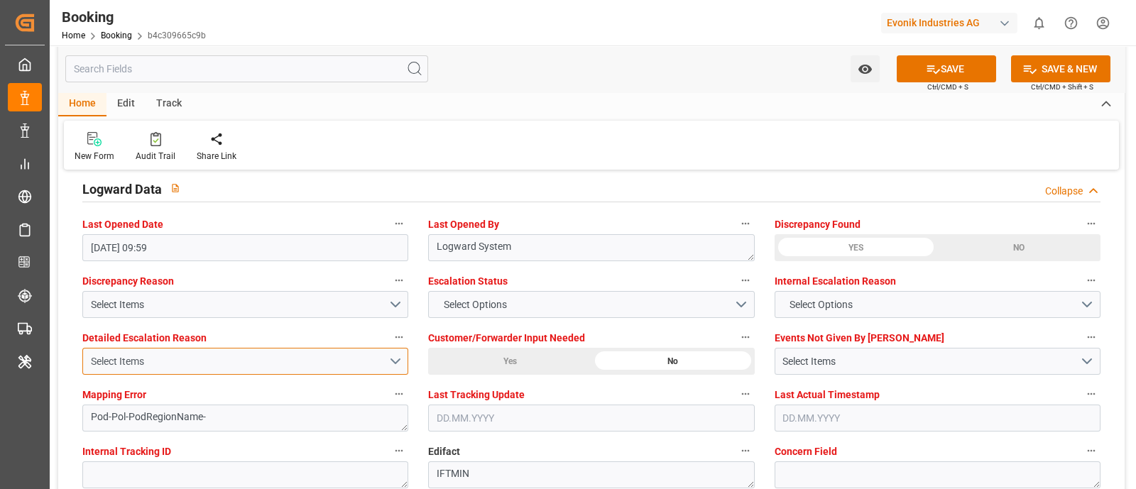
click at [191, 358] on div "Select Items" at bounding box center [239, 361] width 297 height 15
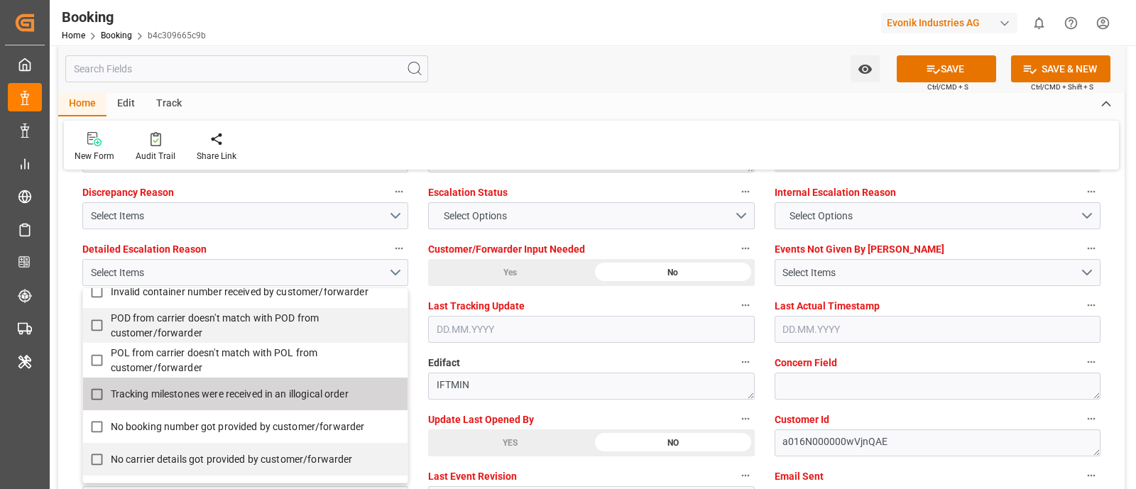
scroll to position [177, 0]
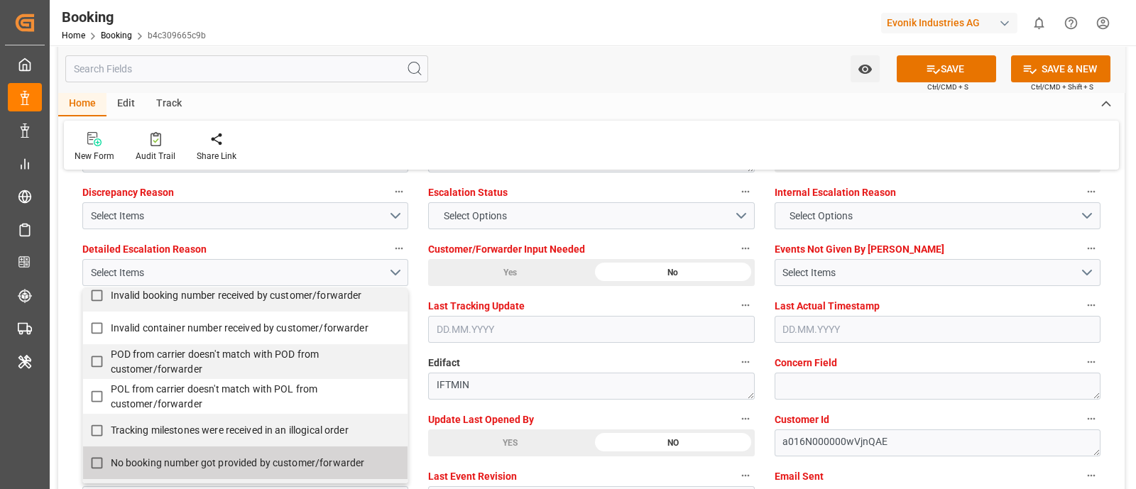
click at [191, 459] on span "No booking number got provided by customer/forwarder" at bounding box center [238, 462] width 254 height 11
checkbox input "true"
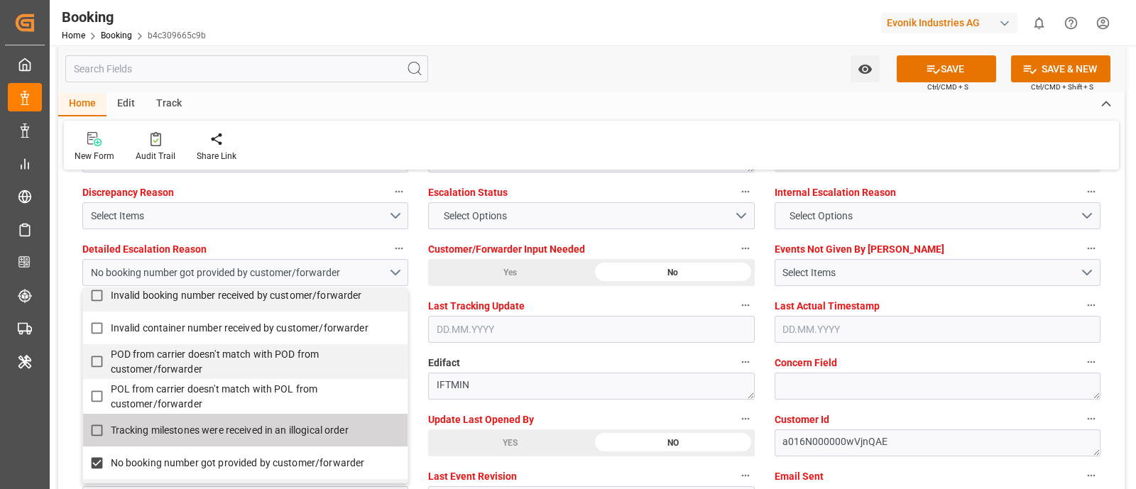
click at [512, 299] on span "Last Tracking Update" at bounding box center [476, 306] width 97 height 15
click at [736, 299] on button "Last Tracking Update" at bounding box center [745, 305] width 18 height 18
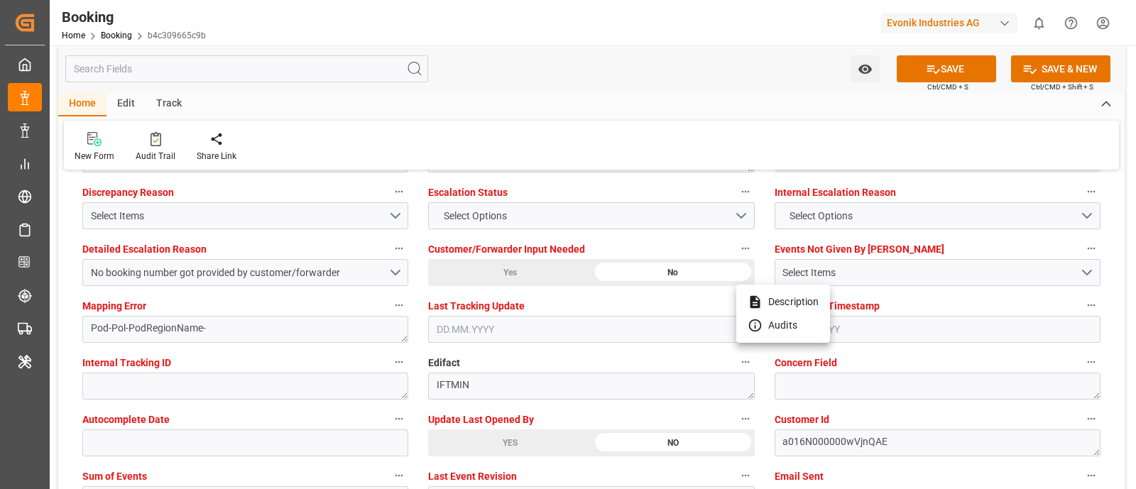
click at [509, 307] on div at bounding box center [568, 244] width 1136 height 489
click at [508, 307] on span "Last Tracking Update" at bounding box center [476, 306] width 97 height 15
click at [736, 307] on button "Last Tracking Update" at bounding box center [745, 305] width 18 height 18
click at [490, 214] on div at bounding box center [568, 244] width 1136 height 489
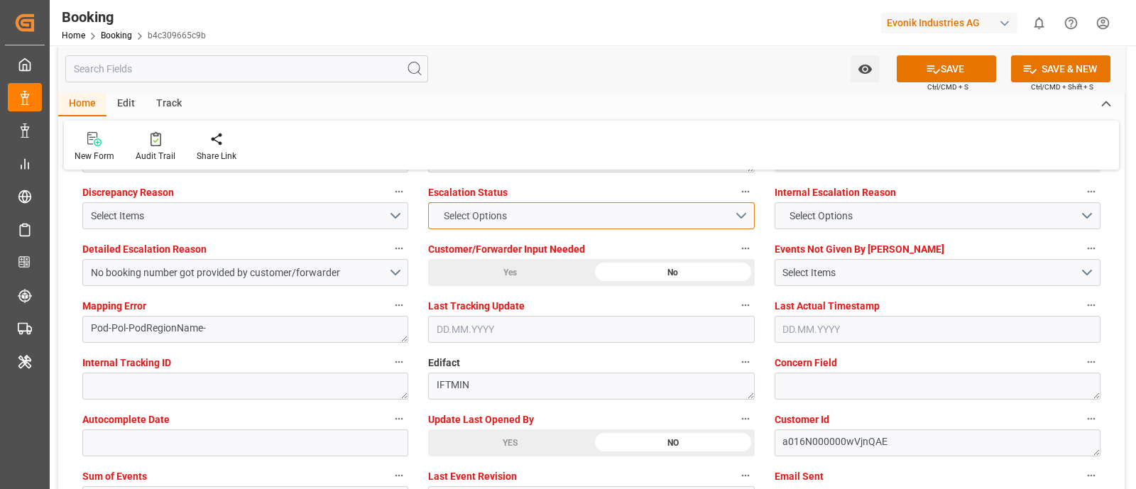
click at [502, 213] on span "Select Options" at bounding box center [474, 216] width 77 height 15
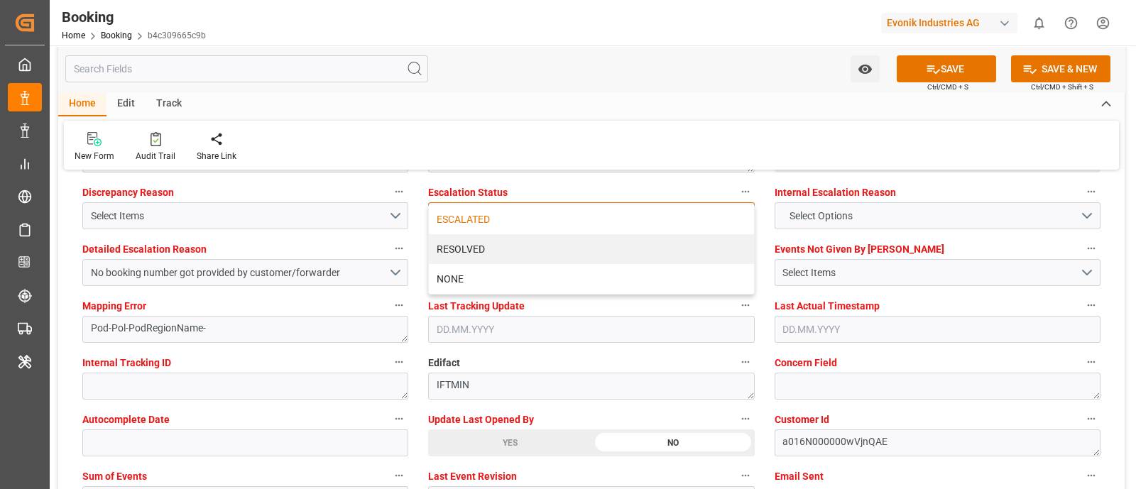
click at [529, 217] on div "ESCALATED" at bounding box center [591, 219] width 324 height 30
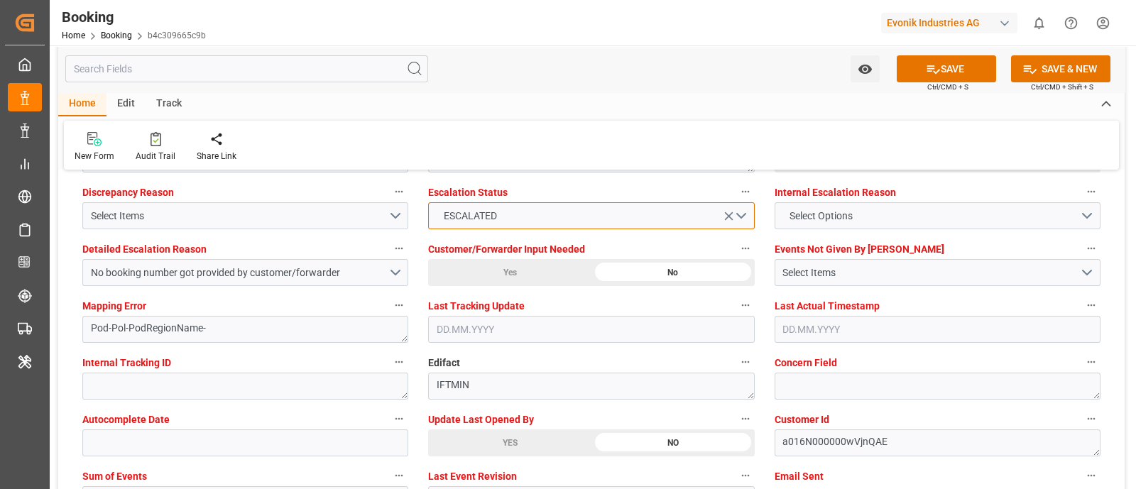
scroll to position [2749, 0]
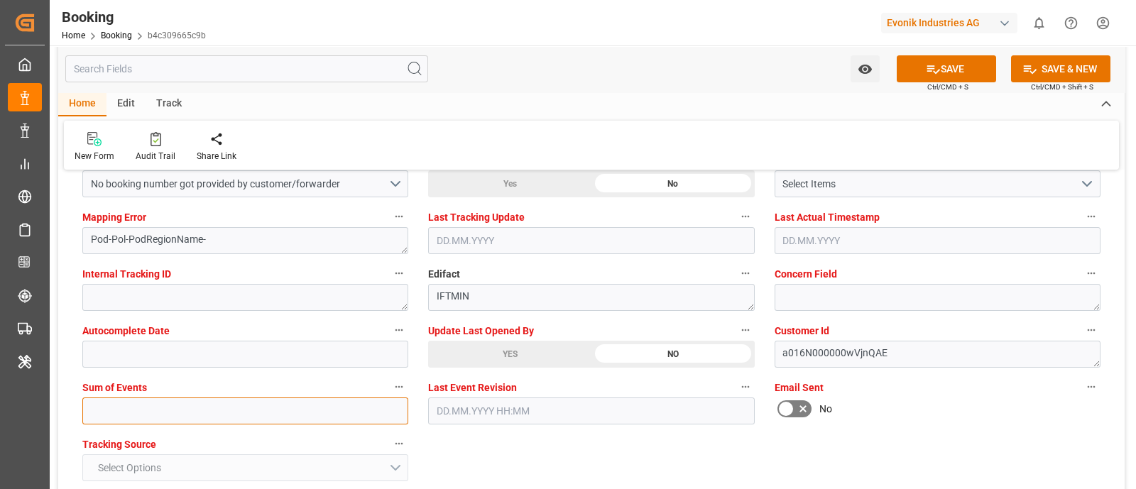
click at [160, 406] on input "text" at bounding box center [245, 410] width 326 height 27
click at [160, 406] on input "0" at bounding box center [245, 410] width 326 height 27
type input "0"
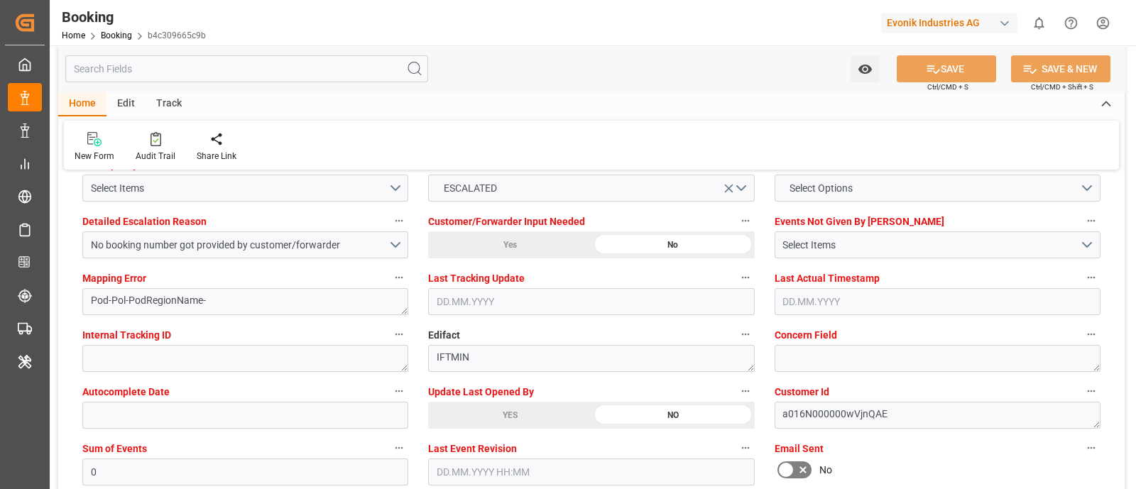
scroll to position [2661, 0]
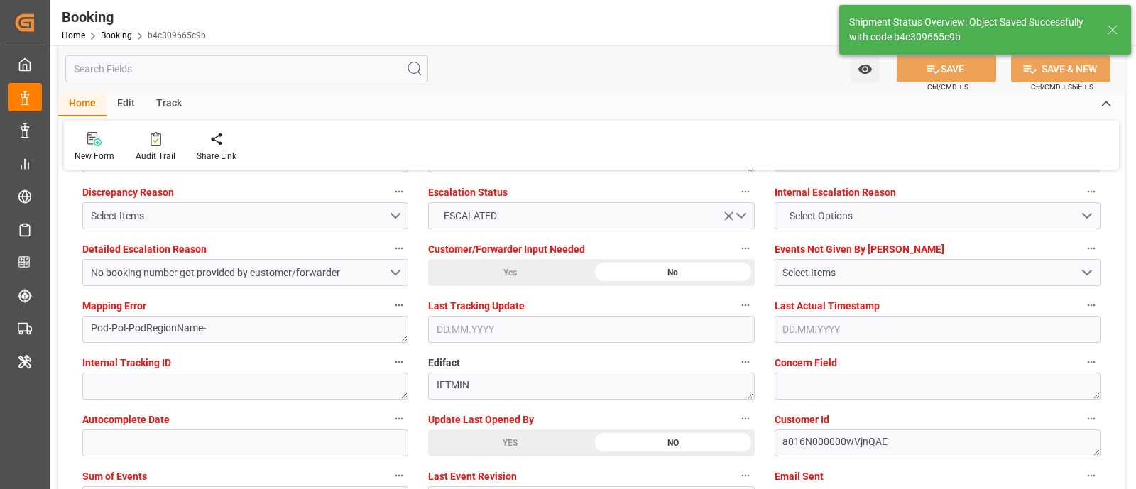
type textarea "NWC/UK North West Continent / UK_CNTXG_HLCU_SP-OA"
type textarea "Meenakshi Manjunatha"
type textarea "Yes"
type input "GENOVA EXPRESS"
type input "49"
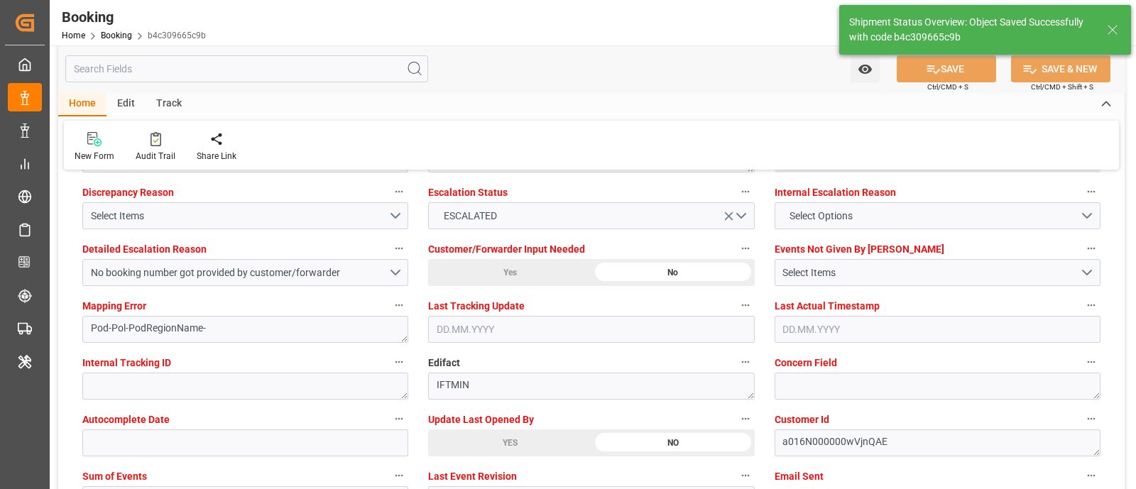
type input "38"
type input "11.07.2025 00:00"
type input "29.08.2025 00:00"
type input "16.08.2025 00:00"
type input "20.08.2025 00:00"
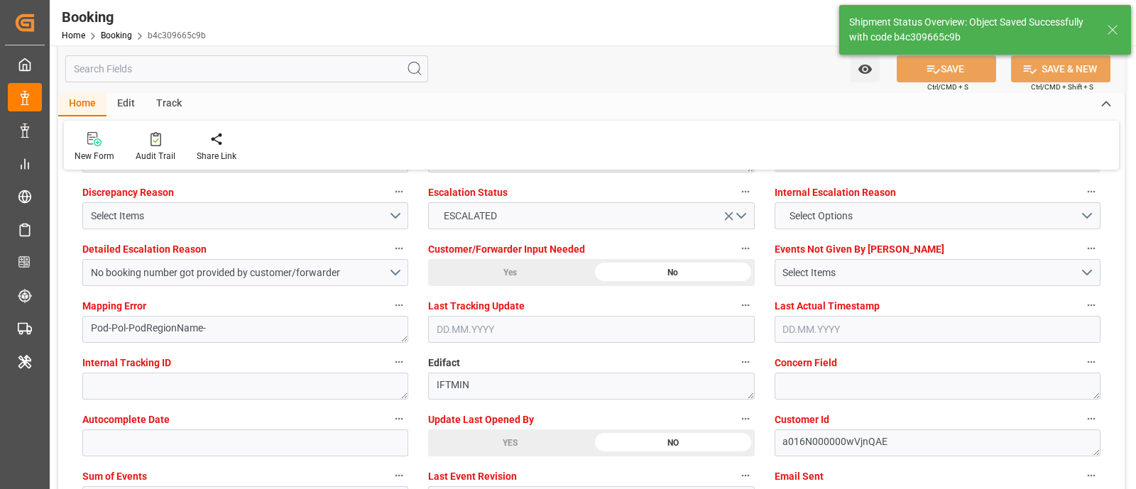
type input "04.09.2025 12:40"
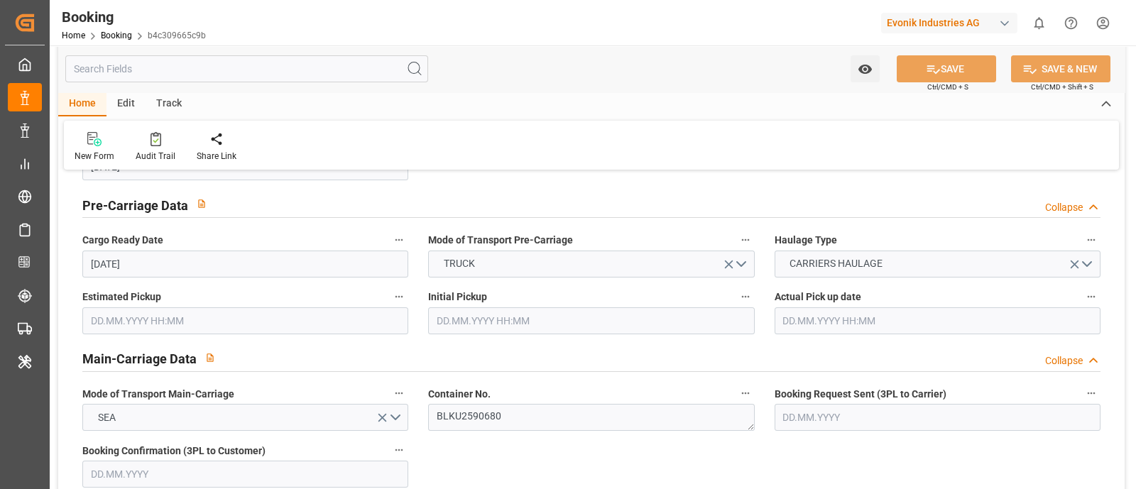
scroll to position [798, 0]
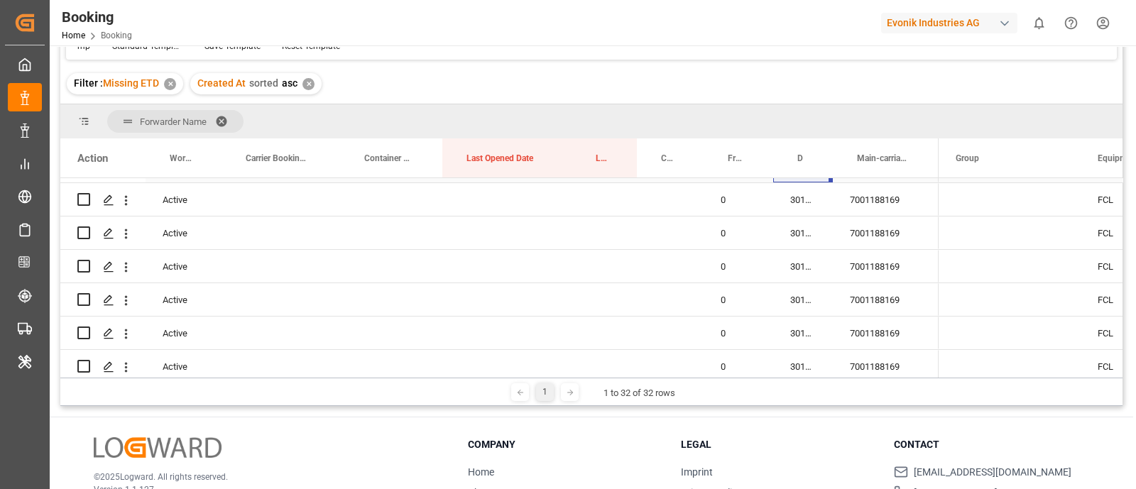
scroll to position [301, 0]
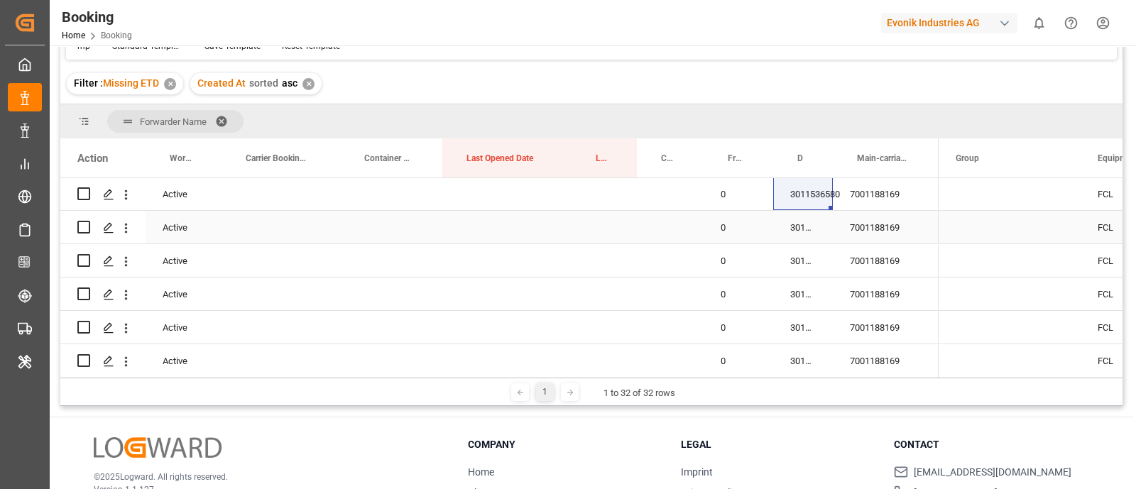
click at [806, 234] on div "3011536561" at bounding box center [803, 227] width 60 height 33
click at [813, 202] on div "3011536580" at bounding box center [803, 193] width 60 height 33
click at [887, 201] on div "7001188169" at bounding box center [885, 193] width 106 height 33
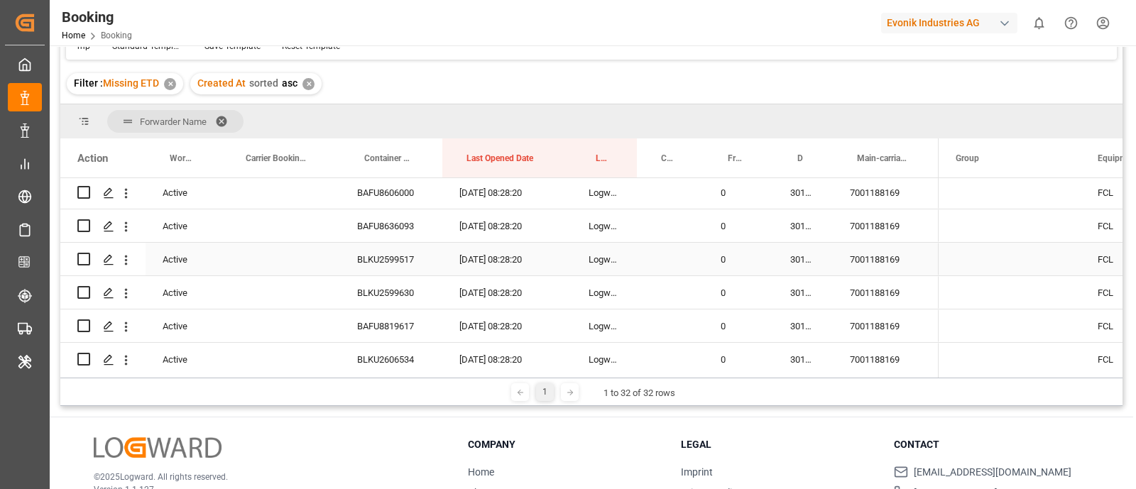
scroll to position [656, 0]
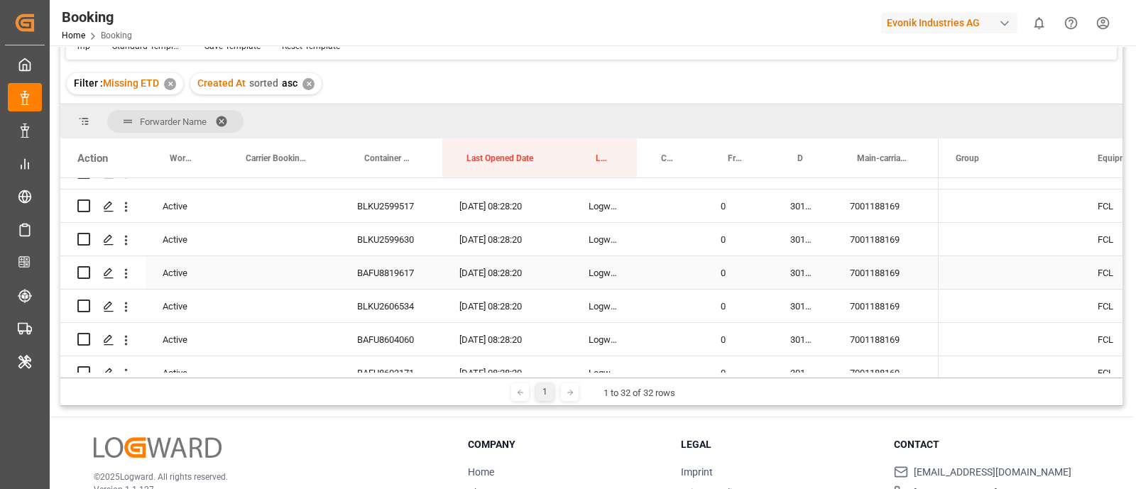
click at [904, 268] on div "7001188169" at bounding box center [885, 272] width 106 height 33
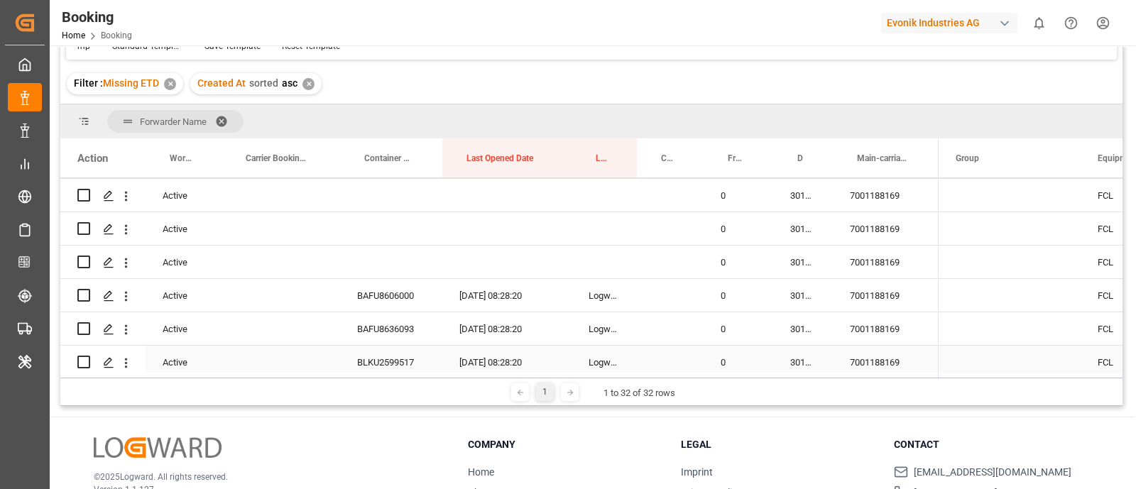
scroll to position [588, 0]
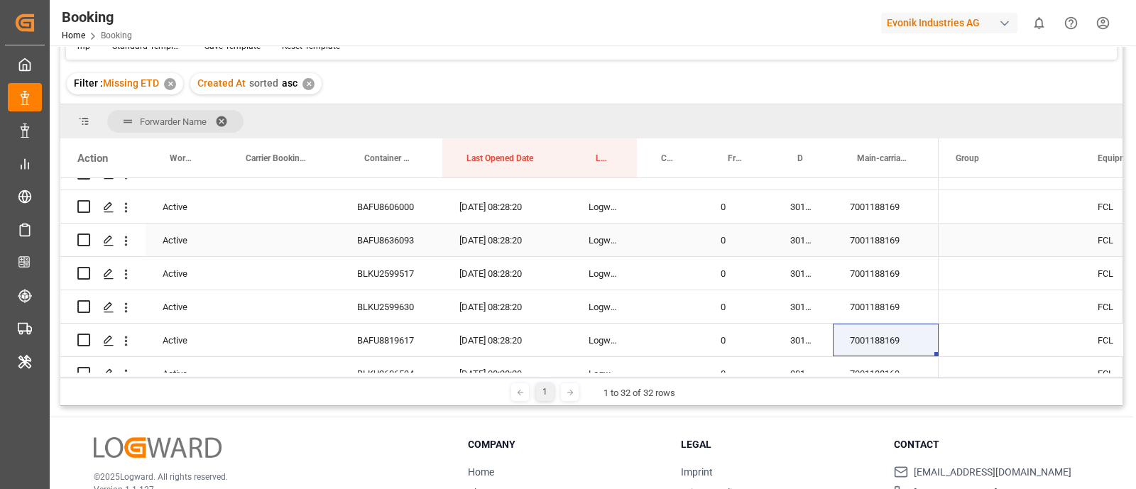
click at [802, 241] on div "3011536583" at bounding box center [803, 240] width 60 height 33
click at [891, 204] on div "7001188169" at bounding box center [885, 206] width 106 height 33
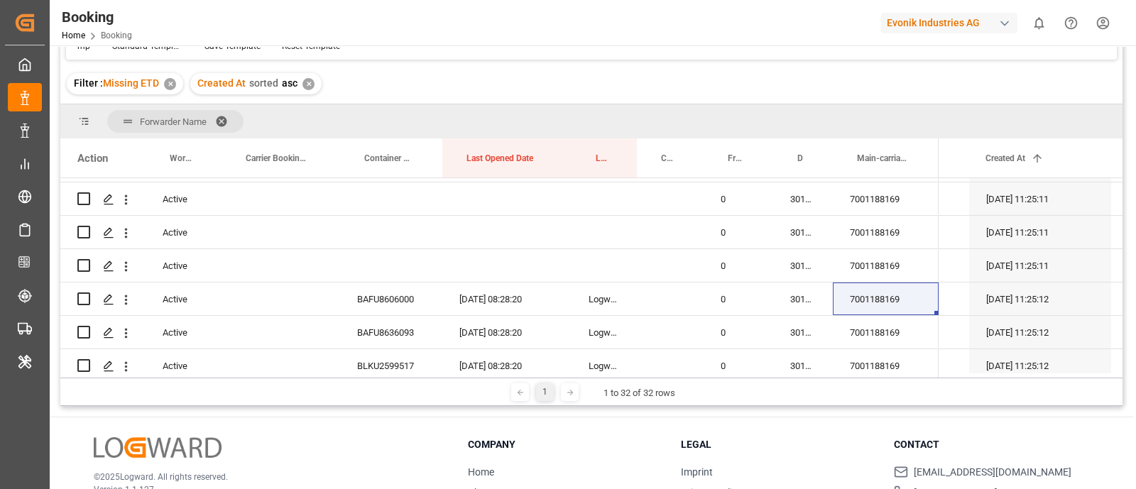
scroll to position [500, 0]
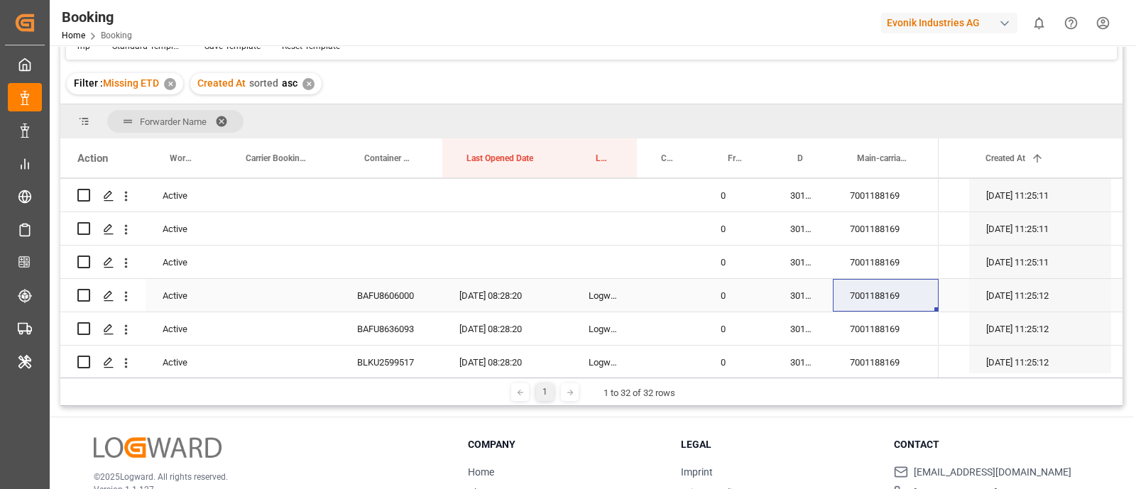
click at [800, 299] on div "3011536569" at bounding box center [803, 295] width 60 height 33
click at [796, 323] on div "3011536583" at bounding box center [803, 328] width 60 height 33
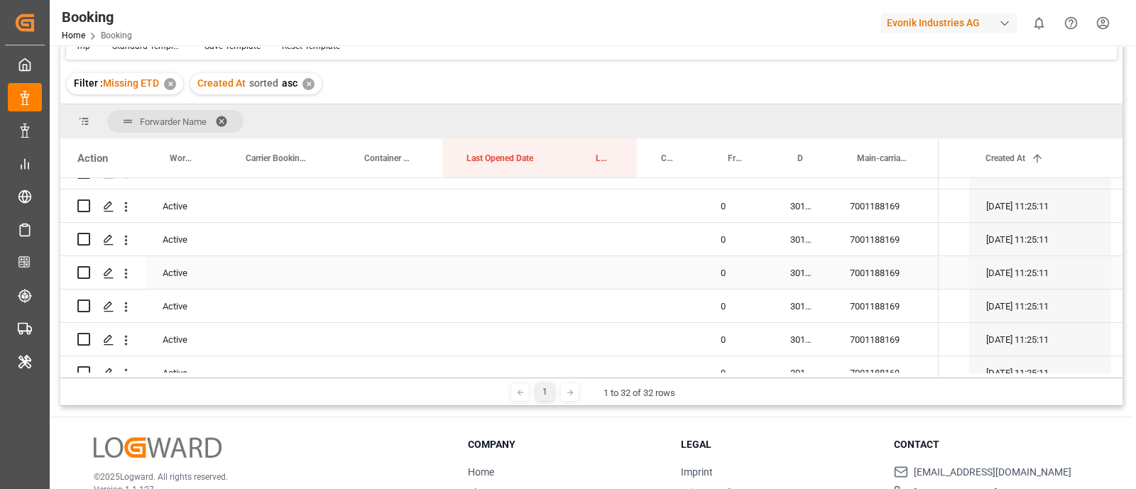
click at [890, 275] on div "7001188169" at bounding box center [885, 272] width 106 height 33
click at [182, 275] on div "Active" at bounding box center [183, 272] width 76 height 33
click at [173, 277] on span "Active" at bounding box center [178, 281] width 22 height 15
click at [182, 349] on div "Cancel" at bounding box center [184, 360] width 53 height 43
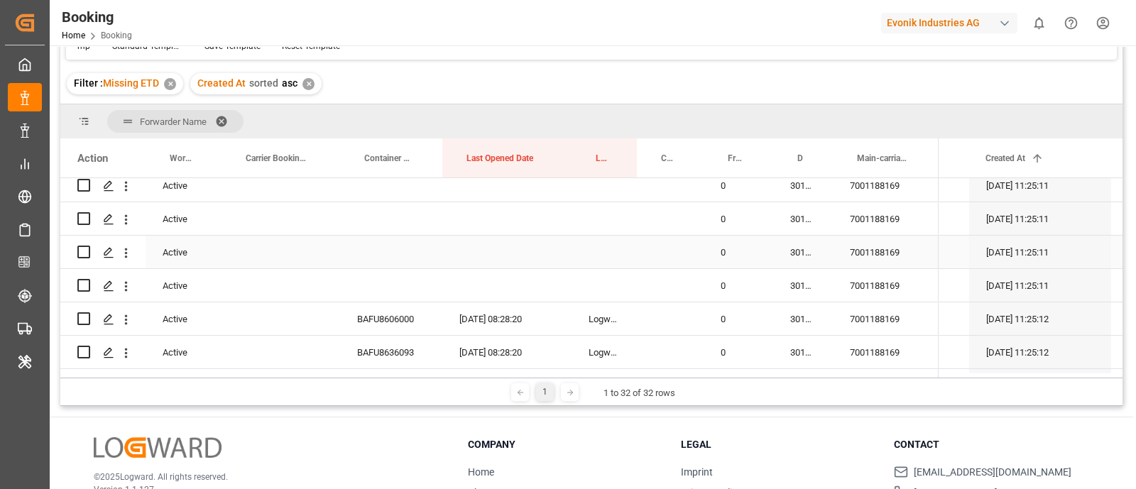
scroll to position [500, 0]
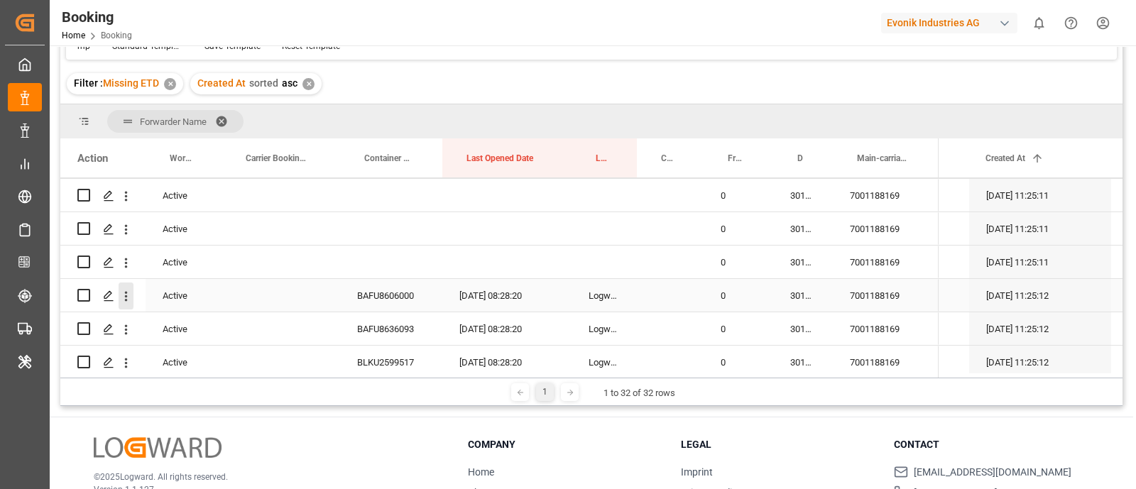
click at [124, 296] on icon "open menu" at bounding box center [126, 296] width 15 height 15
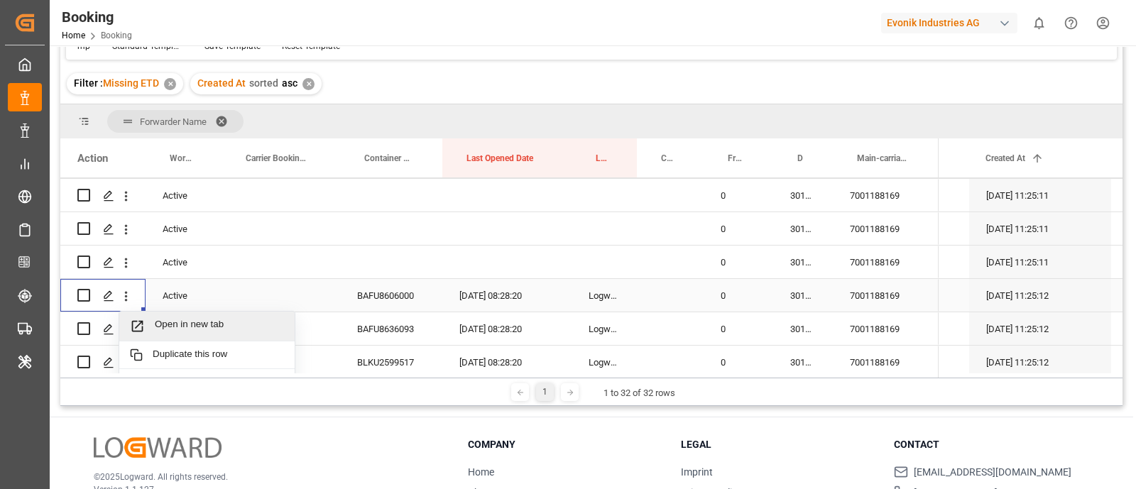
click at [186, 319] on span "Open in new tab" at bounding box center [219, 326] width 129 height 15
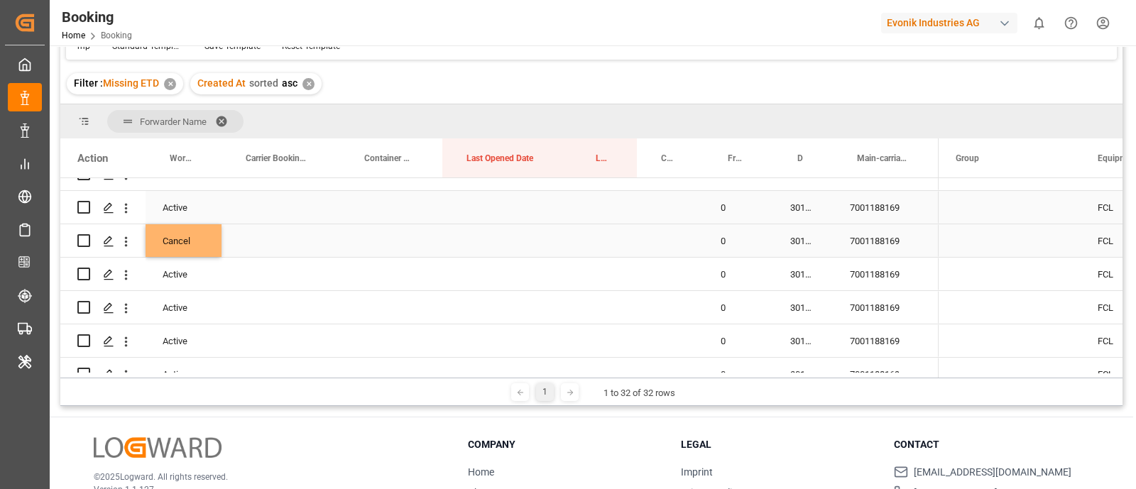
scroll to position [444, 0]
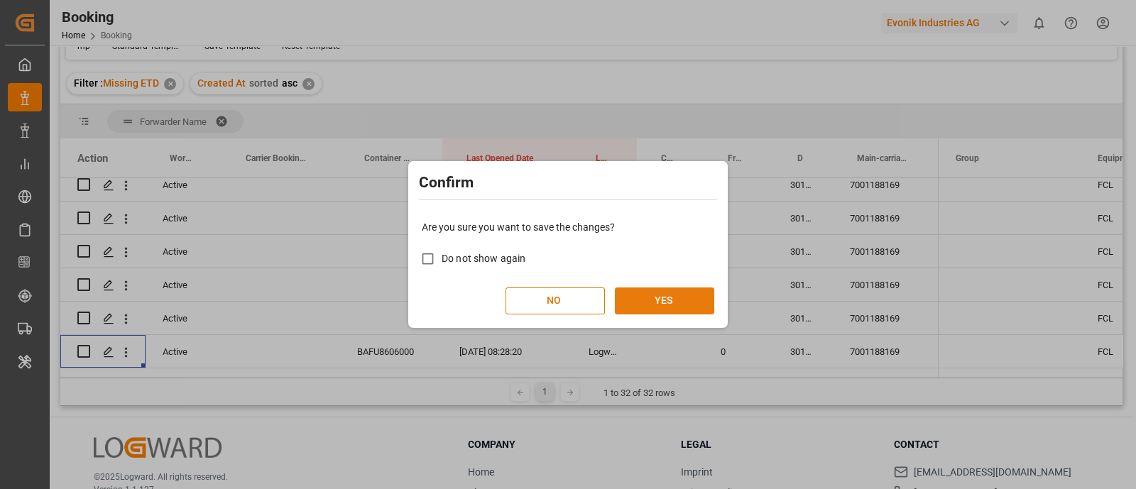
click at [691, 296] on button "YES" at bounding box center [664, 300] width 99 height 27
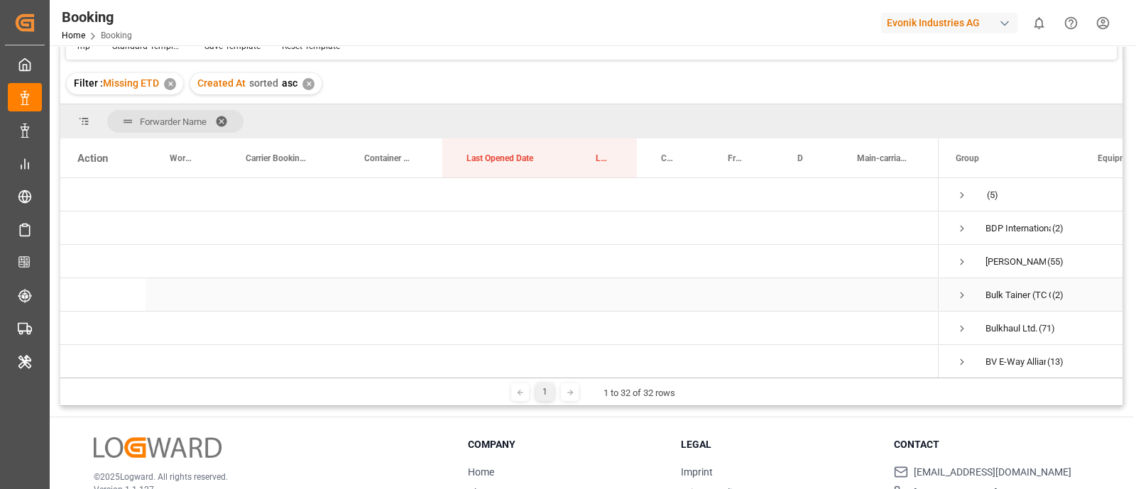
scroll to position [88, 0]
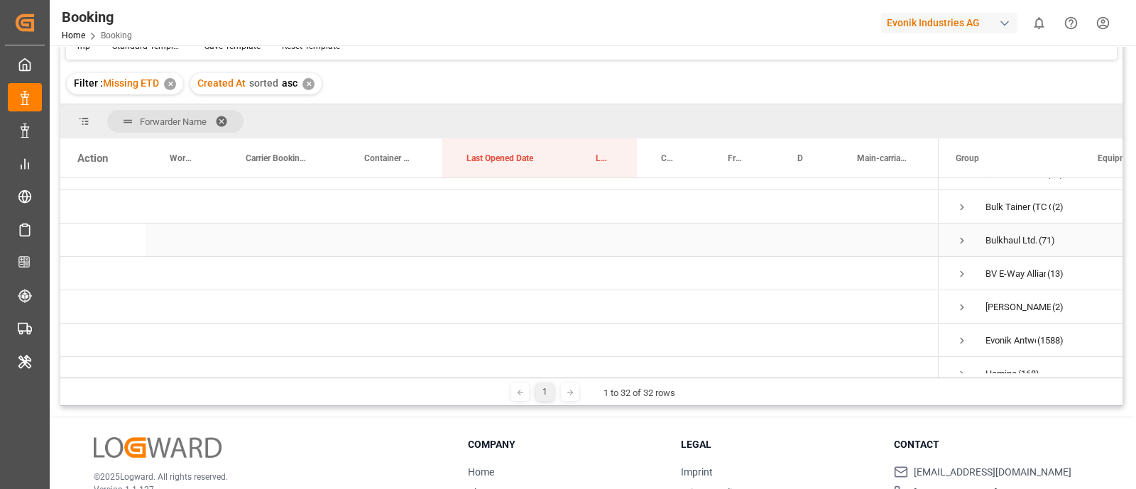
click at [965, 234] on span "Press SPACE to select this row." at bounding box center [961, 240] width 13 height 13
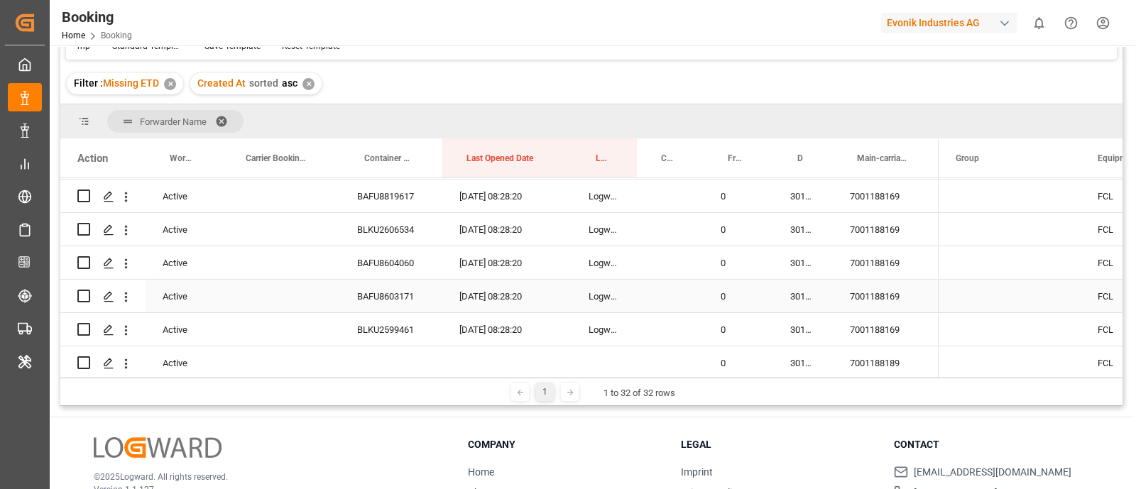
scroll to position [620, 0]
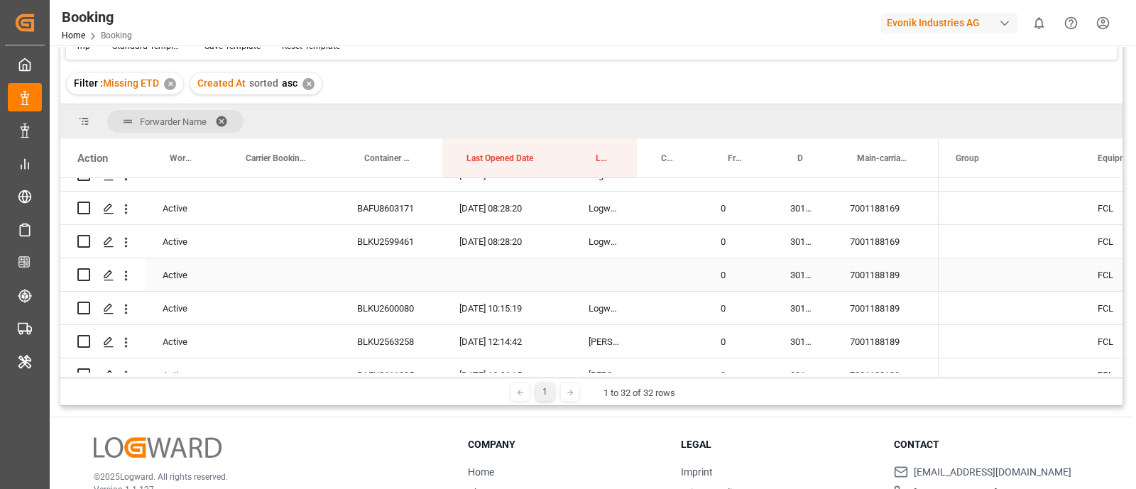
click at [873, 273] on div "7001188189" at bounding box center [885, 274] width 106 height 33
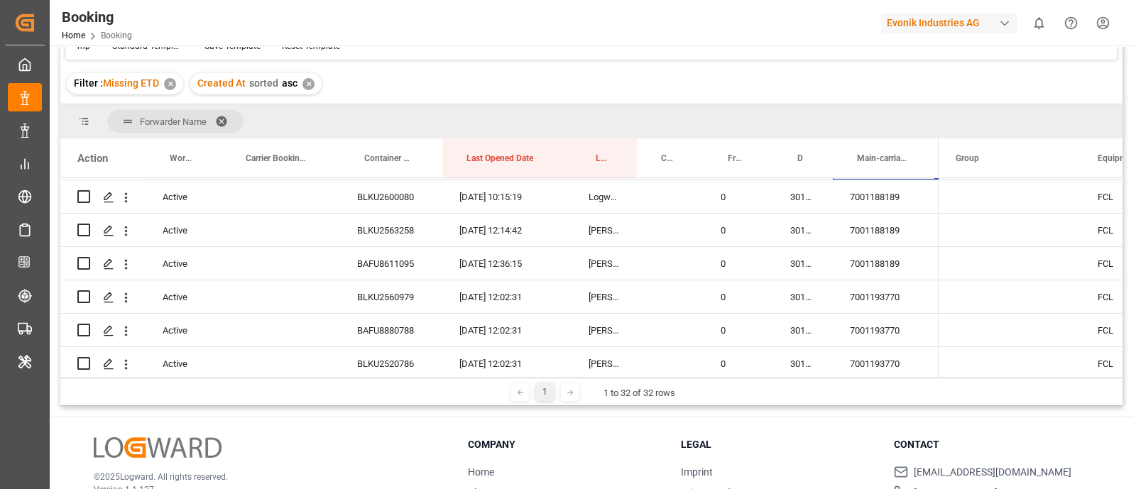
scroll to position [709, 0]
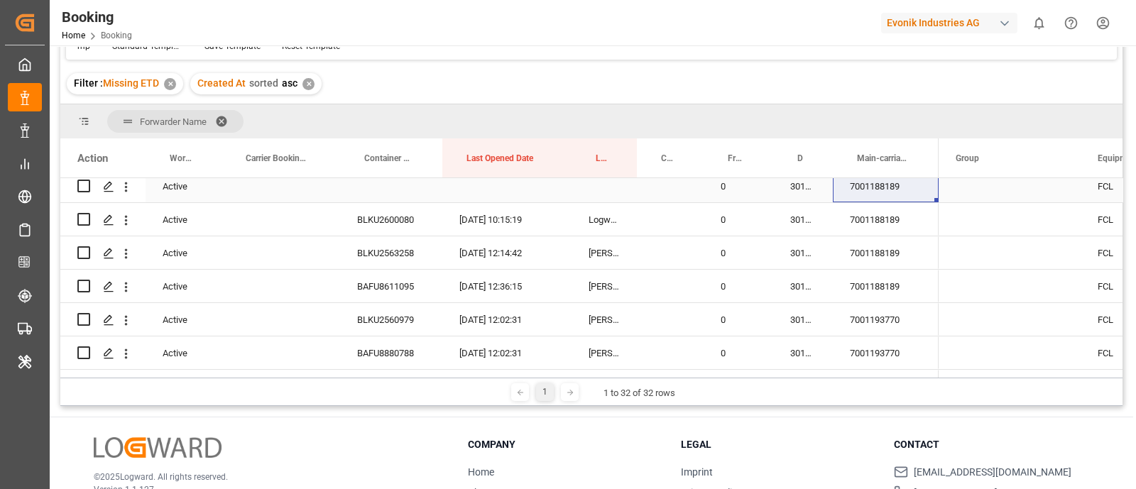
click at [788, 188] on div "3011536793" at bounding box center [803, 186] width 60 height 33
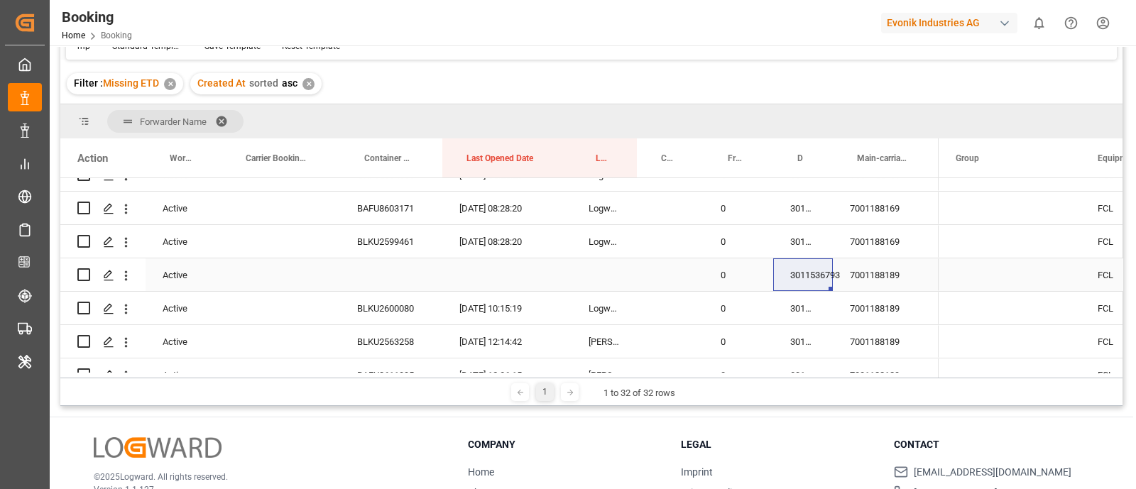
click at [878, 268] on div "7001188189" at bounding box center [885, 274] width 106 height 33
click at [784, 282] on div "3011536793" at bounding box center [803, 274] width 60 height 33
click at [174, 275] on div "Active" at bounding box center [183, 274] width 76 height 33
click at [174, 276] on span "Active" at bounding box center [178, 283] width 22 height 15
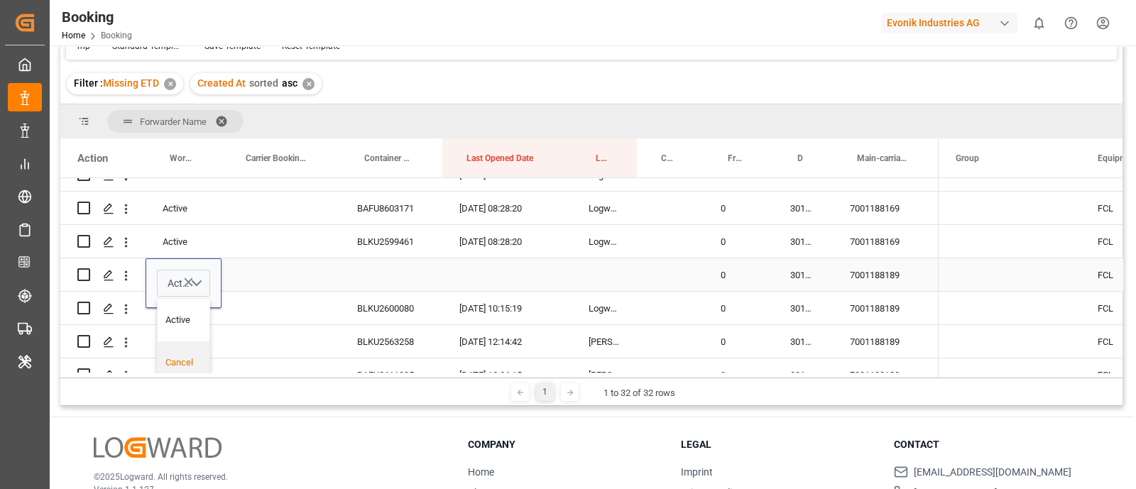
click at [174, 356] on div "Cancel" at bounding box center [184, 363] width 38 height 14
click at [296, 280] on div "Press SPACE to select this row." at bounding box center [280, 274] width 119 height 33
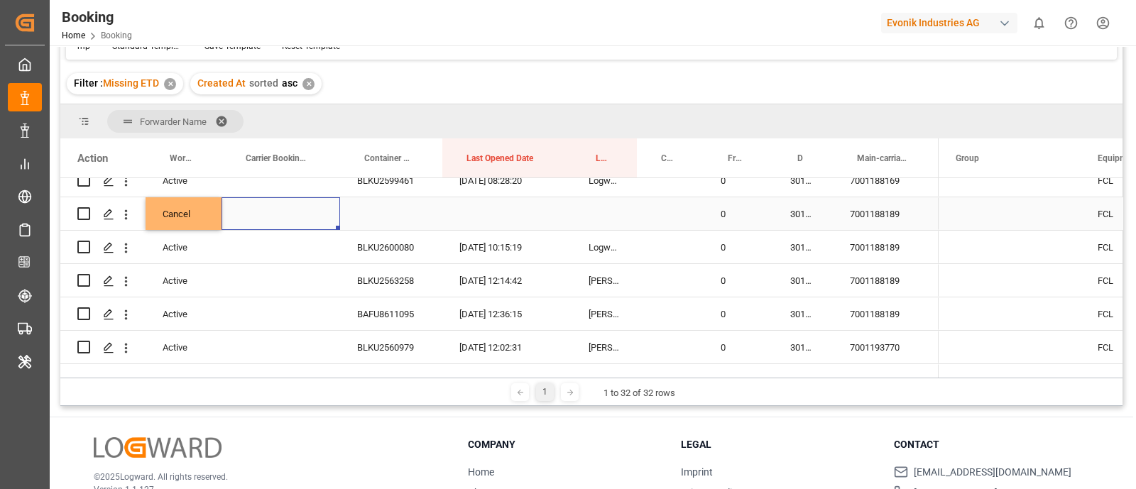
scroll to position [709, 0]
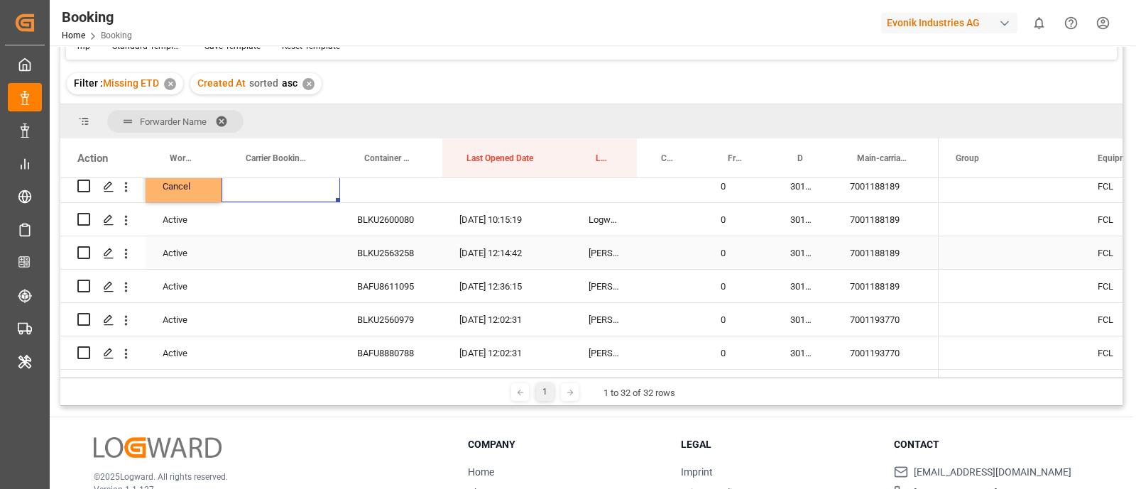
click at [886, 238] on div "7001188189" at bounding box center [885, 252] width 106 height 33
click at [123, 251] on icon "open menu" at bounding box center [126, 253] width 15 height 15
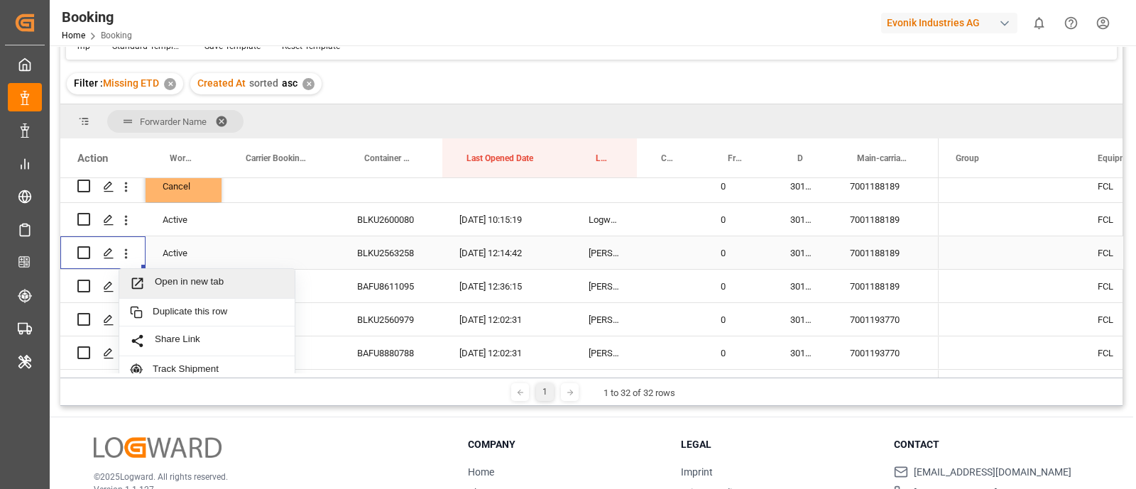
click at [181, 271] on div "Open in new tab" at bounding box center [206, 284] width 175 height 30
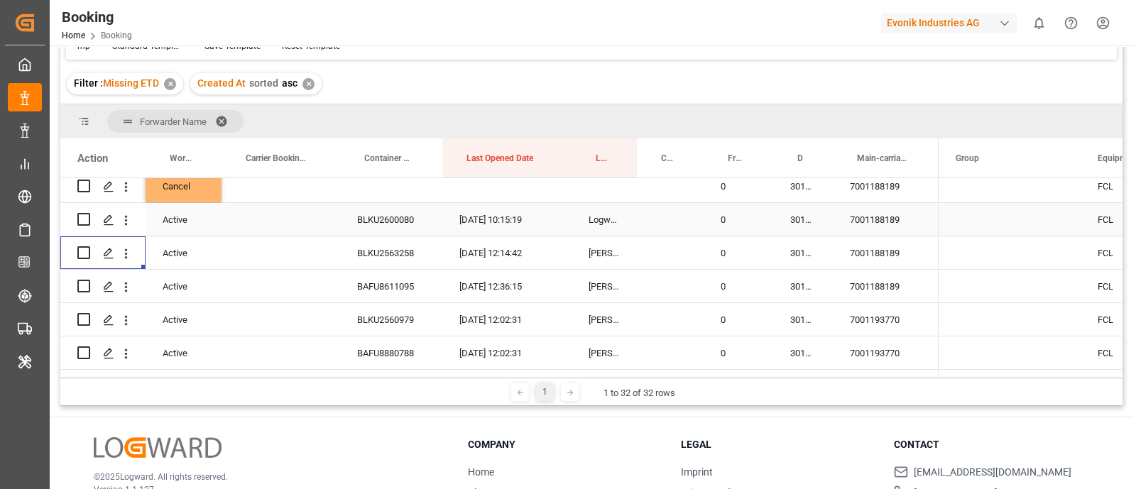
click at [794, 218] on div "3011536780" at bounding box center [803, 219] width 60 height 33
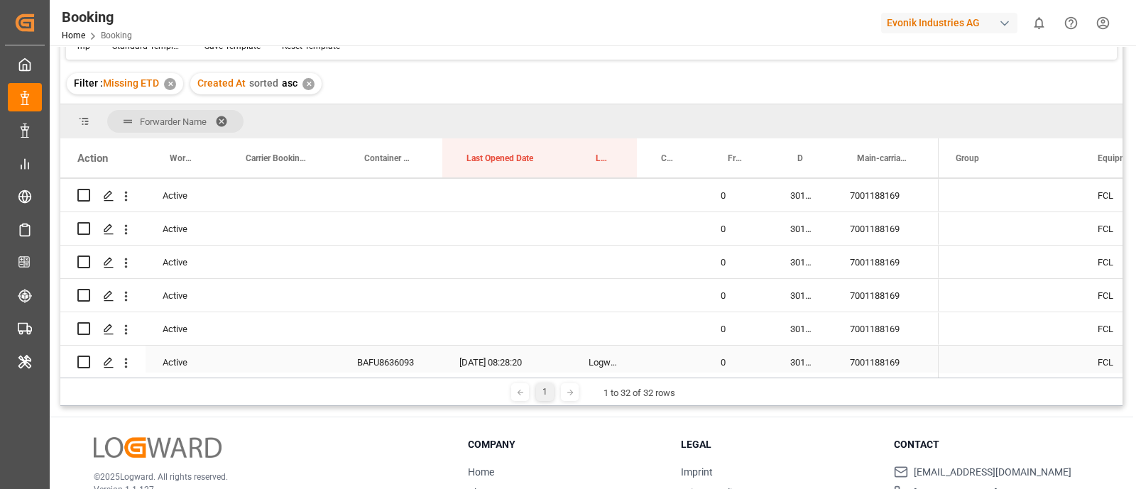
scroll to position [0, 0]
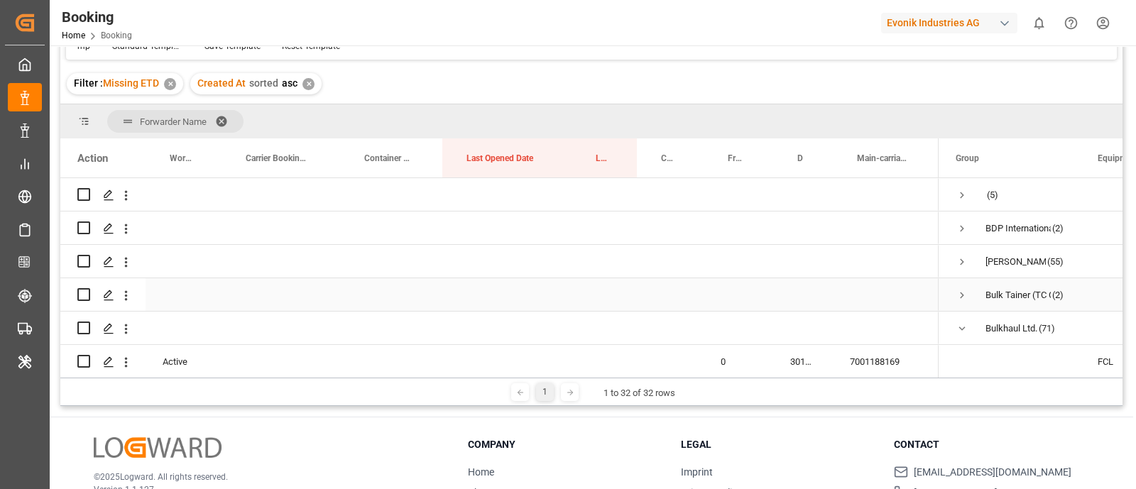
click at [962, 292] on span "Press SPACE to select this row." at bounding box center [961, 295] width 13 height 13
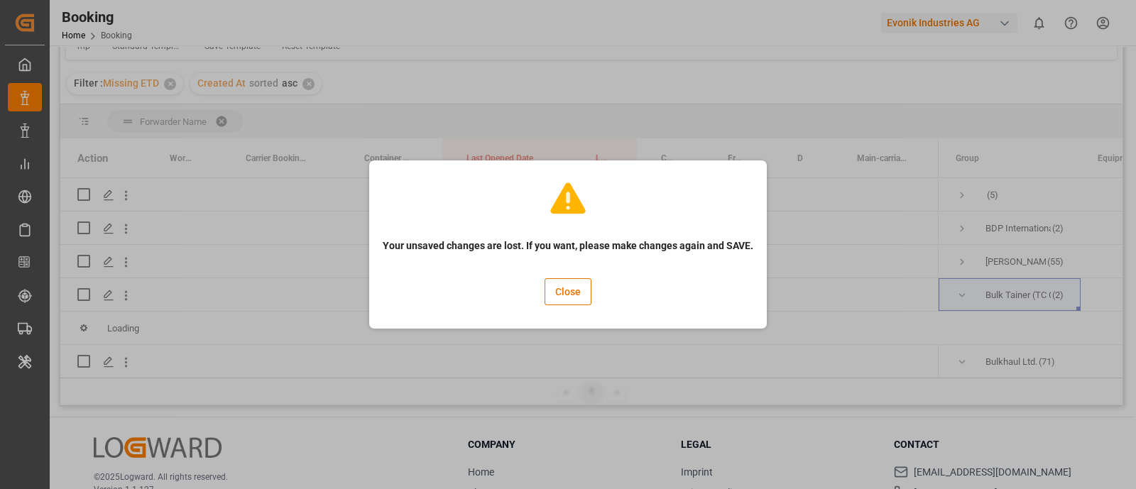
scroll to position [88, 0]
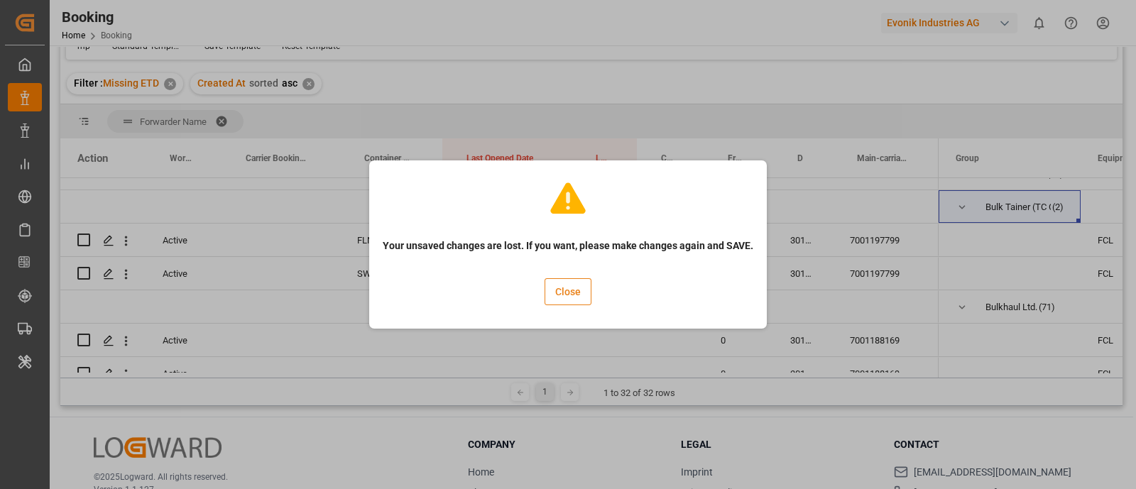
click at [561, 298] on button "Close" at bounding box center [567, 291] width 47 height 27
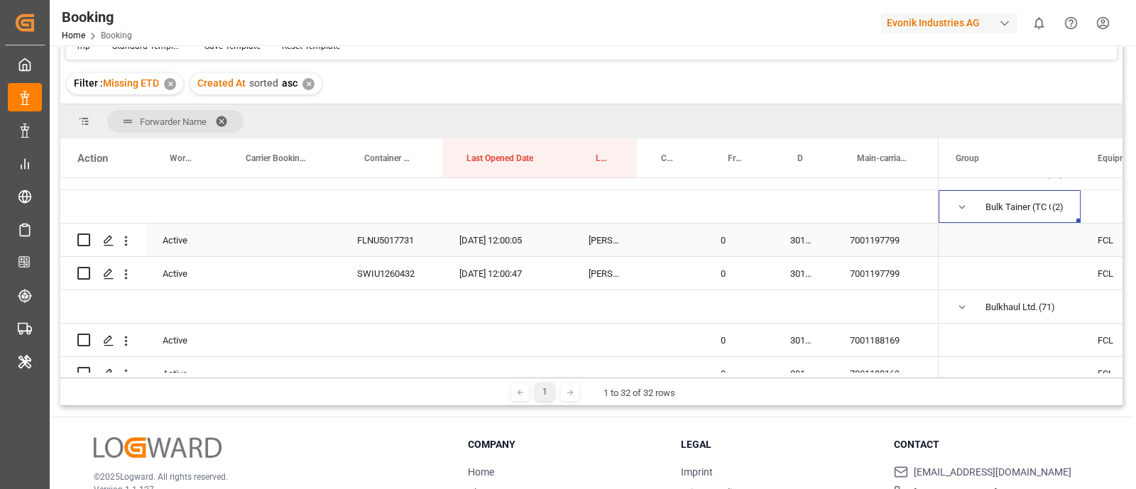
click at [387, 242] on div "FLNU5017731" at bounding box center [391, 240] width 102 height 33
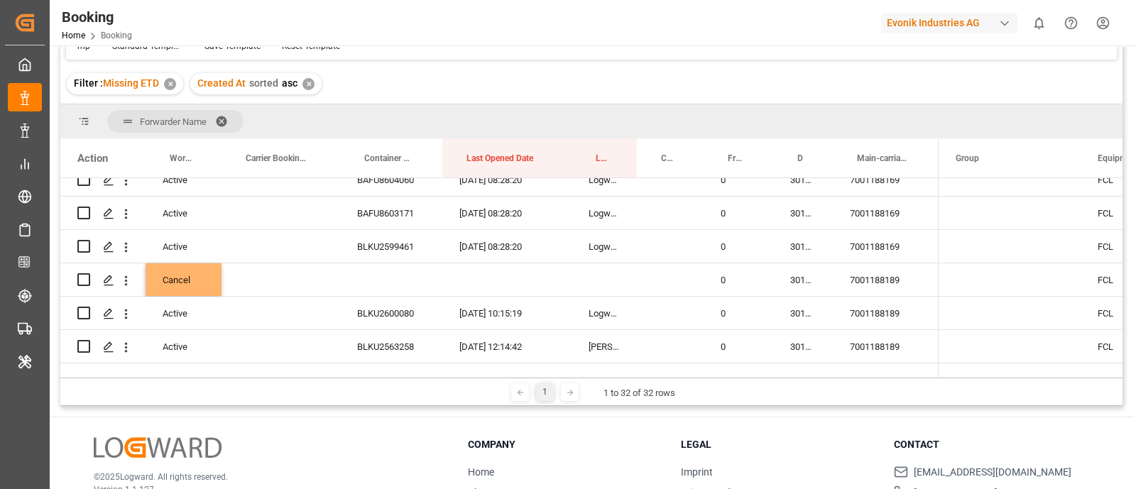
scroll to position [709, 0]
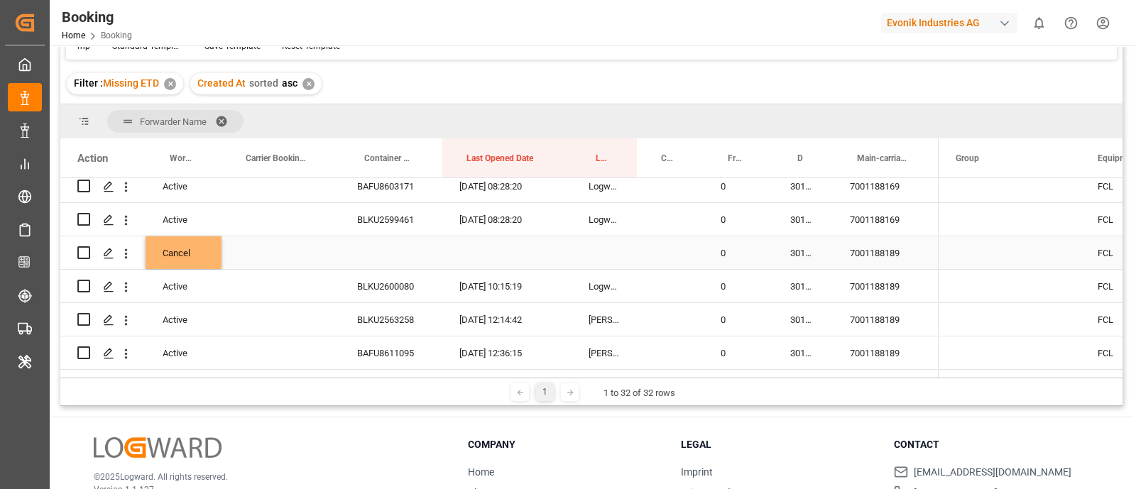
click at [186, 249] on div "Cancel" at bounding box center [183, 252] width 76 height 33
click at [189, 336] on div "Cancel" at bounding box center [184, 341] width 38 height 14
click at [269, 296] on div "Press SPACE to select this row." at bounding box center [280, 286] width 119 height 33
click at [871, 283] on div "7001188189" at bounding box center [885, 286] width 106 height 33
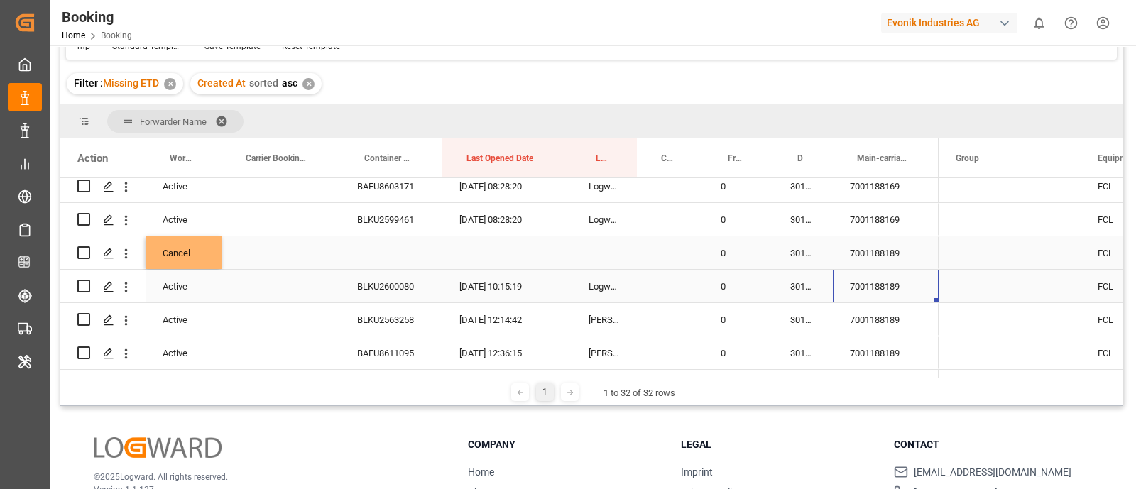
click at [798, 287] on div "3011536780" at bounding box center [803, 286] width 60 height 33
click at [887, 285] on div "7001188189" at bounding box center [885, 286] width 106 height 33
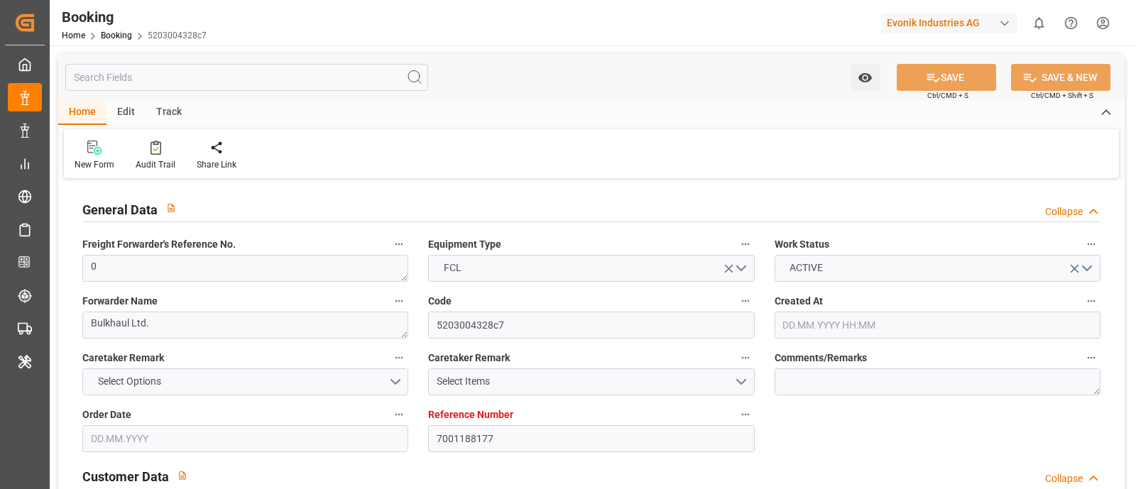
type input "7001188177"
type input "EUNWC"
type input "IDJKT"
type input "[DATE] 11:25"
type input "[DATE]"
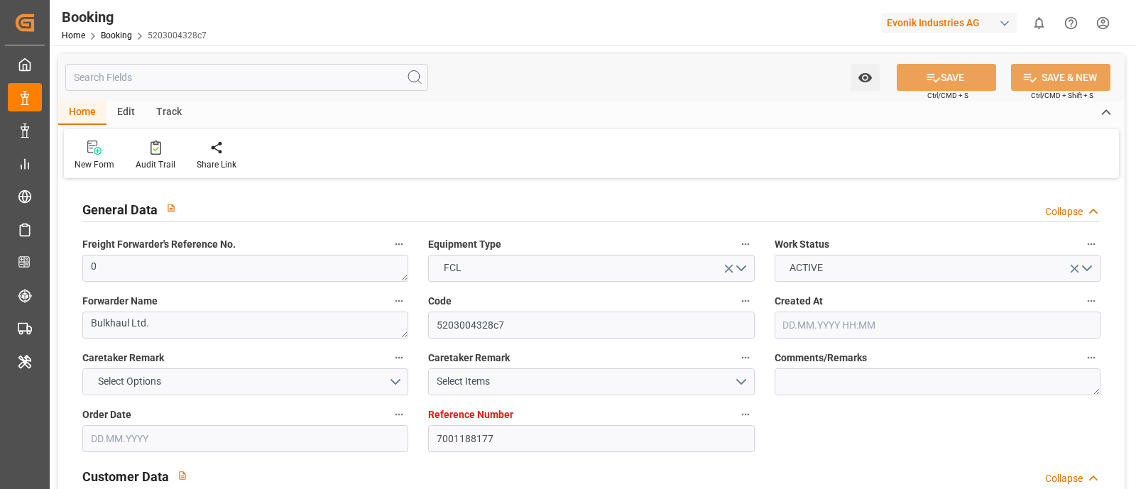
type input "[DATE]"
type input "[DATE] 08:28"
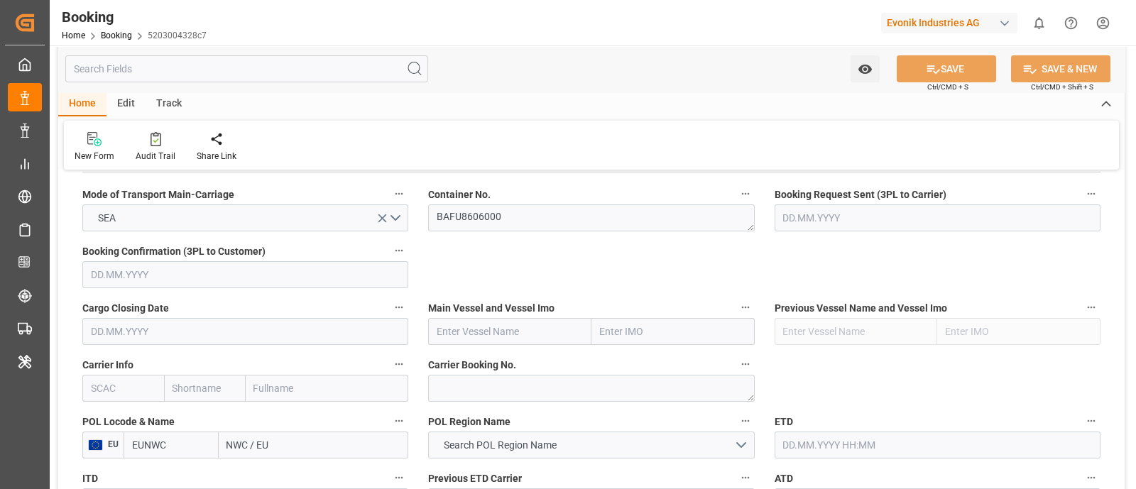
scroll to position [945, 0]
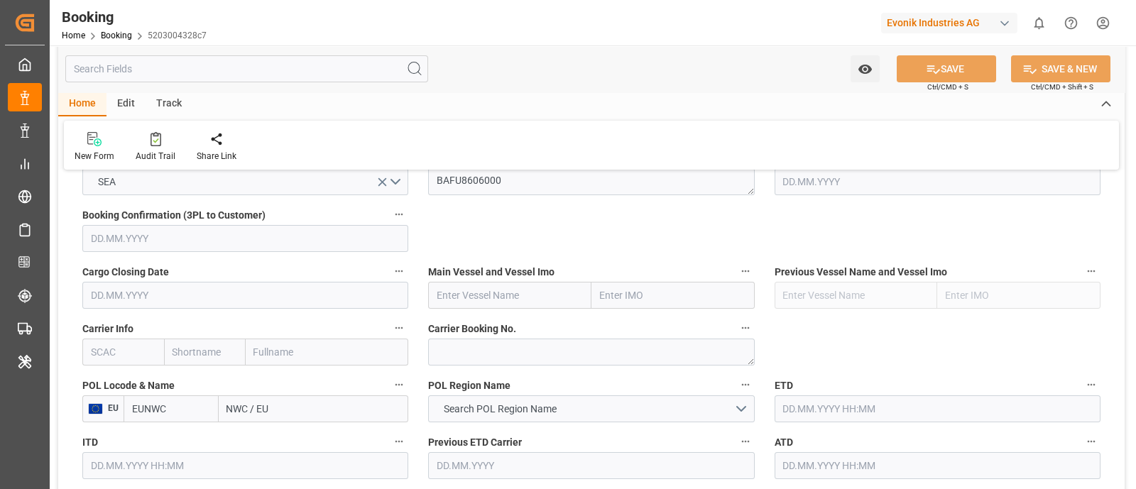
click at [98, 347] on input "text" at bounding box center [123, 352] width 82 height 27
click at [108, 374] on div "MAEU" at bounding box center [105, 384] width 44 height 32
type input "MAEU"
type input "Maersk"
type input "Maersk Line AS"
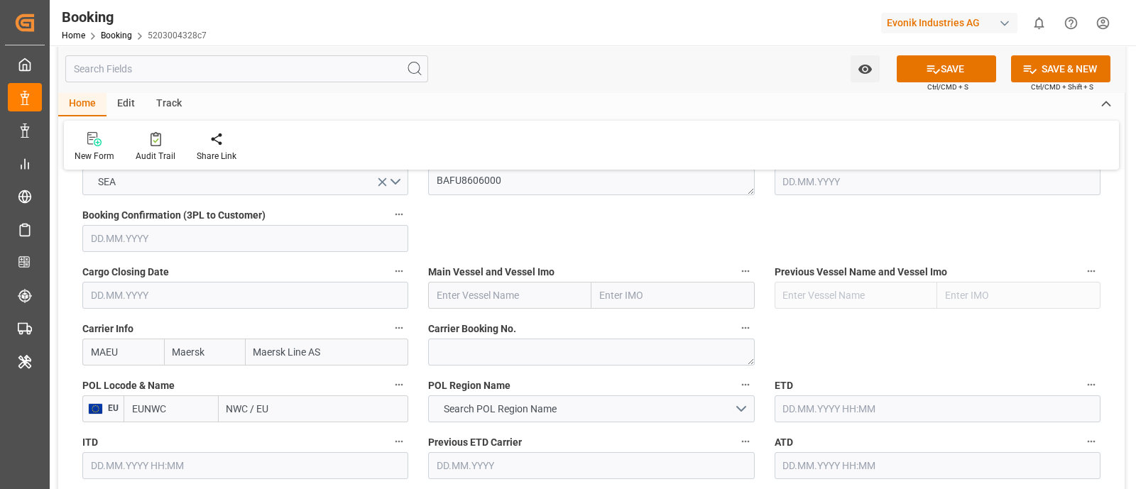
type input "MAEU"
click at [248, 405] on input "NWC / EU" at bounding box center [314, 408] width 190 height 27
click at [247, 405] on input "NWC / EU" at bounding box center [314, 408] width 190 height 27
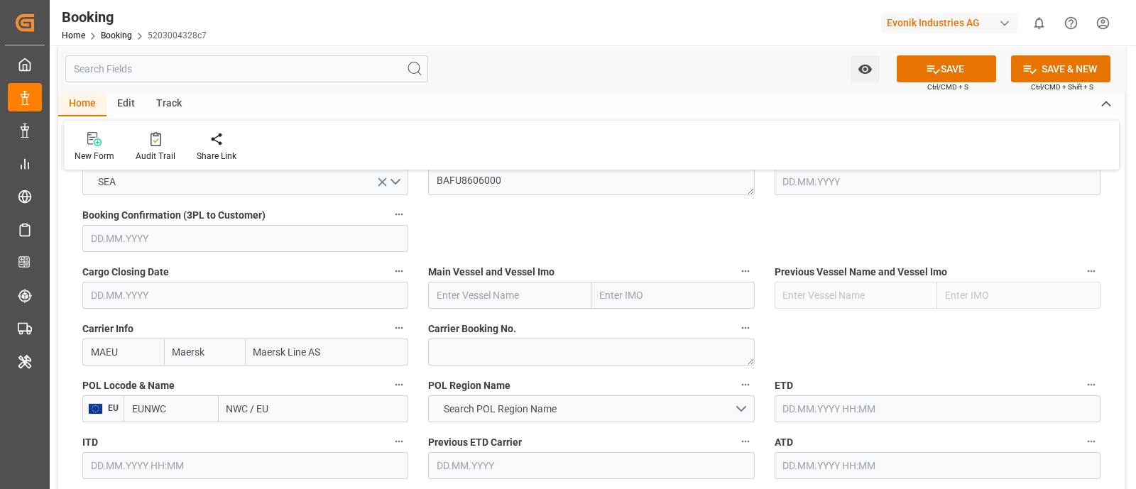
click at [247, 405] on input "NWC / EU" at bounding box center [314, 408] width 190 height 27
paste input "[GEOGRAPHIC_DATA]"
type input "[GEOGRAPHIC_DATA]"
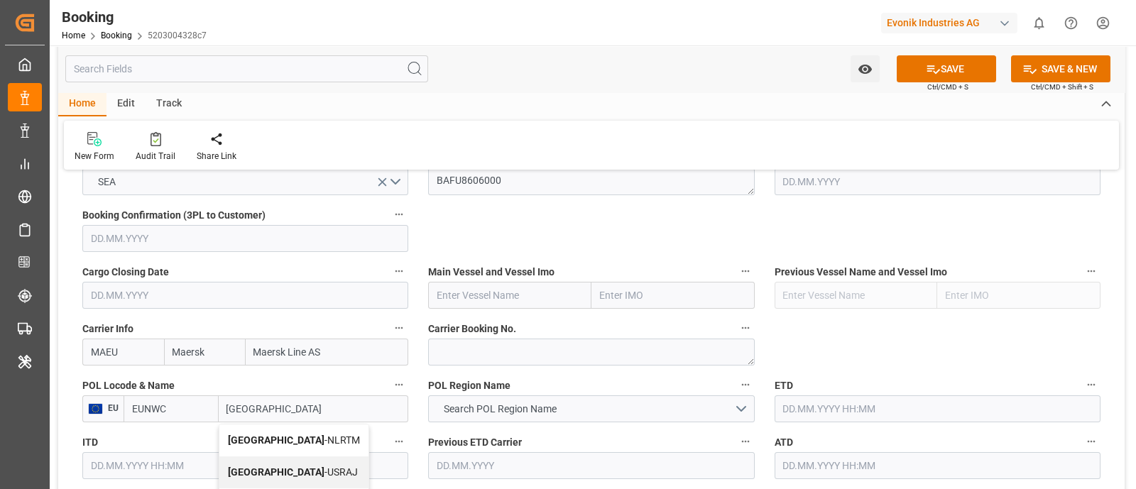
scroll to position [1033, 0]
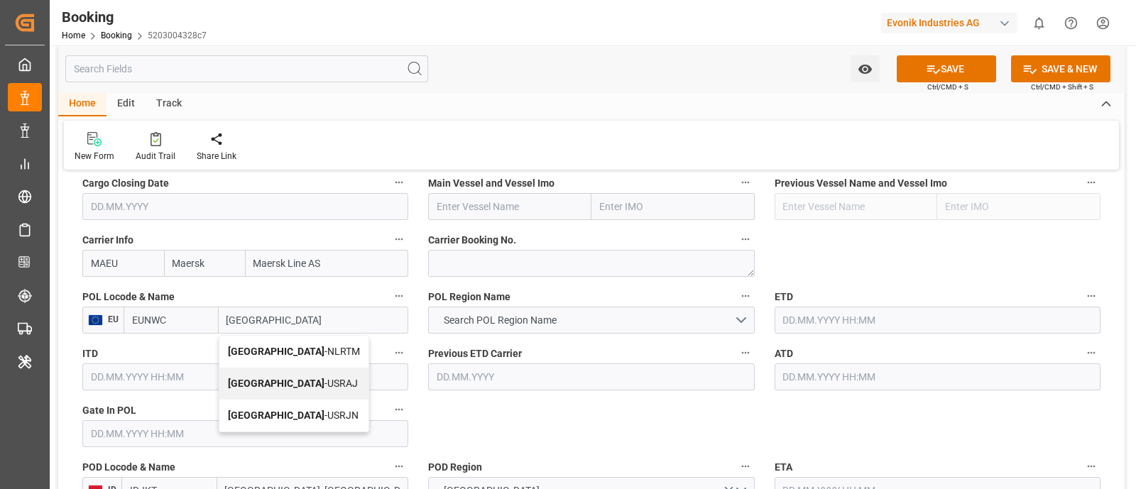
click at [295, 352] on span "[GEOGRAPHIC_DATA] - NLRTM" at bounding box center [294, 351] width 132 height 11
type input "NLRTM"
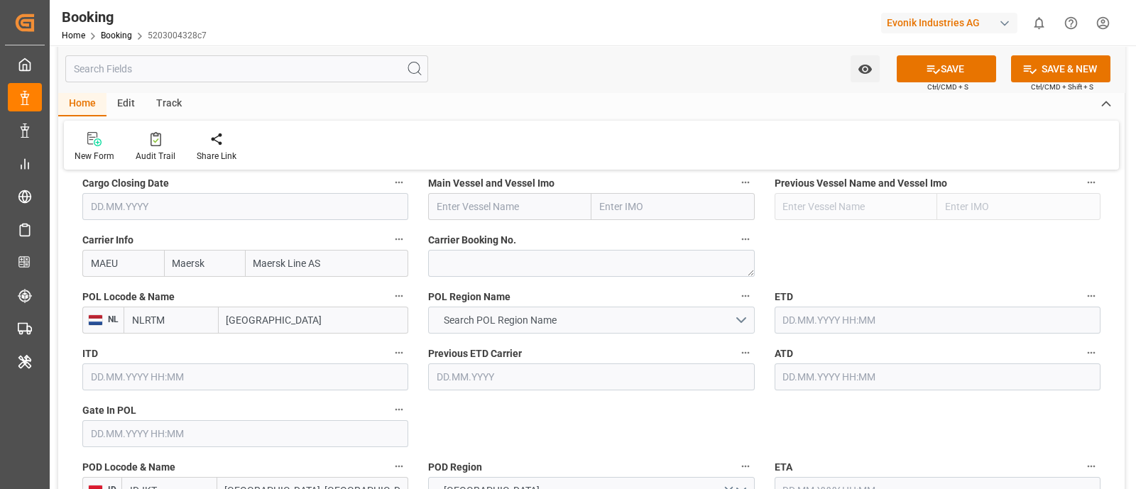
type input "[GEOGRAPHIC_DATA]"
click at [514, 320] on span "Search POL Region Name" at bounding box center [499, 320] width 127 height 15
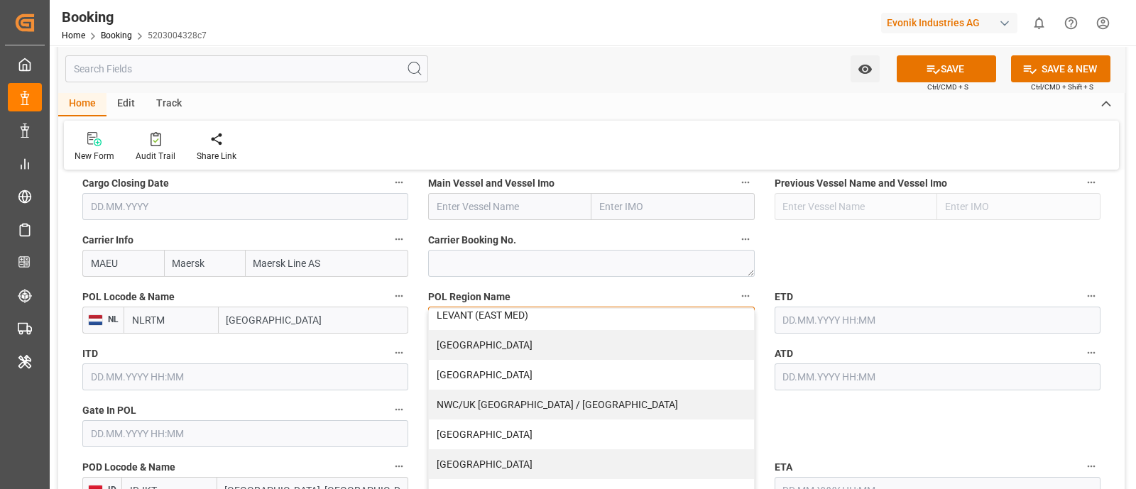
scroll to position [341, 0]
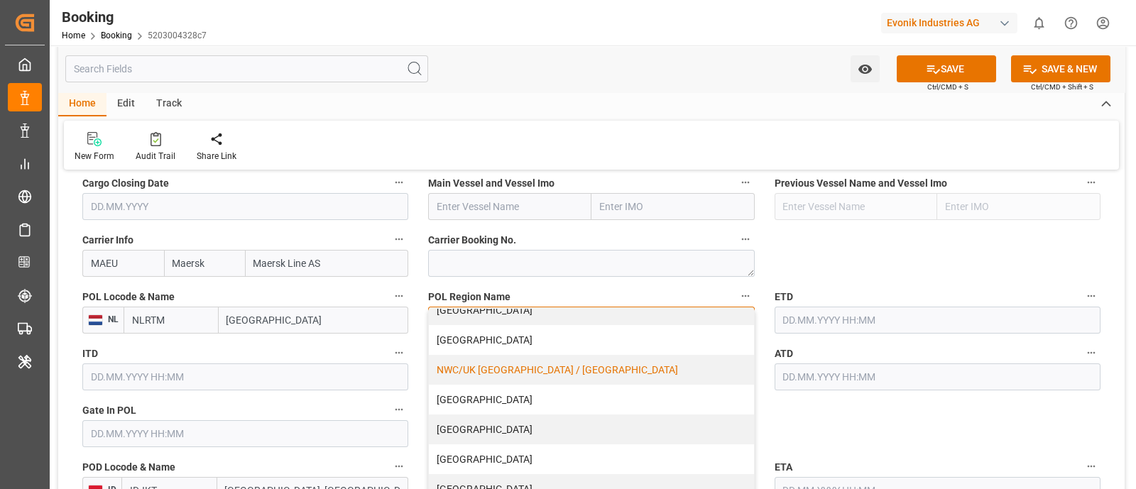
click at [507, 373] on div "NWC/UK [GEOGRAPHIC_DATA] / [GEOGRAPHIC_DATA]" at bounding box center [591, 370] width 324 height 30
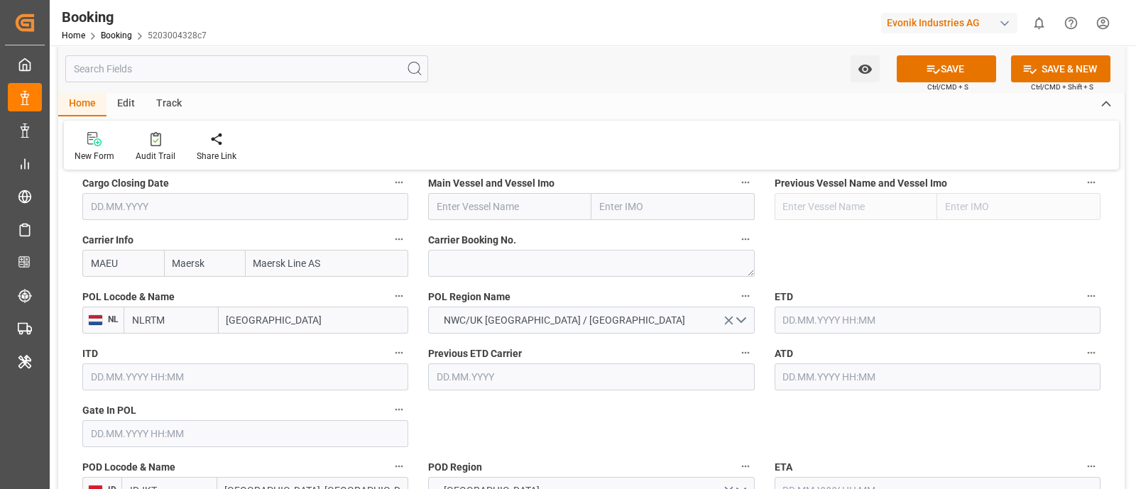
click at [466, 207] on input "text" at bounding box center [509, 206] width 163 height 27
paste input "MARY MAERSK"
type input "MARY MAERSK"
click at [483, 232] on b "MARY MAERSK" at bounding box center [475, 237] width 77 height 11
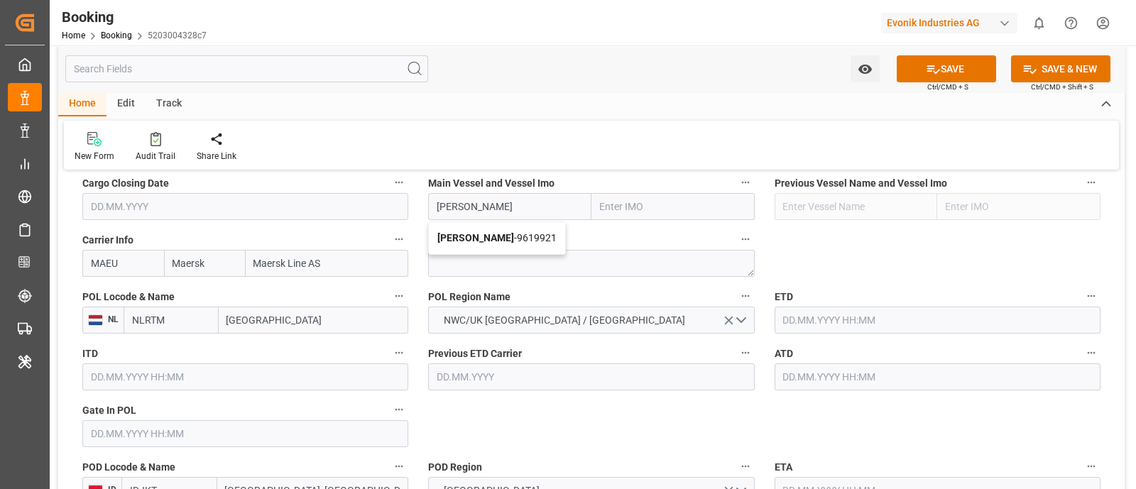
type input "9619921"
type input "MARY MAERSK"
click at [131, 427] on input "text" at bounding box center [245, 433] width 326 height 27
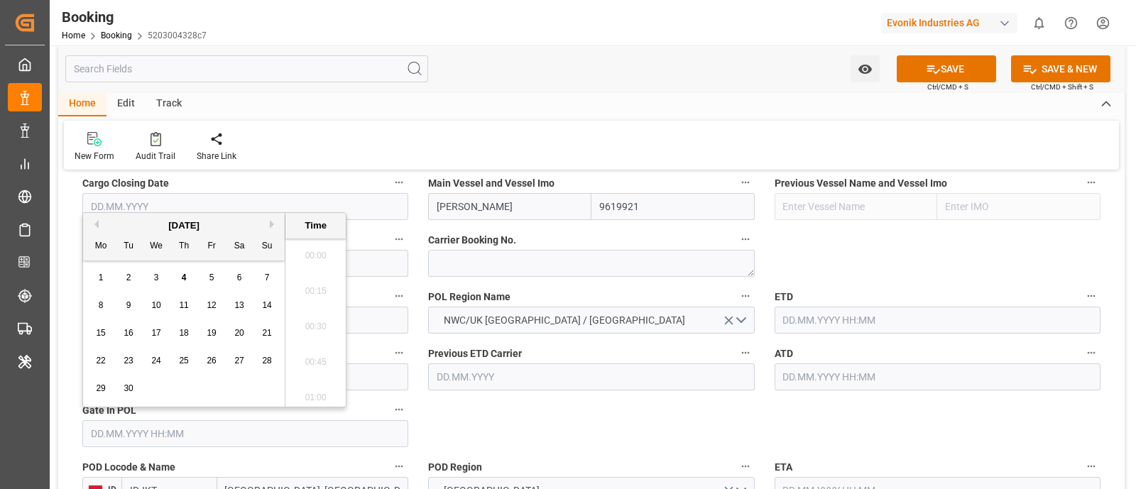
scroll to position [2524, 0]
click at [94, 225] on button "Previous Month" at bounding box center [94, 224] width 9 height 9
click at [148, 359] on div "18" at bounding box center [157, 361] width 18 height 17
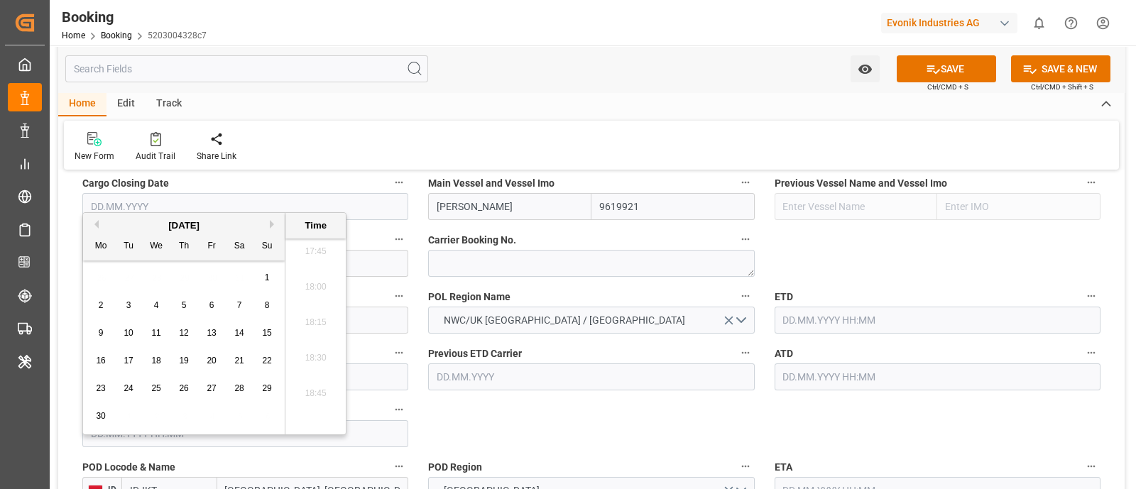
type input "18.06.2025 00:00"
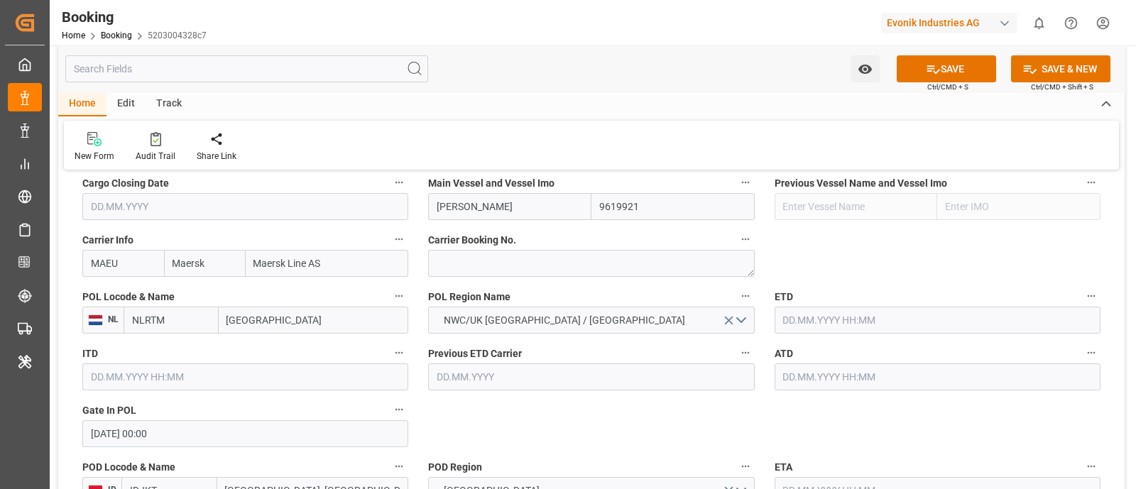
click at [198, 425] on input "18.06.2025 00:00" at bounding box center [245, 433] width 326 height 27
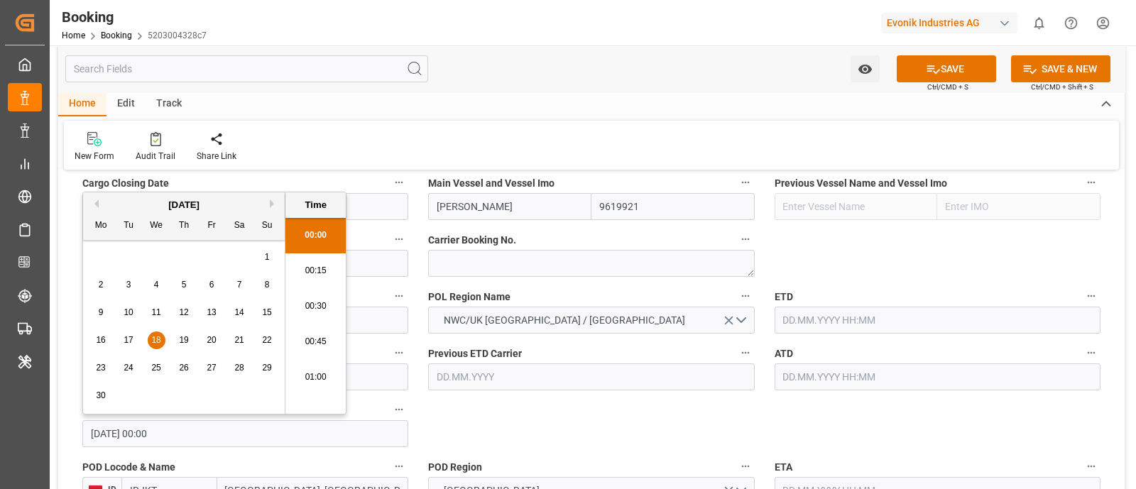
click at [198, 425] on input "18.06.2025 00:00" at bounding box center [245, 433] width 326 height 27
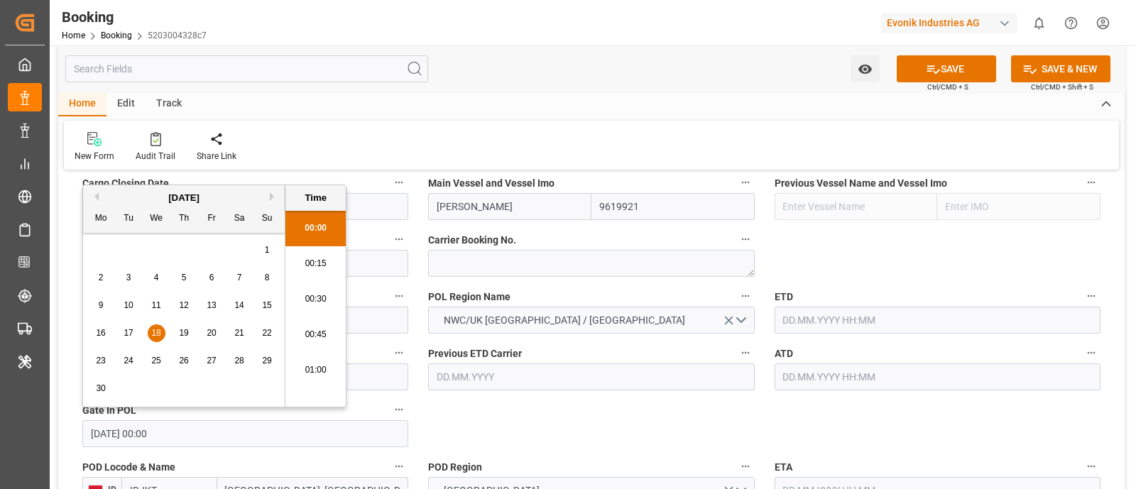
click at [198, 425] on input "18.06.2025 00:00" at bounding box center [245, 433] width 326 height 27
click at [862, 322] on input "text" at bounding box center [937, 320] width 326 height 27
paste input "18.06.2025 00:00"
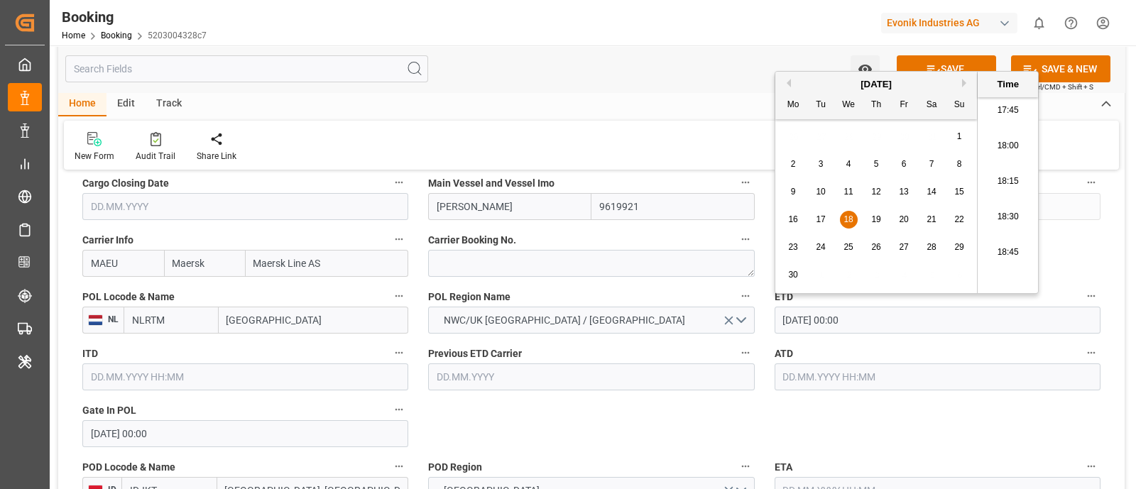
click at [828, 252] on div "24" at bounding box center [821, 247] width 18 height 17
type input "24.06.2025 00:00"
click at [866, 326] on input "24.06.2025 00:00" at bounding box center [937, 320] width 326 height 27
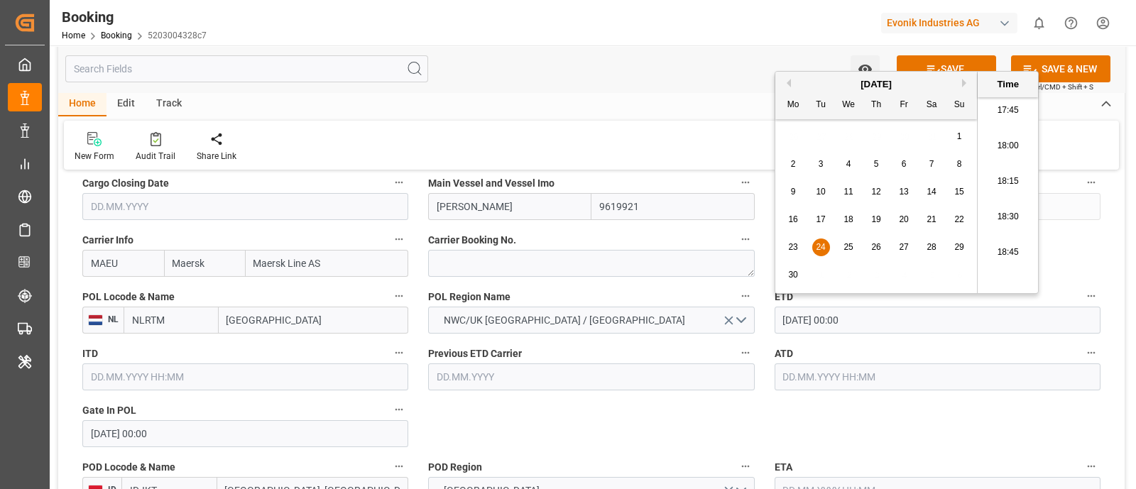
click at [816, 390] on div "ATD" at bounding box center [937, 367] width 346 height 57
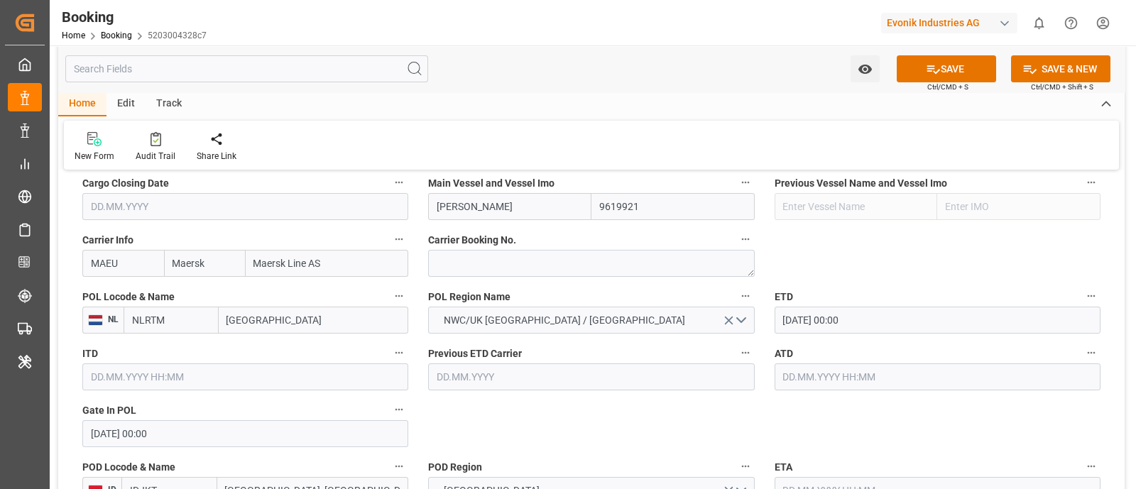
click at [815, 379] on input "text" at bounding box center [937, 376] width 326 height 27
paste input "24.06.2025 00:00"
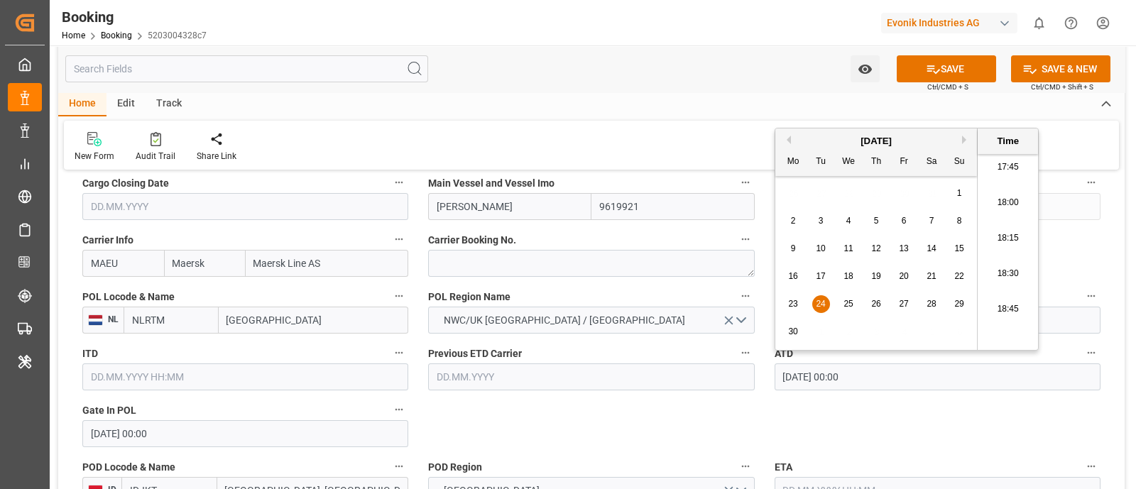
type input "24.06.2025 00:00"
click at [822, 303] on span "24" at bounding box center [819, 304] width 9 height 10
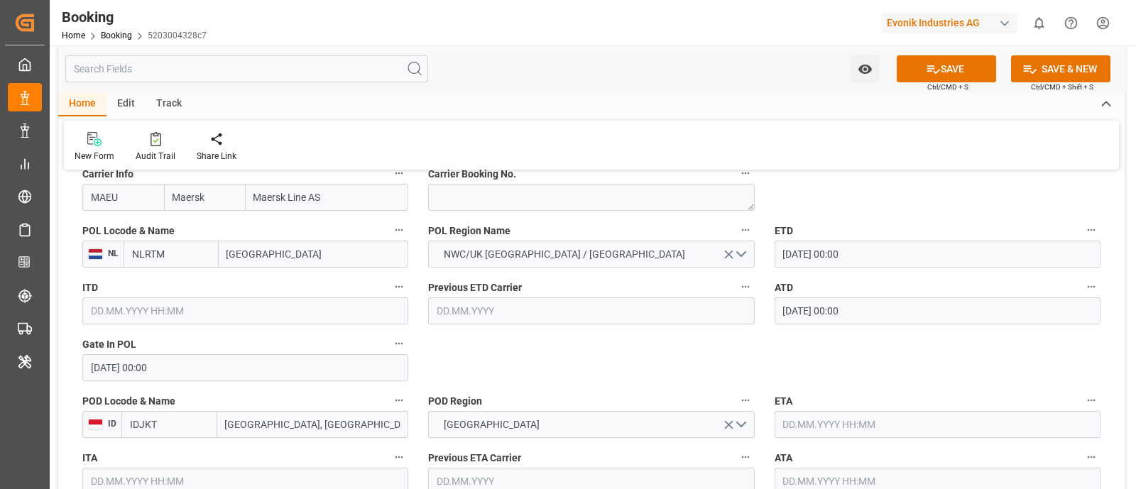
scroll to position [1122, 0]
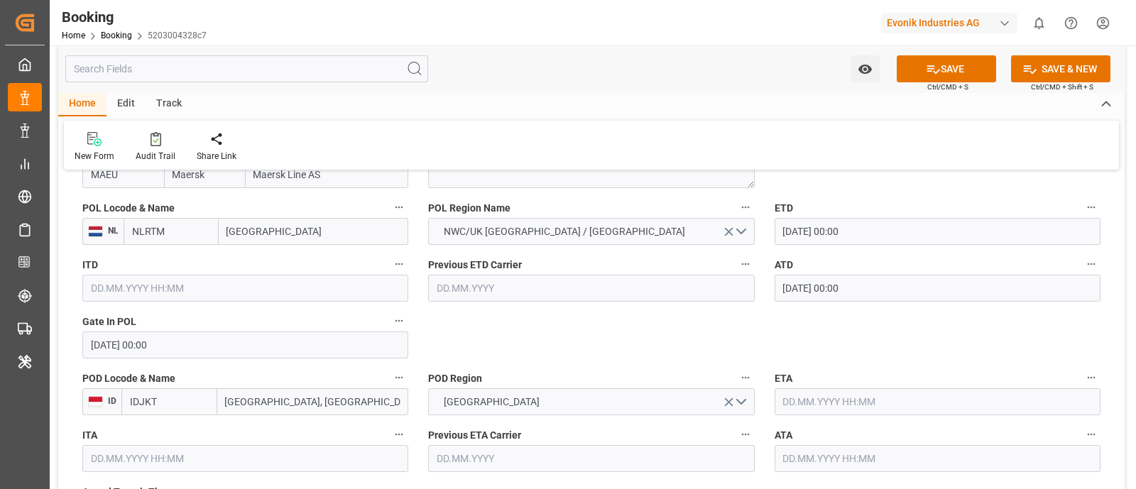
click at [253, 403] on input "[GEOGRAPHIC_DATA], [GEOGRAPHIC_DATA]" at bounding box center [313, 401] width 192 height 27
paste input "AKARTA"
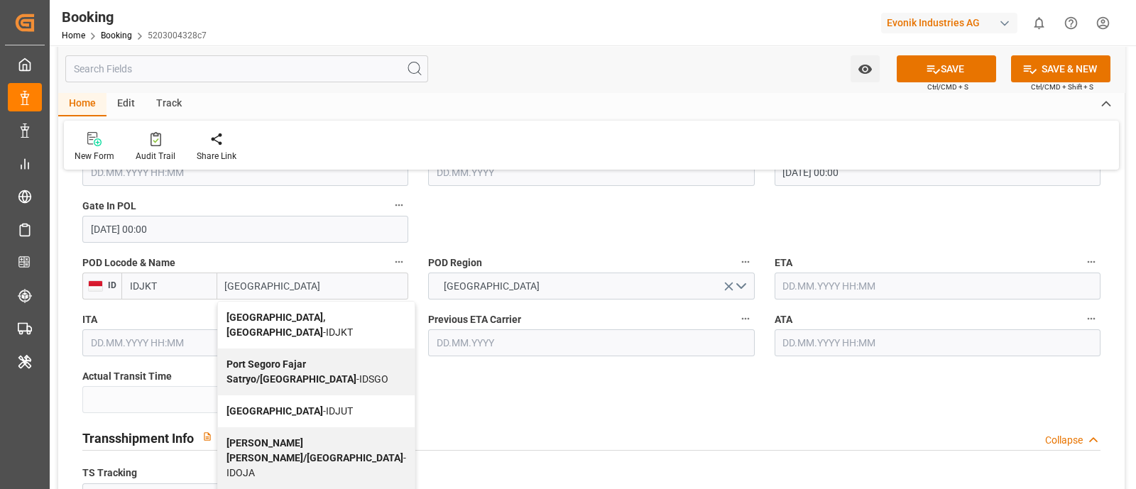
scroll to position [1211, 0]
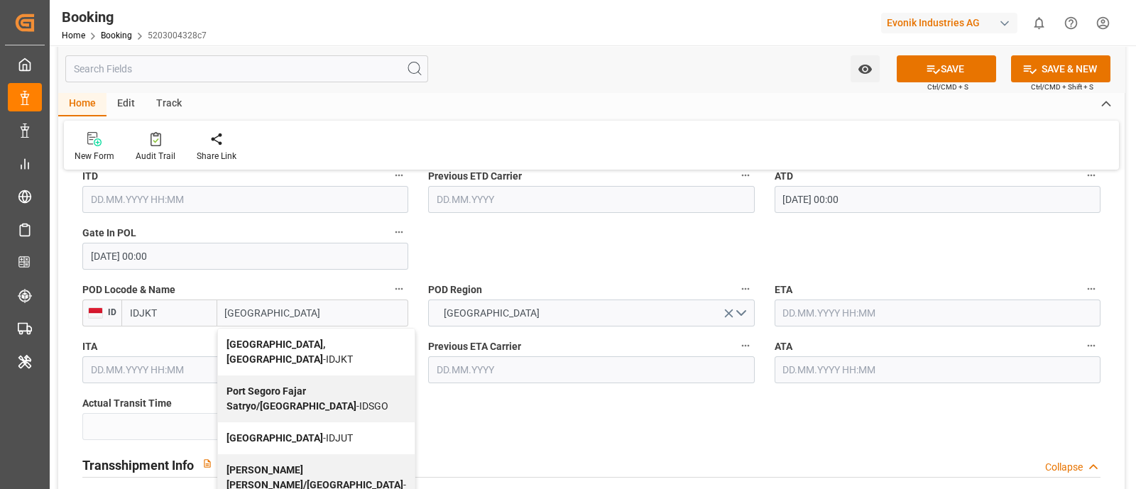
click at [326, 341] on div "[GEOGRAPHIC_DATA], [GEOGRAPHIC_DATA] - IDJKT" at bounding box center [316, 352] width 197 height 47
type input "[GEOGRAPHIC_DATA], [GEOGRAPHIC_DATA]"
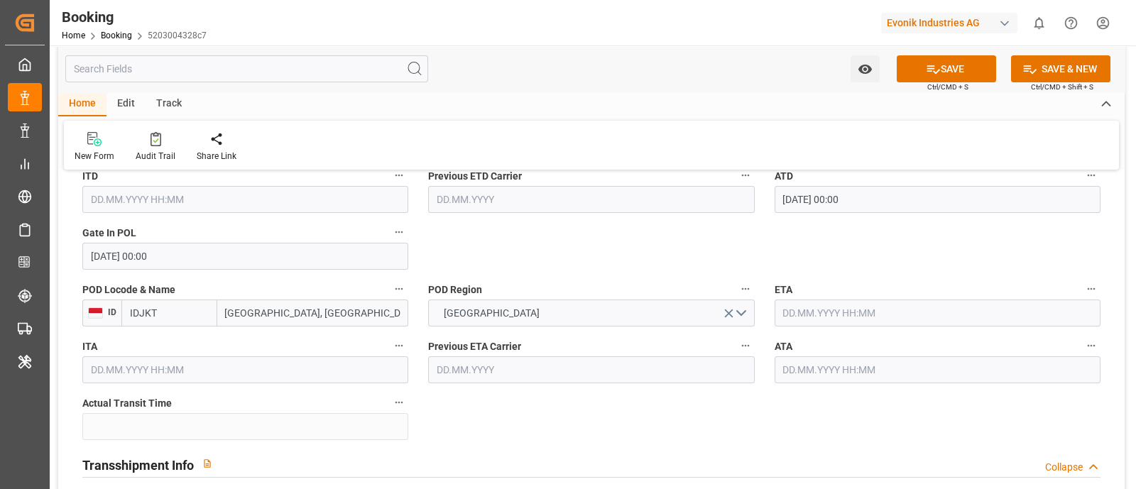
click at [835, 310] on input "text" at bounding box center [937, 312] width 326 height 27
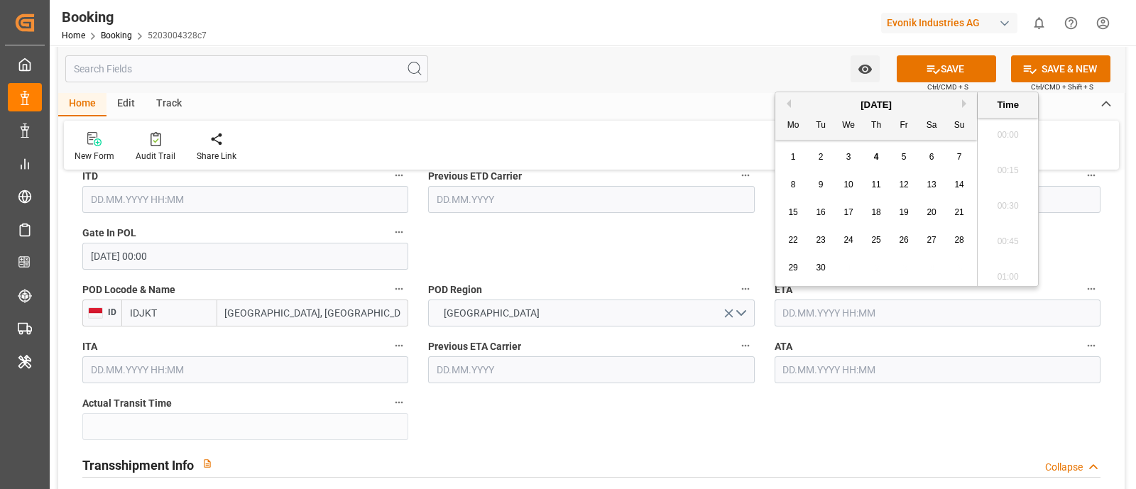
scroll to position [2524, 0]
click at [788, 103] on button "Previous Month" at bounding box center [786, 103] width 9 height 9
click at [955, 161] on div "3" at bounding box center [959, 157] width 18 height 17
type input "[DATE] 00:00"
click at [878, 313] on input "[DATE] 00:00" at bounding box center [937, 312] width 326 height 27
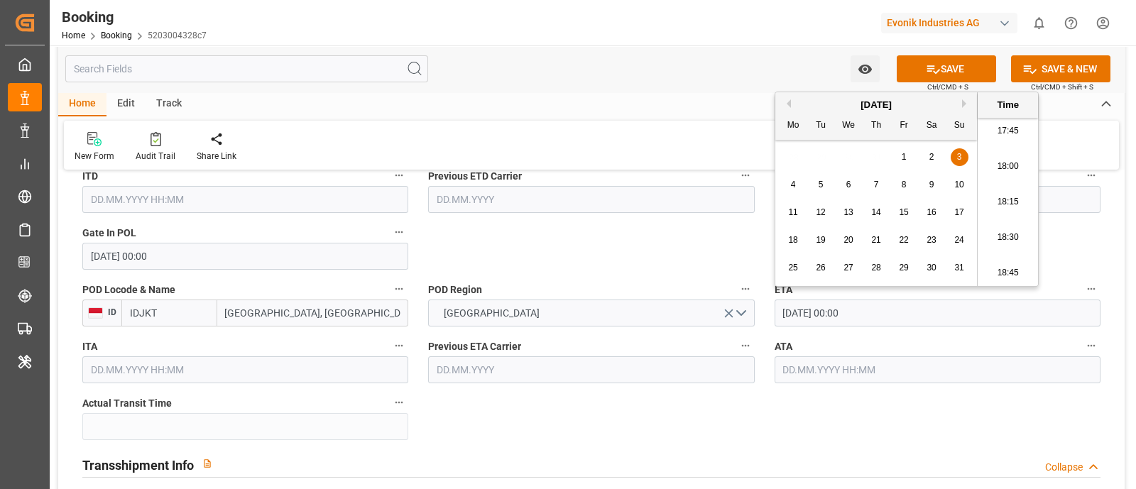
click at [878, 313] on input "[DATE] 00:00" at bounding box center [937, 312] width 326 height 27
click at [825, 367] on input "text" at bounding box center [937, 369] width 326 height 27
paste input "[DATE] 00:00"
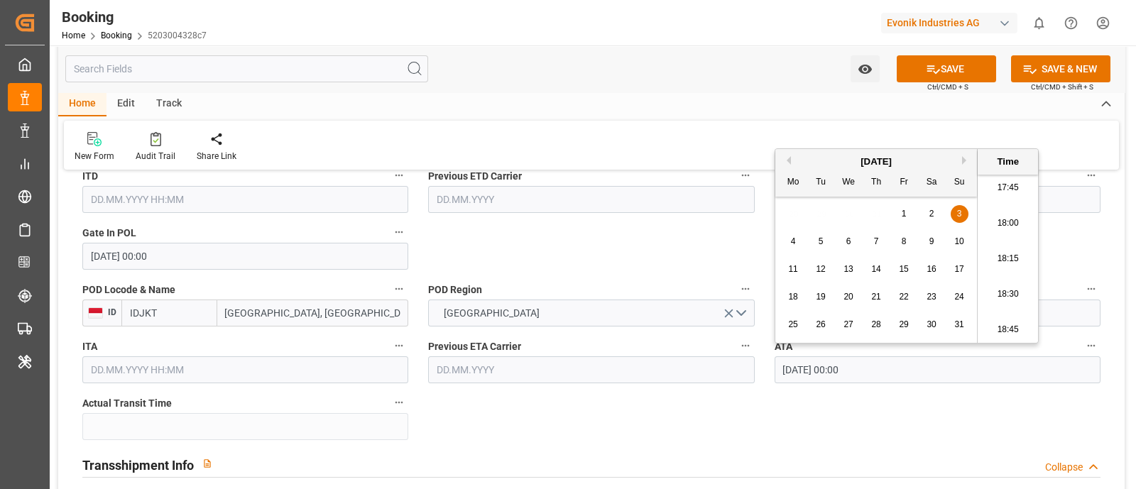
type input "[DATE] 00:00"
click at [960, 214] on span "3" at bounding box center [959, 214] width 5 height 10
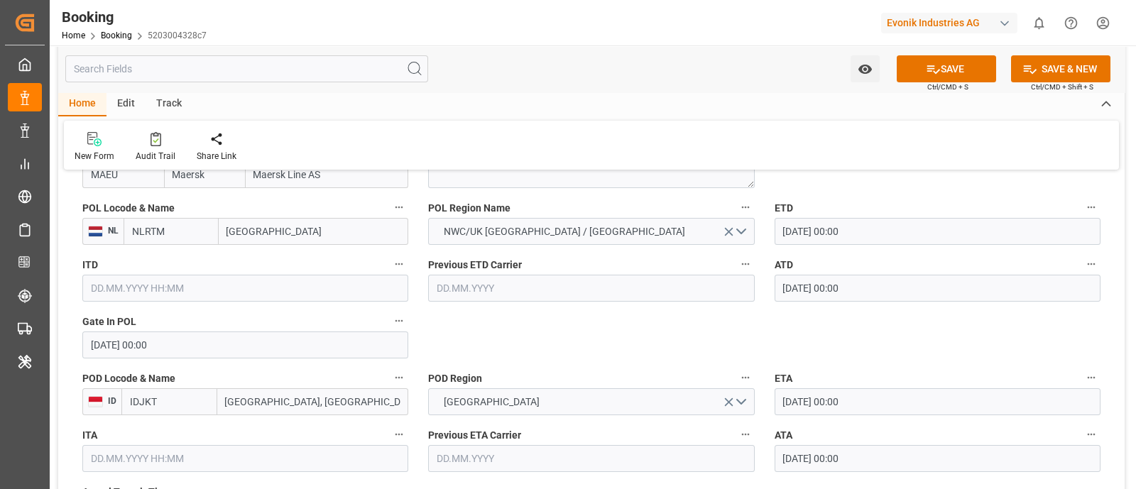
scroll to position [1299, 0]
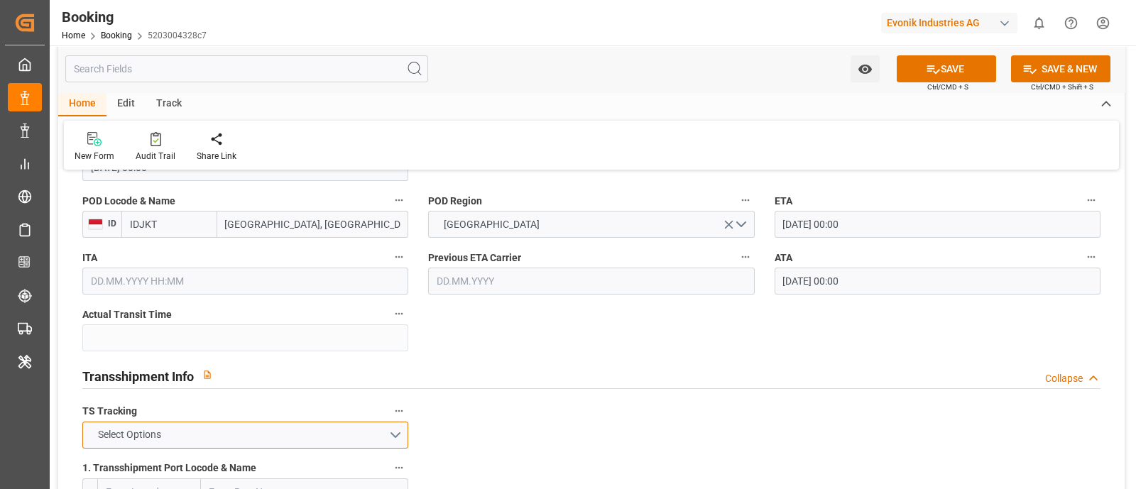
click at [177, 443] on button "Select Options" at bounding box center [245, 435] width 326 height 27
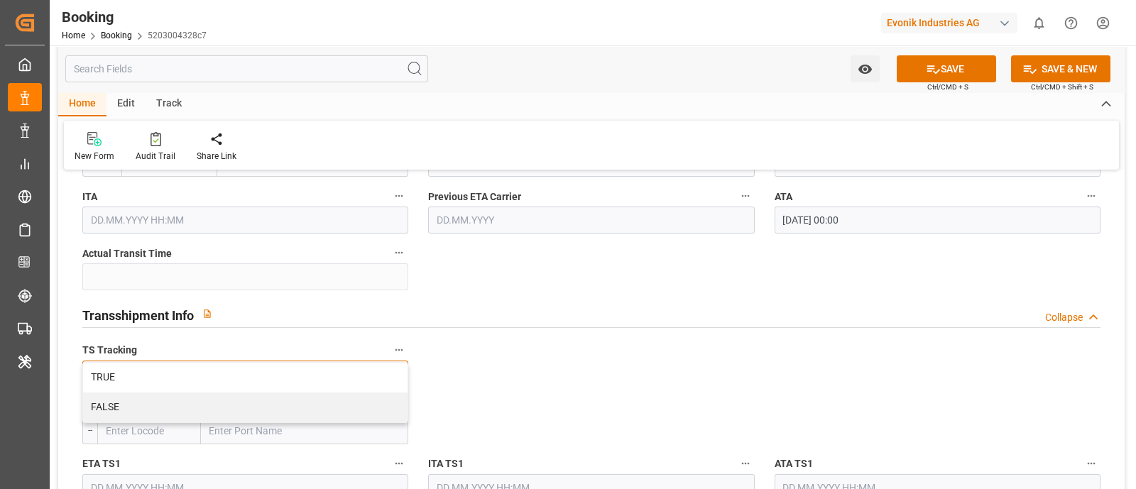
scroll to position [1388, 0]
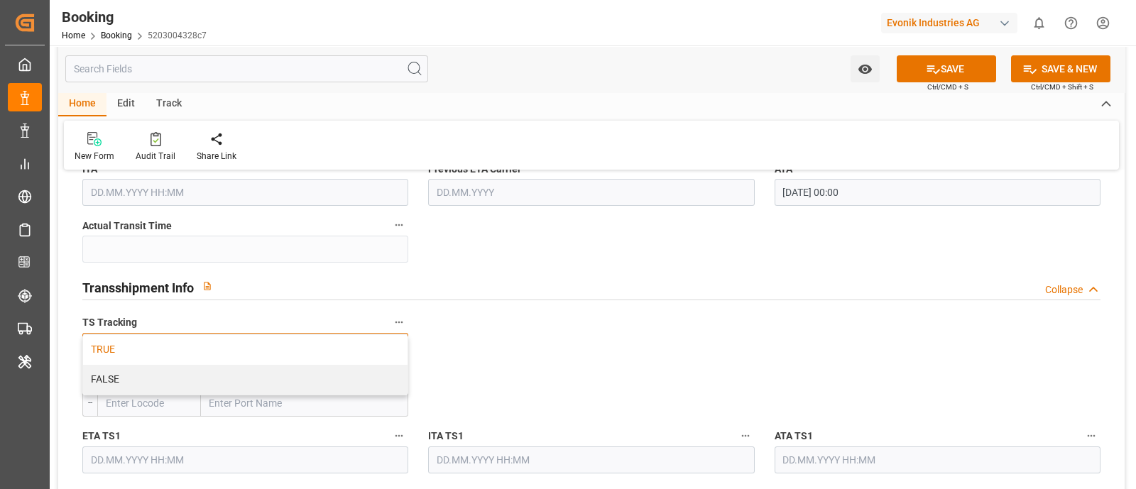
click at [171, 345] on div "TRUE" at bounding box center [245, 350] width 324 height 30
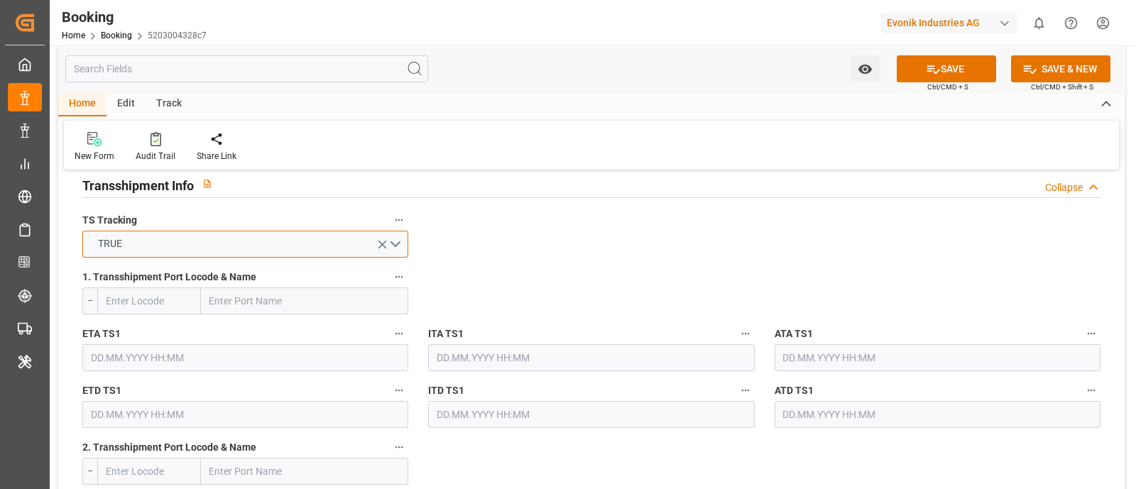
scroll to position [1508, 0]
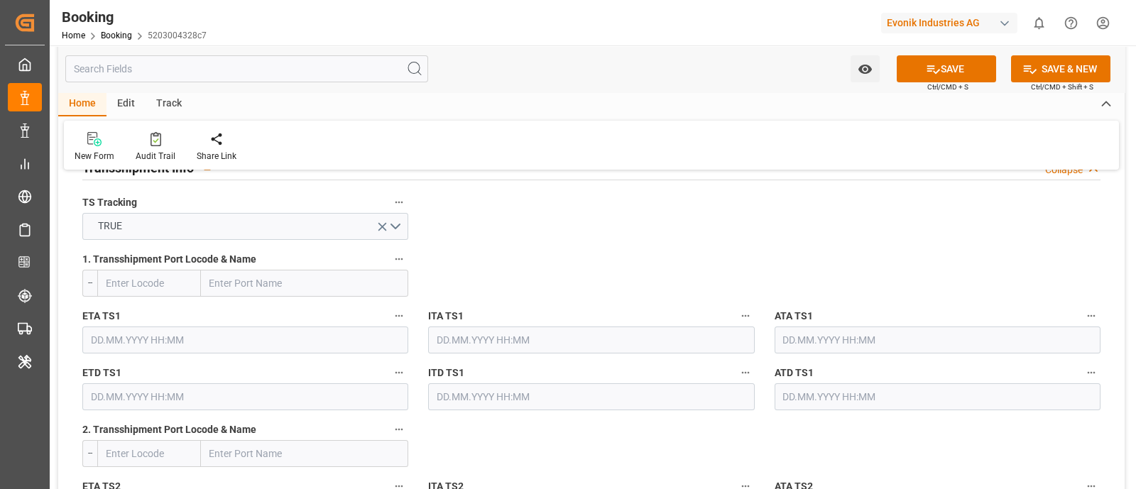
click at [225, 270] on input "text" at bounding box center [304, 283] width 207 height 27
click at [230, 283] on input "text" at bounding box center [304, 283] width 207 height 27
paste input "TANJUNG PELEPAS"
type input "TANJUNG PELEPAS"
click at [308, 310] on span "Tanjung Pelepas - MYTPP" at bounding box center [265, 314] width 111 height 11
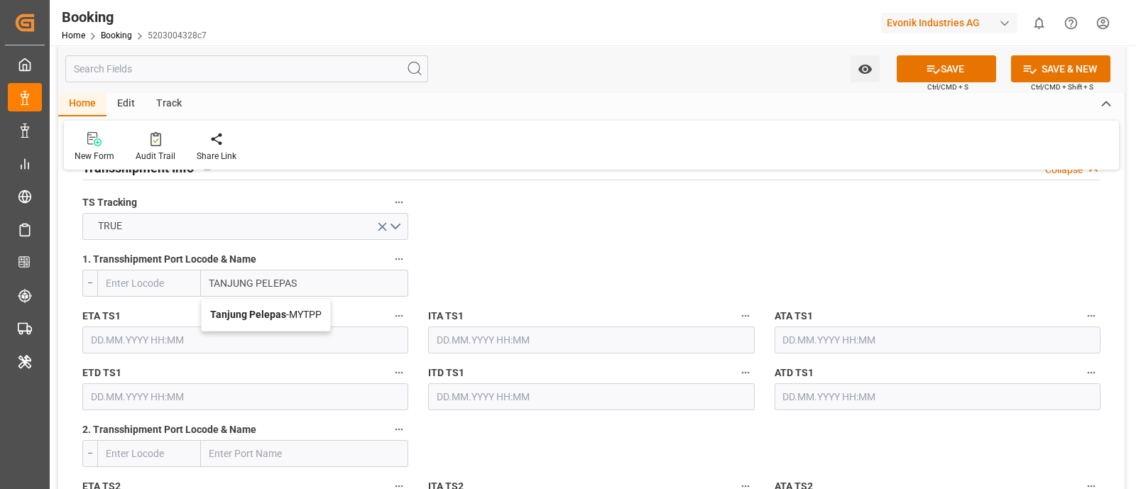
type input "MYTPP"
type input "Tanjung Pelepas"
click at [179, 338] on input "text" at bounding box center [245, 339] width 326 height 27
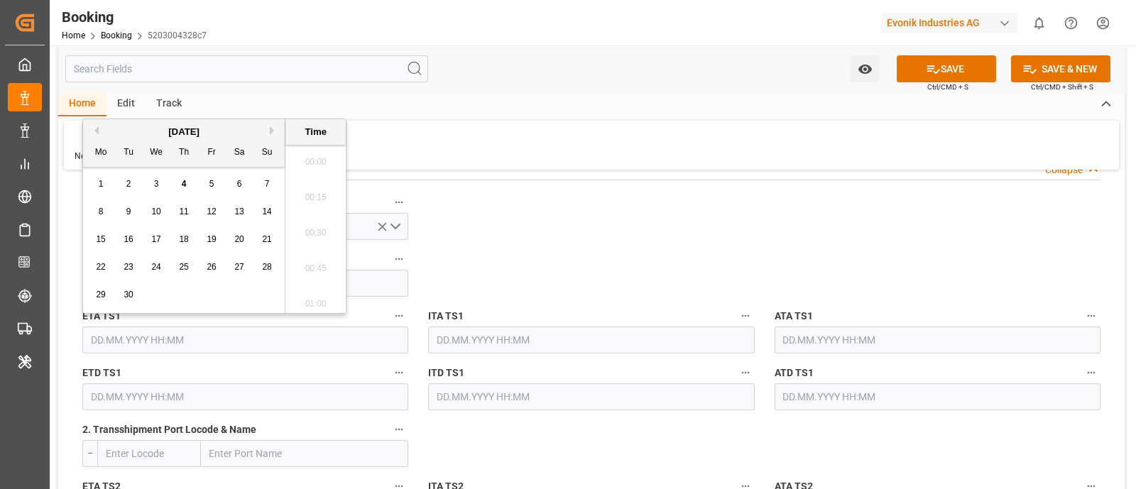
scroll to position [2524, 0]
click at [94, 128] on button "Previous Month" at bounding box center [94, 130] width 9 height 9
click at [186, 268] on span "24" at bounding box center [183, 267] width 9 height 10
type input "24.07.2025 00:00"
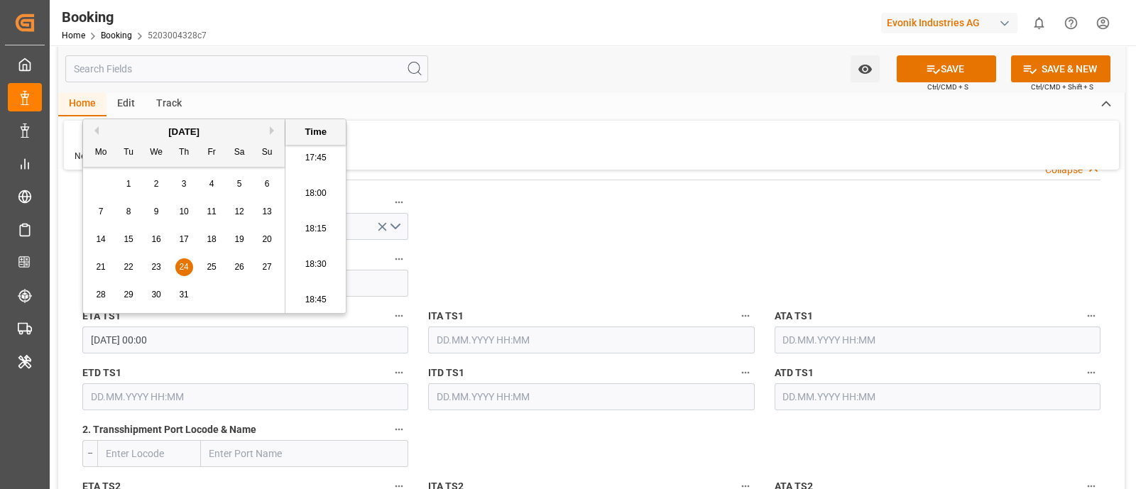
click at [576, 311] on label "ITA TS1" at bounding box center [591, 317] width 326 height 20
click at [736, 311] on button "ITA TS1" at bounding box center [745, 316] width 18 height 18
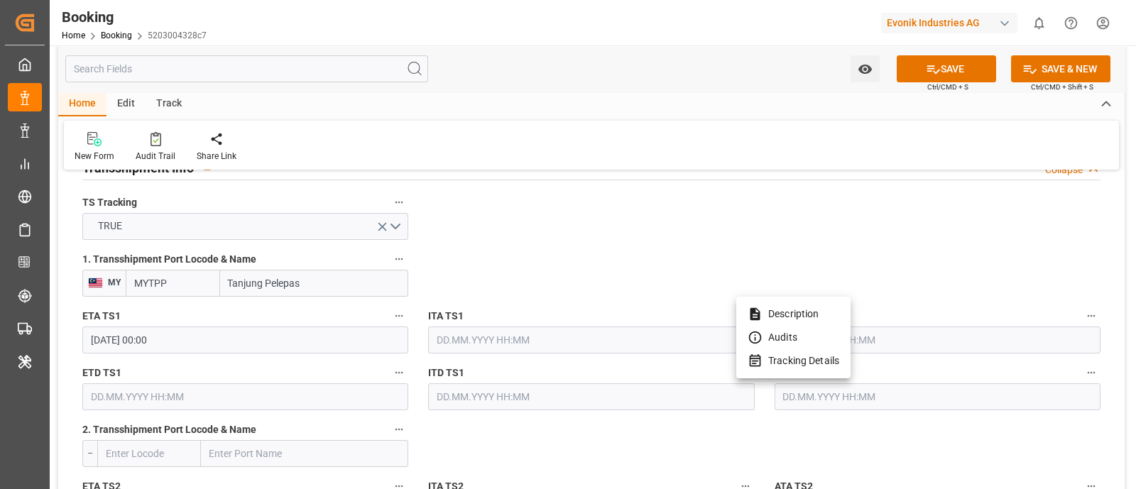
click at [211, 338] on div at bounding box center [568, 244] width 1136 height 489
click at [211, 338] on div "Description Audits Tracking Details" at bounding box center [568, 244] width 1136 height 489
click at [191, 337] on input "24.07.2025 00:00" at bounding box center [245, 339] width 326 height 27
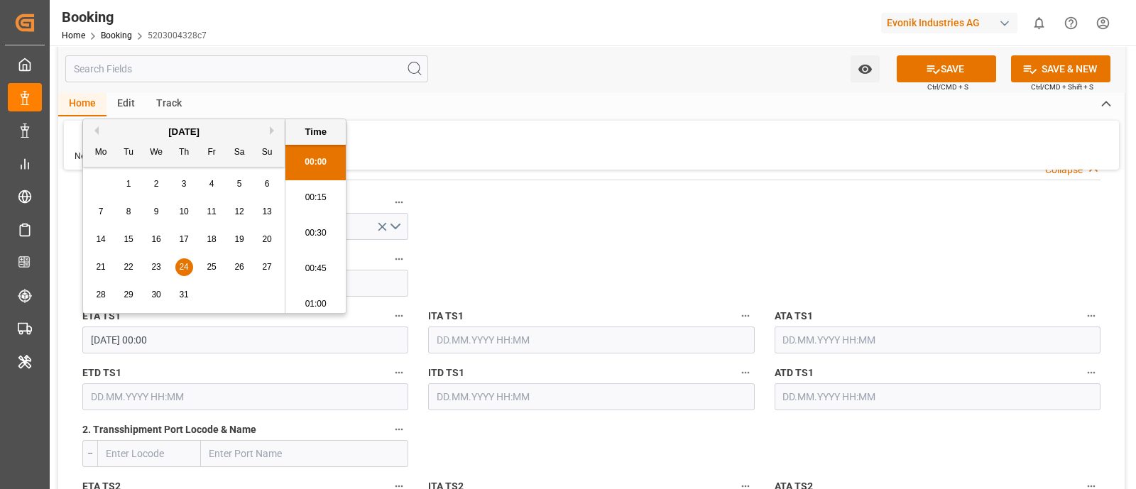
click at [191, 337] on input "24.07.2025 00:00" at bounding box center [245, 339] width 326 height 27
click at [828, 345] on input "text" at bounding box center [937, 339] width 326 height 27
paste input "24.07.2025 00:00"
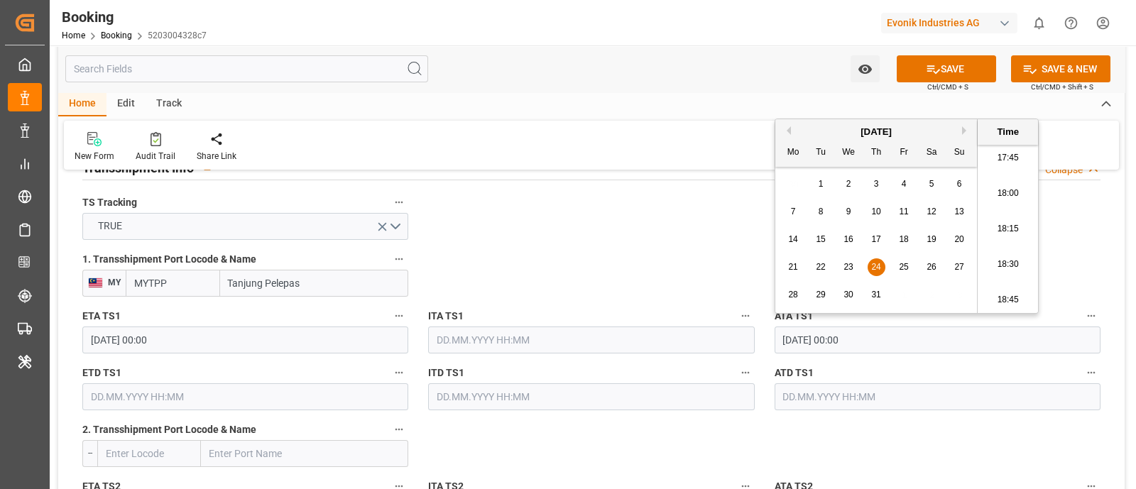
type input "24.07.2025 00:00"
click at [877, 262] on span "24" at bounding box center [875, 267] width 9 height 10
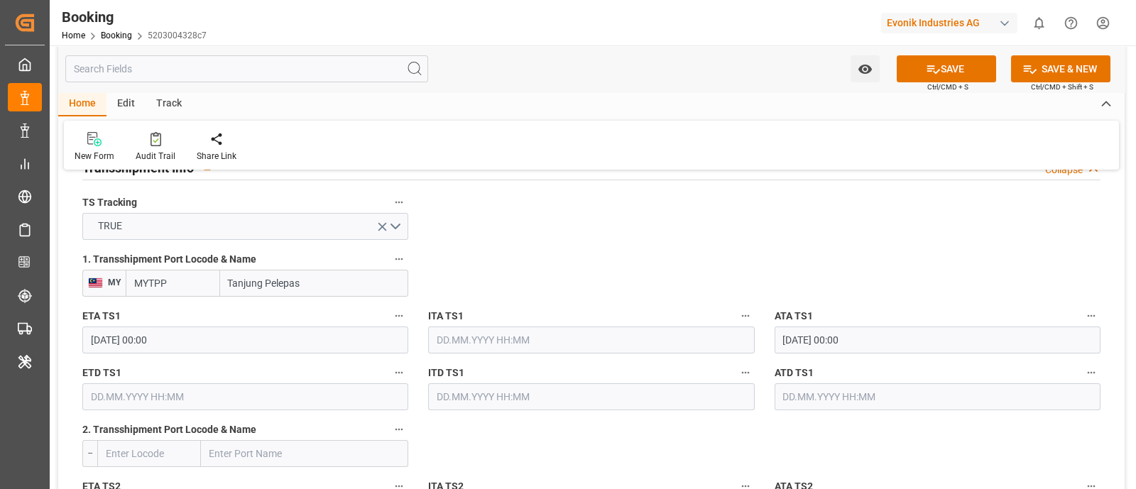
click at [175, 337] on input "24.07.2025 00:00" at bounding box center [245, 339] width 326 height 27
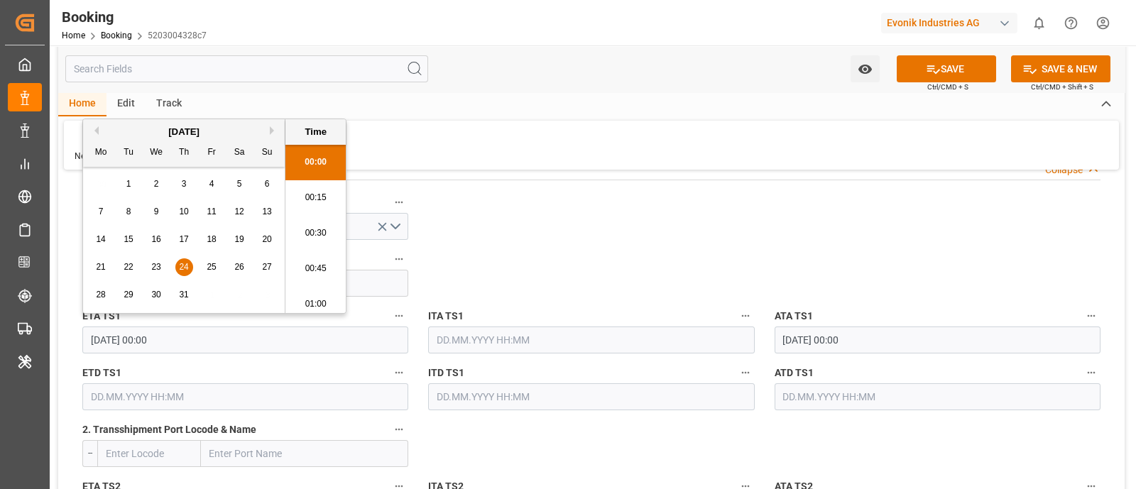
click at [175, 337] on input "24.07.2025 00:00" at bounding box center [245, 339] width 326 height 27
click at [156, 391] on input "text" at bounding box center [245, 396] width 326 height 27
paste input "24.07.2025 00:00"
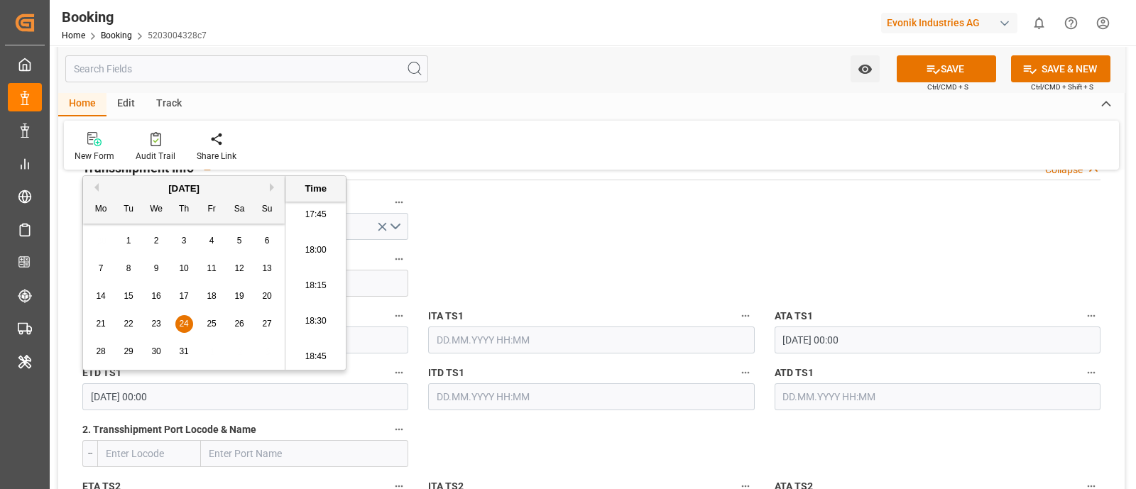
click at [131, 353] on span "29" at bounding box center [127, 351] width 9 height 10
type input "29.07.2025 00:00"
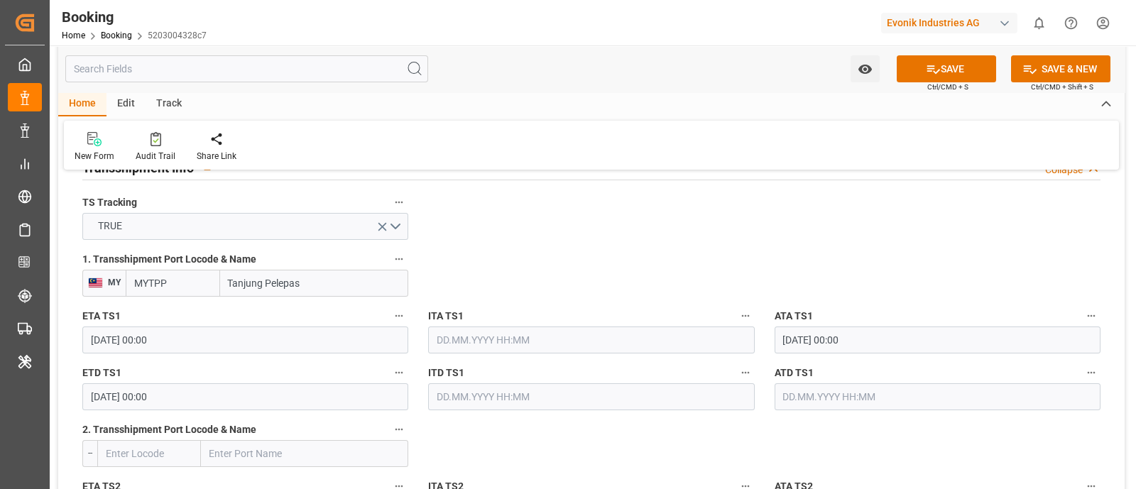
click at [172, 389] on input "29.07.2025 00:00" at bounding box center [245, 396] width 326 height 27
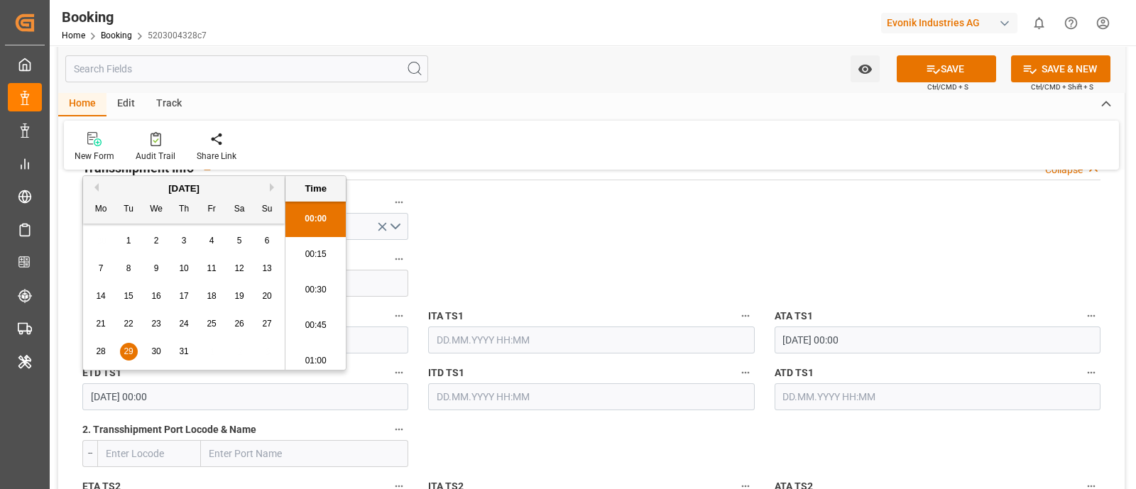
click at [172, 389] on input "29.07.2025 00:00" at bounding box center [245, 396] width 326 height 27
click at [813, 395] on input "text" at bounding box center [937, 396] width 326 height 27
paste input "29.07.2025 00:00"
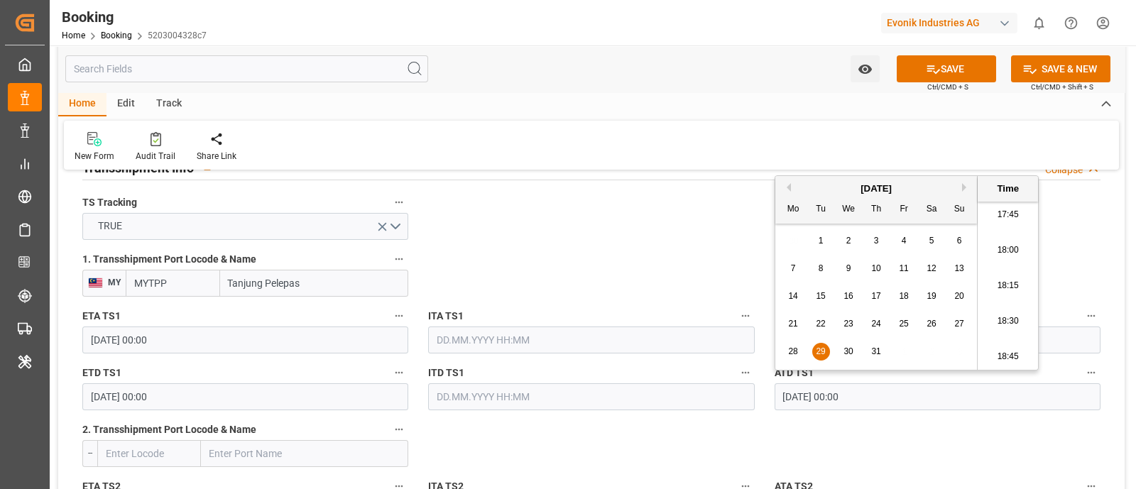
type input "29.07.2025 00:00"
click at [820, 353] on span "29" at bounding box center [819, 351] width 9 height 10
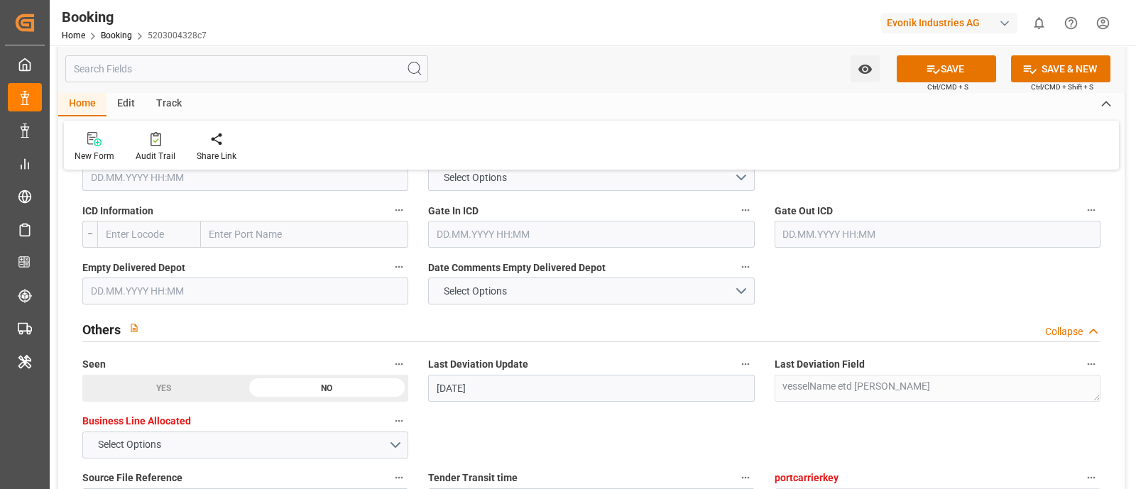
scroll to position [2040, 0]
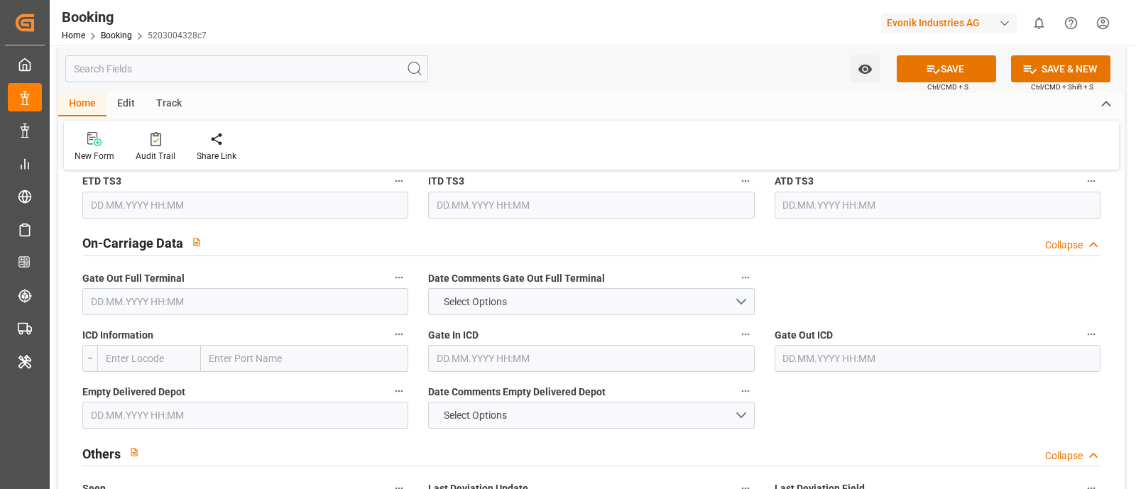
click at [163, 294] on input "text" at bounding box center [245, 301] width 326 height 27
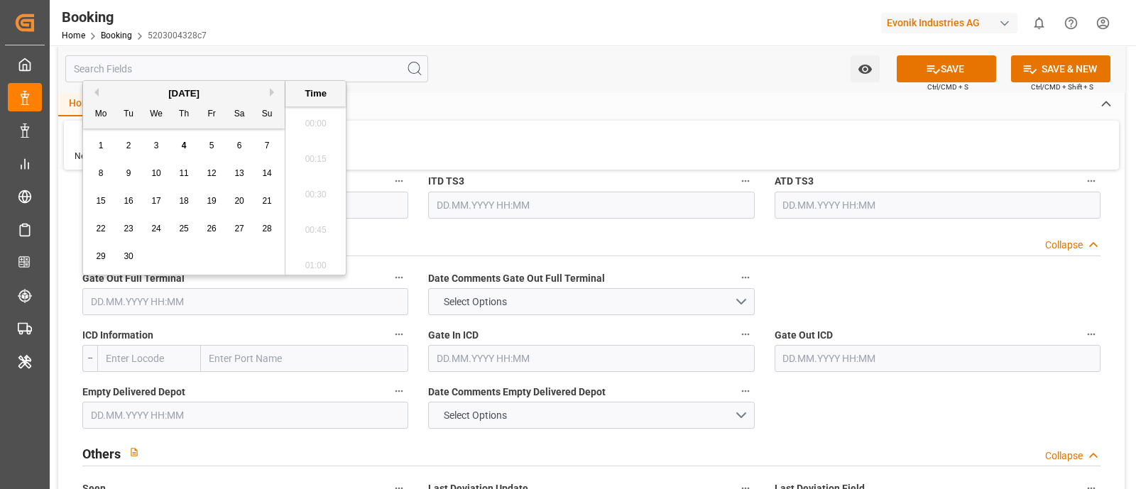
scroll to position [2524, 0]
click at [94, 92] on button "Previous Month" at bounding box center [94, 92] width 9 height 9
click at [178, 175] on div "7" at bounding box center [184, 173] width 18 height 17
type input "07.08.2025 00:00"
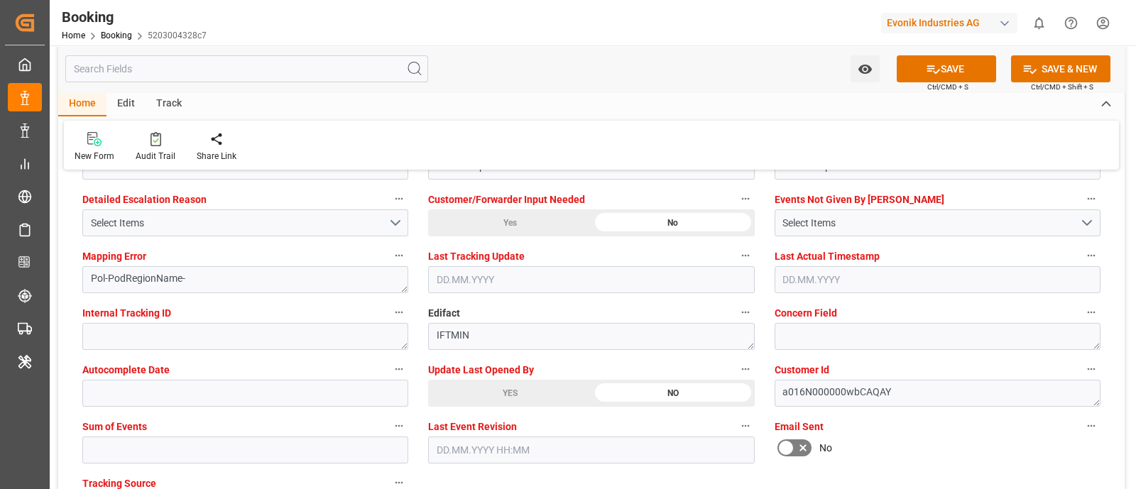
scroll to position [2749, 0]
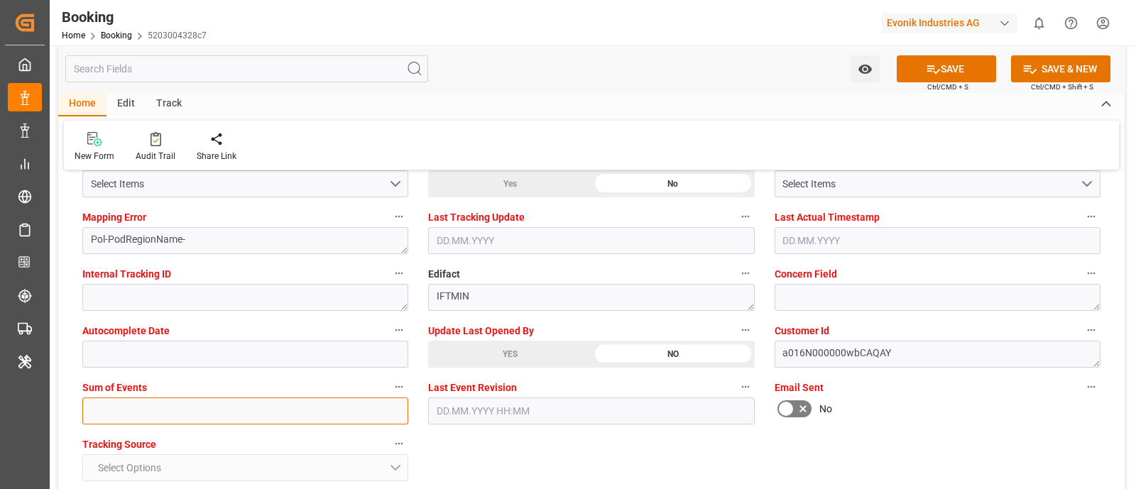
click at [183, 409] on input "text" at bounding box center [245, 410] width 326 height 27
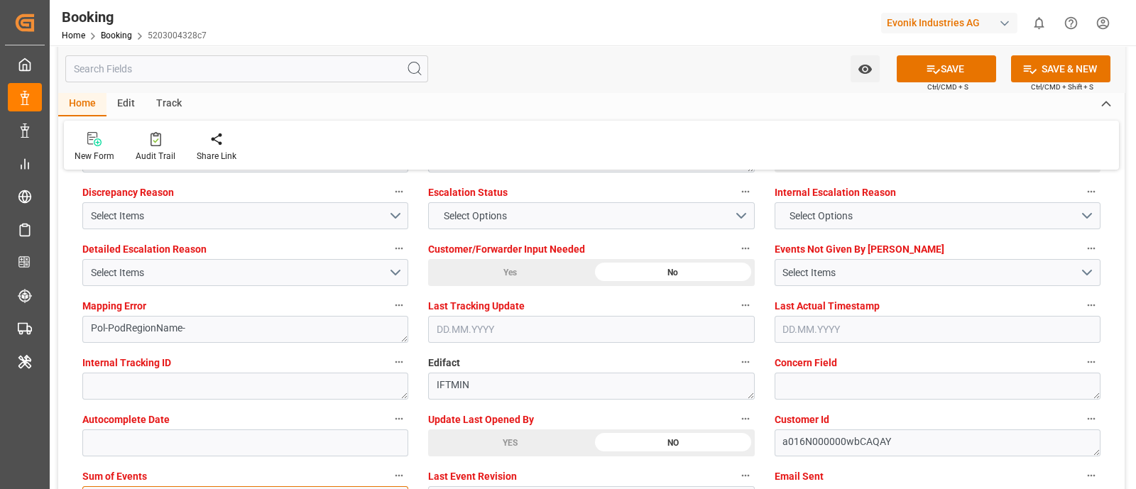
type input "0"
click at [206, 270] on div "Select Items" at bounding box center [239, 272] width 297 height 15
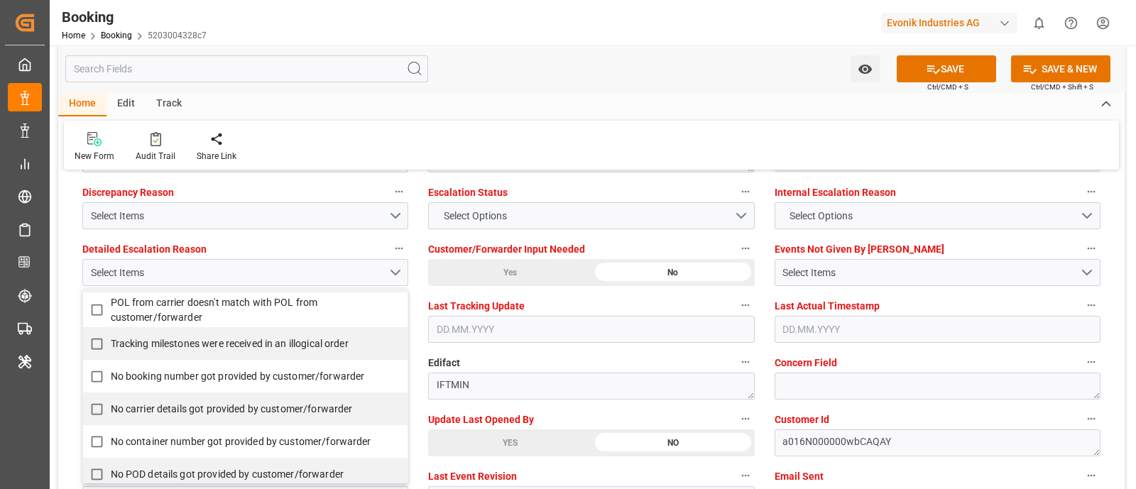
scroll to position [266, 0]
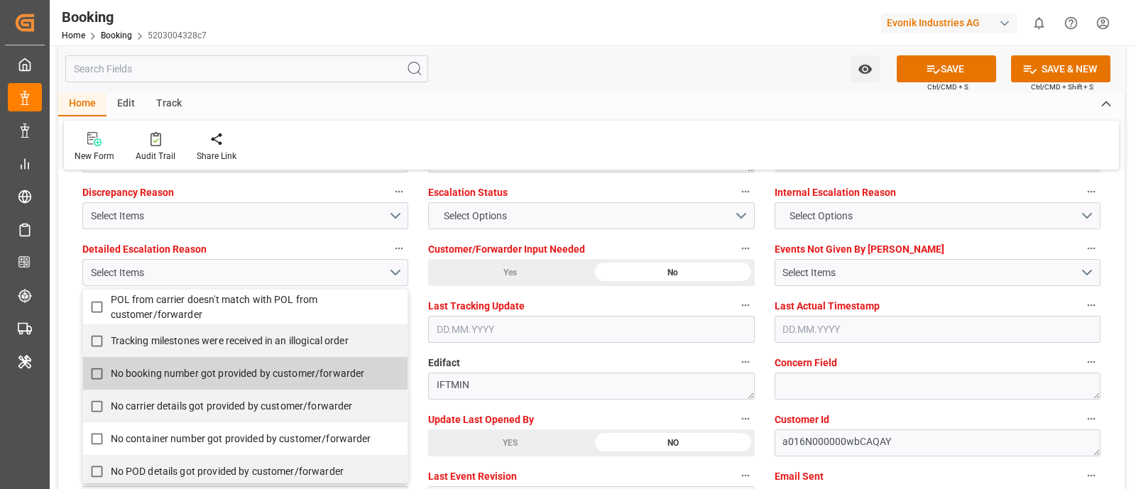
click at [186, 377] on span "No booking number got provided by customer/forwarder" at bounding box center [238, 373] width 254 height 15
checkbox input "true"
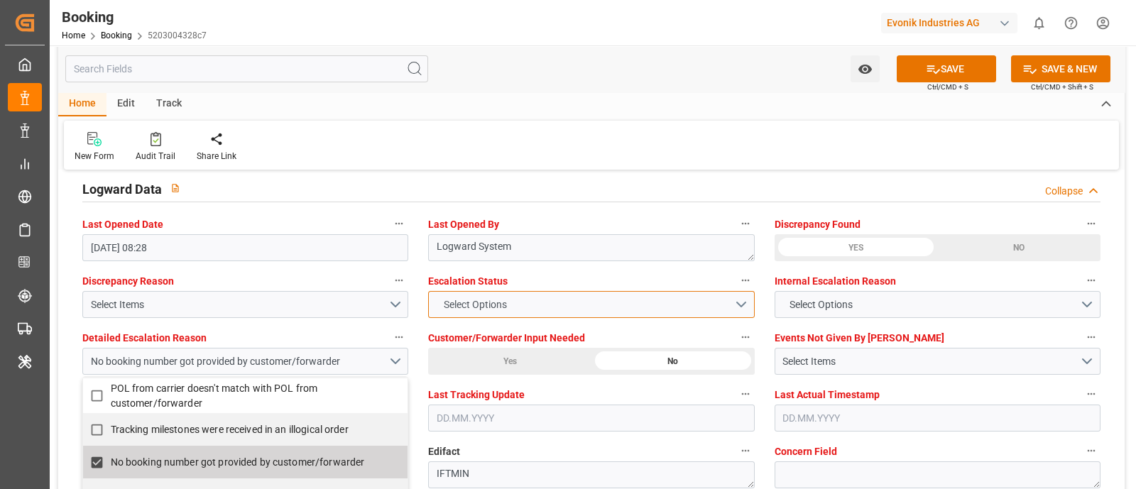
click at [502, 300] on span "Select Options" at bounding box center [474, 304] width 77 height 15
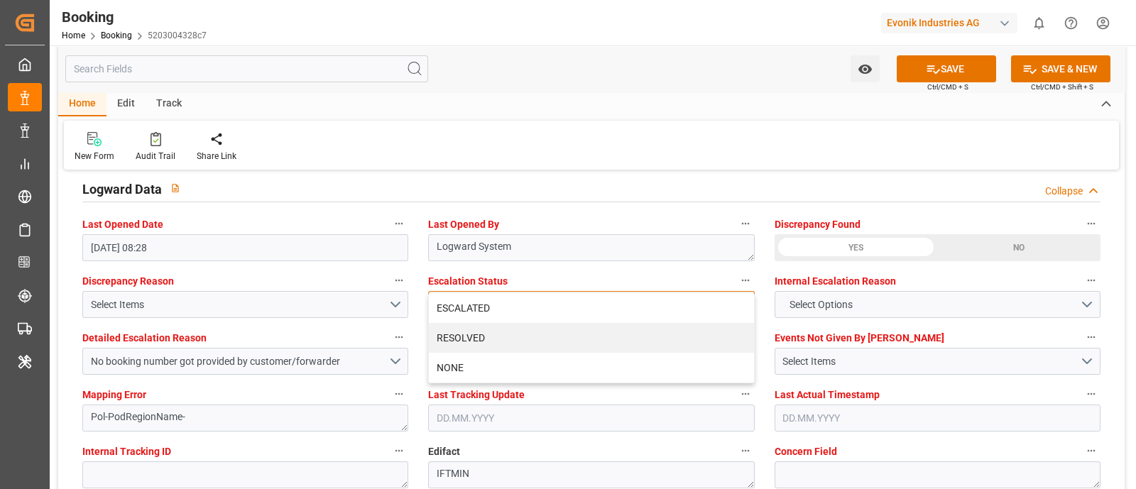
click at [502, 300] on div "ESCALATED" at bounding box center [591, 308] width 324 height 30
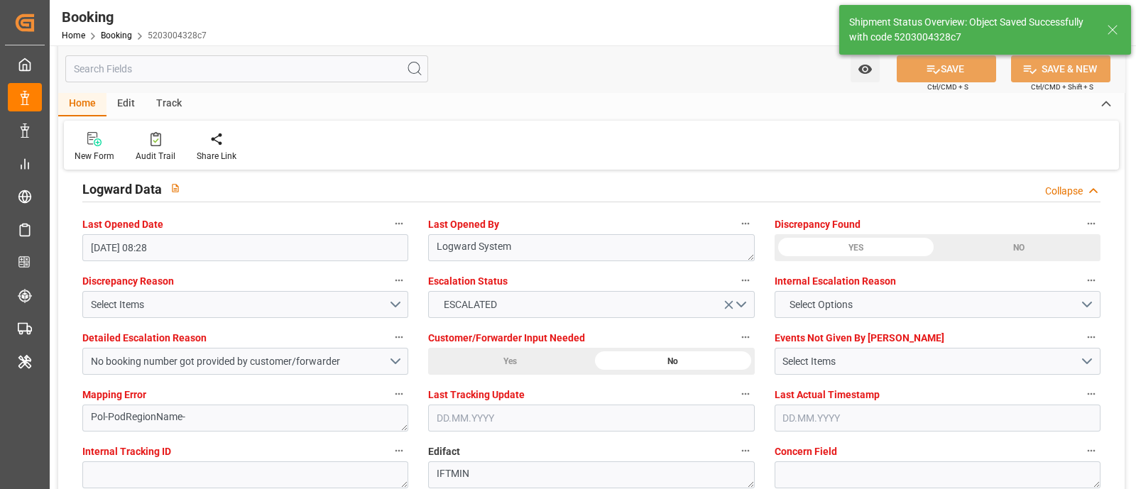
type textarea "NWC/[GEOGRAPHIC_DATA] [GEOGRAPHIC_DATA] Continent / [GEOGRAPHIC_DATA]-KA"
type textarea "[PERSON_NAME]"
type textarea "Yes"
type input "40"
type input "24.06.2025 00:00"
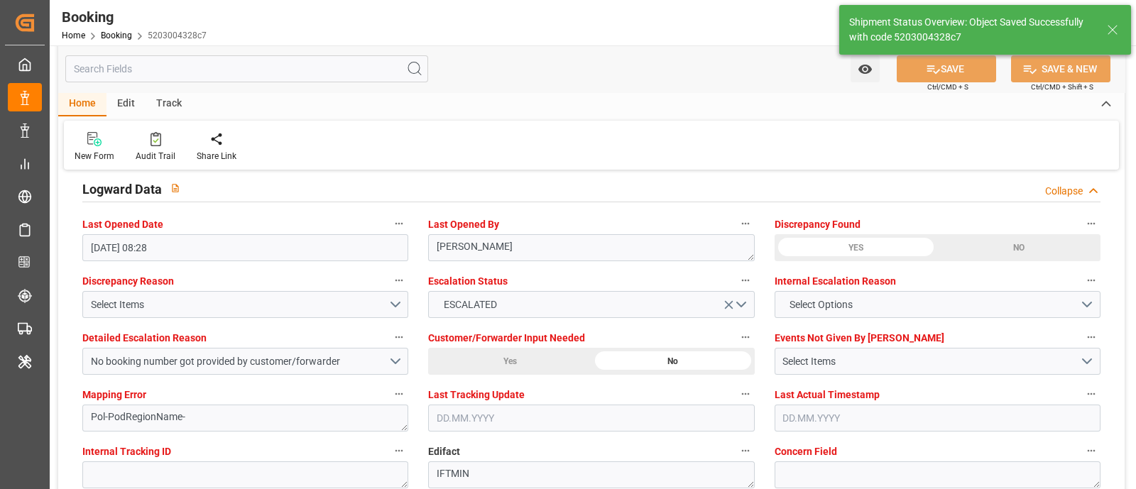
type input "[DATE] 00:00"
type input "24.07.2025 00:00"
type input "29.07.2025 00:00"
type input "04.09.2025 12:52"
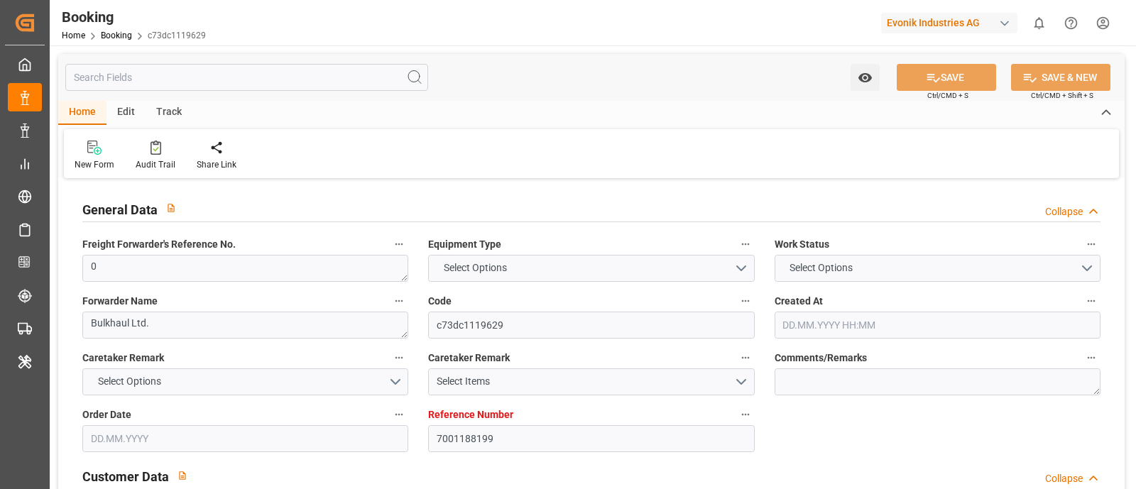
type input "7001188199"
type input "EUNWC"
type input "IDJKT"
type input "[DATE] 11:41"
type input "[DATE]"
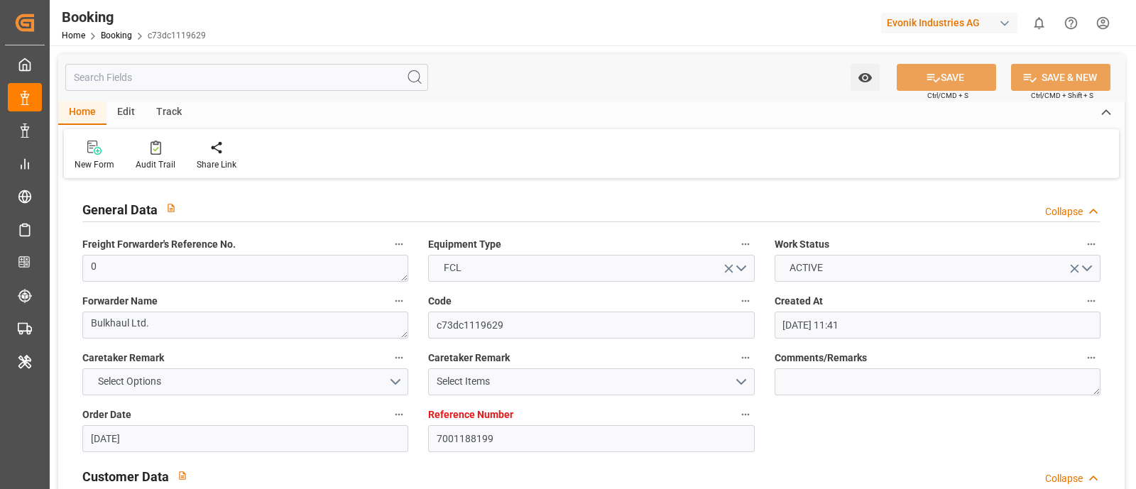
type input "[DATE]"
type input "[DATE] 12:14"
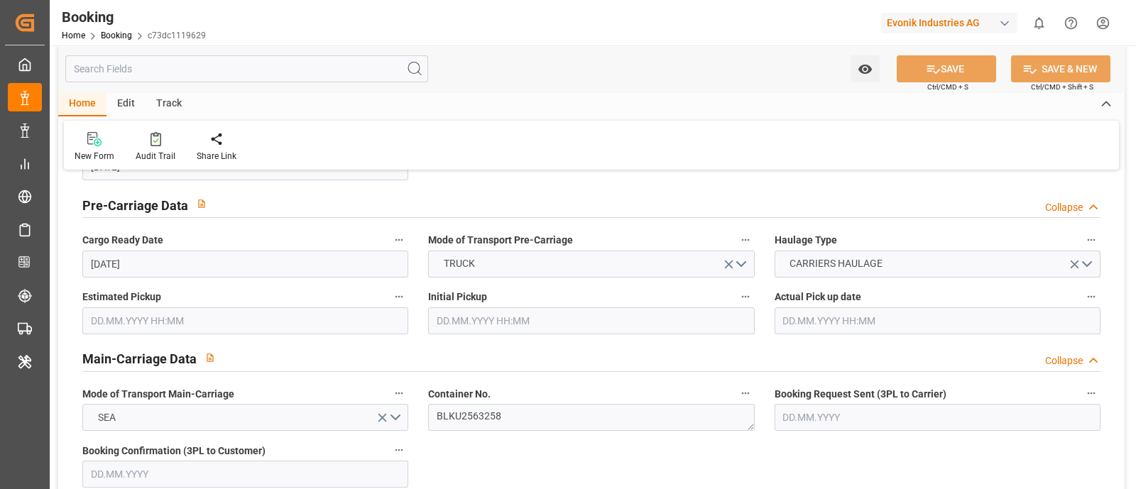
scroll to position [887, 0]
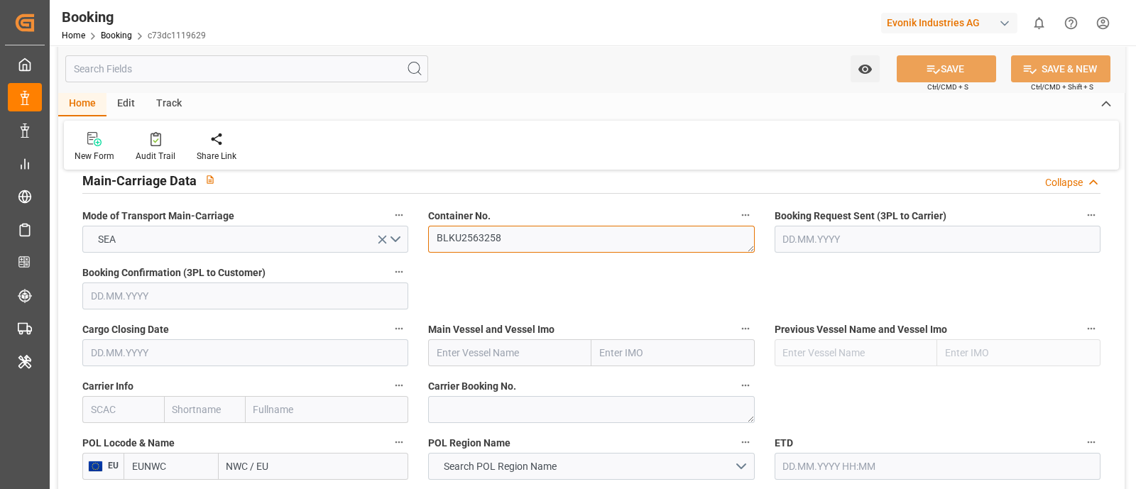
click at [502, 236] on textarea "BLKU2563258" at bounding box center [591, 239] width 326 height 27
click at [107, 408] on input "text" at bounding box center [123, 409] width 82 height 27
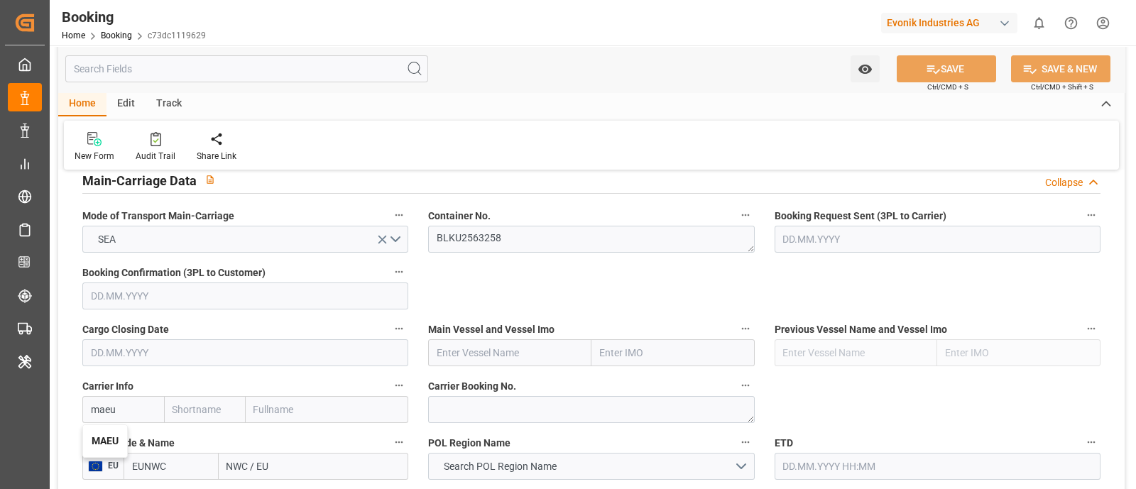
click at [97, 440] on b "MAEU" at bounding box center [105, 440] width 27 height 11
type input "MAEU"
type input "Maersk"
type input "Maersk Line AS"
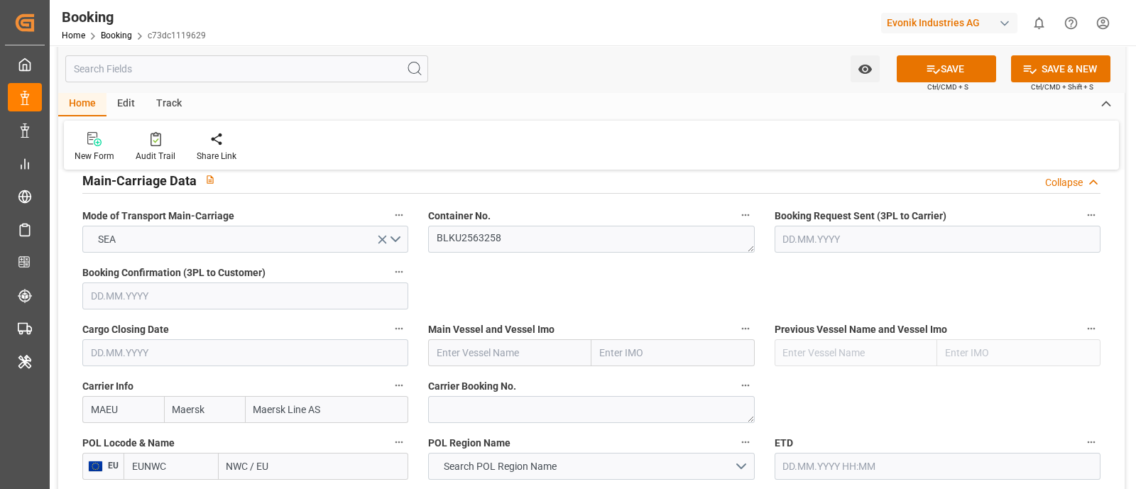
type input "MAEU"
click at [463, 349] on input "text" at bounding box center [509, 352] width 163 height 27
paste input "MUNICH MAERSK"
type input "MUNICH MAERSK"
click at [493, 373] on div "MUNICH MAERSK - 9778806" at bounding box center [499, 384] width 140 height 32
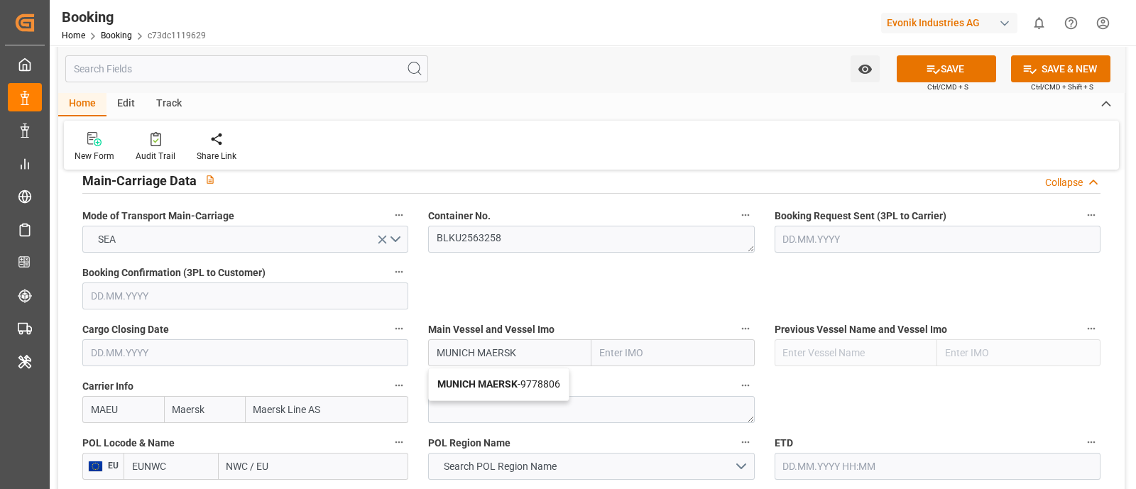
type input "9778806"
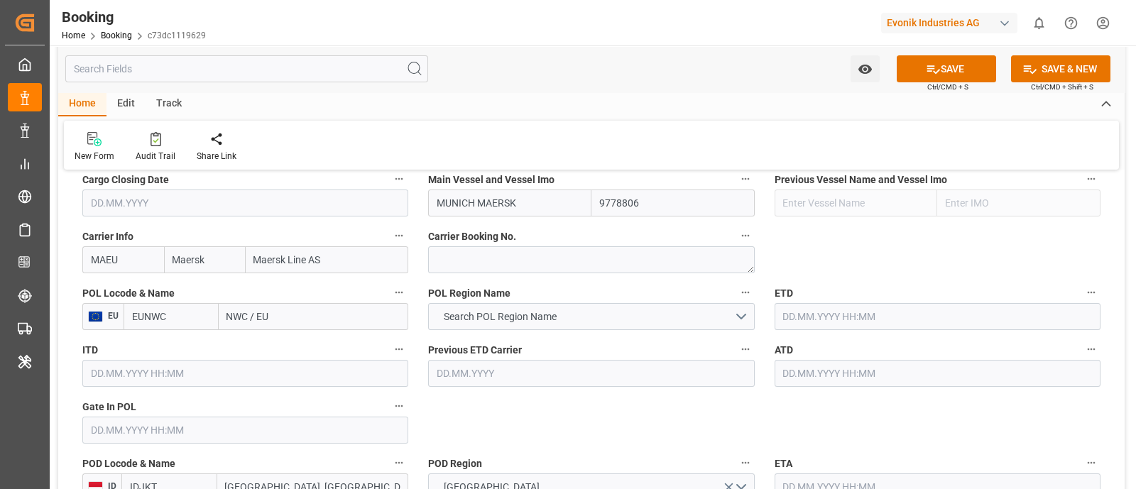
scroll to position [1065, 0]
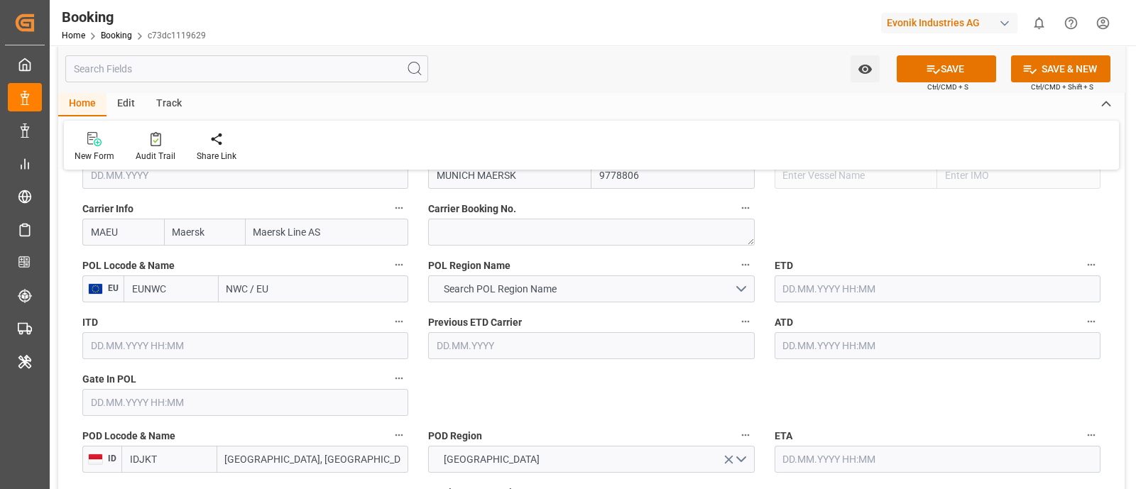
type input "MUNICH MAERSK"
click at [246, 295] on input "NWC / EU" at bounding box center [314, 288] width 190 height 27
paste input "[GEOGRAPHIC_DATA]"
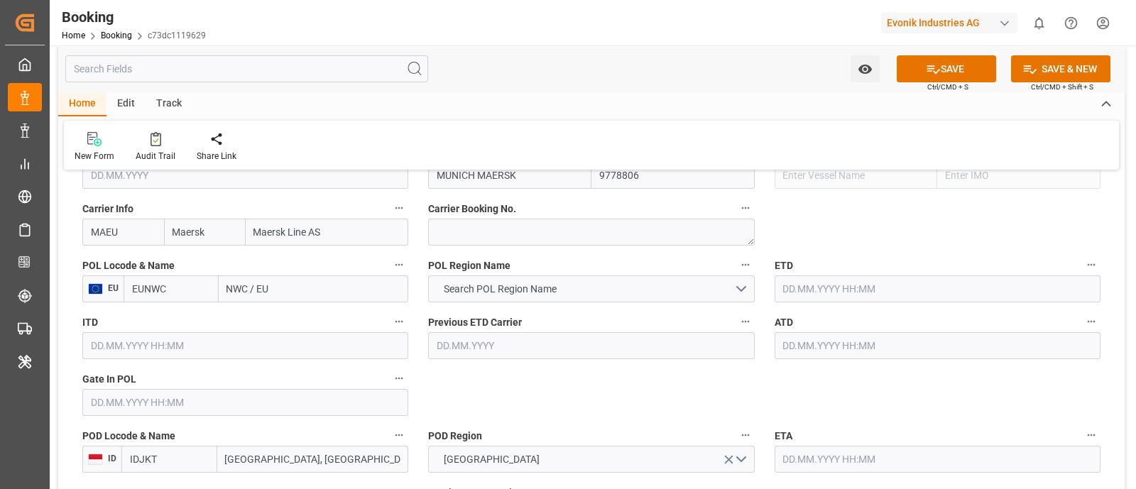
type input "[GEOGRAPHIC_DATA]"
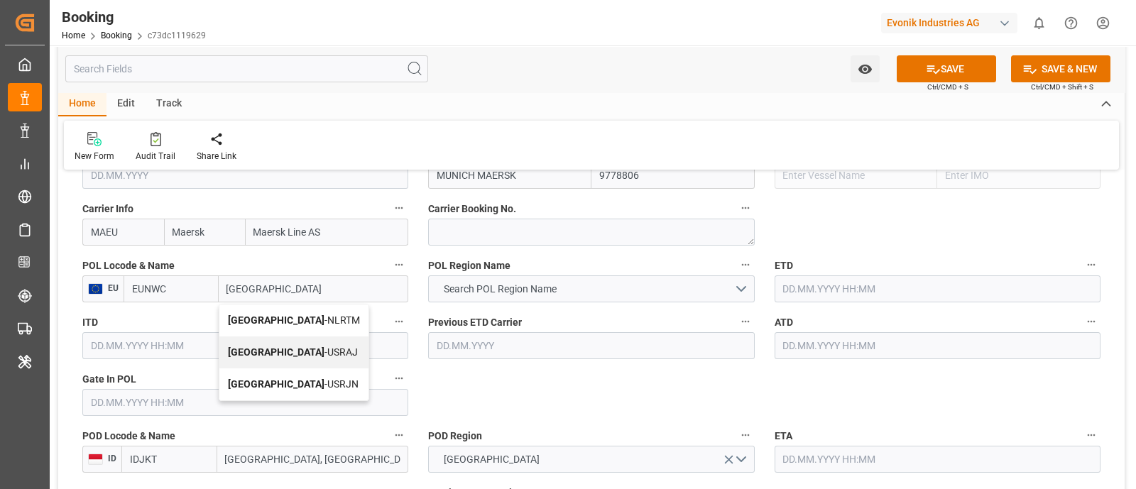
click at [295, 315] on span "[GEOGRAPHIC_DATA] - NLRTM" at bounding box center [294, 319] width 132 height 11
type input "NLRTM"
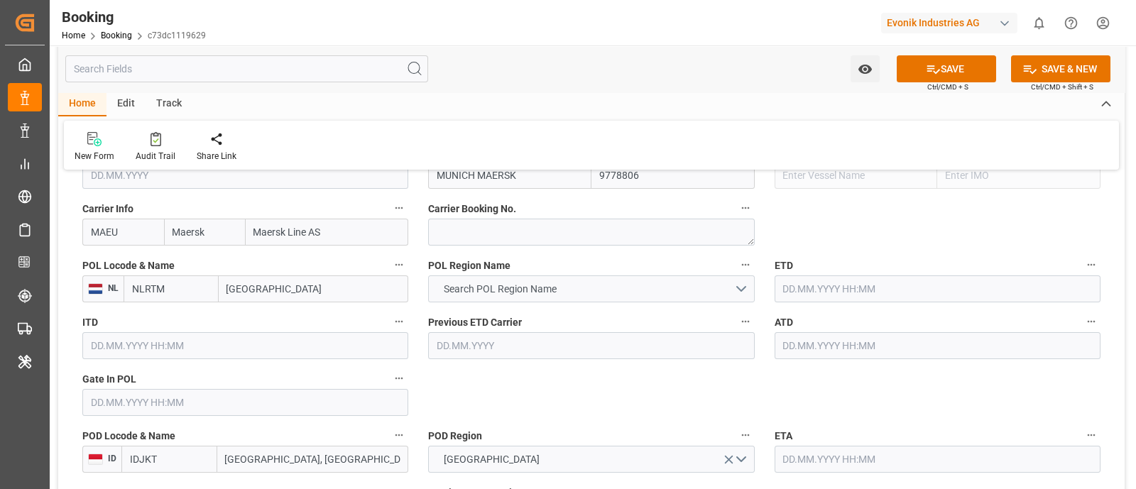
type input "[GEOGRAPHIC_DATA]"
click at [511, 296] on button "Search POL Region Name" at bounding box center [591, 288] width 326 height 27
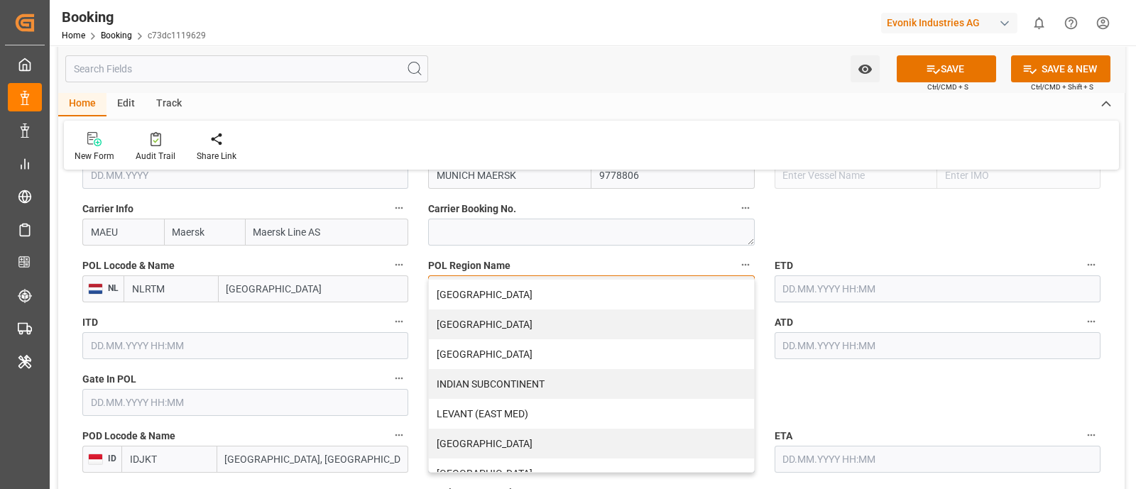
scroll to position [341, 0]
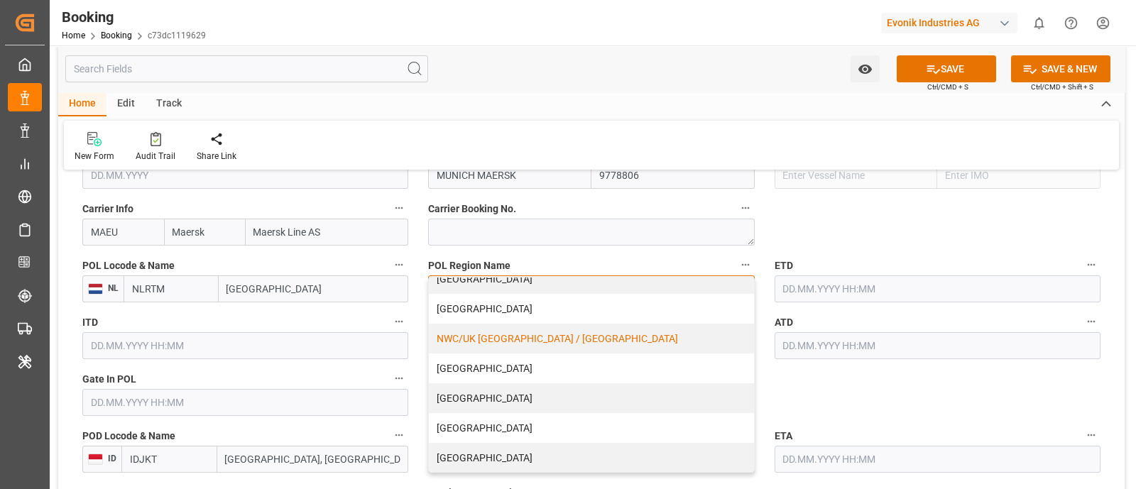
click at [535, 327] on div "NWC/UK [GEOGRAPHIC_DATA] / [GEOGRAPHIC_DATA]" at bounding box center [591, 339] width 324 height 30
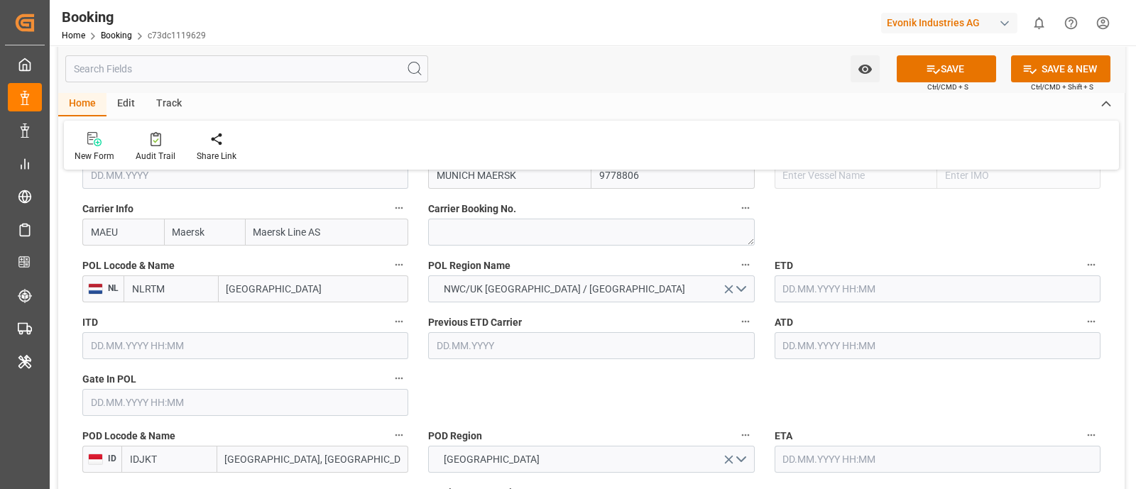
click at [145, 402] on input "text" at bounding box center [245, 402] width 326 height 27
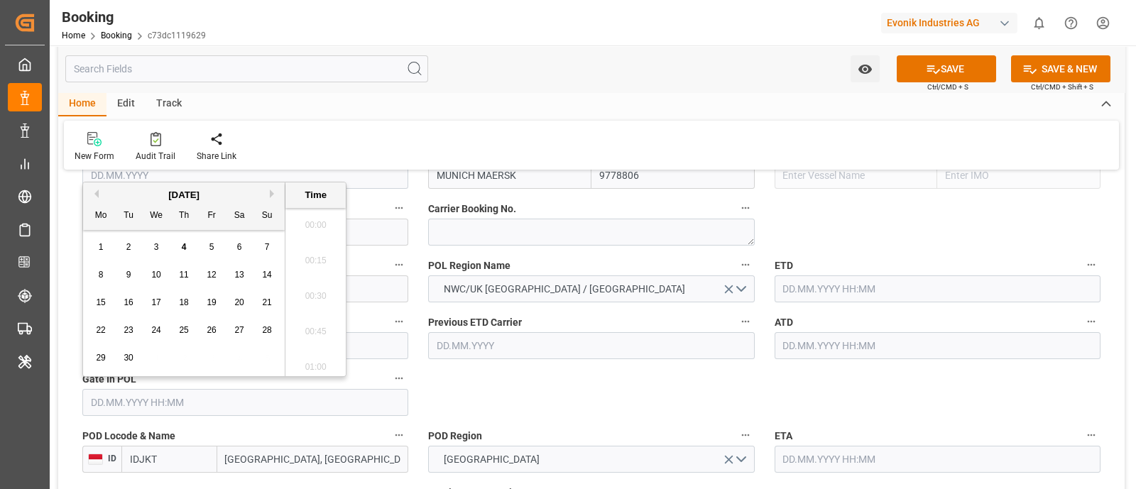
scroll to position [2524, 0]
click at [94, 195] on button "Previous Month" at bounding box center [94, 193] width 9 height 9
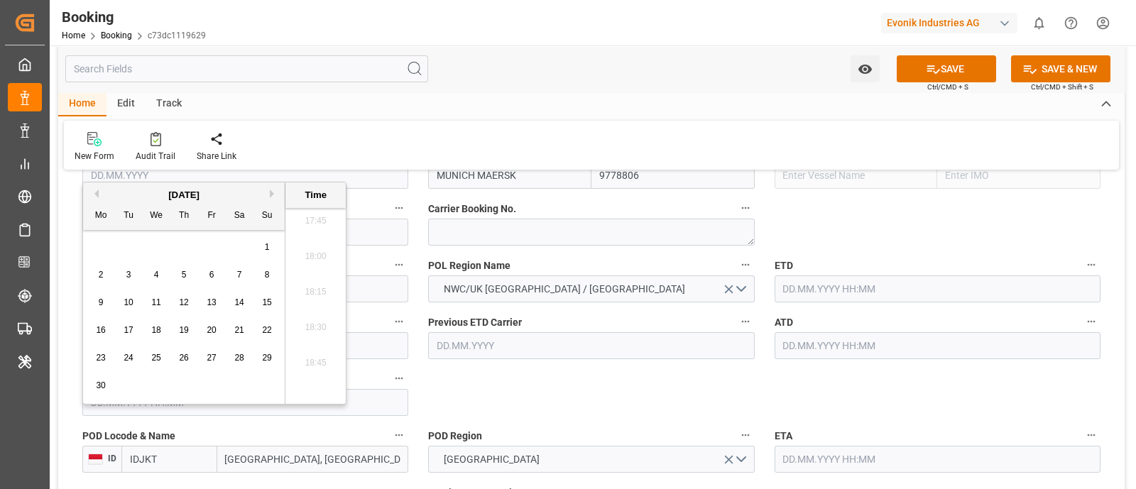
click at [216, 328] on div "20" at bounding box center [212, 330] width 18 height 17
type input "[DATE] 00:00"
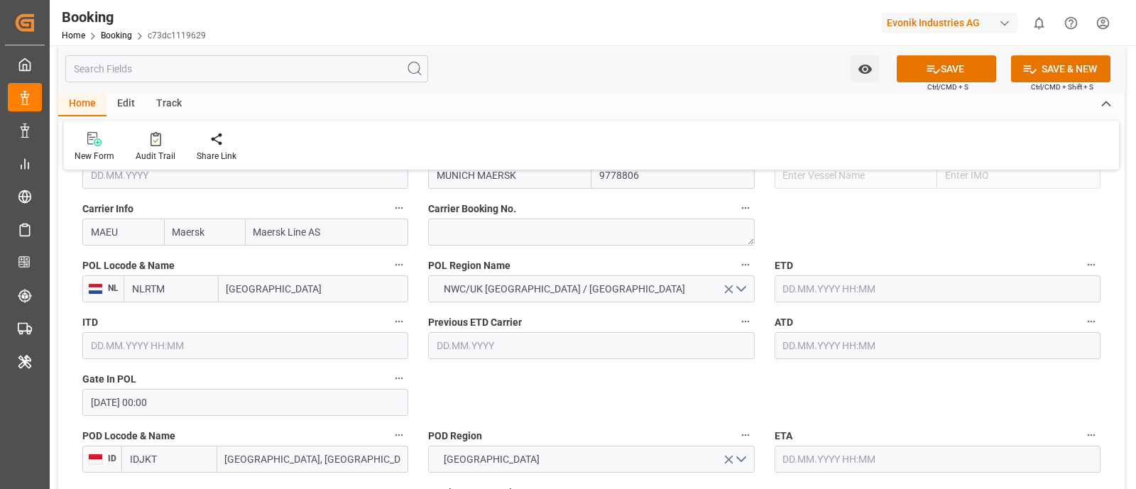
click at [172, 400] on input "[DATE] 00:00" at bounding box center [245, 402] width 326 height 27
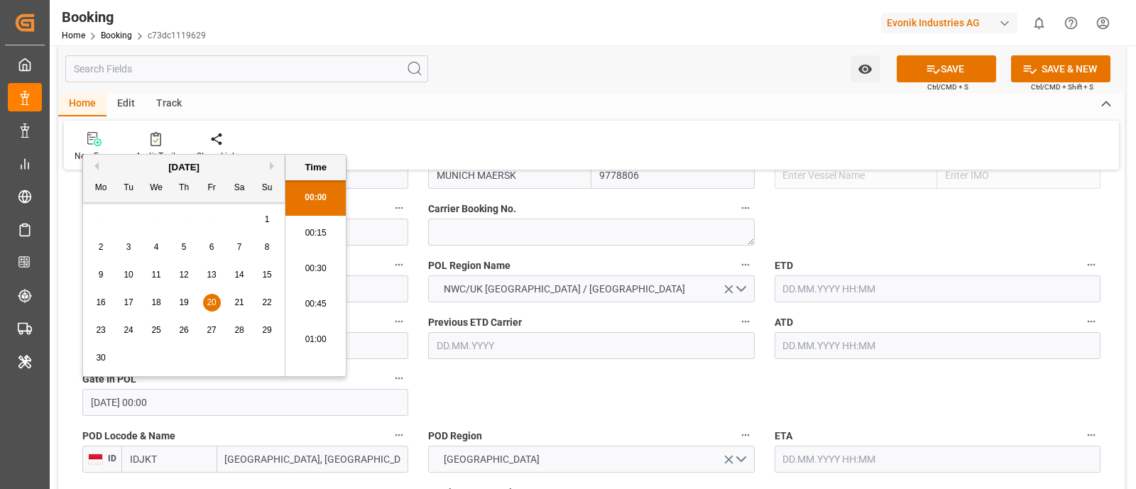
click at [172, 400] on input "[DATE] 00:00" at bounding box center [245, 402] width 326 height 27
click at [787, 292] on input "text" at bounding box center [937, 288] width 326 height 27
paste input "[DATE] 00:00"
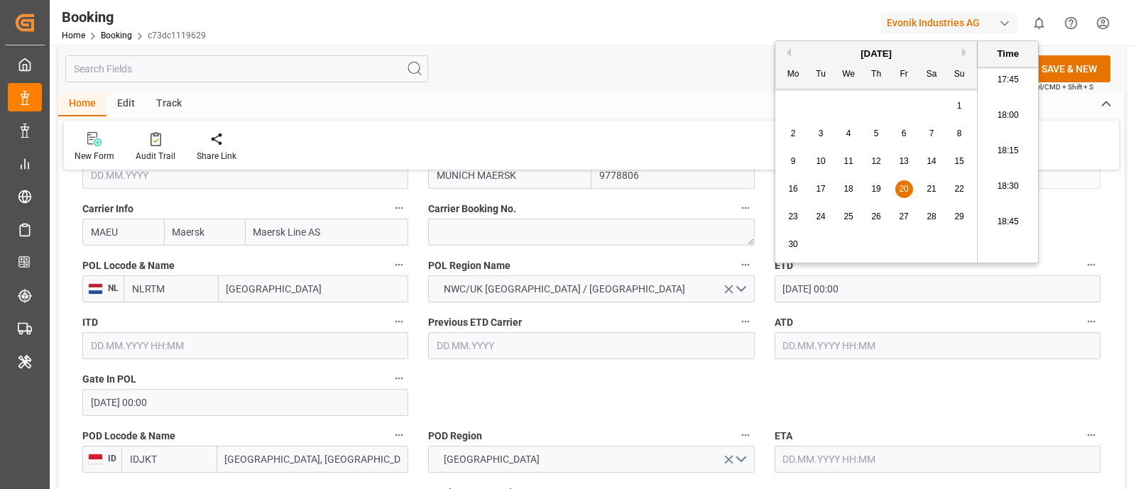
click at [796, 244] on span "30" at bounding box center [792, 244] width 9 height 10
type input "[DATE] 00:00"
click at [889, 299] on input "[DATE] 00:00" at bounding box center [937, 288] width 326 height 27
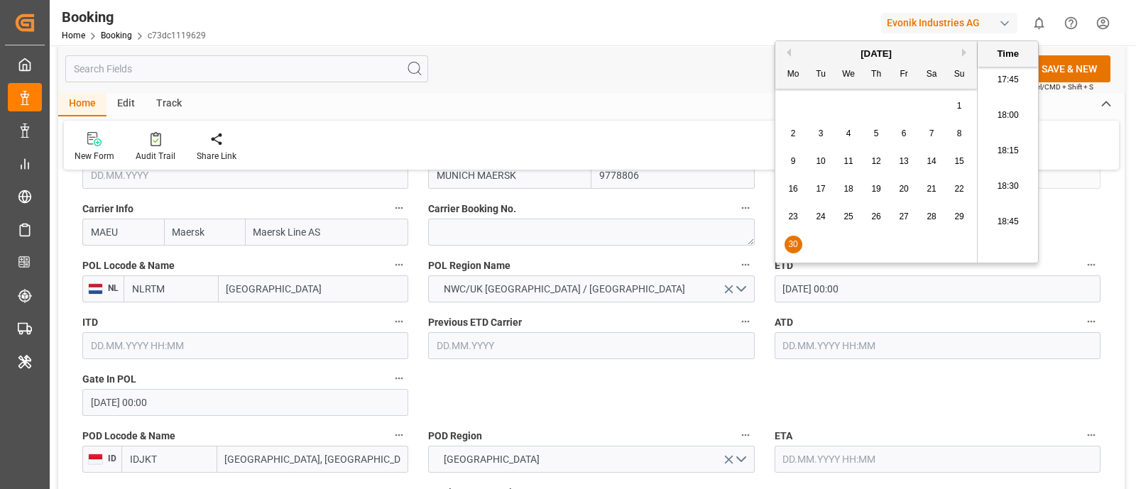
click at [806, 353] on input "text" at bounding box center [937, 345] width 326 height 27
paste input "[DATE] 00:00"
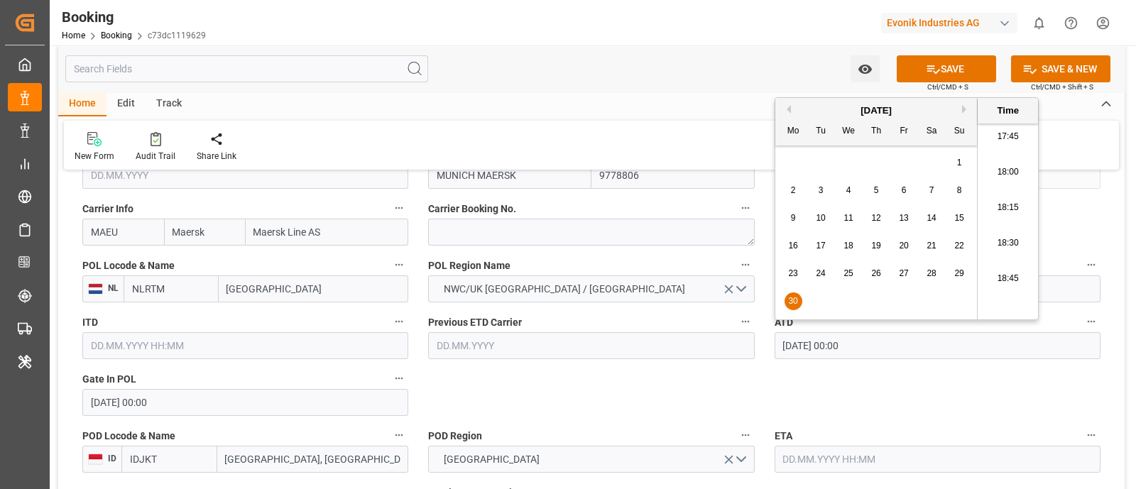
type input "[DATE] 00:00"
click at [785, 296] on div "30" at bounding box center [793, 301] width 18 height 17
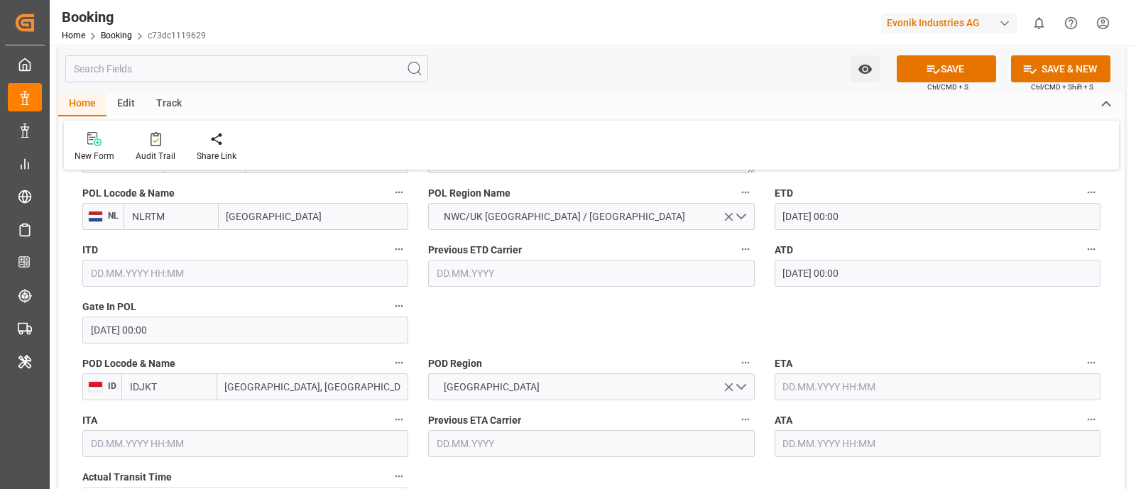
scroll to position [1153, 0]
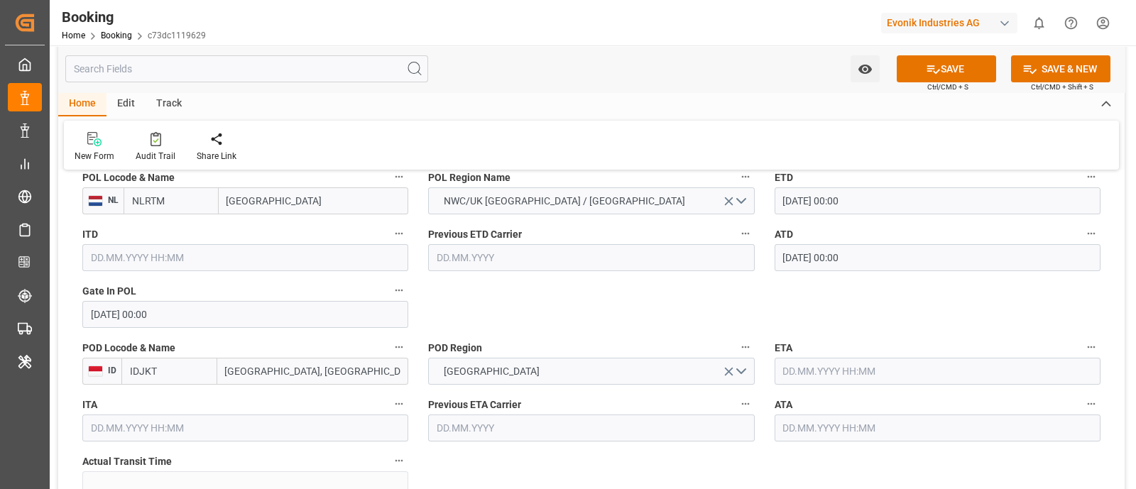
click at [250, 358] on input "[GEOGRAPHIC_DATA], [GEOGRAPHIC_DATA]" at bounding box center [313, 371] width 192 height 27
click at [252, 365] on input "[GEOGRAPHIC_DATA], [GEOGRAPHIC_DATA]" at bounding box center [313, 371] width 192 height 27
paste input "AKARTA"
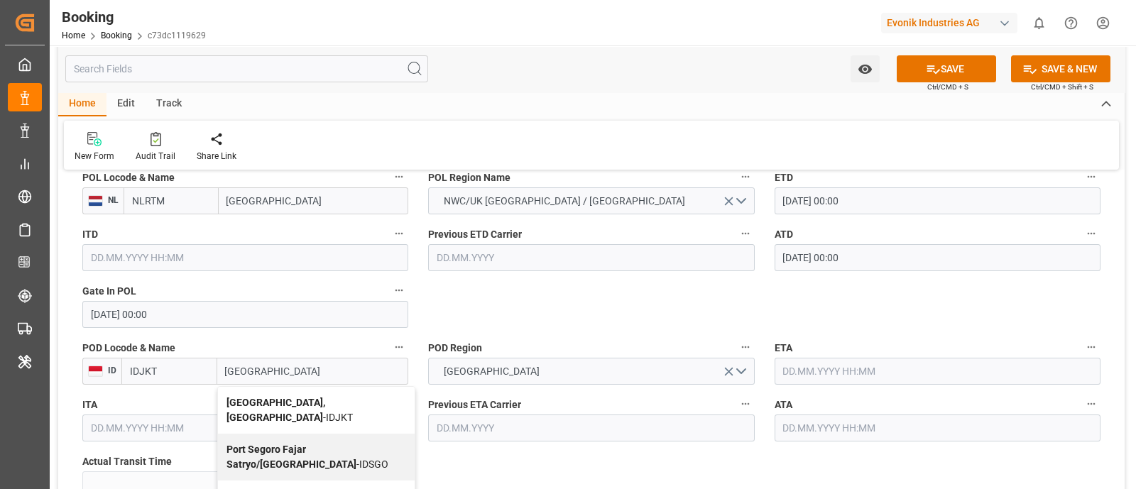
click at [313, 400] on span "[GEOGRAPHIC_DATA], [GEOGRAPHIC_DATA] - IDJKT" at bounding box center [289, 410] width 126 height 26
type input "[GEOGRAPHIC_DATA], [GEOGRAPHIC_DATA]"
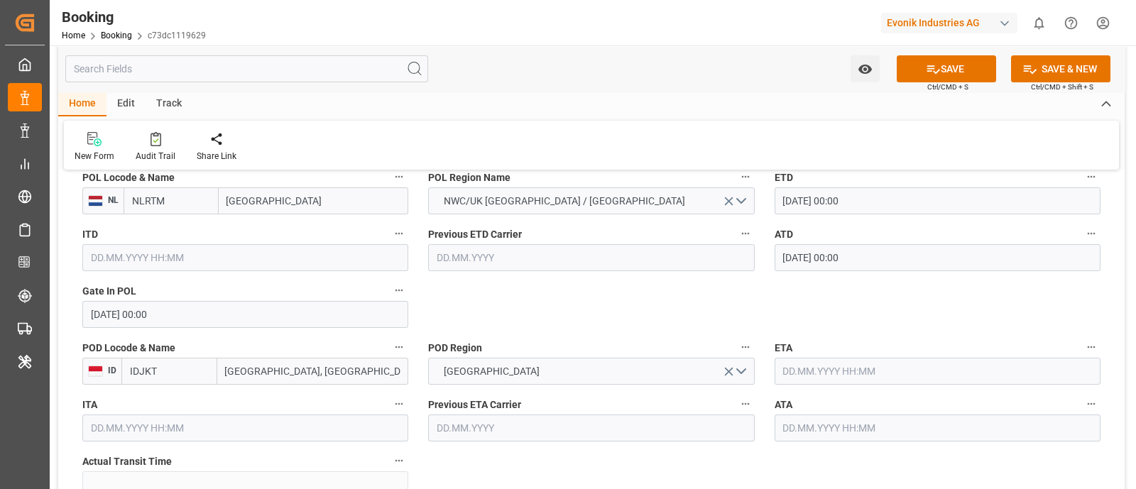
click at [851, 363] on input "text" at bounding box center [937, 371] width 326 height 27
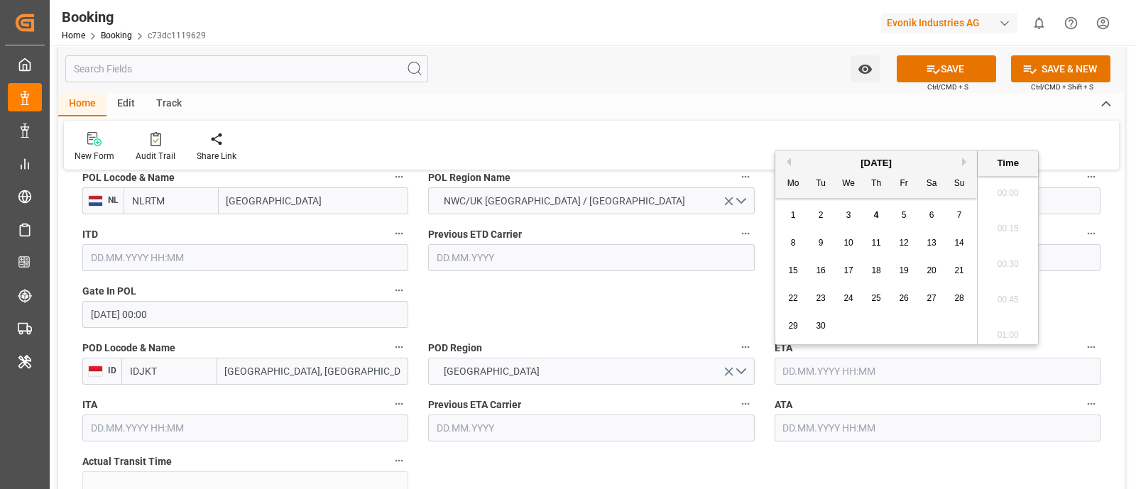
scroll to position [2524, 0]
click at [782, 161] on button "Previous Month" at bounding box center [786, 162] width 9 height 9
click at [952, 247] on div "10" at bounding box center [959, 243] width 18 height 17
type input "[DATE] 00:00"
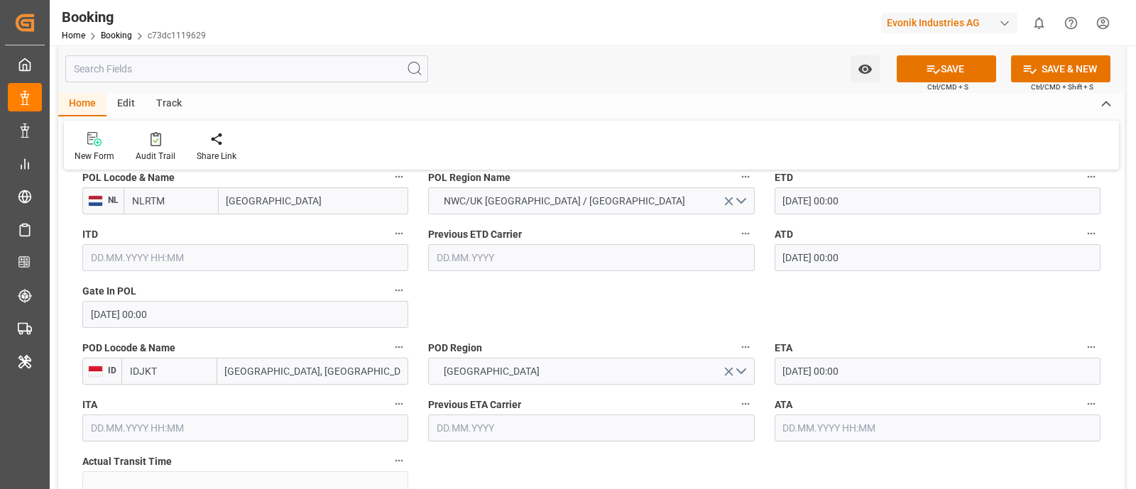
click at [840, 363] on input "[DATE] 00:00" at bounding box center [937, 371] width 326 height 27
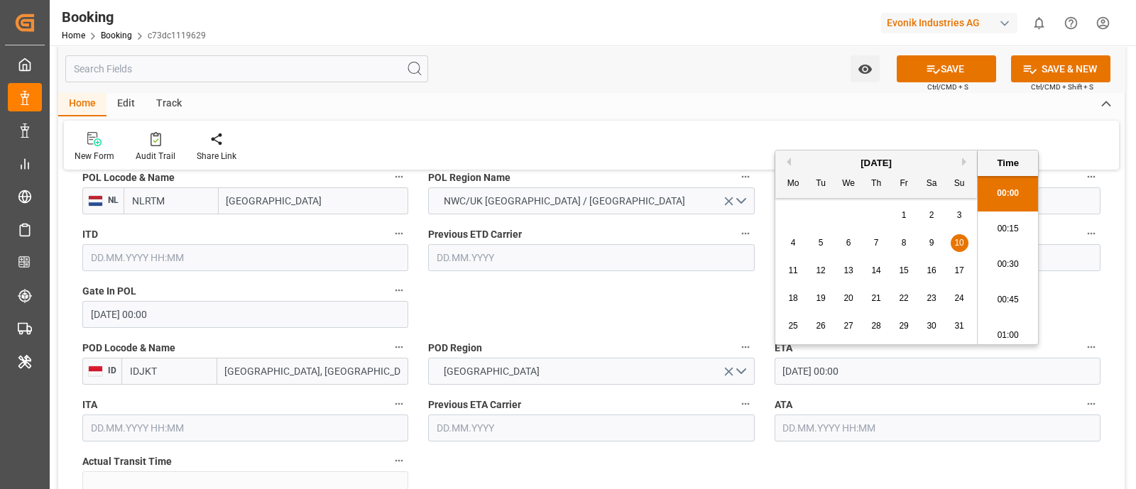
click at [840, 363] on input "[DATE] 00:00" at bounding box center [937, 371] width 326 height 27
click at [799, 428] on input "text" at bounding box center [937, 427] width 326 height 27
paste input "[DATE] 00:00"
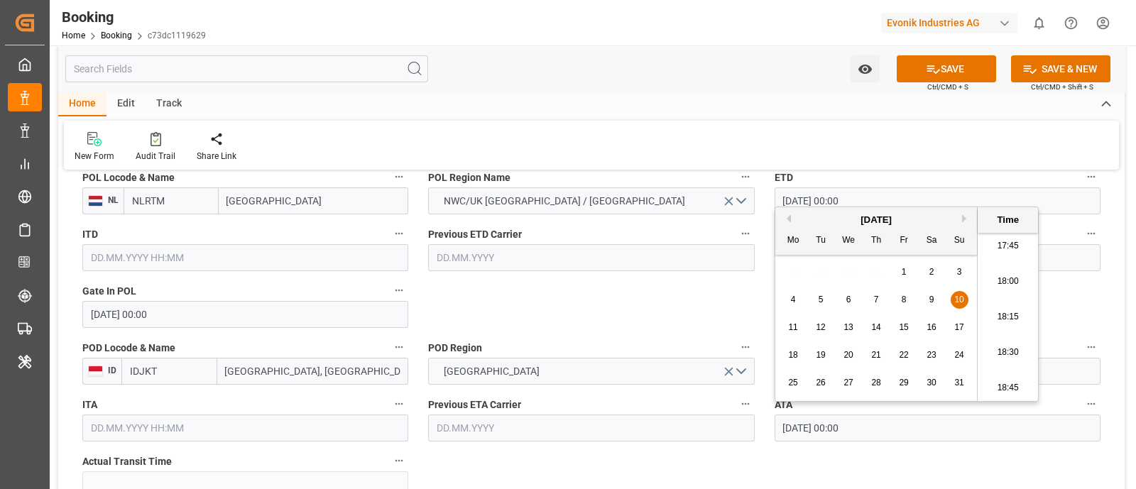
type input "[DATE] 00:00"
click at [959, 299] on span "10" at bounding box center [958, 300] width 9 height 10
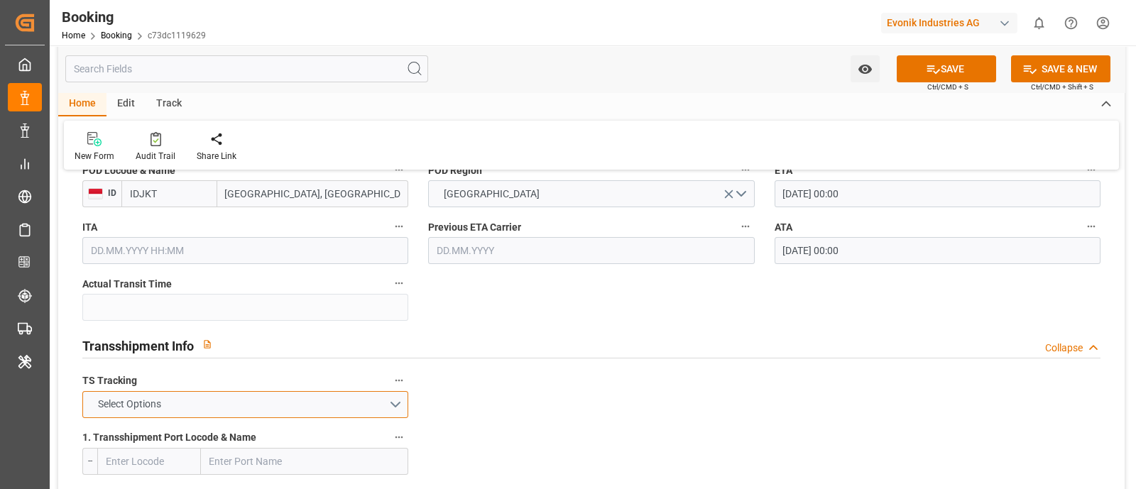
click at [182, 391] on button "Select Options" at bounding box center [245, 404] width 326 height 27
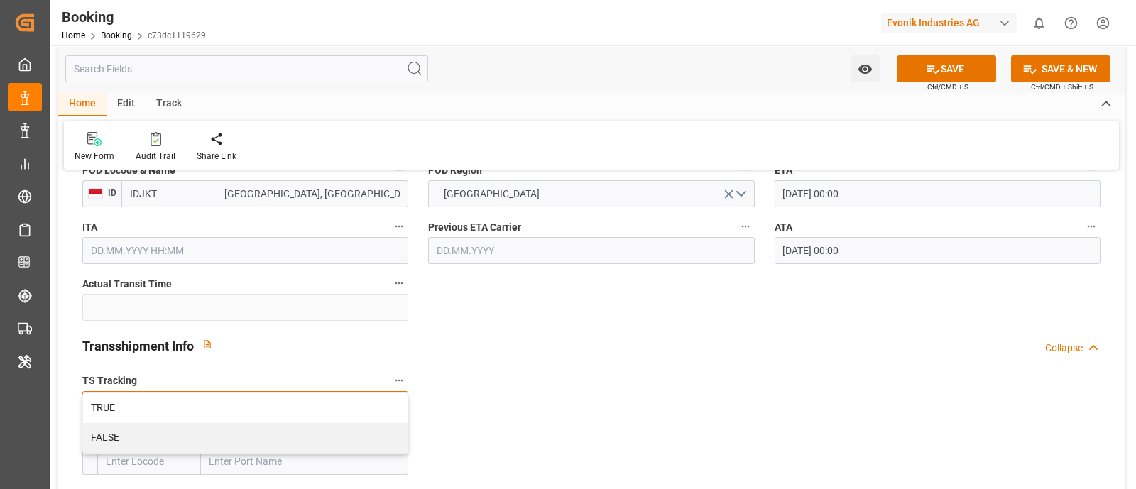
scroll to position [1419, 0]
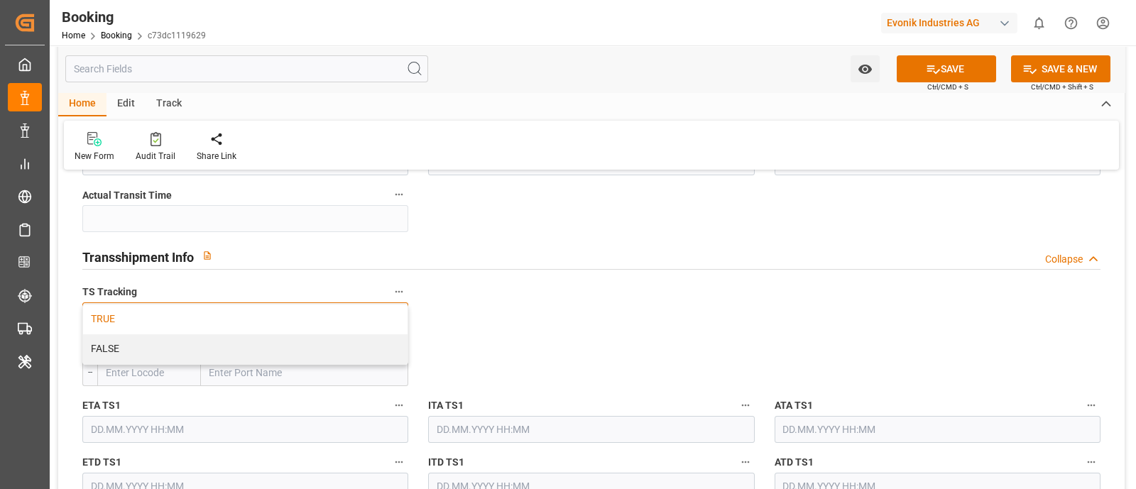
click at [196, 321] on div "TRUE" at bounding box center [245, 319] width 324 height 30
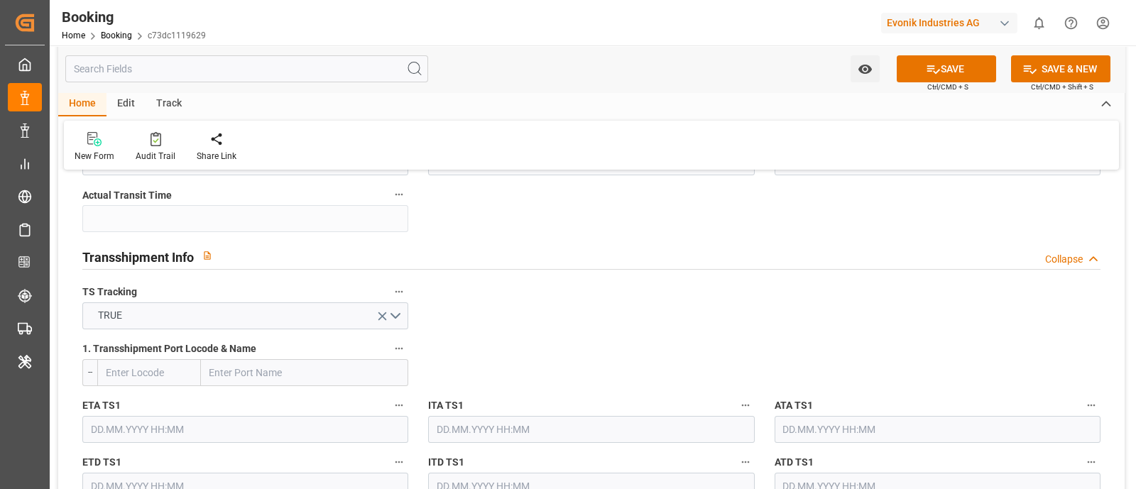
click at [219, 375] on input "text" at bounding box center [304, 372] width 207 height 27
paste input "TANJUNG PELEPAS"
type input "TANJUNG PELEPAS"
click at [295, 400] on span "Tanjung Pelepas - MYTPP" at bounding box center [265, 403] width 111 height 11
type input "MYTPP"
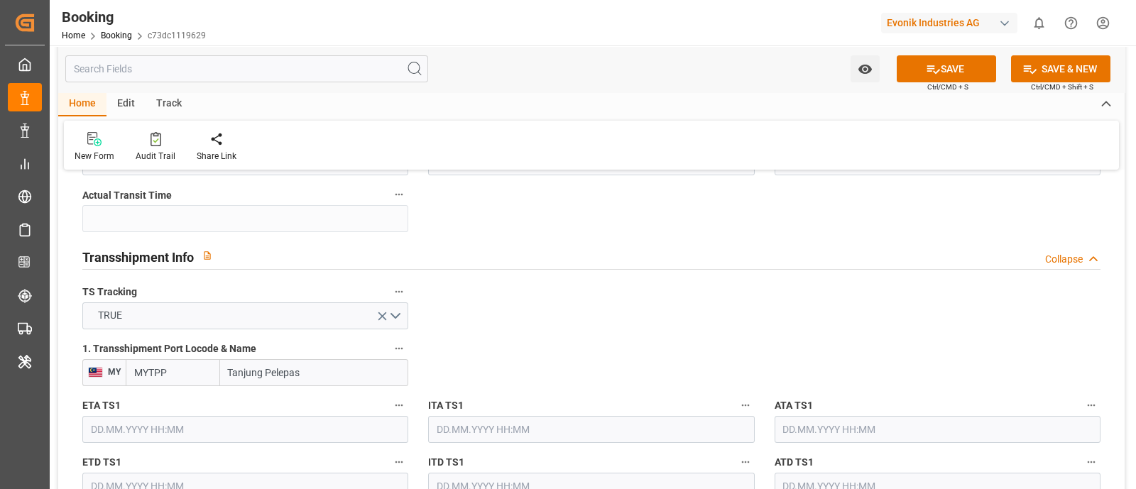
type input "Tanjung Pelepas"
click at [142, 427] on input "text" at bounding box center [245, 429] width 326 height 27
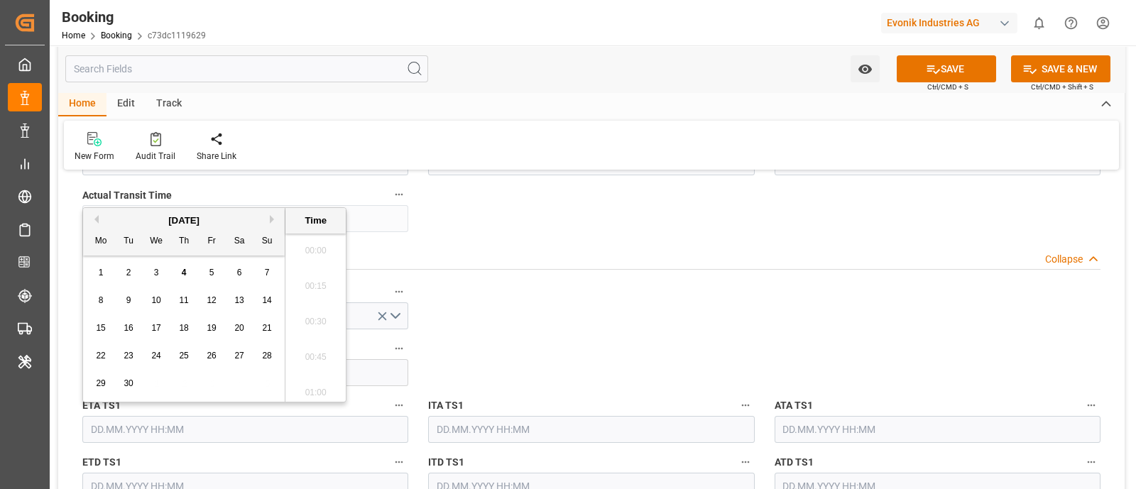
scroll to position [2524, 0]
click at [93, 219] on button "Previous Month" at bounding box center [94, 219] width 9 height 9
click at [266, 273] on span "3" at bounding box center [267, 273] width 5 height 10
type input "[DATE] 00:00"
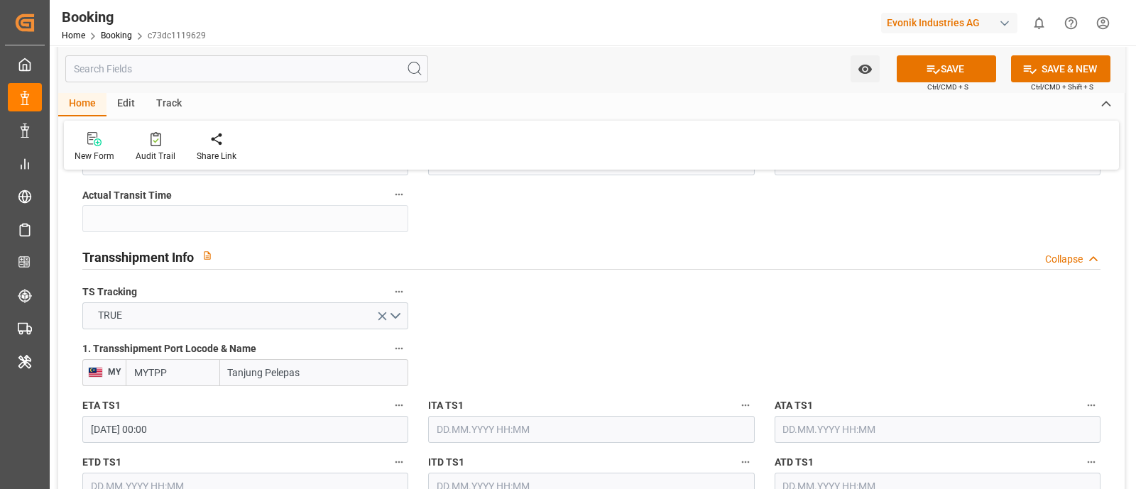
click at [799, 426] on input "text" at bounding box center [937, 429] width 326 height 27
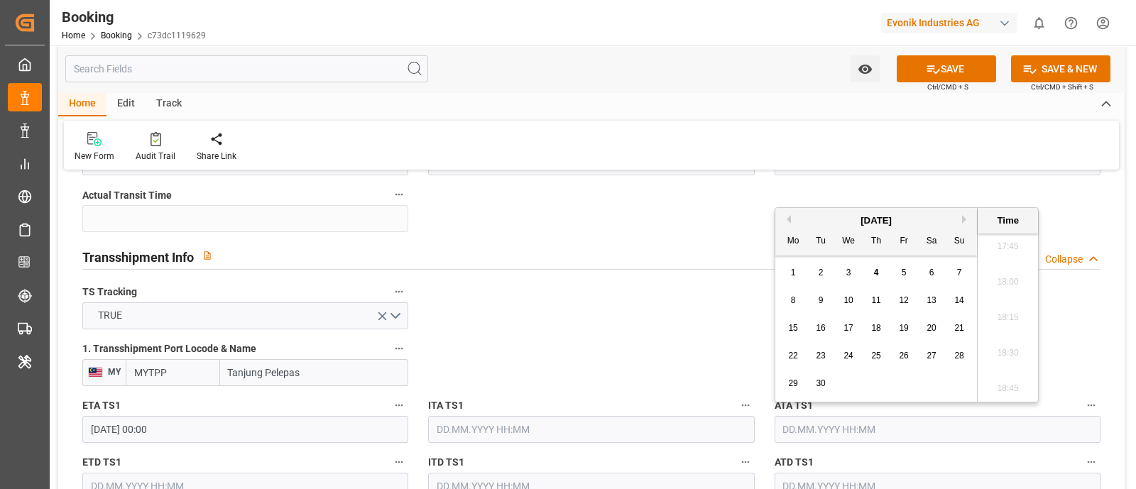
click at [785, 215] on button "Previous Month" at bounding box center [786, 219] width 9 height 9
click at [959, 269] on span "3" at bounding box center [959, 273] width 5 height 10
type input "[DATE] 00:00"
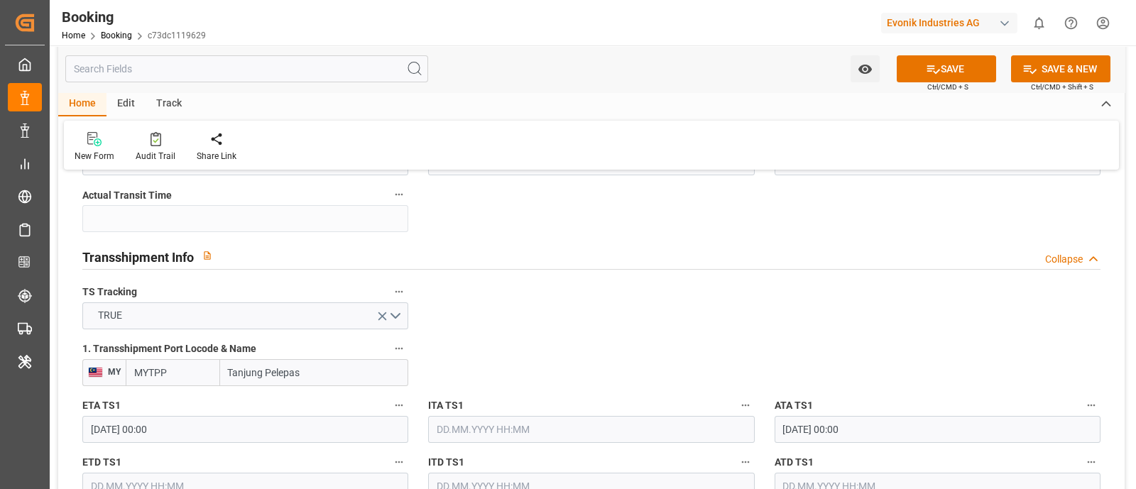
scroll to position [1508, 0]
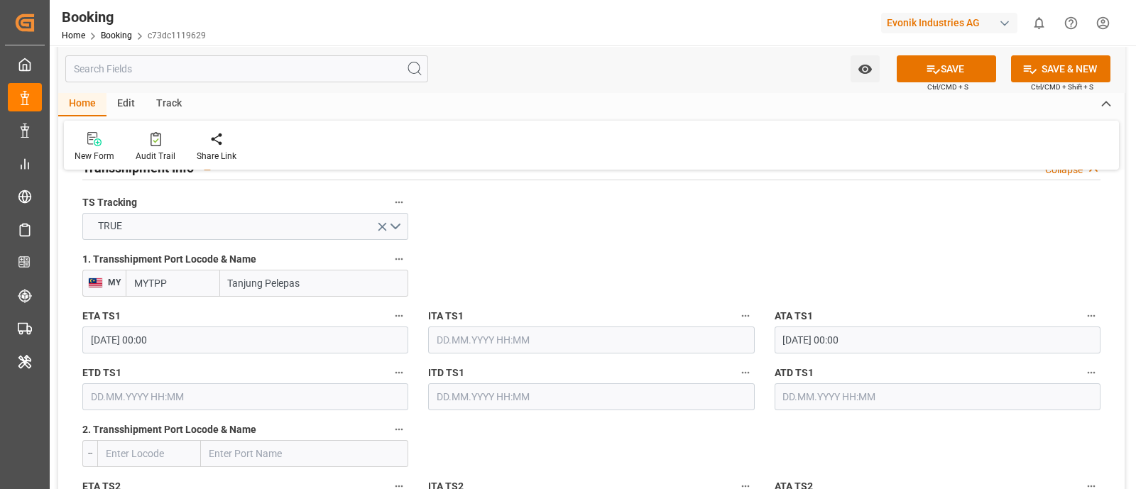
click at [173, 339] on input "[DATE] 00:00" at bounding box center [245, 339] width 326 height 27
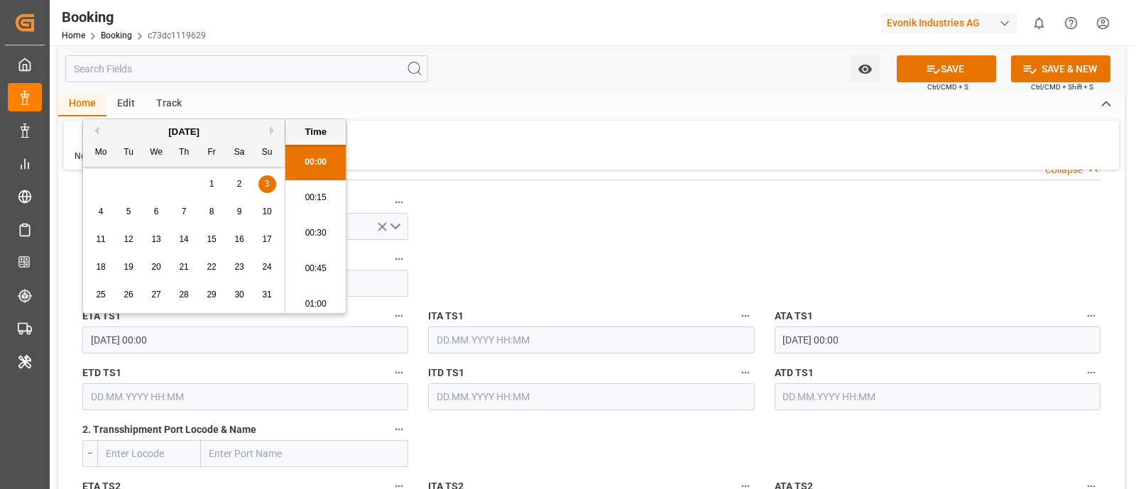
click at [173, 339] on input "[DATE] 00:00" at bounding box center [245, 339] width 326 height 27
click at [130, 402] on input "text" at bounding box center [245, 396] width 326 height 27
paste input "[DATE] 00:00"
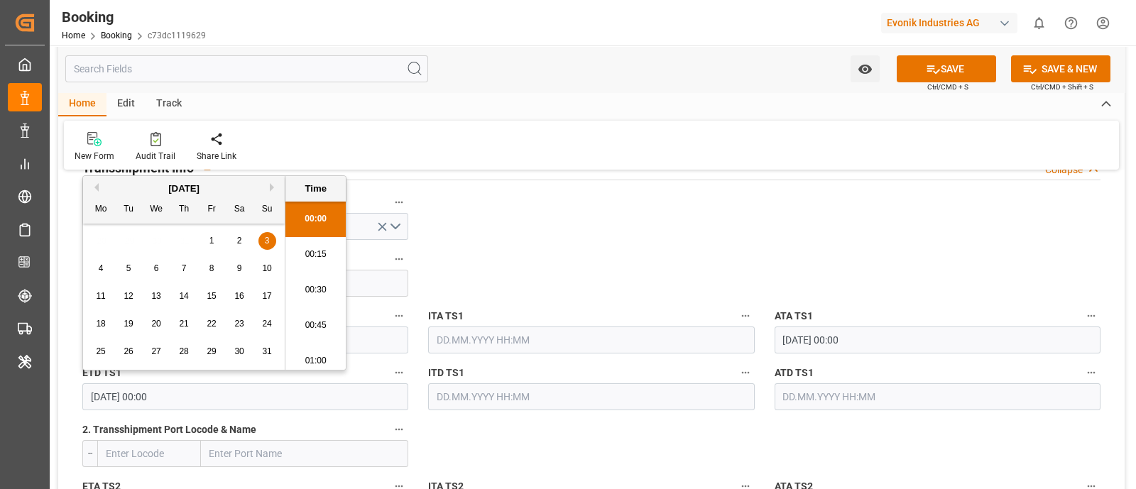
scroll to position [2524, 0]
click at [160, 268] on div "6" at bounding box center [157, 268] width 18 height 17
type input "[DATE] 00:00"
click at [882, 402] on input "text" at bounding box center [937, 396] width 326 height 27
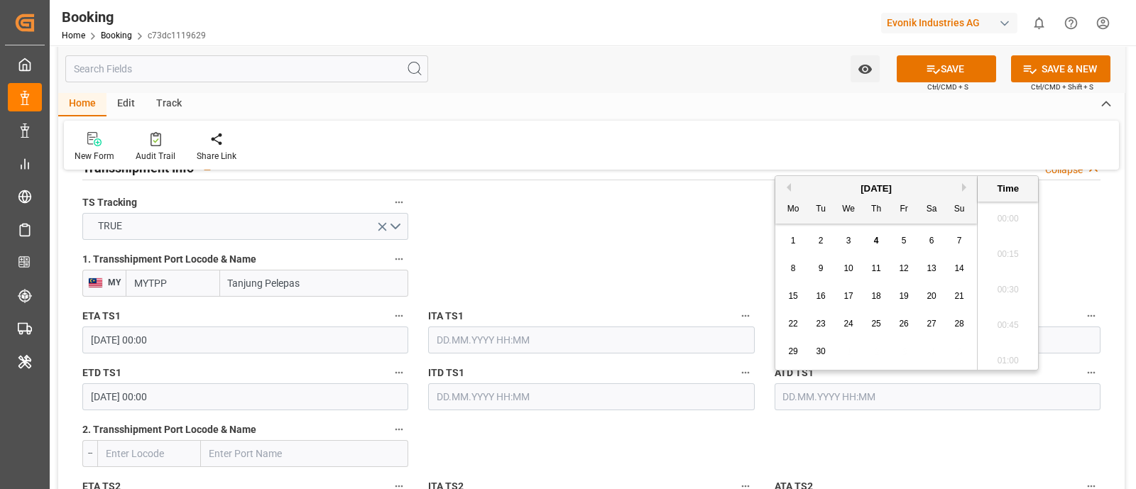
paste input "[DATE] 00:00"
click at [850, 269] on span "6" at bounding box center [848, 268] width 5 height 10
type input "[DATE] 00:00"
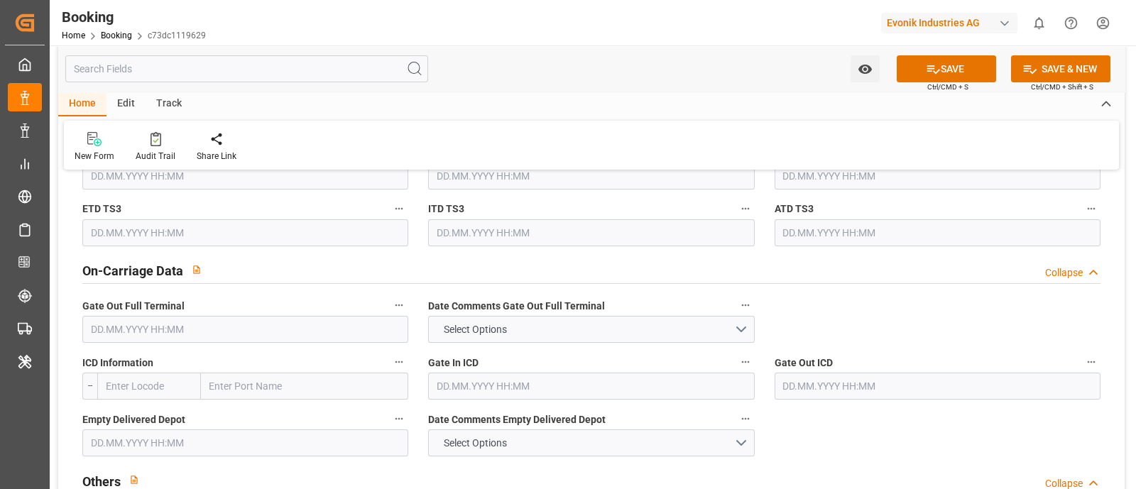
scroll to position [2040, 0]
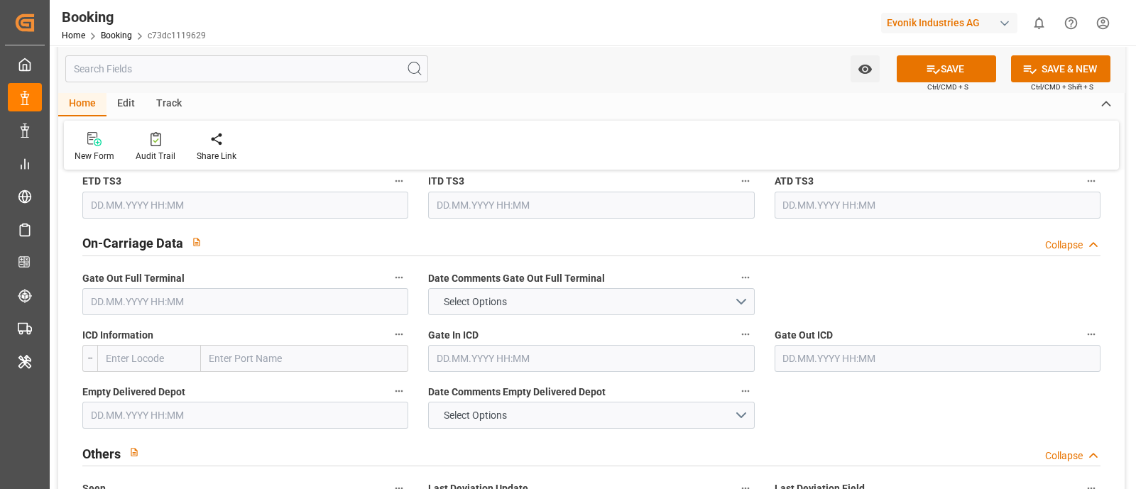
click at [175, 303] on input "text" at bounding box center [245, 301] width 326 height 27
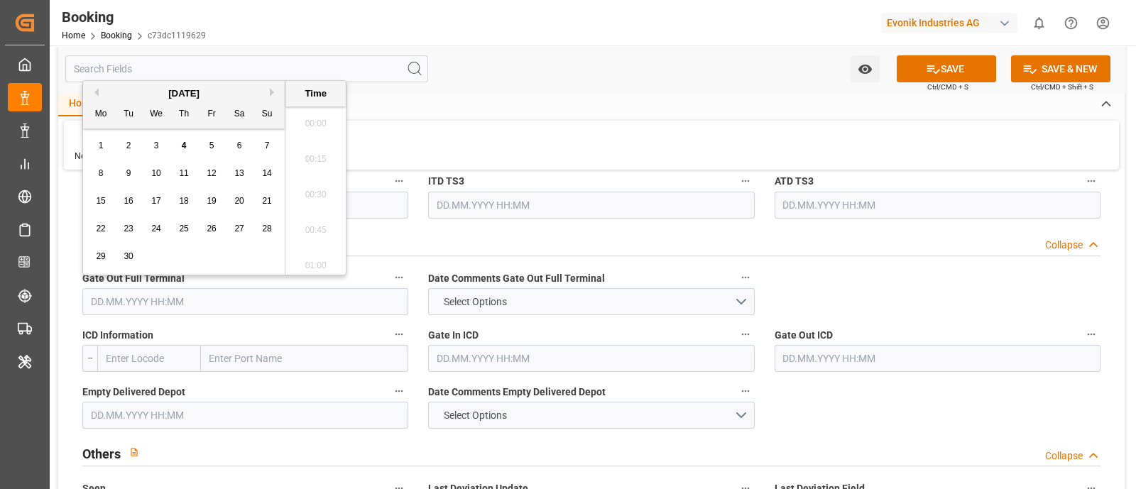
scroll to position [2524, 0]
click at [90, 95] on button "Previous Month" at bounding box center [94, 92] width 9 height 9
click at [183, 200] on span "14" at bounding box center [183, 201] width 9 height 10
type input "[DATE] 00:00"
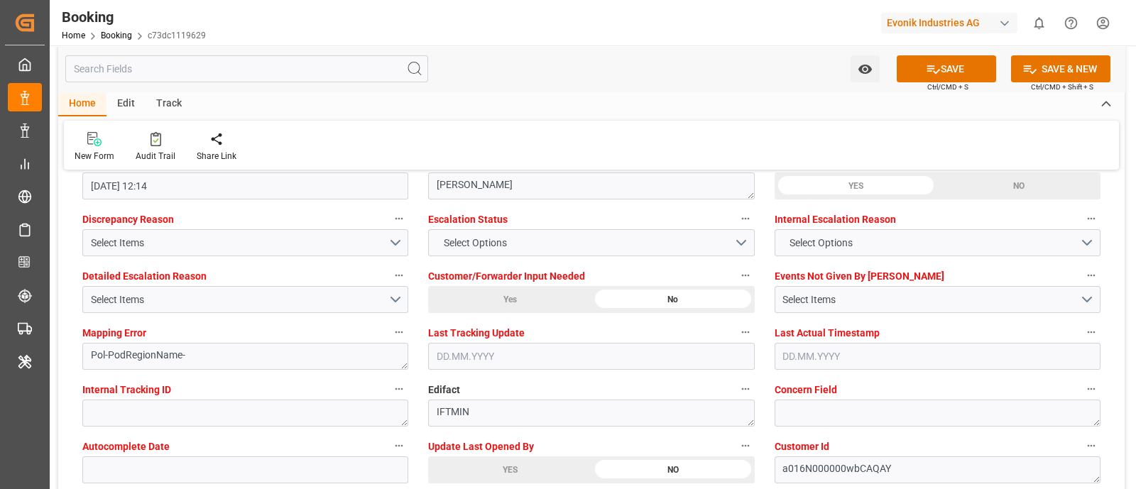
scroll to position [2661, 0]
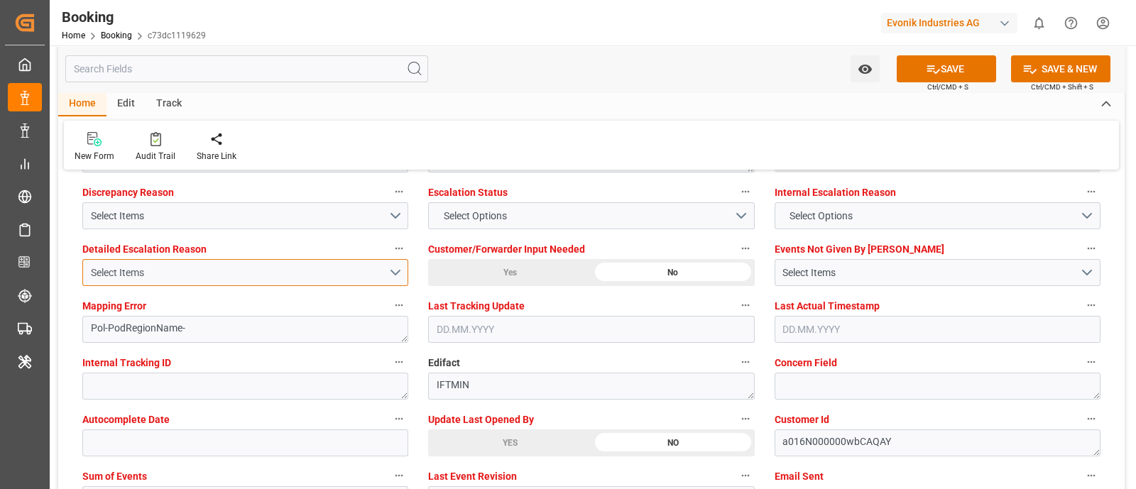
click at [149, 268] on div "Select Items" at bounding box center [239, 272] width 297 height 15
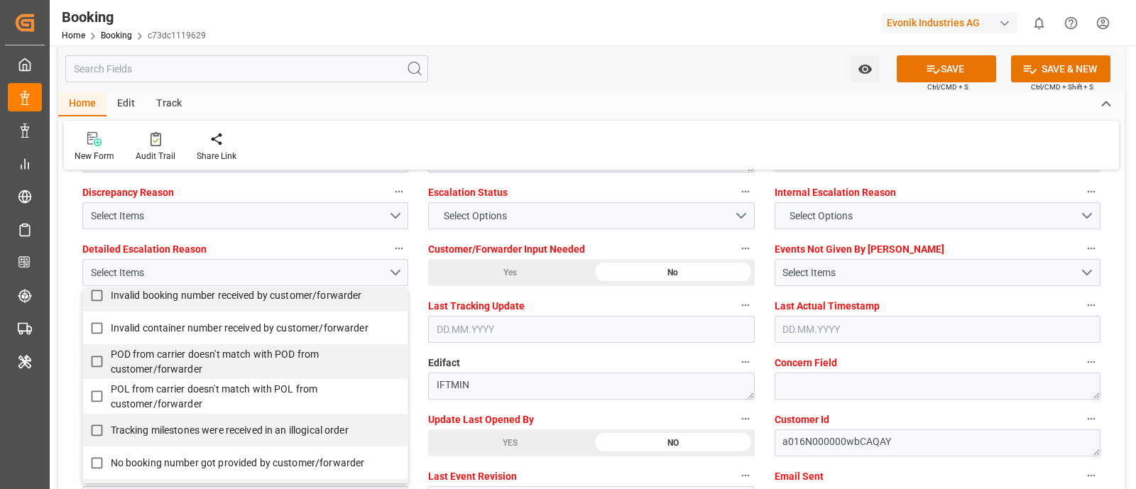
scroll to position [266, 0]
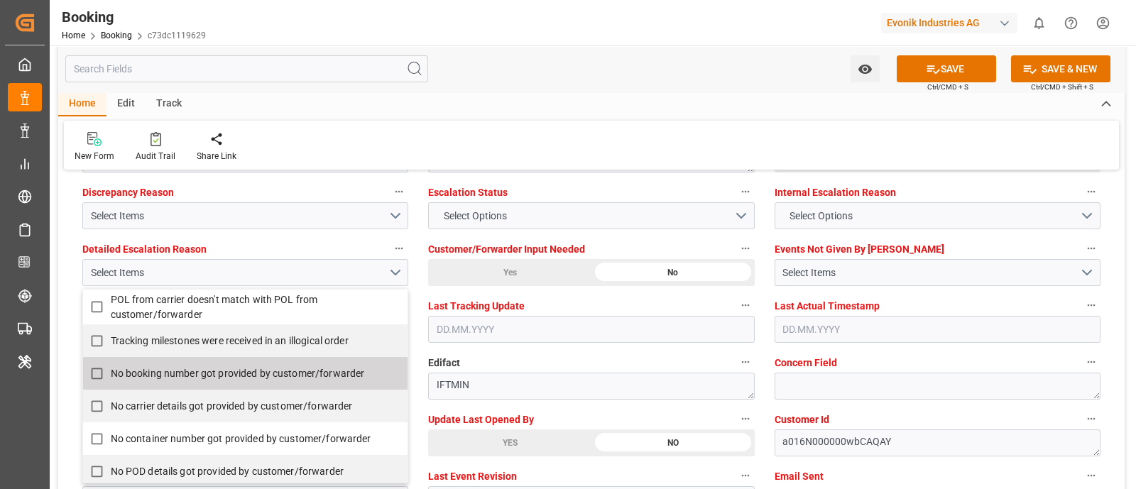
click at [190, 372] on span "No booking number got provided by customer/forwarder" at bounding box center [238, 373] width 254 height 11
checkbox input "true"
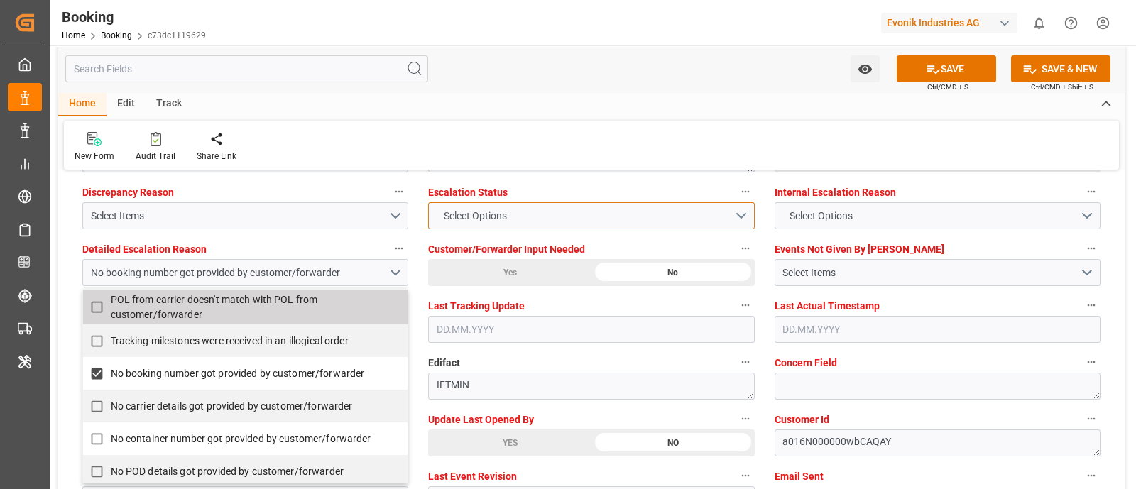
click at [480, 220] on span "Select Options" at bounding box center [474, 216] width 77 height 15
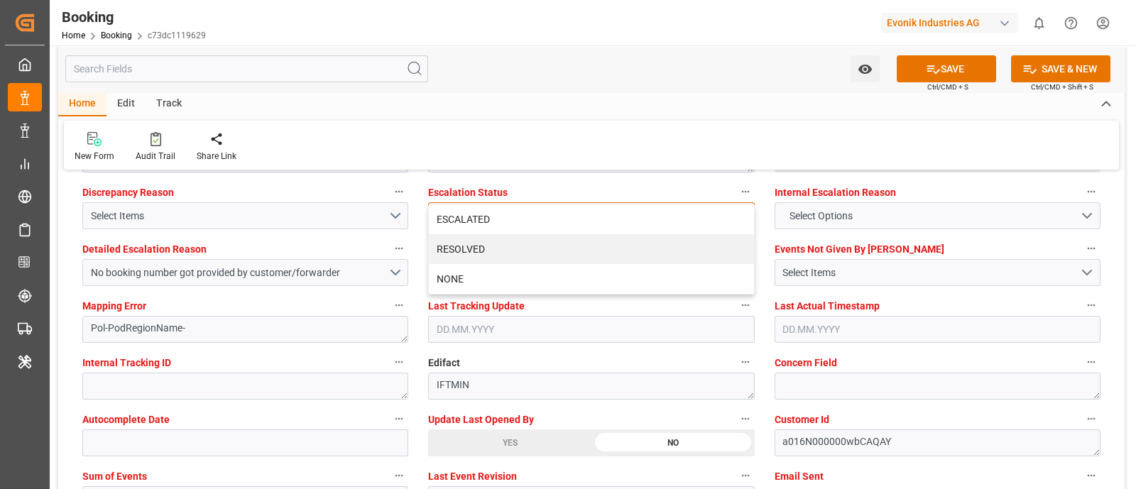
click at [480, 220] on div "ESCALATED" at bounding box center [591, 219] width 324 height 30
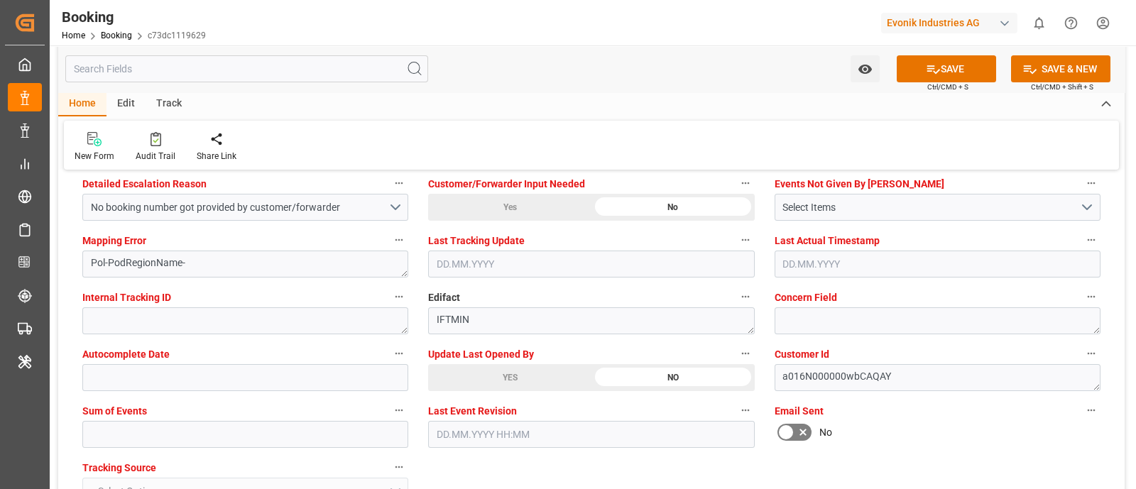
scroll to position [2749, 0]
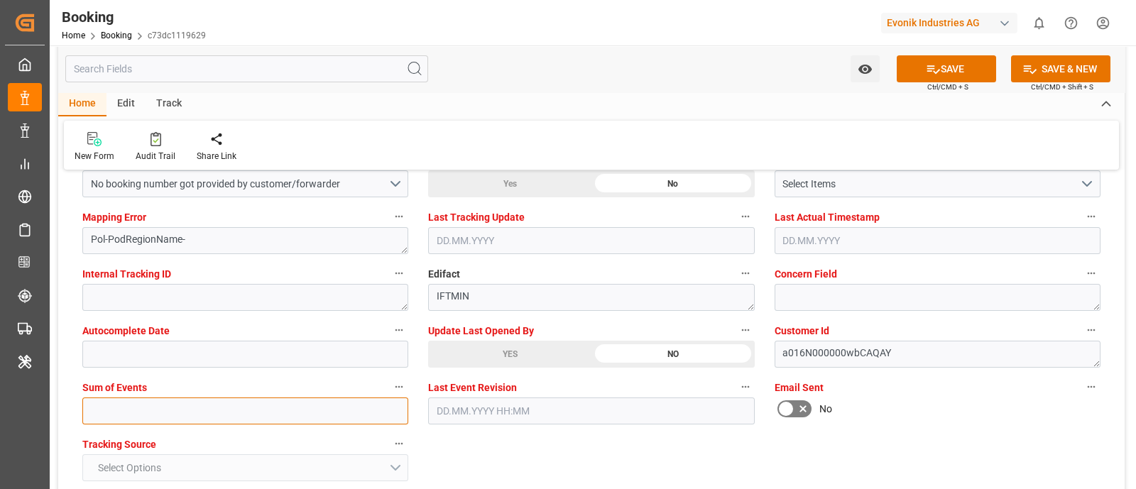
click at [119, 403] on input "text" at bounding box center [245, 410] width 326 height 27
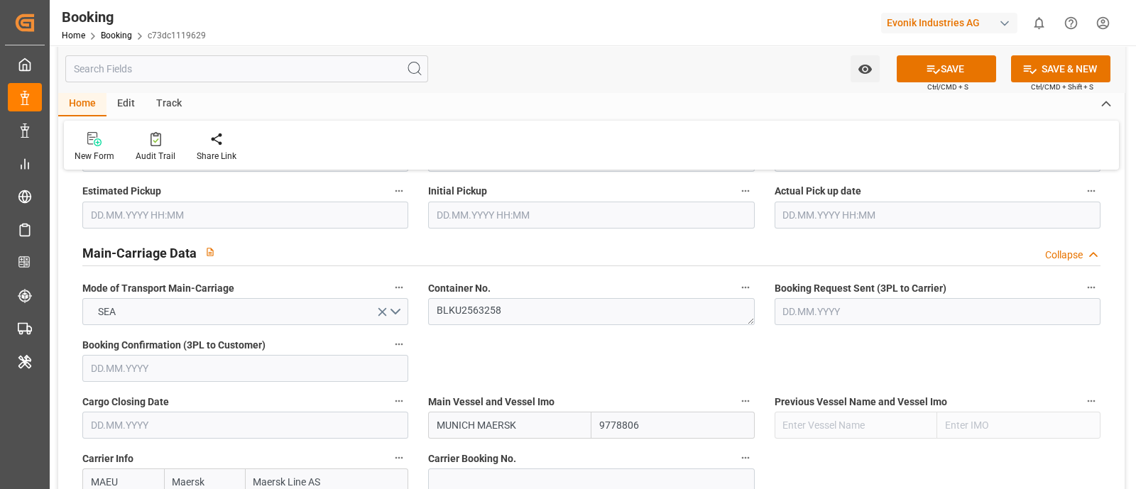
scroll to position [798, 0]
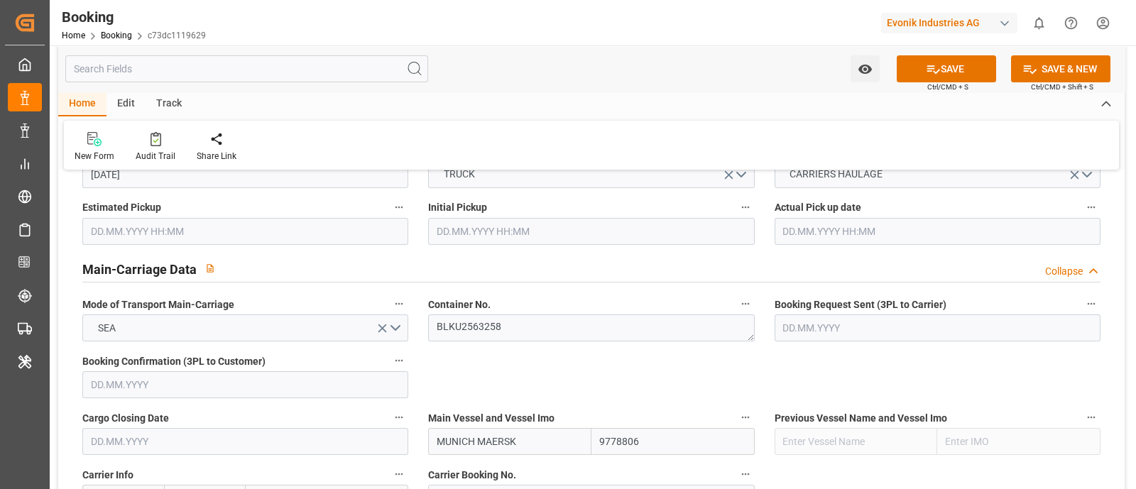
type input "0"
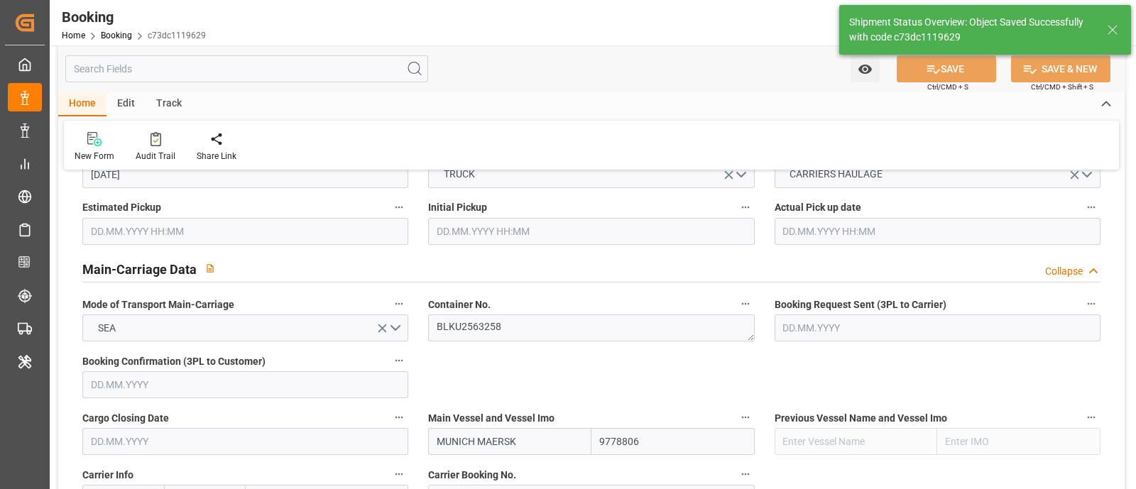
type textarea "NWC/[GEOGRAPHIC_DATA] [GEOGRAPHIC_DATA] Continent / [GEOGRAPHIC_DATA]-KA"
type textarea "[PERSON_NAME]"
type textarea "Yes"
type input "41"
type input "[DATE] 00:00"
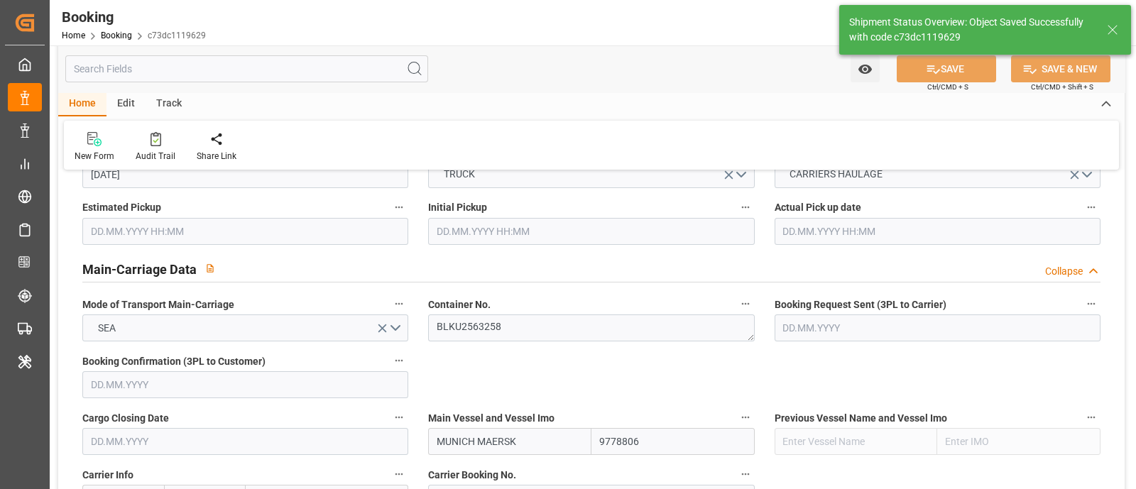
type input "[DATE] 00:00"
type input "04.09.2025 12:57"
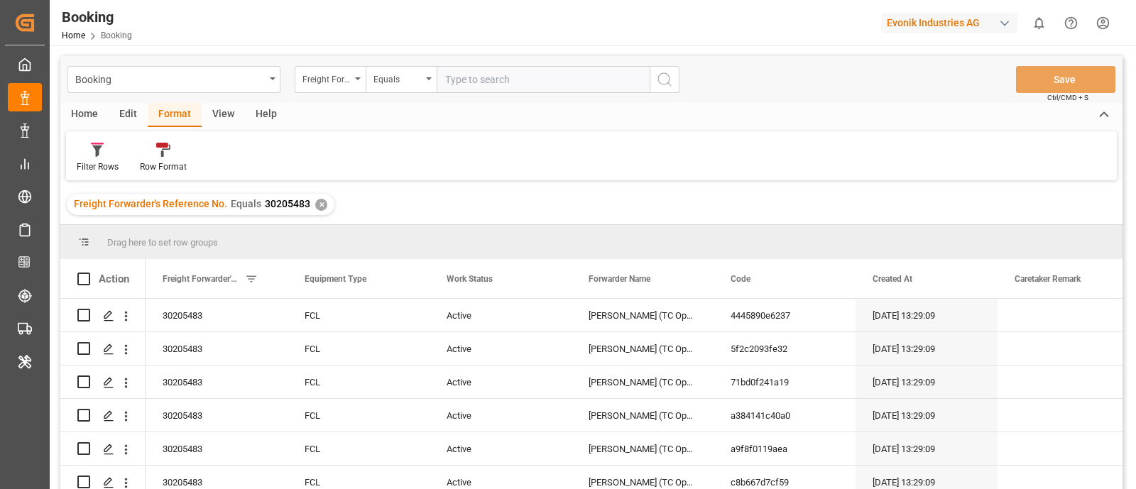
scroll to position [10, 0]
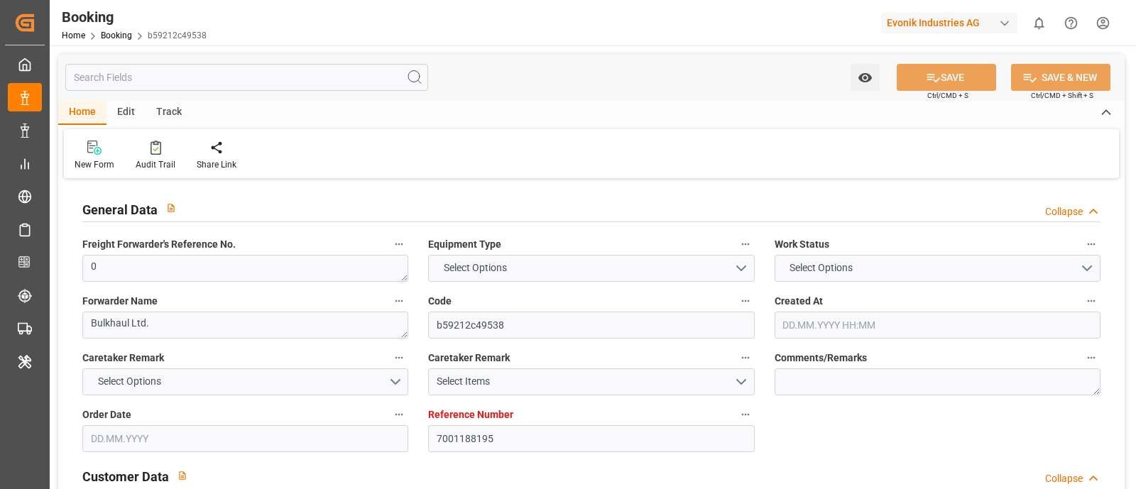
type input "7001188195"
type input "EUNWC"
type input "IDJKT"
type input "[DATE] 11:41"
type input "[DATE]"
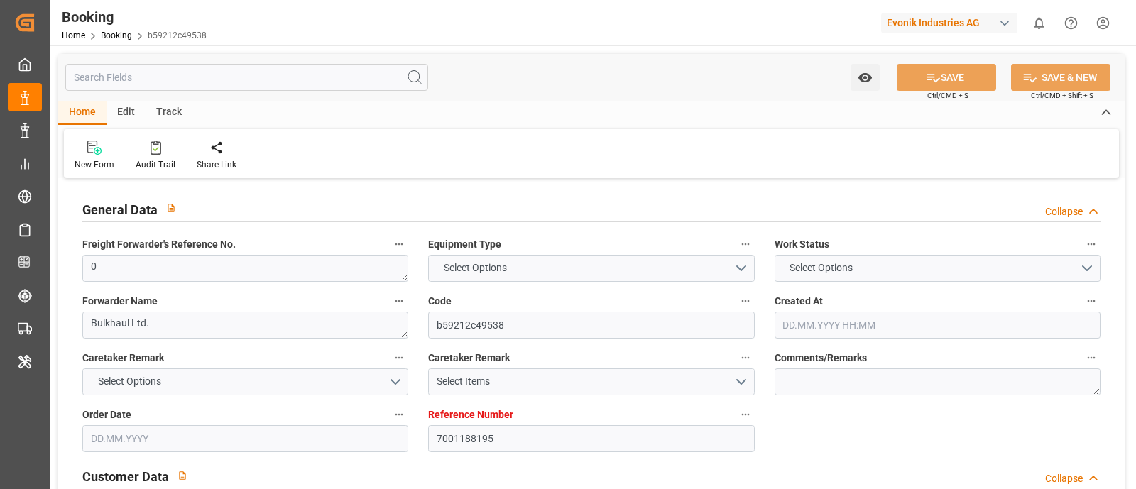
type input "[DATE]"
type input "[DATE] 10:15"
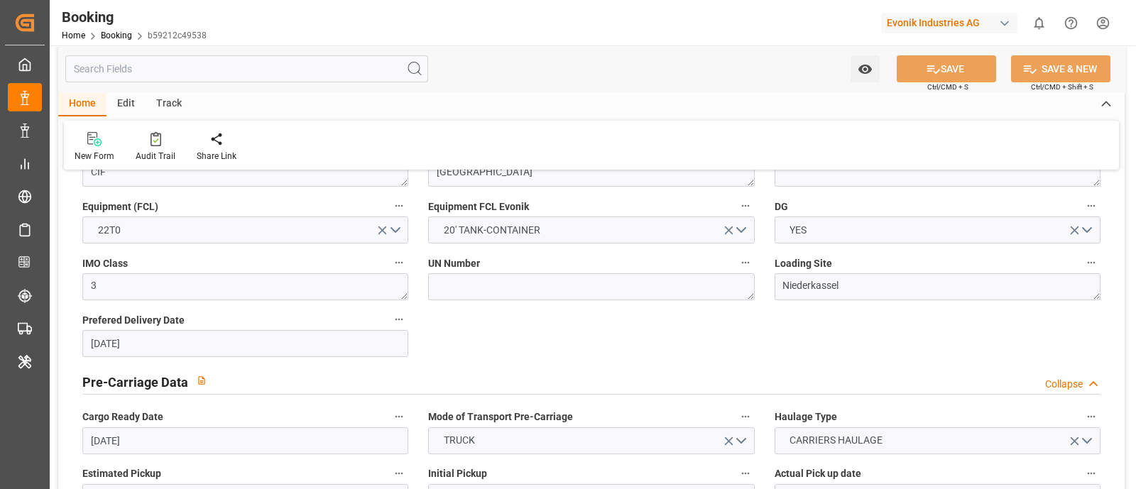
scroll to position [798, 0]
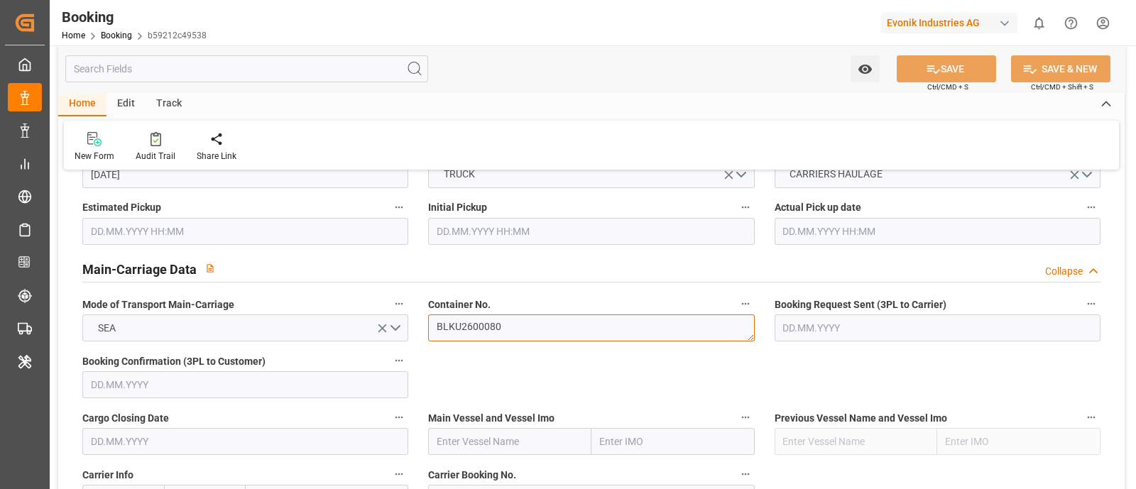
click at [512, 334] on textarea "BLKU2600080" at bounding box center [591, 327] width 326 height 27
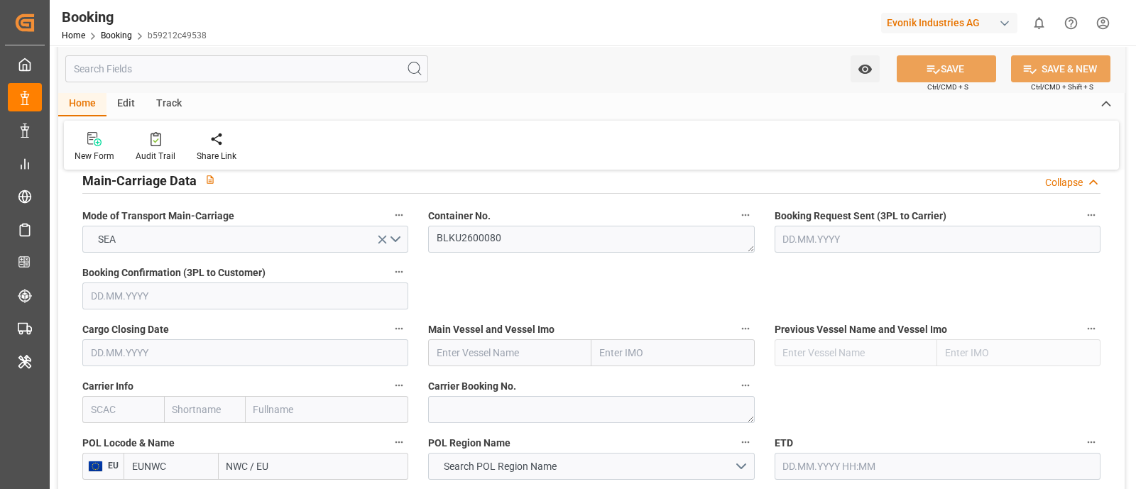
click at [471, 348] on input "text" at bounding box center [509, 352] width 163 height 27
paste input "MUNICH MAERSK"
type input "MUNICH MAERSK"
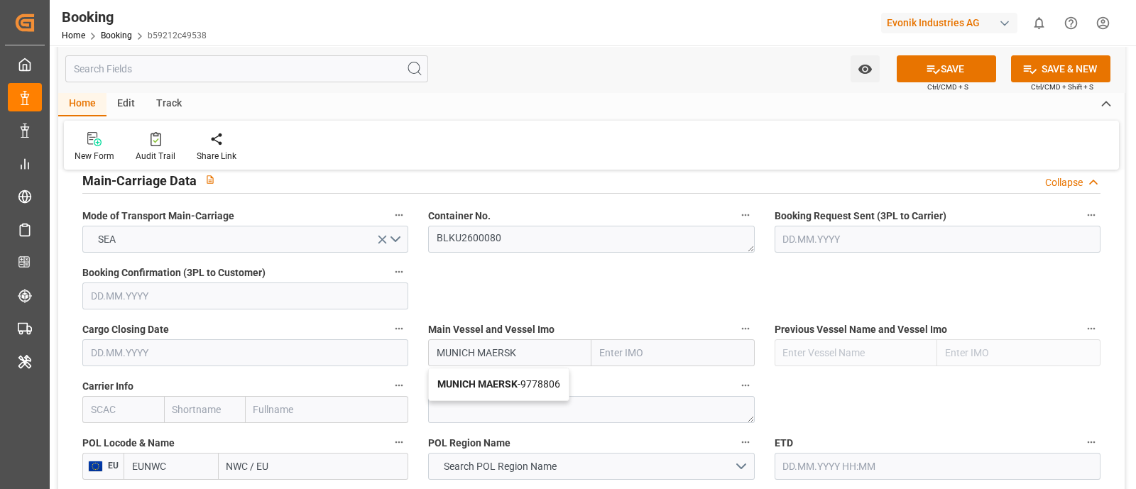
click at [524, 376] on div "MUNICH MAERSK - 9778806" at bounding box center [499, 384] width 140 height 32
type input "9778806"
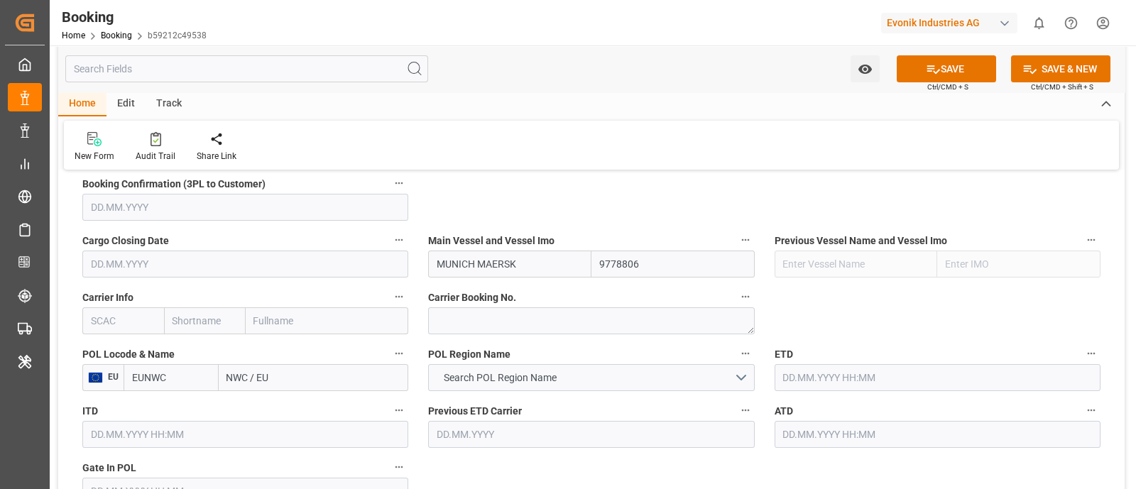
type input "MUNICH MAERSK"
click at [131, 319] on input "text" at bounding box center [123, 320] width 82 height 27
click at [99, 351] on b "MAEU" at bounding box center [105, 351] width 27 height 11
type input "MAEU"
type input "Maersk"
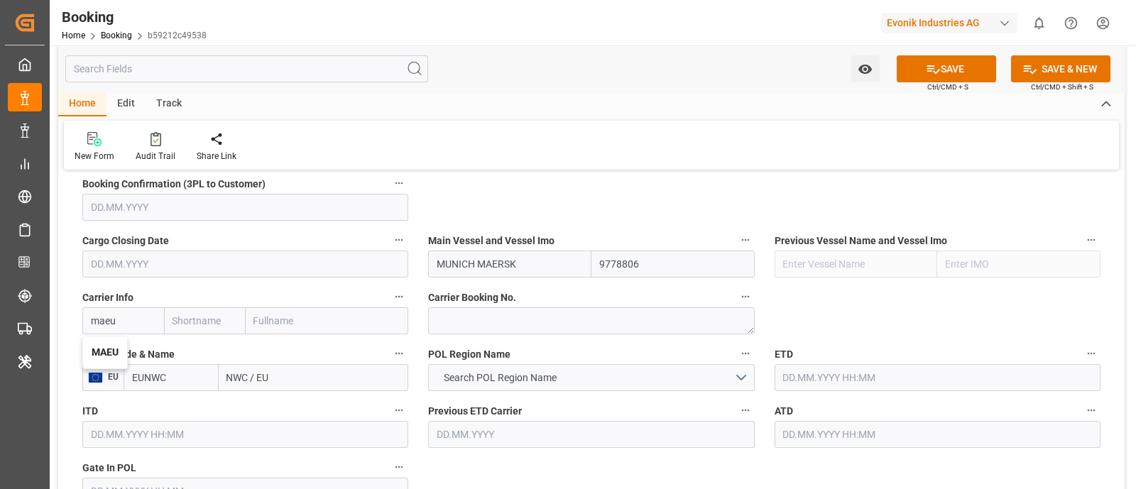
type input "Maersk Line AS"
type input "MAEU"
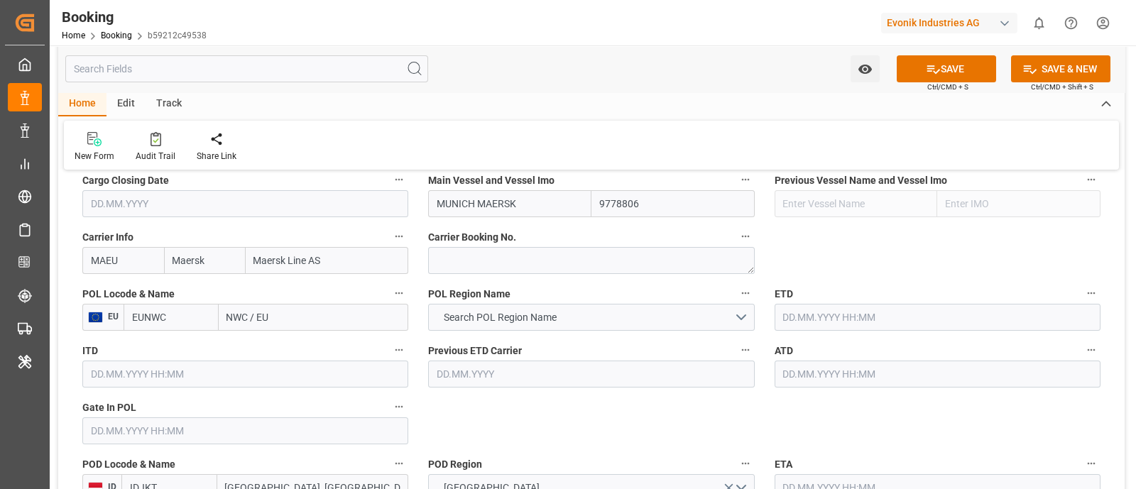
scroll to position [1065, 0]
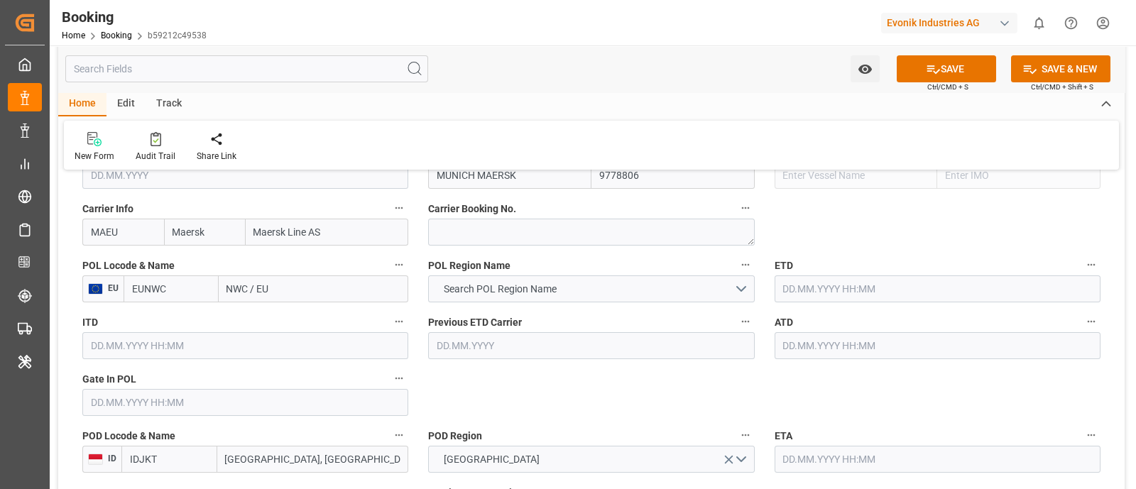
click at [251, 282] on input "NWC / EU" at bounding box center [314, 288] width 190 height 27
paste input "ROTTERDAM"
type input "ROTTERDAM"
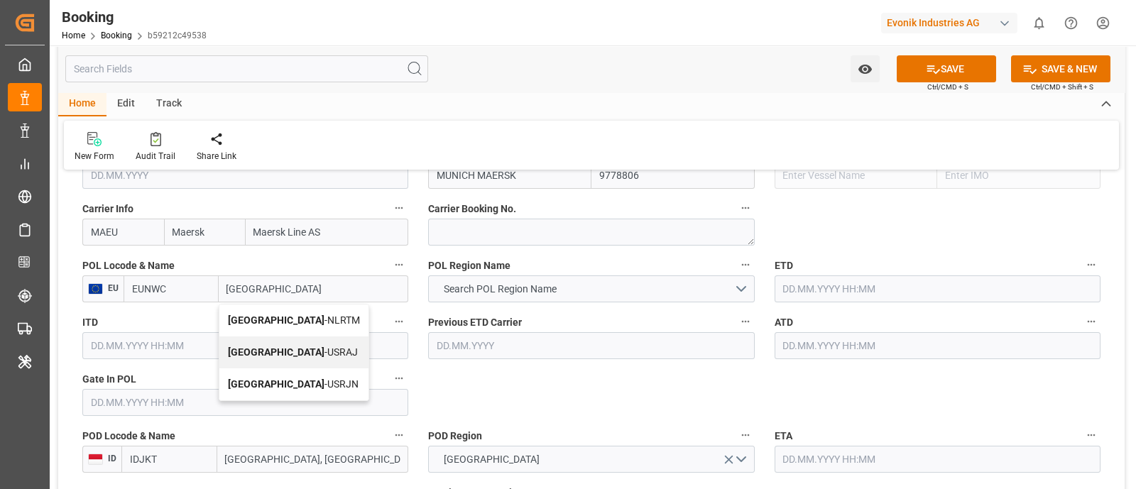
click at [298, 314] on span "Rotterdam - NLRTM" at bounding box center [294, 319] width 132 height 11
type input "NLRTM"
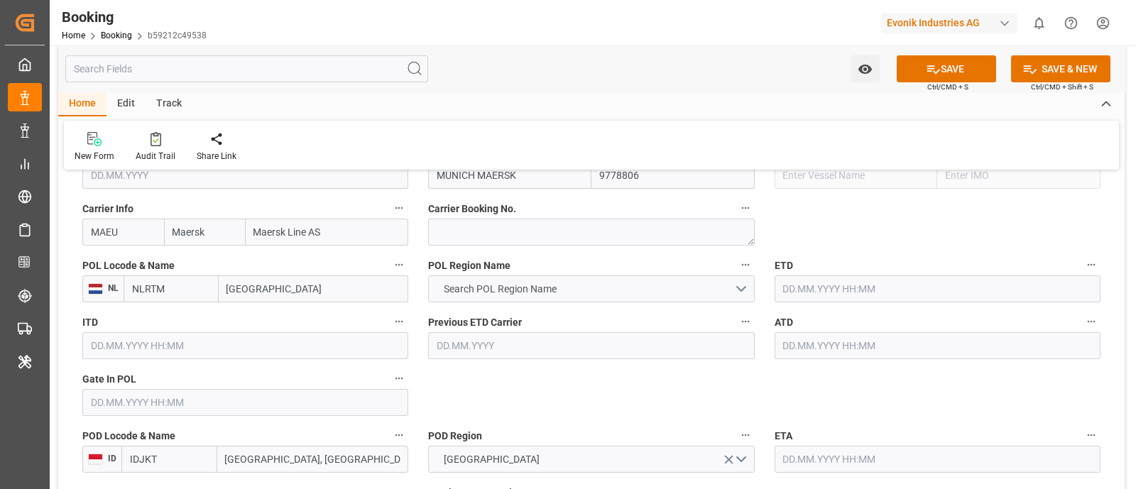
type input "Rotterdam"
click at [517, 287] on span "Search POL Region Name" at bounding box center [499, 289] width 127 height 15
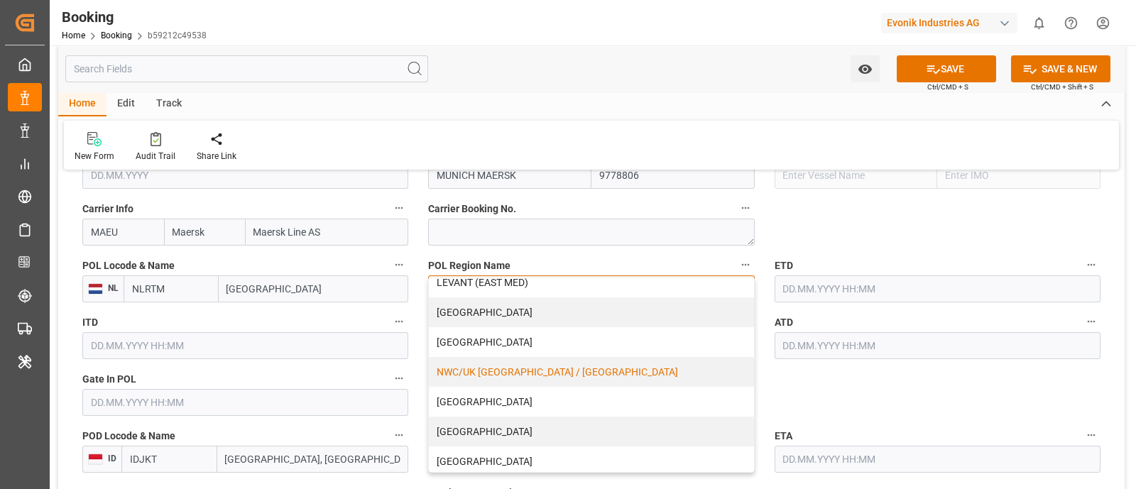
scroll to position [341, 0]
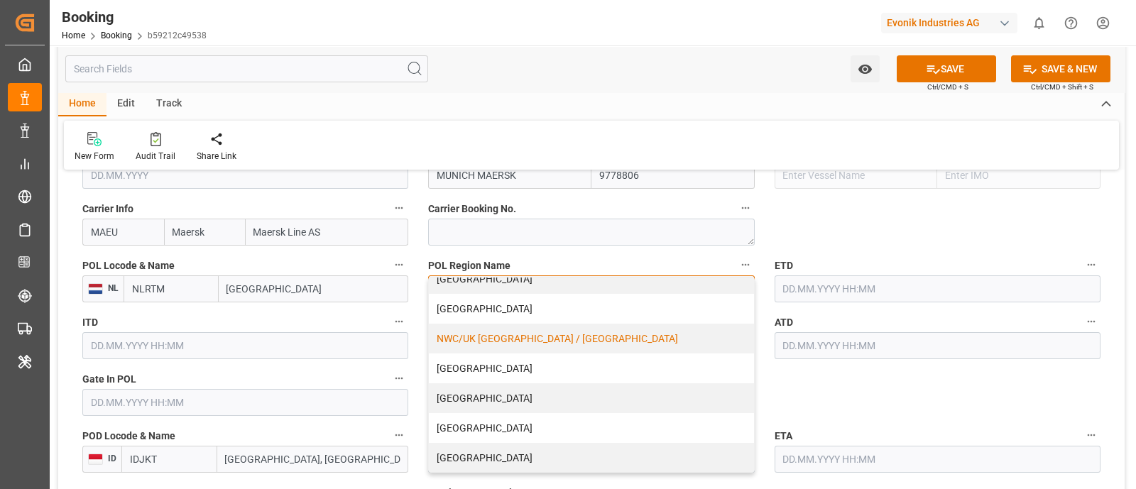
click at [546, 339] on div "NWC/UK NORTH WEST CONTINENT / UK" at bounding box center [591, 339] width 324 height 30
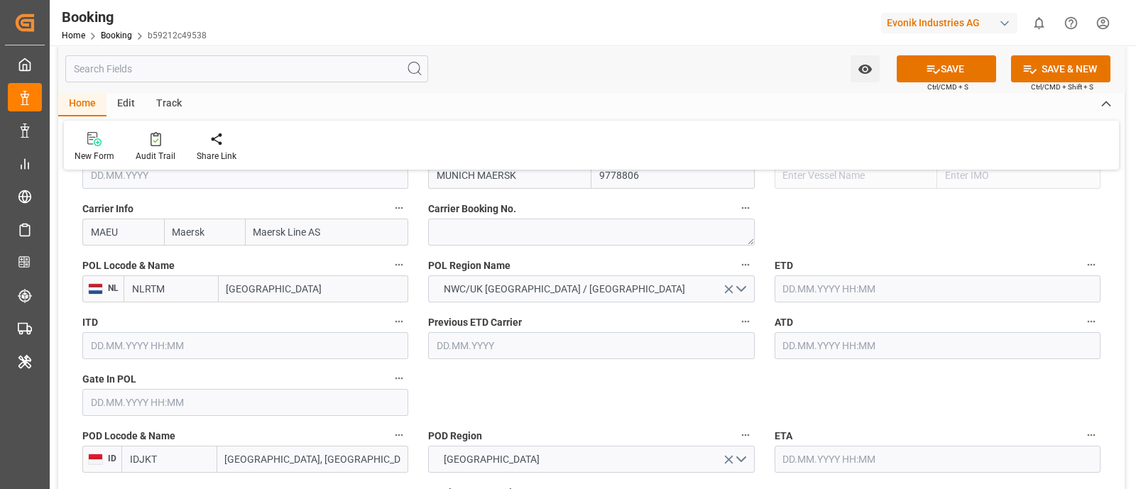
click at [180, 403] on input "text" at bounding box center [245, 402] width 326 height 27
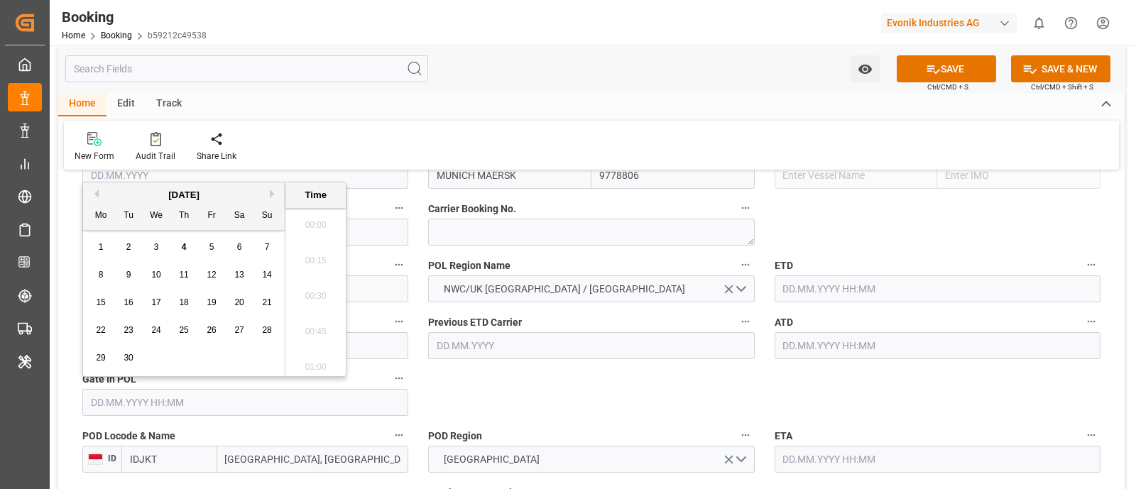
scroll to position [2524, 0]
click at [89, 193] on div "September 2025" at bounding box center [184, 195] width 202 height 14
click at [91, 194] on button "Previous Month" at bounding box center [94, 193] width 9 height 9
click at [92, 194] on button "Previous Month" at bounding box center [94, 193] width 9 height 9
click at [99, 203] on div "Mo Tu We Th Fr Sa Su" at bounding box center [184, 216] width 202 height 28
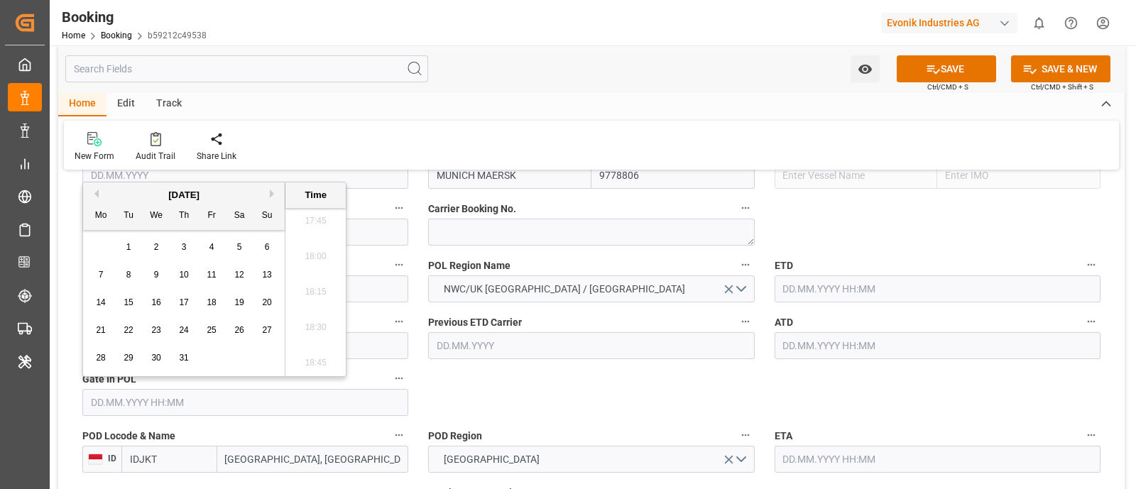
click at [93, 194] on button "Previous Month" at bounding box center [94, 193] width 9 height 9
click at [215, 329] on span "20" at bounding box center [211, 330] width 9 height 10
type input "20.06.2025 00:00"
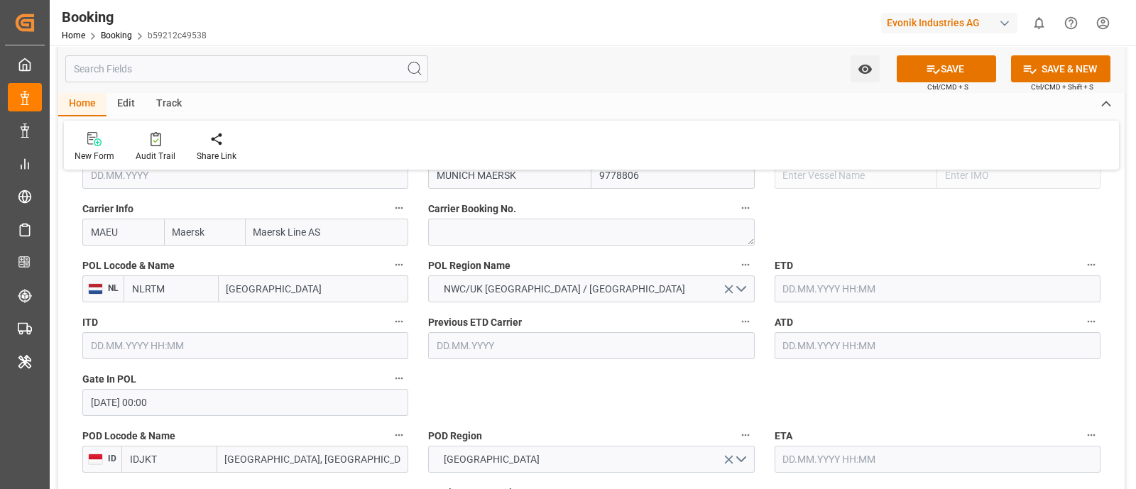
click at [162, 402] on input "20.06.2025 00:00" at bounding box center [245, 402] width 326 height 27
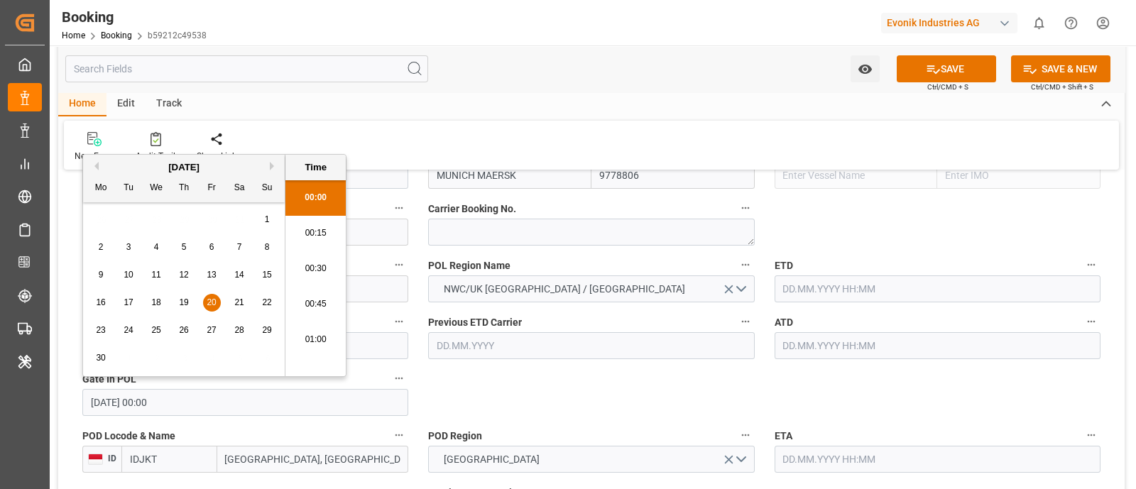
click at [162, 402] on input "20.06.2025 00:00" at bounding box center [245, 402] width 326 height 27
click at [822, 295] on input "text" at bounding box center [937, 288] width 326 height 27
paste input "20.06.2025 00:00"
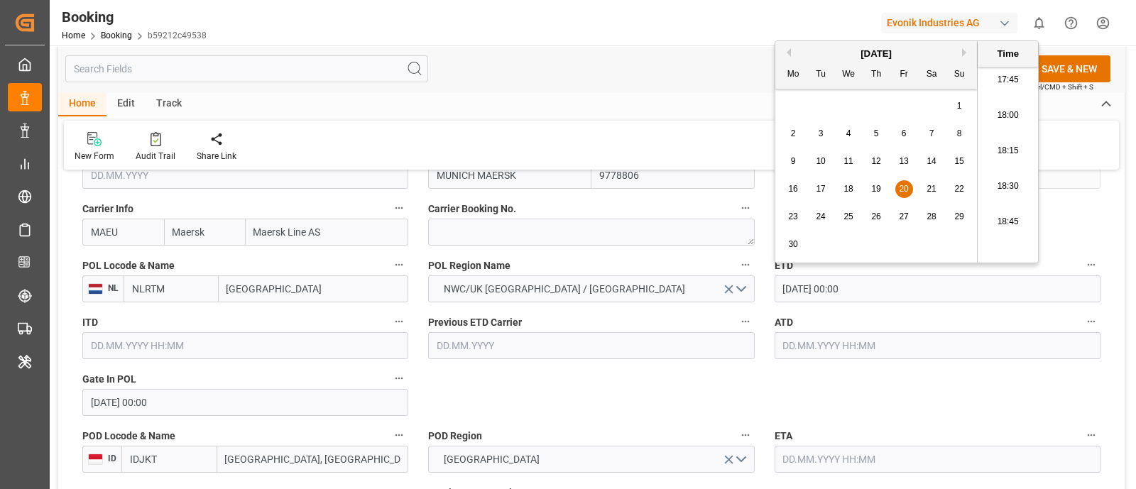
click at [800, 243] on div "30" at bounding box center [793, 244] width 18 height 17
type input "30.06.2025 00:00"
click at [879, 292] on input "30.06.2025 00:00" at bounding box center [937, 288] width 326 height 27
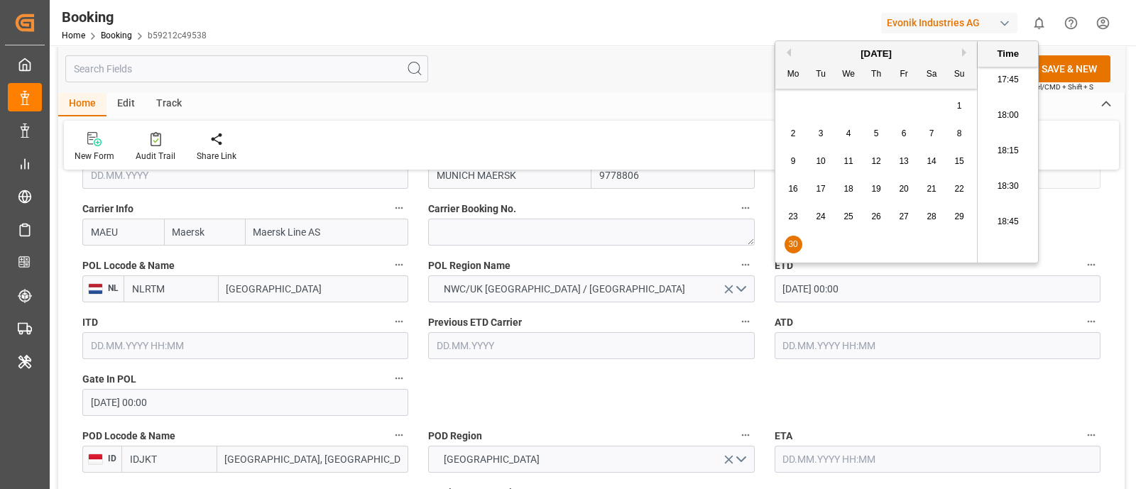
click at [879, 292] on input "30.06.2025 00:00" at bounding box center [937, 288] width 326 height 27
click at [809, 347] on input "text" at bounding box center [937, 345] width 326 height 27
paste input "30.06.2025 00:00"
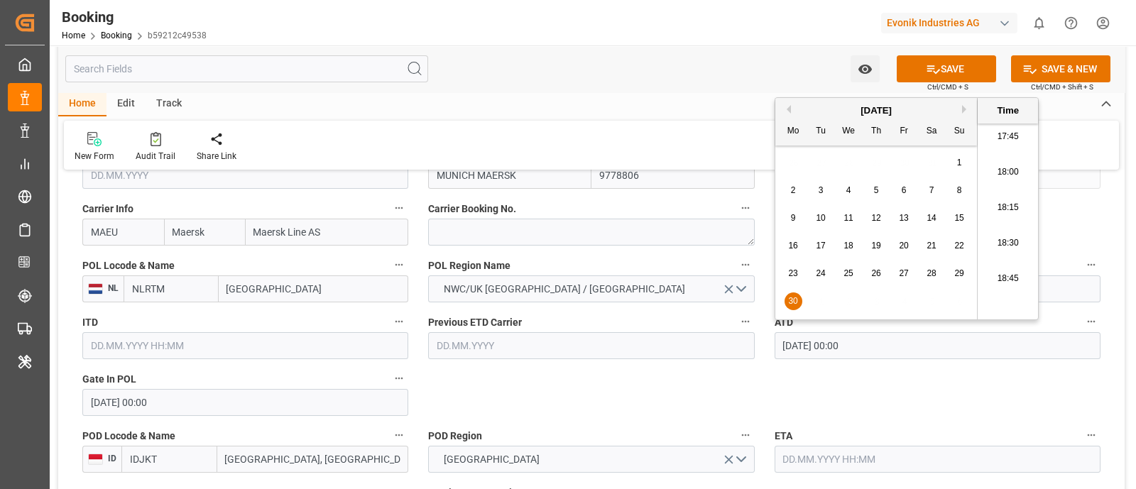
type input "30.06.2025 00:00"
click at [796, 303] on span "30" at bounding box center [792, 301] width 9 height 10
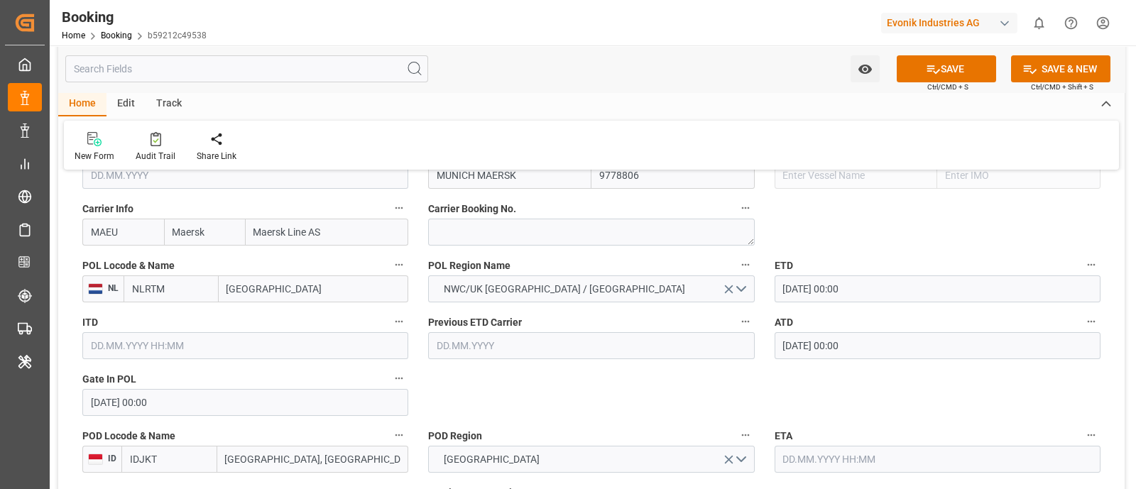
scroll to position [1153, 0]
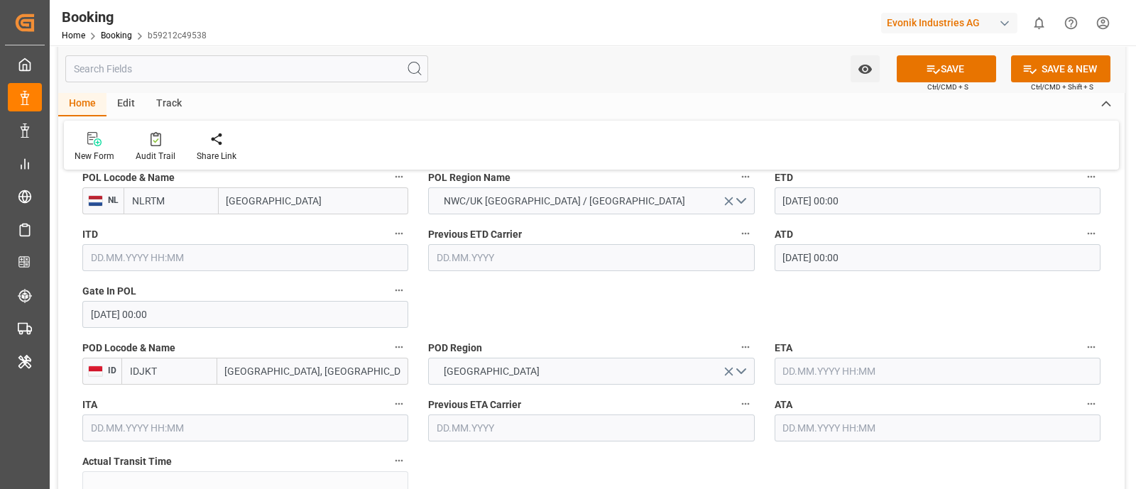
click at [804, 364] on input "text" at bounding box center [937, 371] width 326 height 27
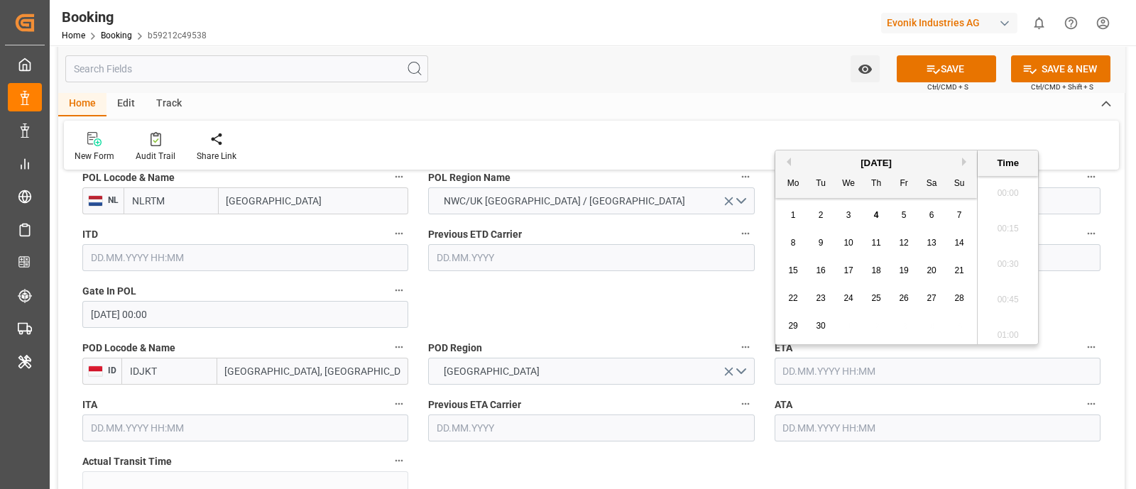
scroll to position [2524, 0]
click at [788, 161] on button "Previous Month" at bounding box center [786, 162] width 9 height 9
click at [957, 243] on span "10" at bounding box center [958, 243] width 9 height 10
type input "10.08.2025 00:00"
click at [854, 369] on input "10.08.2025 00:00" at bounding box center [937, 371] width 326 height 27
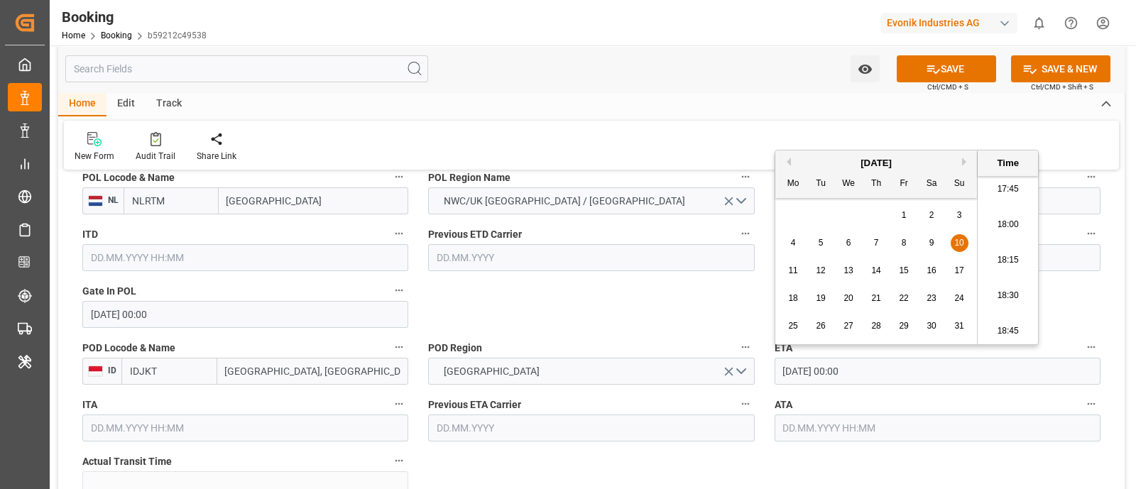
click at [854, 369] on input "10.08.2025 00:00" at bounding box center [937, 371] width 326 height 27
click at [802, 431] on input "text" at bounding box center [937, 427] width 326 height 27
paste input "10.08.2025 00:00"
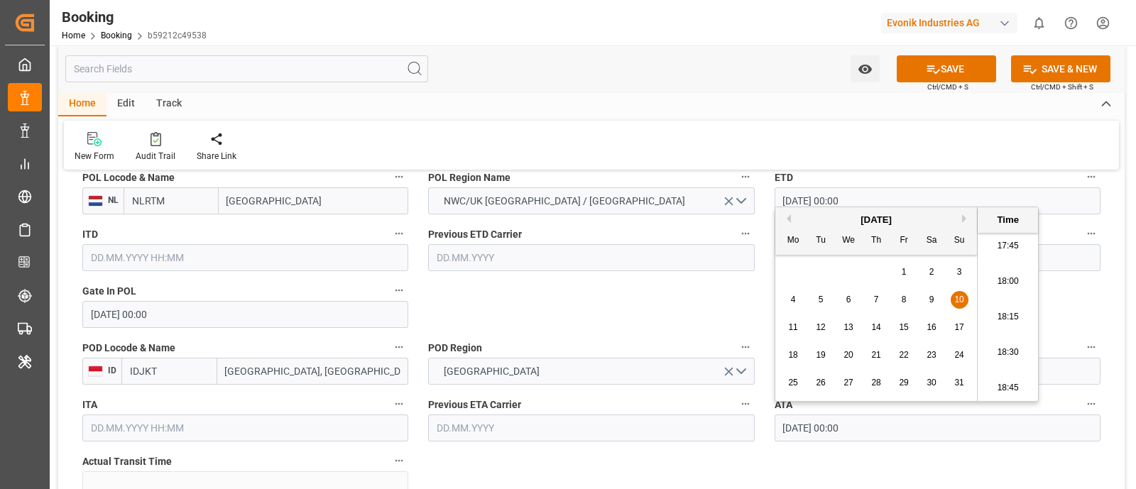
type input "10.08.2025 00:00"
click at [955, 297] on span "10" at bounding box center [958, 300] width 9 height 10
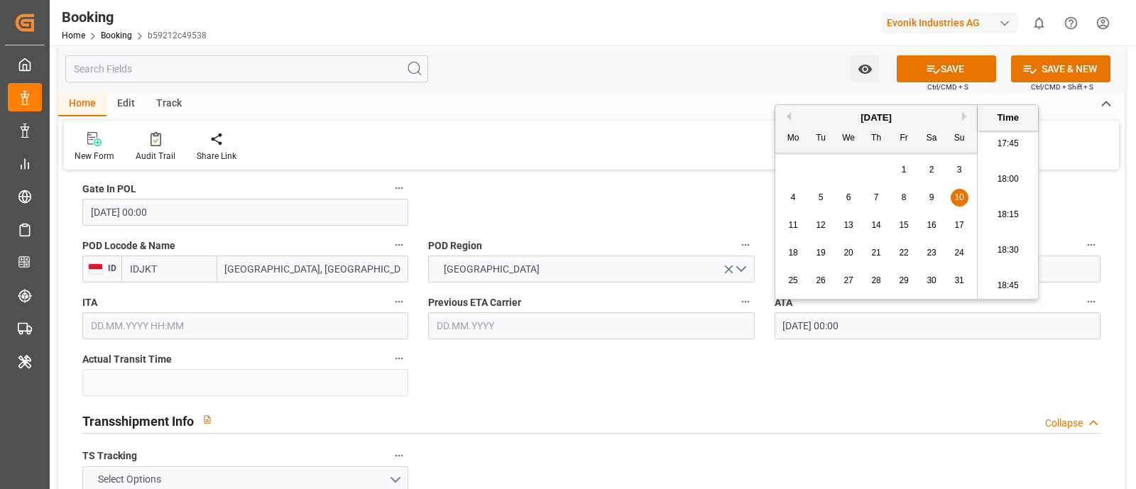
scroll to position [1330, 0]
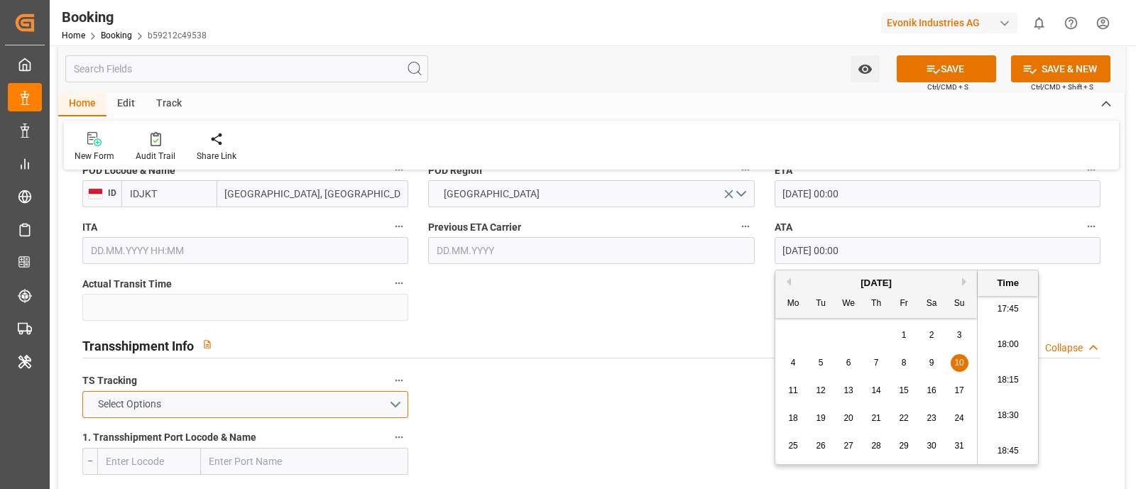
click at [235, 391] on button "Select Options" at bounding box center [245, 404] width 326 height 27
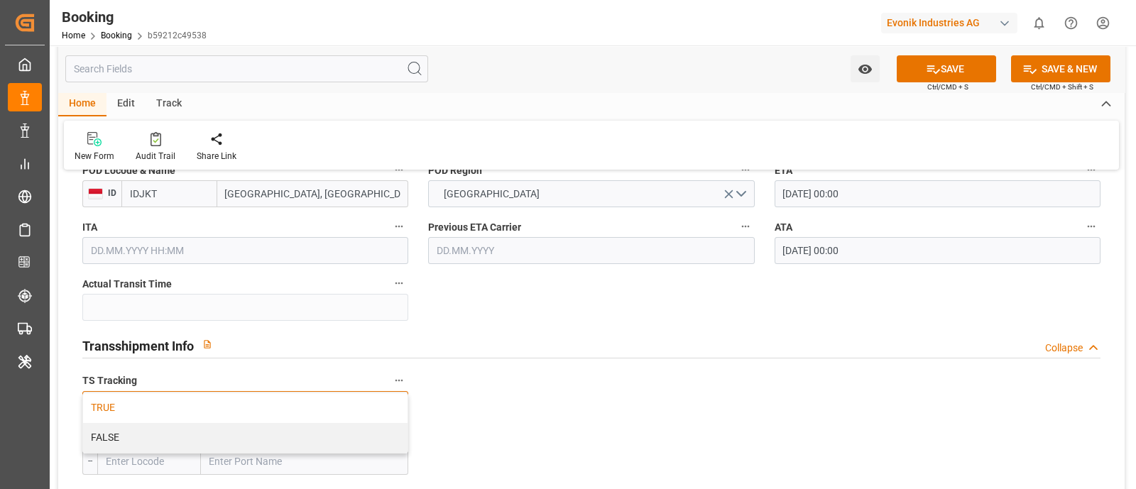
click at [232, 393] on div "TRUE" at bounding box center [245, 408] width 324 height 30
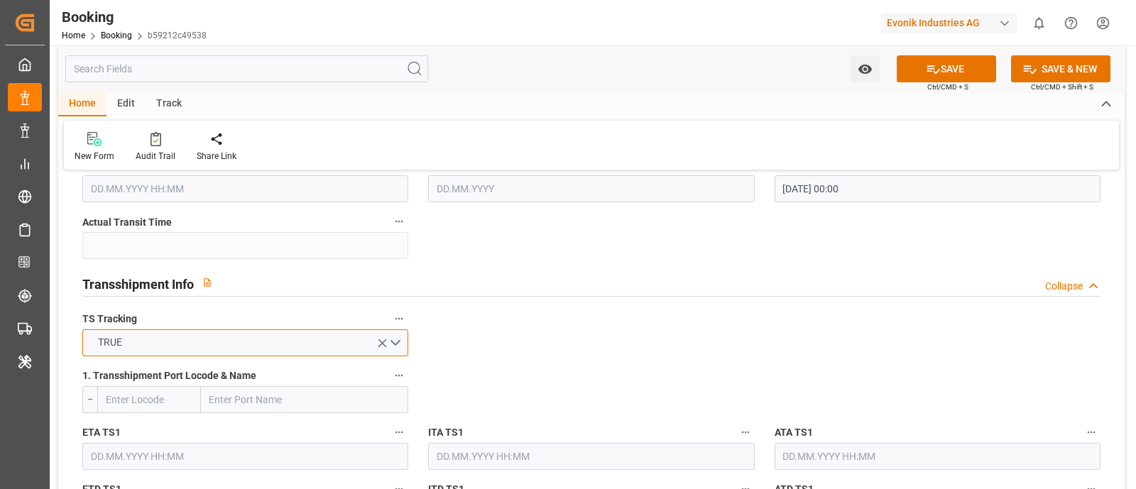
scroll to position [1419, 0]
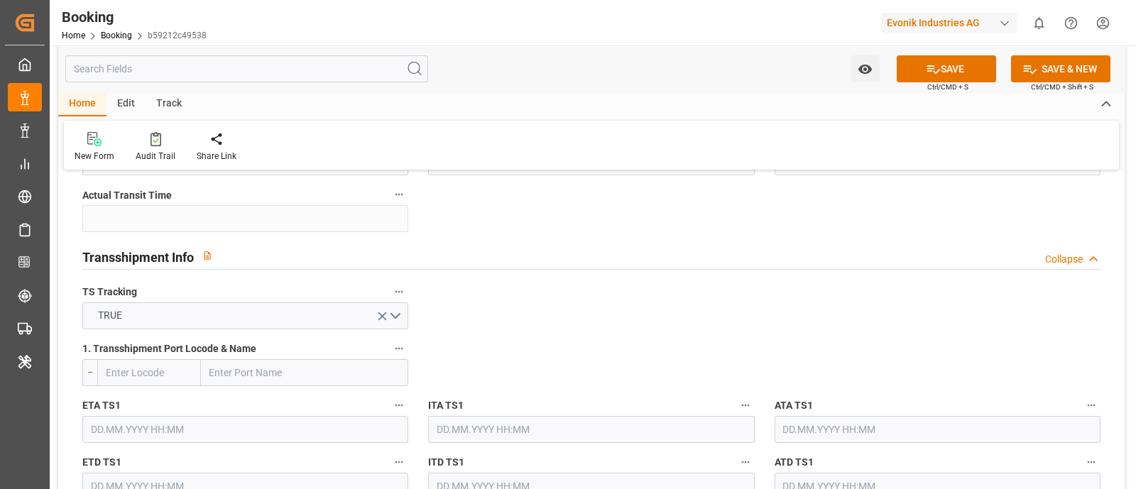
click at [259, 371] on input "text" at bounding box center [304, 372] width 207 height 27
paste input "TANJUNG PELEPAS"
type input "TANJUNG PELEPAS"
click at [295, 398] on span "Tanjung Pelepas - MYTPP" at bounding box center [265, 403] width 111 height 11
type input "MYTPP"
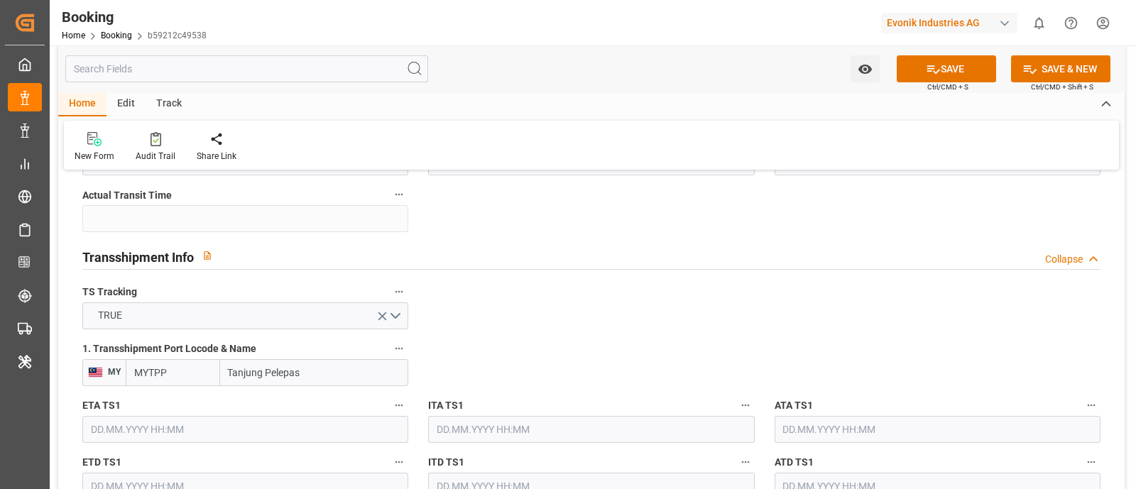
type input "Tanjung Pelepas"
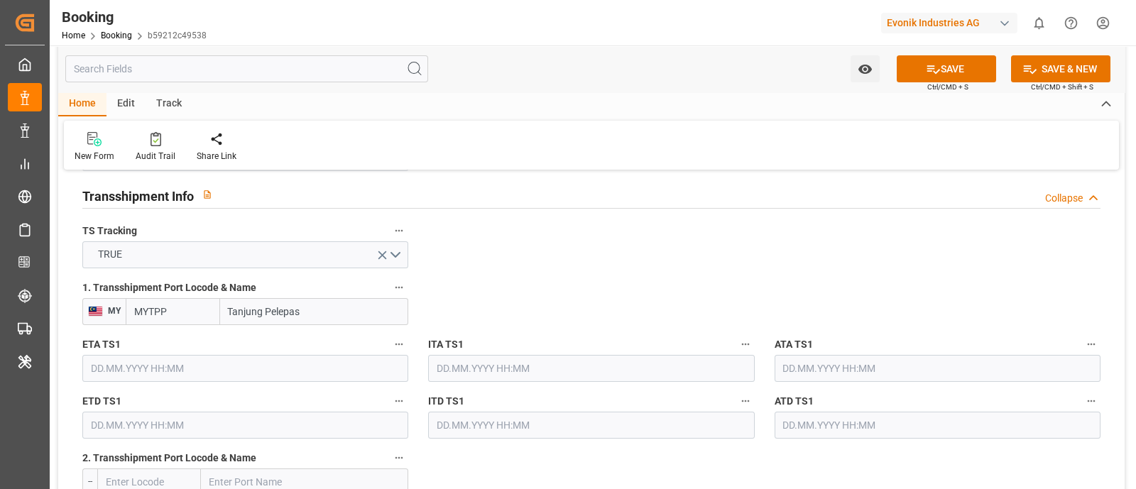
scroll to position [1508, 0]
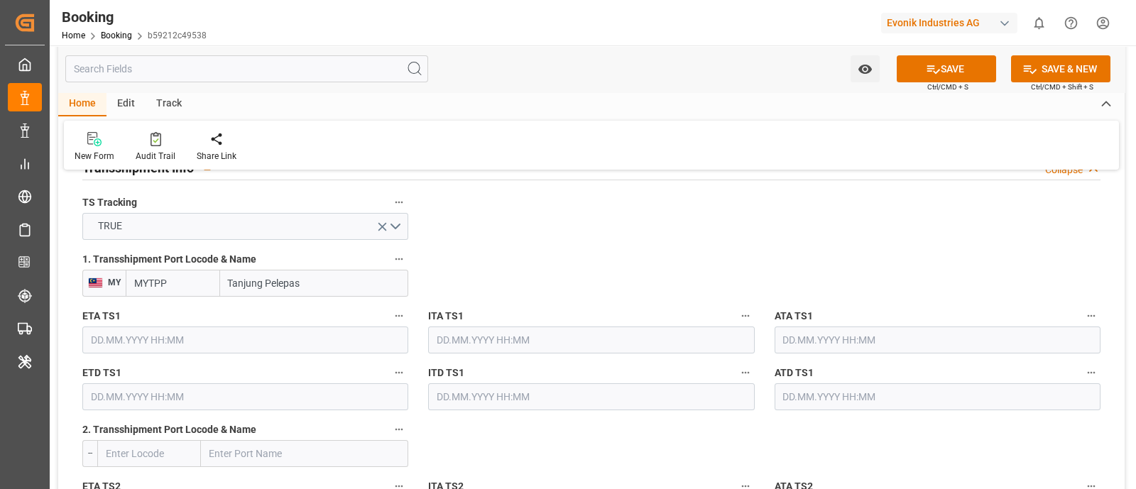
click at [232, 342] on input "text" at bounding box center [245, 339] width 326 height 27
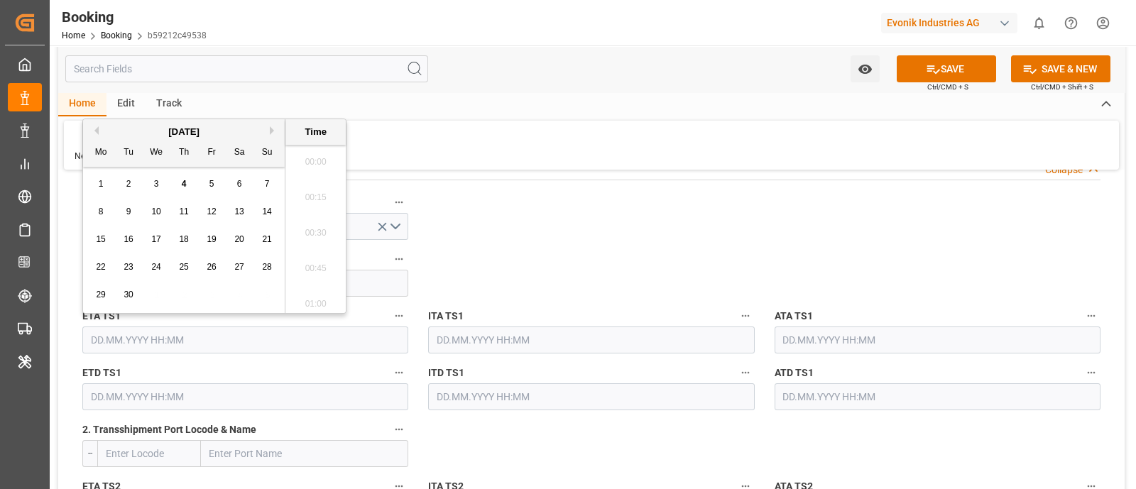
scroll to position [2524, 0]
click at [92, 130] on button "Previous Month" at bounding box center [94, 130] width 9 height 9
click at [270, 181] on div "3" at bounding box center [267, 184] width 18 height 17
type input "03.08.2025 00:00"
click at [185, 334] on input "03.08.2025 00:00" at bounding box center [245, 339] width 326 height 27
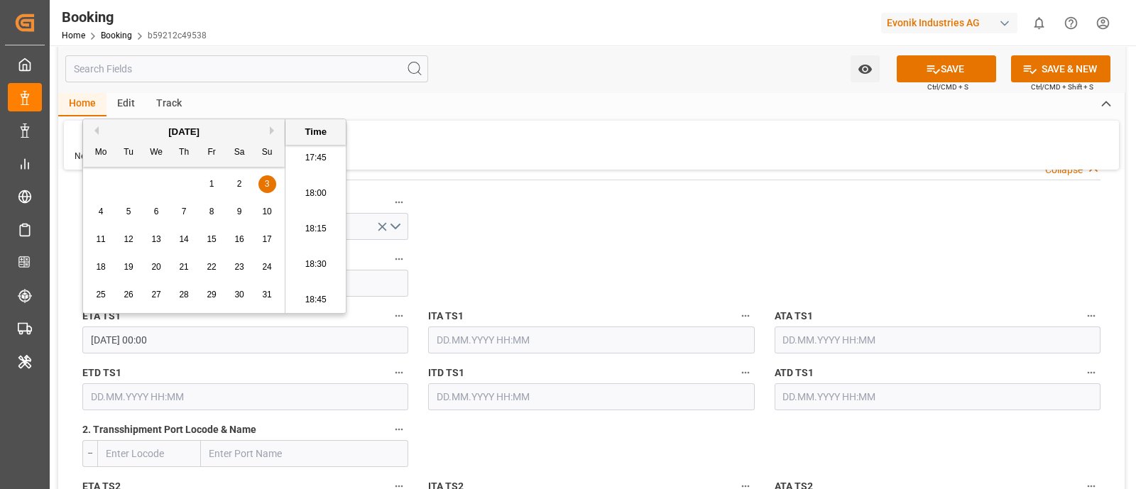
click at [185, 334] on input "03.08.2025 00:00" at bounding box center [245, 339] width 326 height 27
click at [810, 342] on input "text" at bounding box center [937, 339] width 326 height 27
paste input "03.08.2025 00:00"
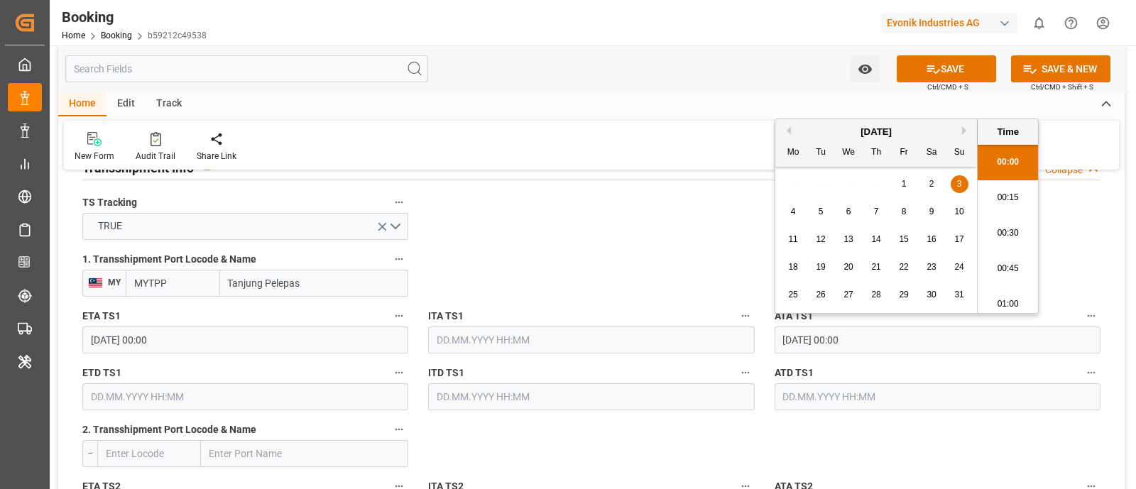
scroll to position [2559, 0]
type input "03.08.2025 00:00"
click at [962, 183] on div "3" at bounding box center [959, 184] width 18 height 17
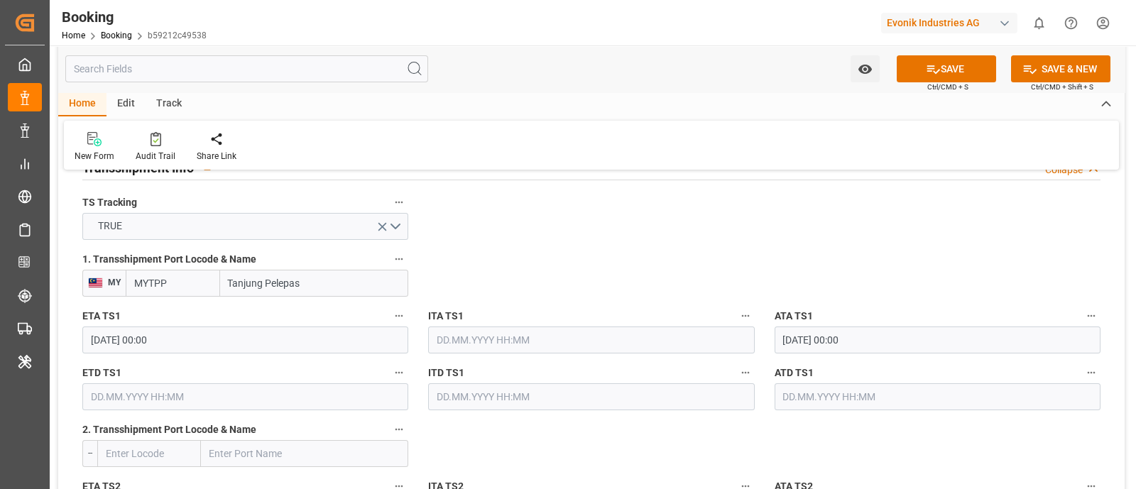
click at [207, 340] on input "03.08.2025 00:00" at bounding box center [245, 339] width 326 height 27
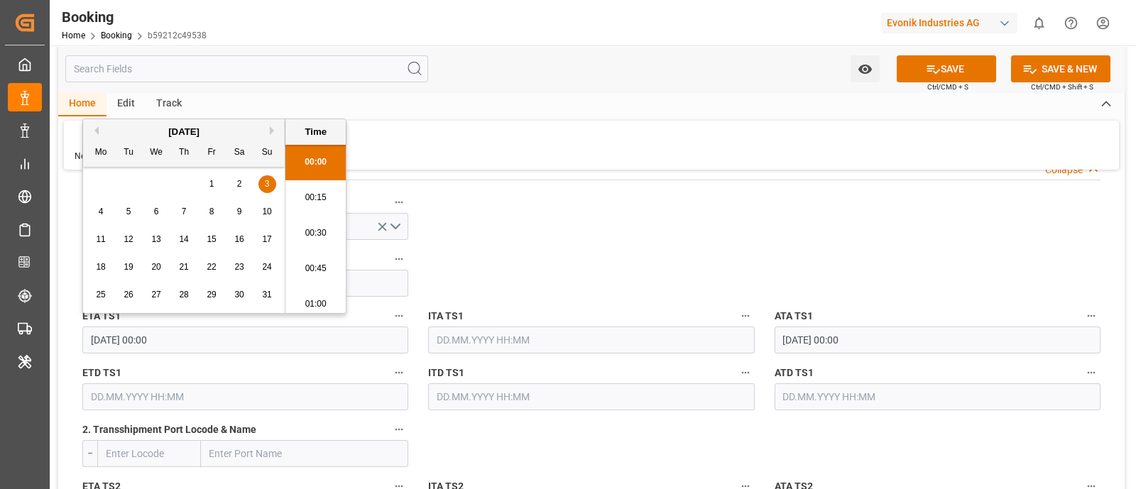
click at [207, 340] on input "03.08.2025 00:00" at bounding box center [245, 339] width 326 height 27
click at [145, 402] on input "text" at bounding box center [245, 396] width 326 height 27
paste input "03.08.2025 00:00"
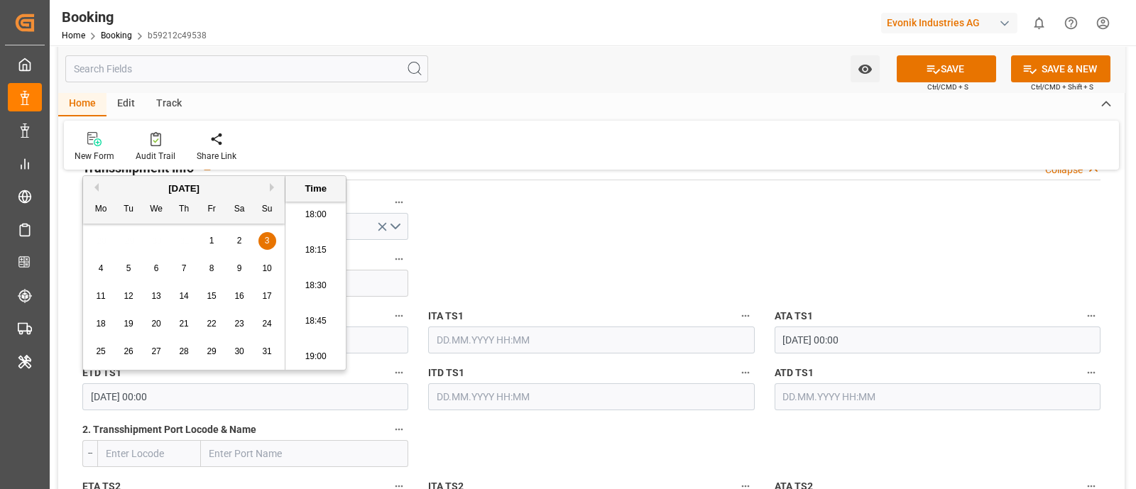
click at [156, 274] on div "6" at bounding box center [157, 268] width 18 height 17
type input "06.08.2025 00:00"
click at [806, 388] on input "text" at bounding box center [937, 396] width 326 height 27
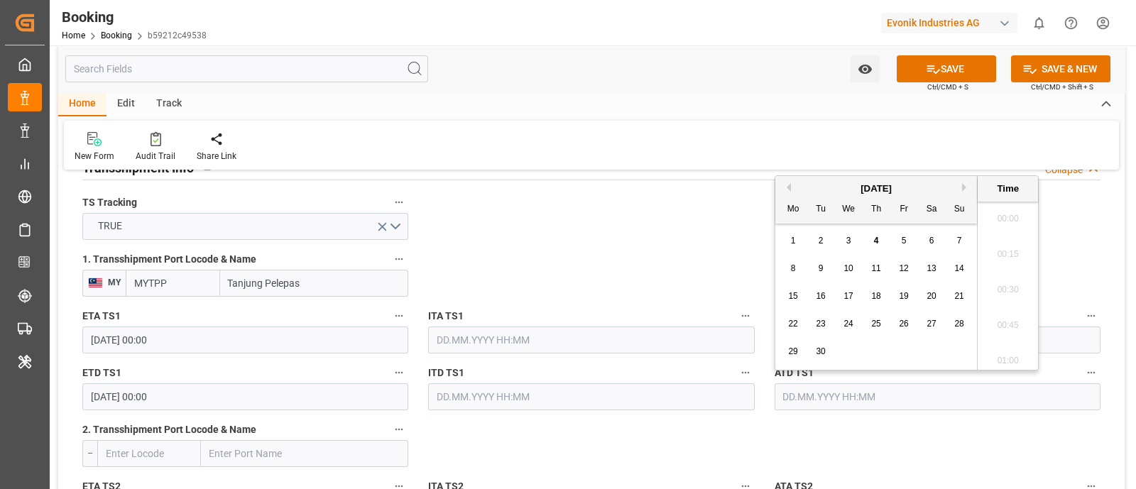
paste input "03.08.2025 00:00"
click at [850, 263] on div "6" at bounding box center [849, 268] width 18 height 17
type input "06.08.2025 00:00"
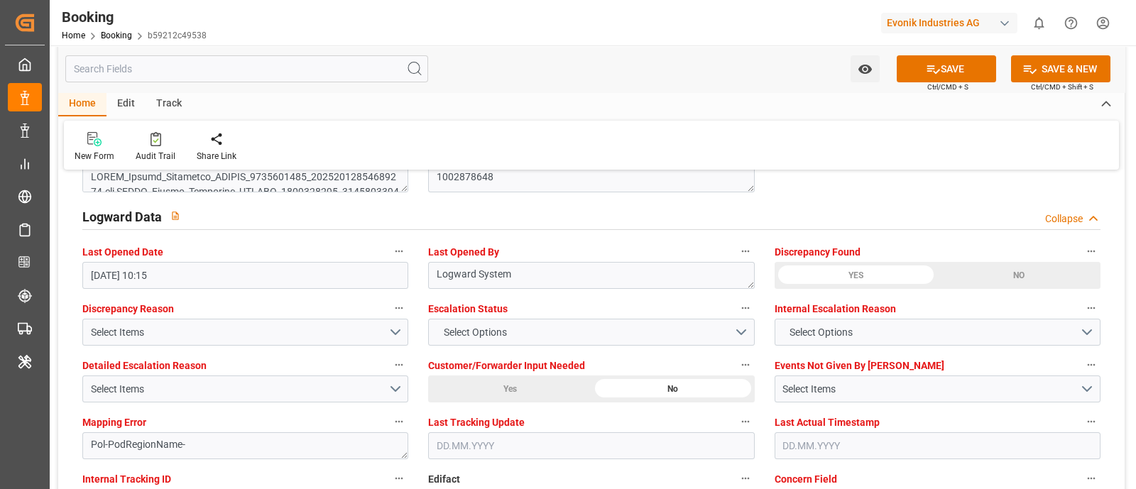
scroll to position [2572, 0]
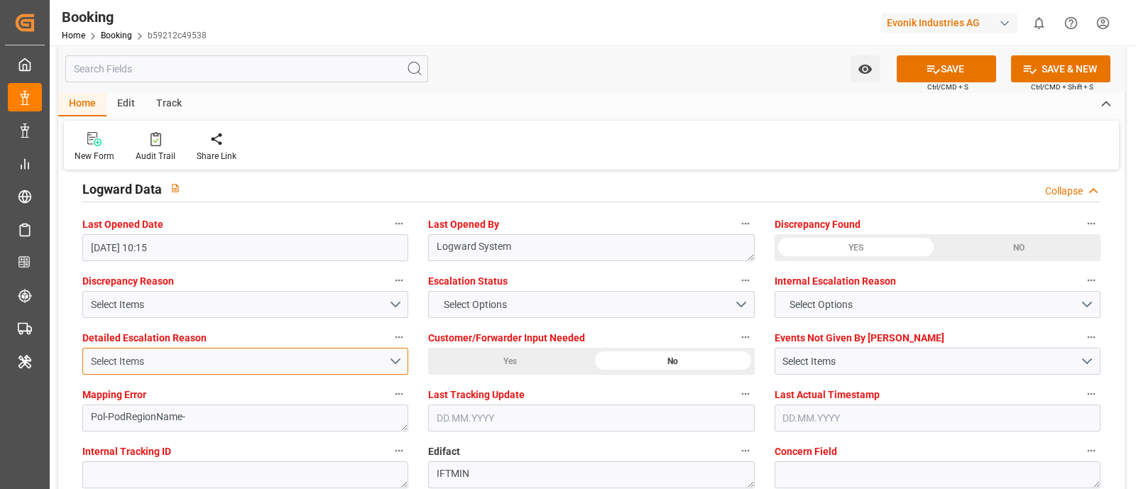
click at [168, 360] on div "Select Items" at bounding box center [239, 361] width 297 height 15
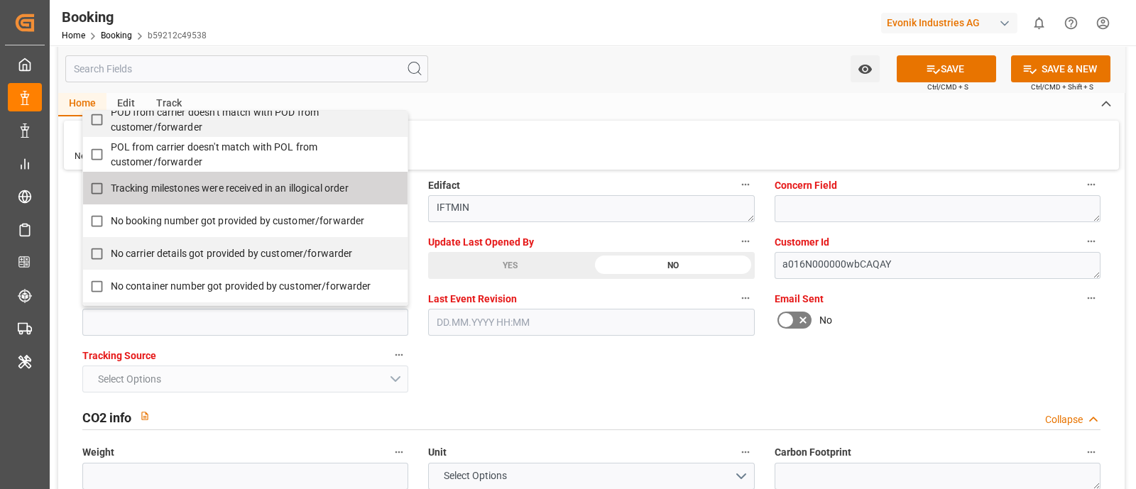
scroll to position [266, 0]
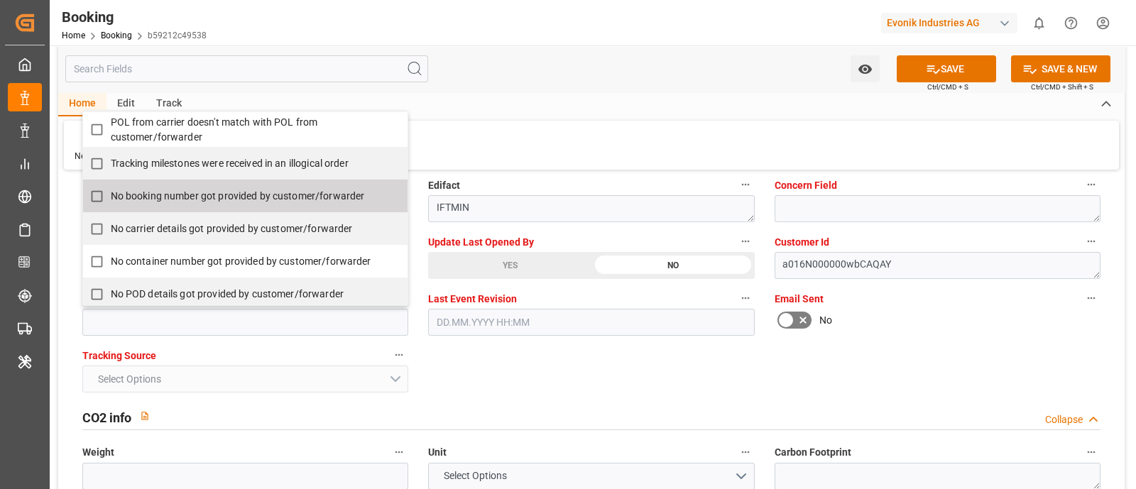
click at [216, 194] on span "No booking number got provided by customer/forwarder" at bounding box center [238, 195] width 254 height 11
checkbox input "true"
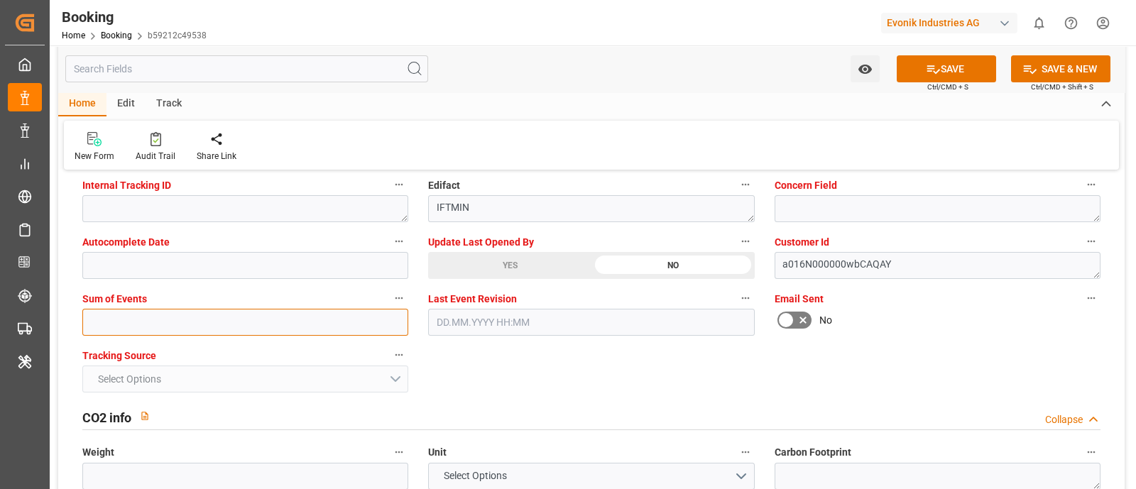
click at [119, 314] on input "text" at bounding box center [245, 322] width 326 height 27
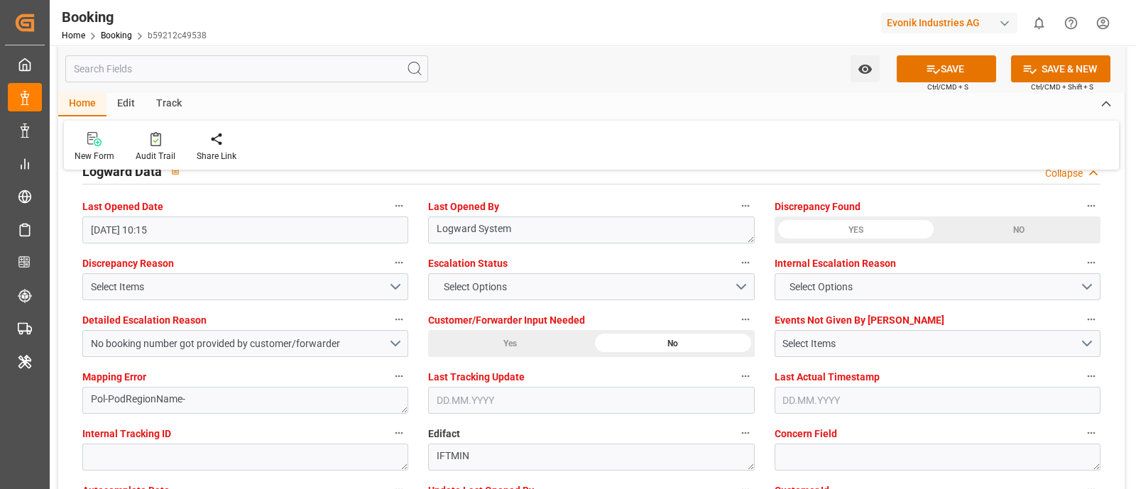
scroll to position [2572, 0]
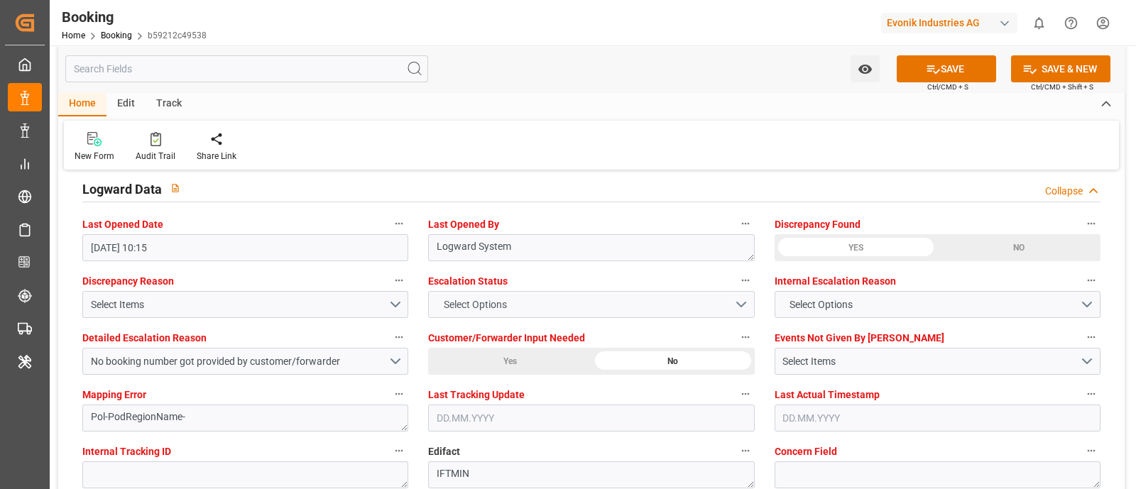
type input "0"
click at [519, 302] on button "Select Options" at bounding box center [591, 304] width 326 height 27
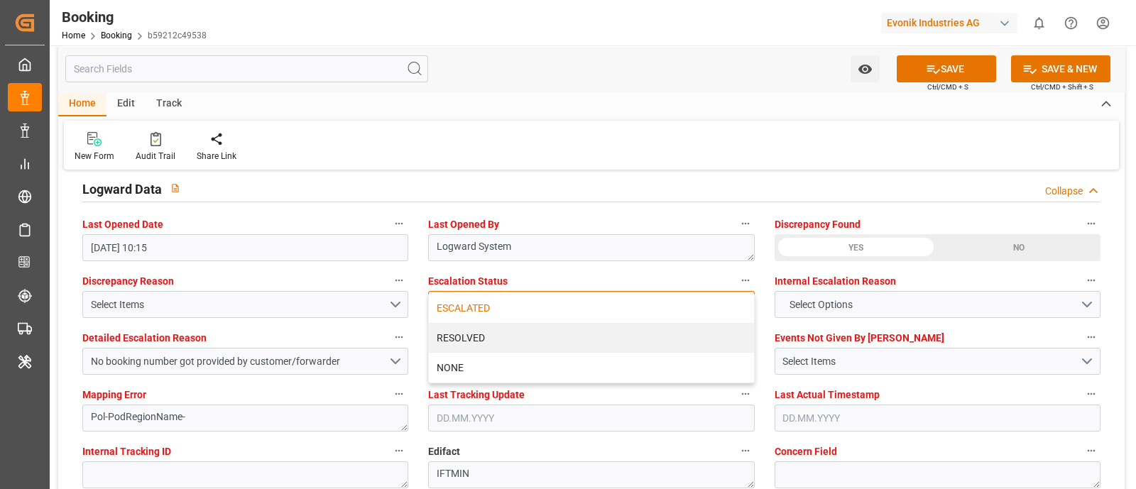
click at [514, 304] on div "ESCALATED" at bounding box center [591, 308] width 324 height 30
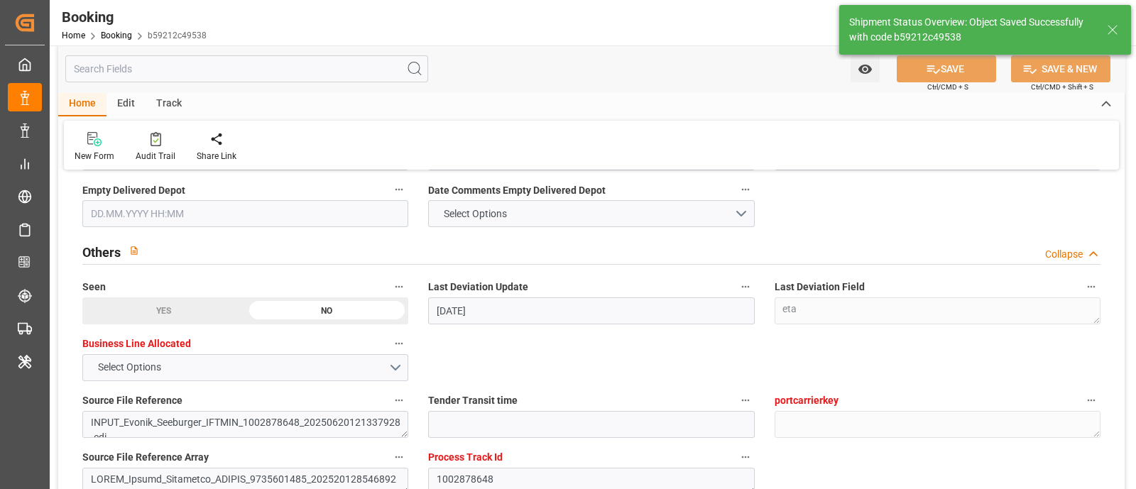
scroll to position [2129, 0]
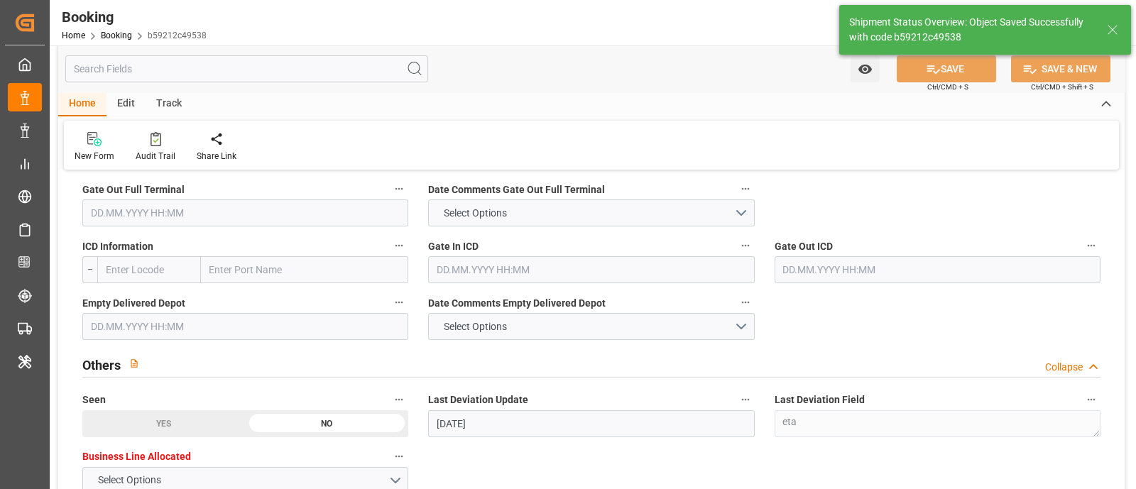
type input "41"
type input "30.06.2025 00:00"
type input "10.08.2025 00:00"
type input "03.08.2025 00:00"
type input "06.08.2025 00:00"
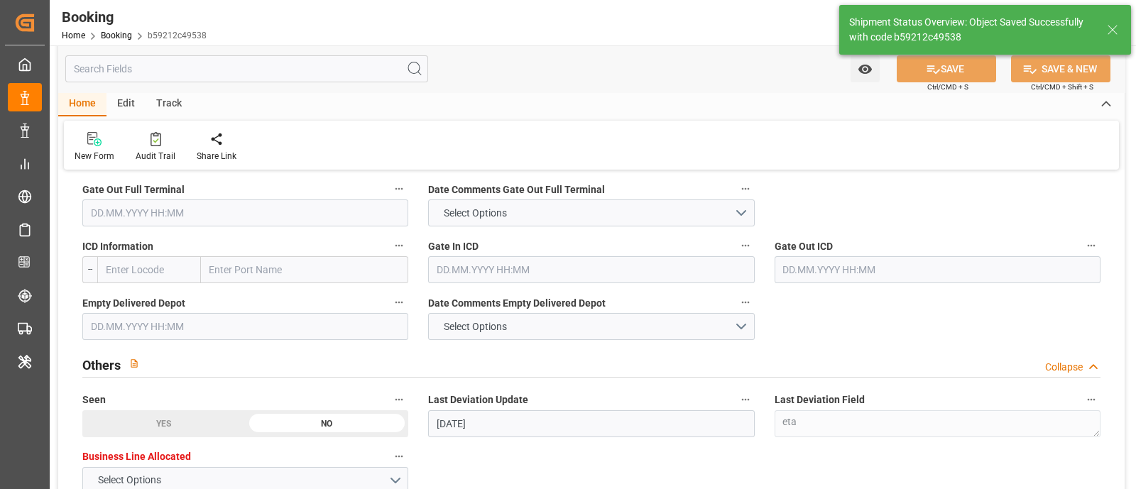
type input "04.09.2025 13:00"
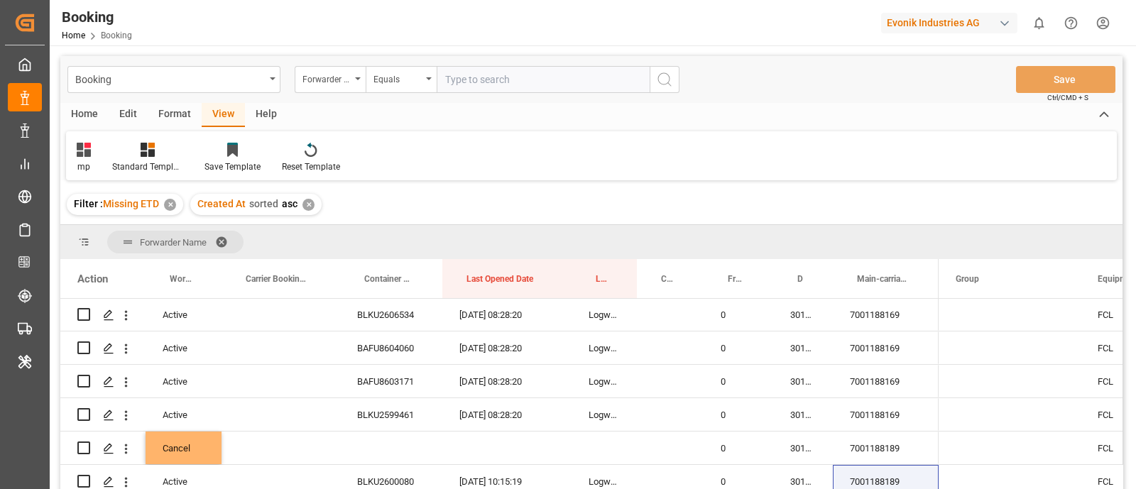
scroll to position [620, 0]
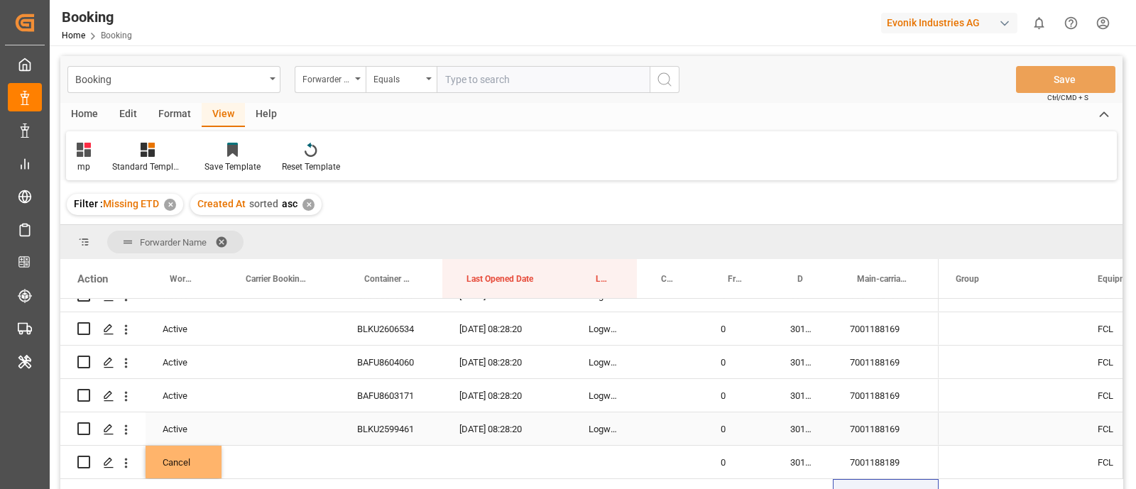
click at [412, 427] on div "BLKU2599461" at bounding box center [391, 428] width 102 height 33
click at [592, 413] on div "Logward System" at bounding box center [603, 428] width 65 height 33
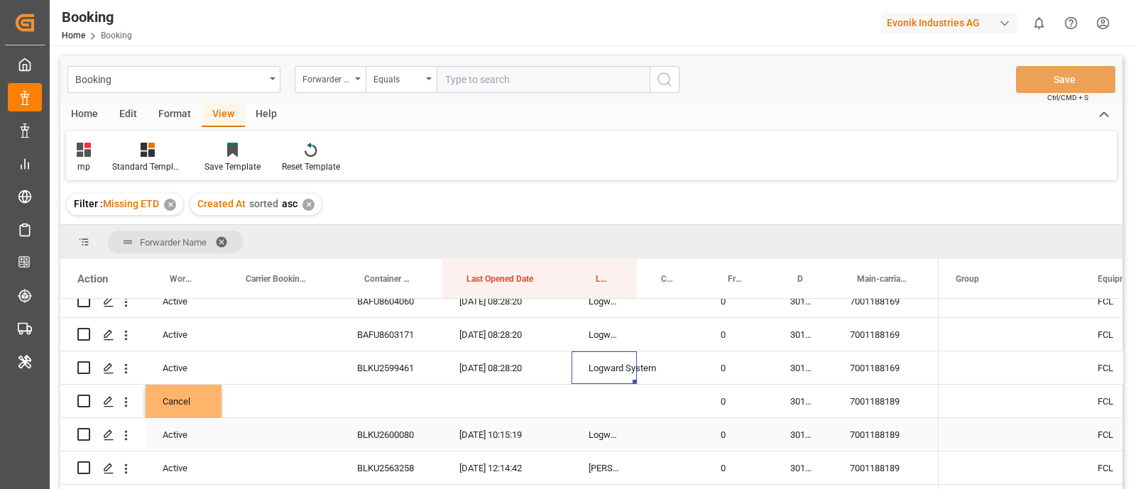
scroll to position [709, 0]
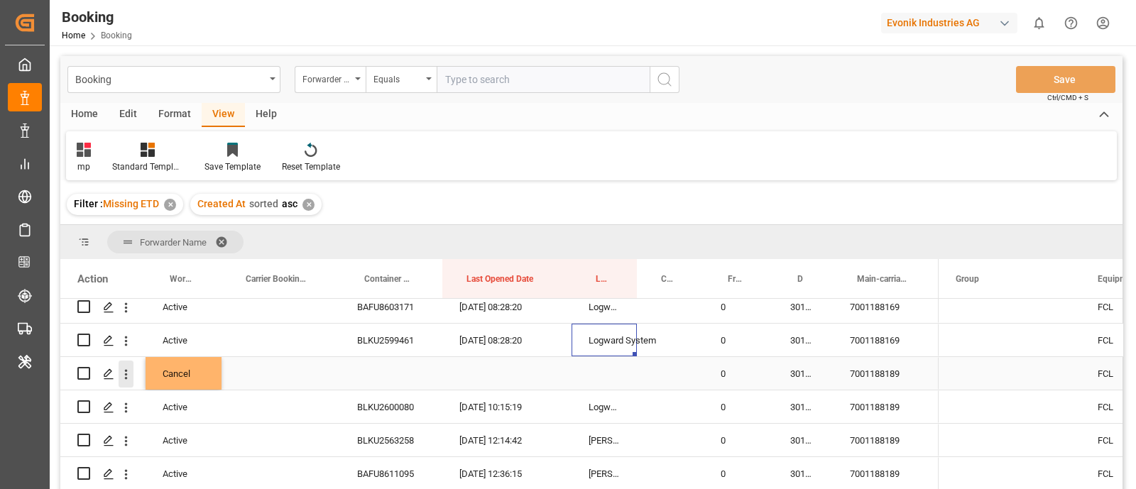
click at [126, 377] on icon "open menu" at bounding box center [126, 374] width 3 height 10
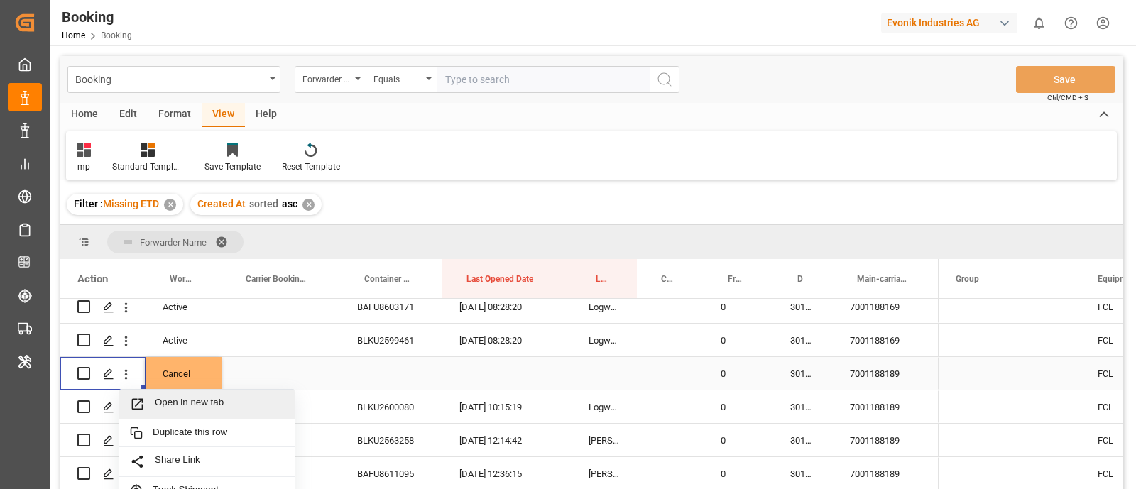
click at [194, 399] on span "Open in new tab" at bounding box center [219, 404] width 129 height 15
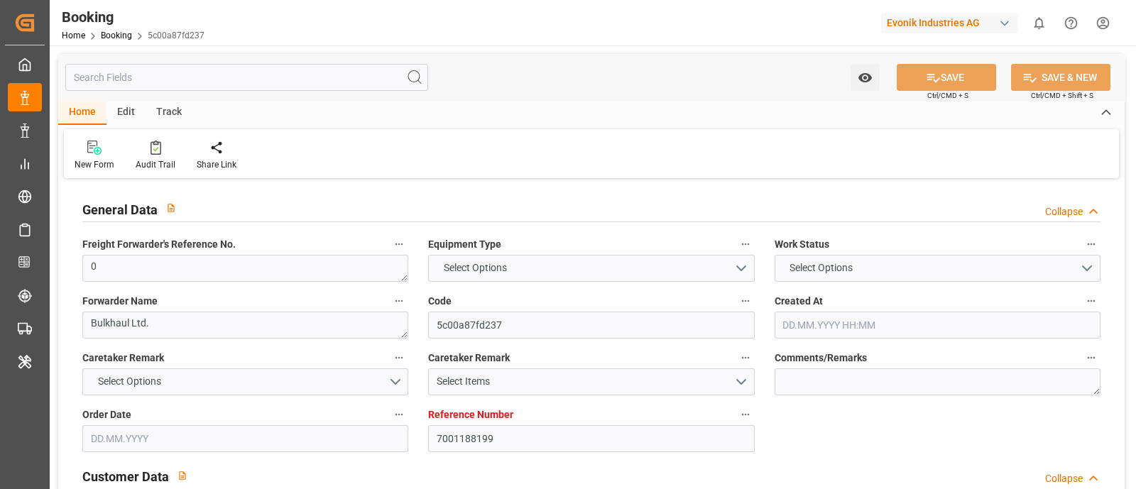
type textarea "0"
type textarea "Bulkhaul Ltd."
type input "5c00a87fd237"
type input "7001188199"
type textarea "[PERSON_NAME]"
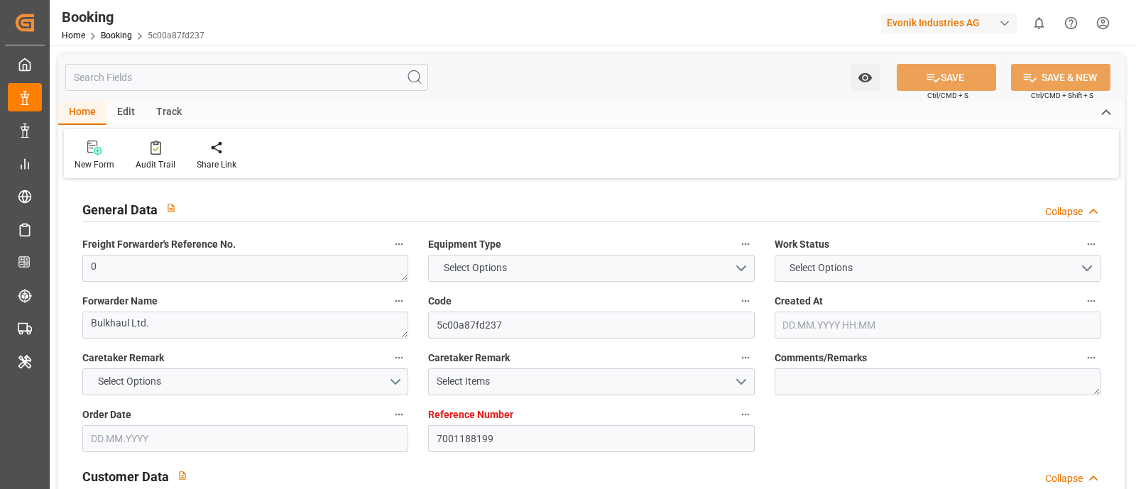
type input "7001188189"
type textarea "[EMAIL_ADDRESS][DOMAIN_NAME]"
type textarea "CIF"
type textarea "JAKARTA"
type textarea "3"
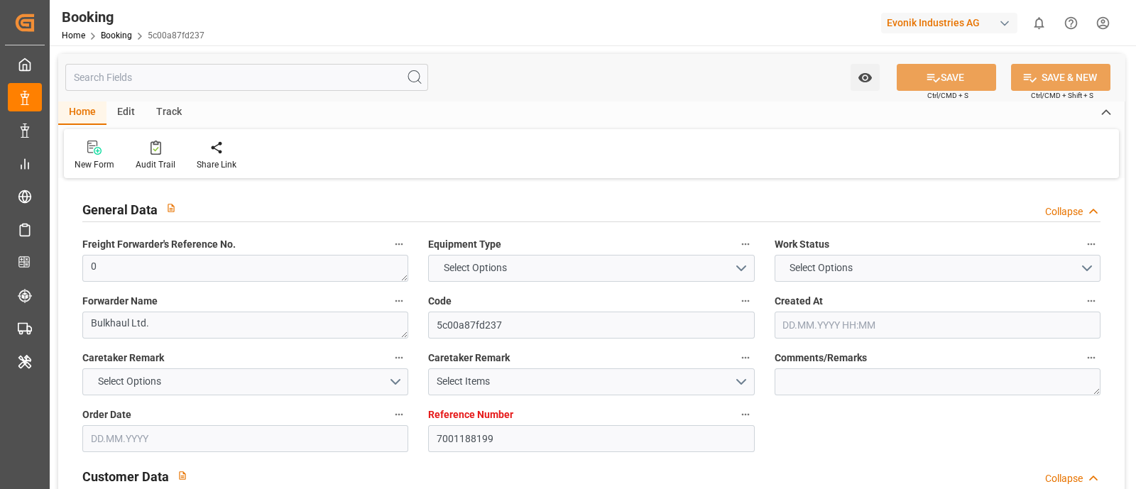
type textarea "Niederkassel"
type input "NWC / EU"
type input "[GEOGRAPHIC_DATA], [GEOGRAPHIC_DATA]"
type textarea "INPUT_Evonik_Seeburger_IFTMIN_1002833238_20250605133857069.edi"
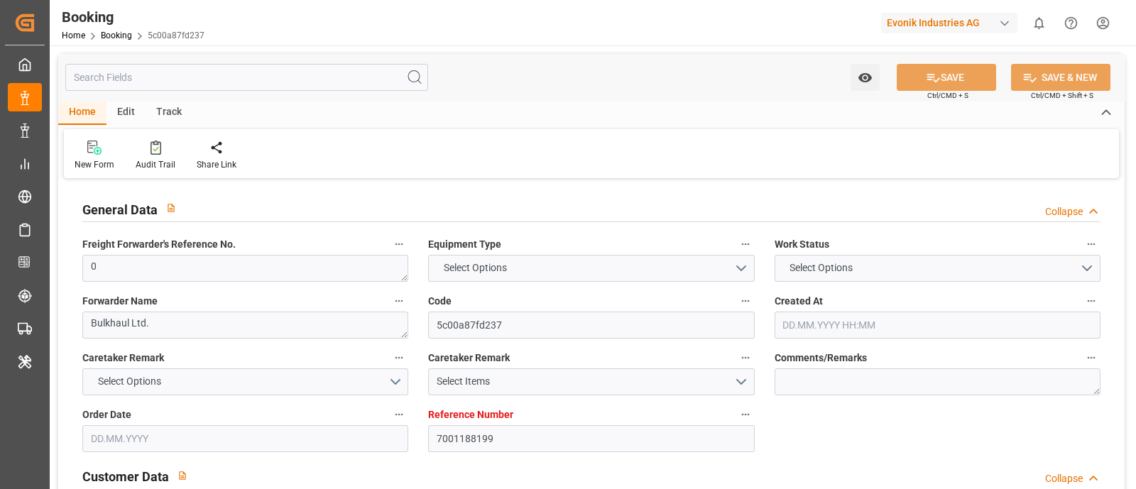
type textarea "1002833238"
type textarea "Pol-PodRegionName-businessLineCode-"
type textarea "IFTMIN"
type textarea "a016N000000wbCAQAY"
type textarea "No"
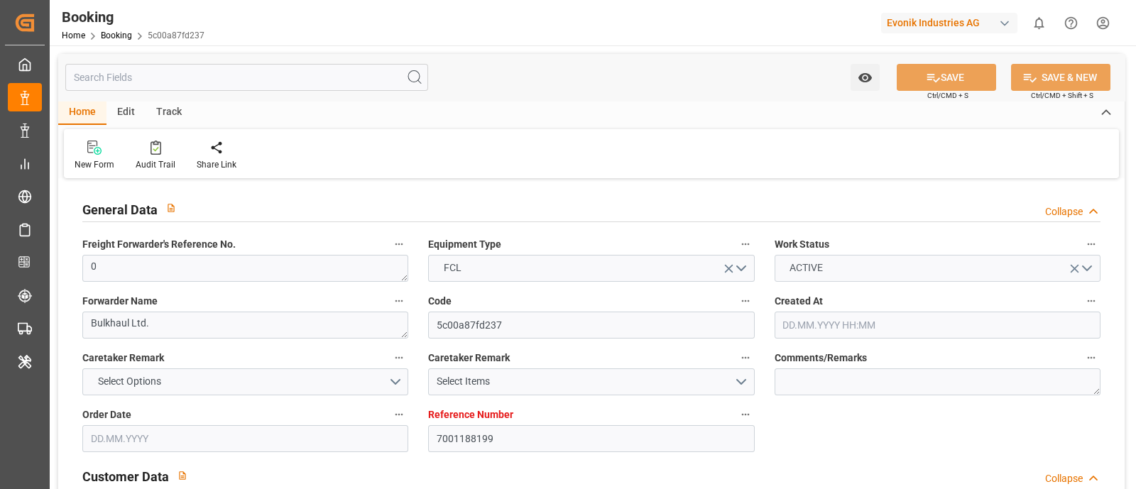
type input "7001188199"
type input "EUNWC"
type input "IDJKT"
click at [869, 262] on button "ACTIVE" at bounding box center [937, 268] width 326 height 27
type input "05.06.2025 11:41"
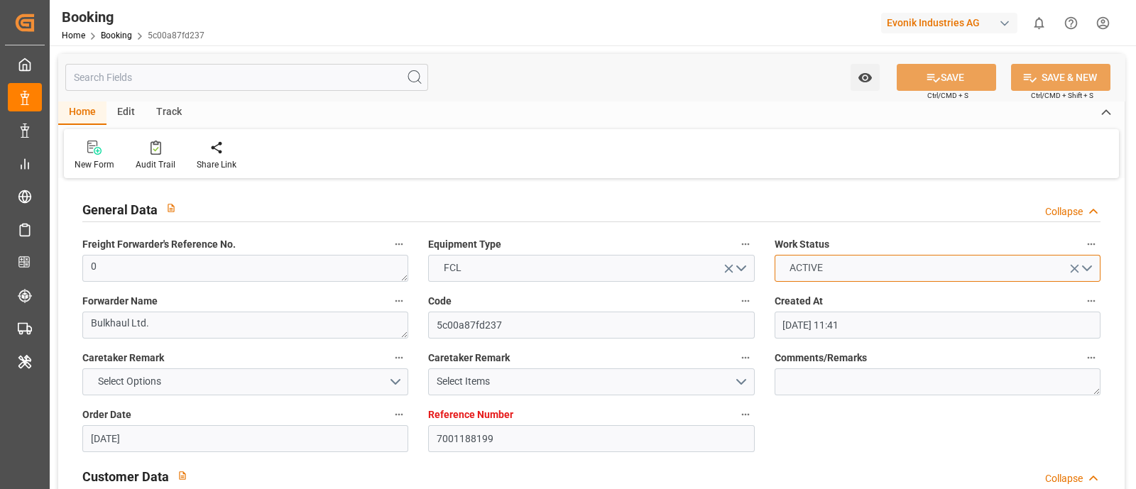
type input "05.06.2025"
type input "[DATE]"
type input "18.06.2025"
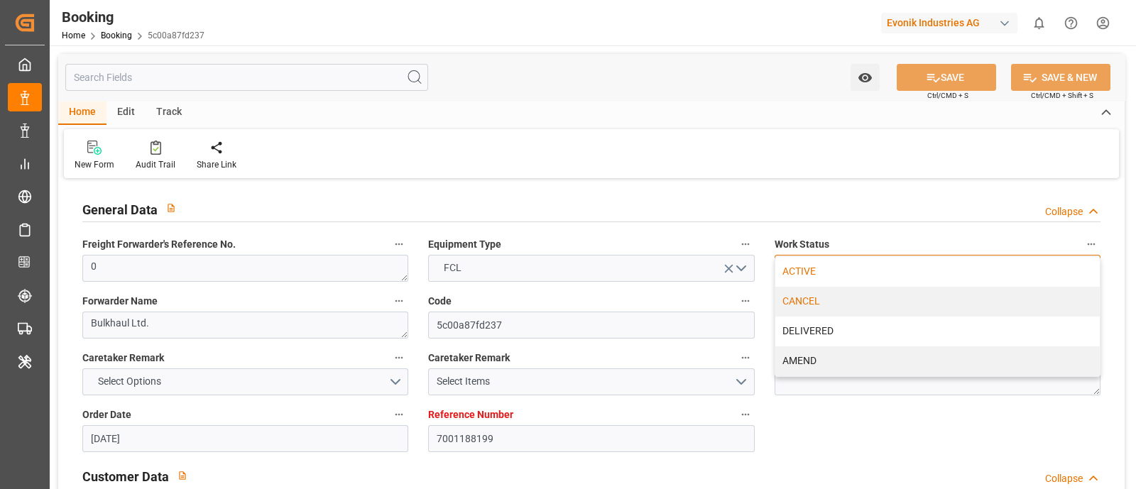
click at [834, 290] on div "CANCEL" at bounding box center [937, 302] width 324 height 30
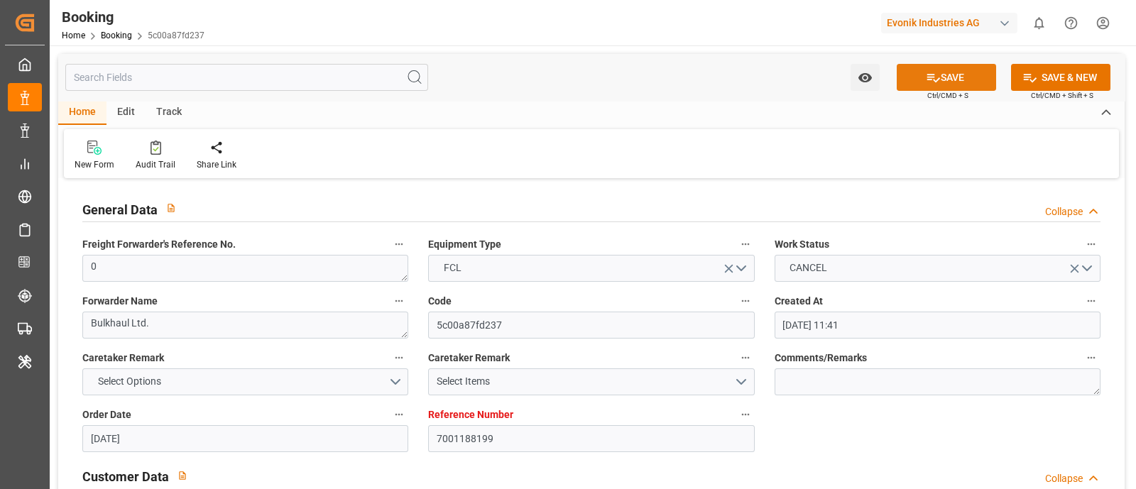
click at [938, 69] on button "SAVE" at bounding box center [945, 77] width 99 height 27
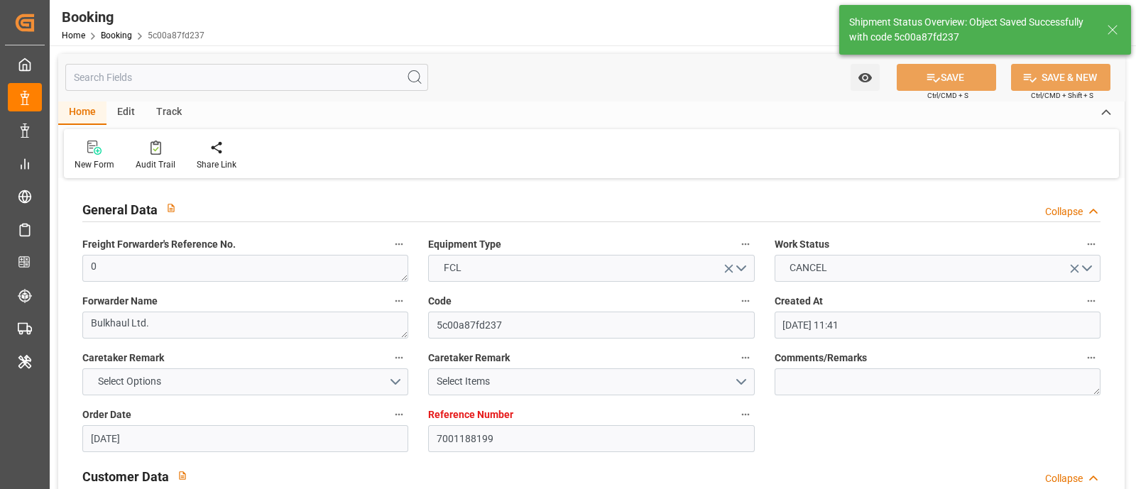
type textarea "[PERSON_NAME]"
type textarea "Pol-PodRegionName-"
type input "04.09.2025 13:02"
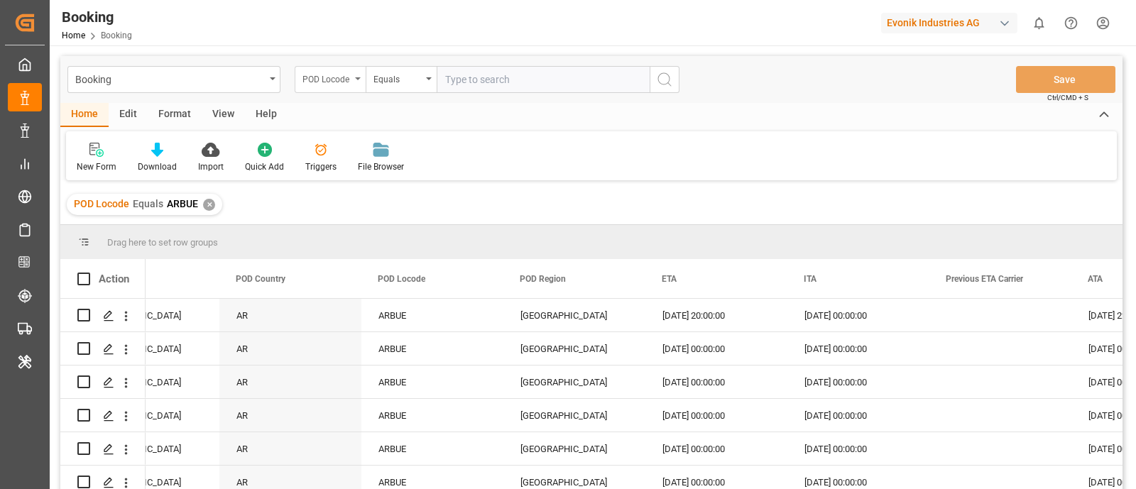
click at [296, 83] on div "POD Locode" at bounding box center [330, 79] width 71 height 27
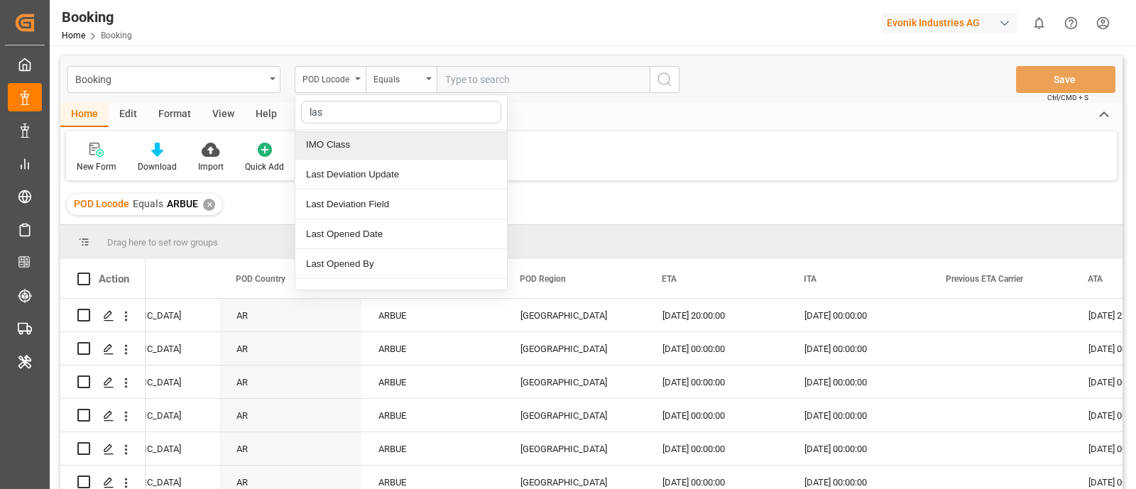
type input "last"
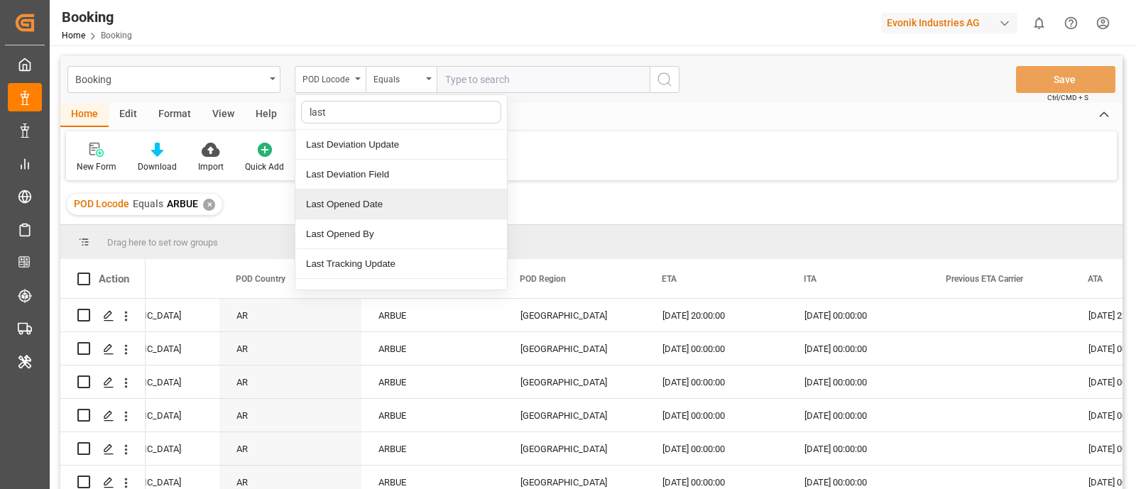
click at [416, 203] on div "Last Opened Date" at bounding box center [400, 204] width 211 height 30
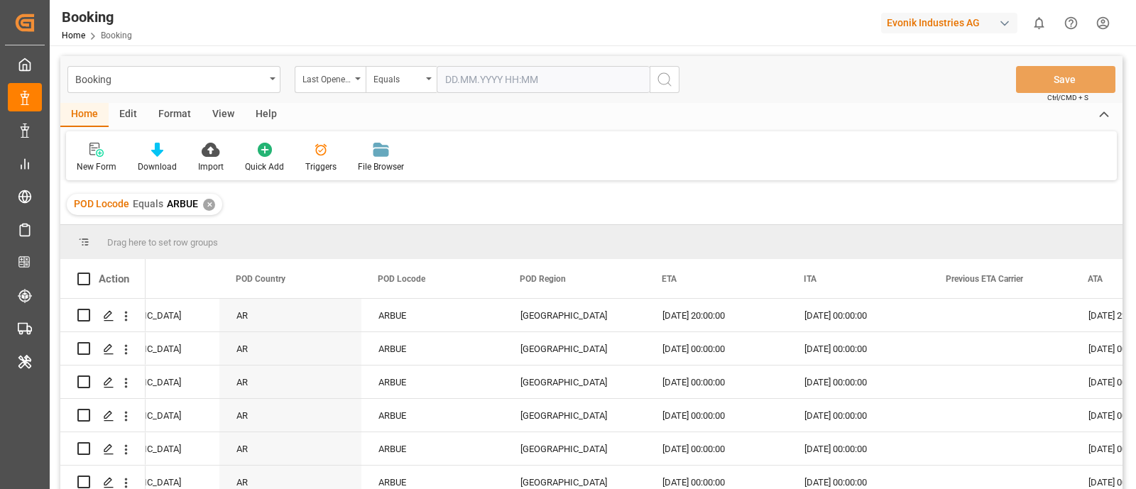
click at [466, 81] on input "text" at bounding box center [542, 79] width 213 height 27
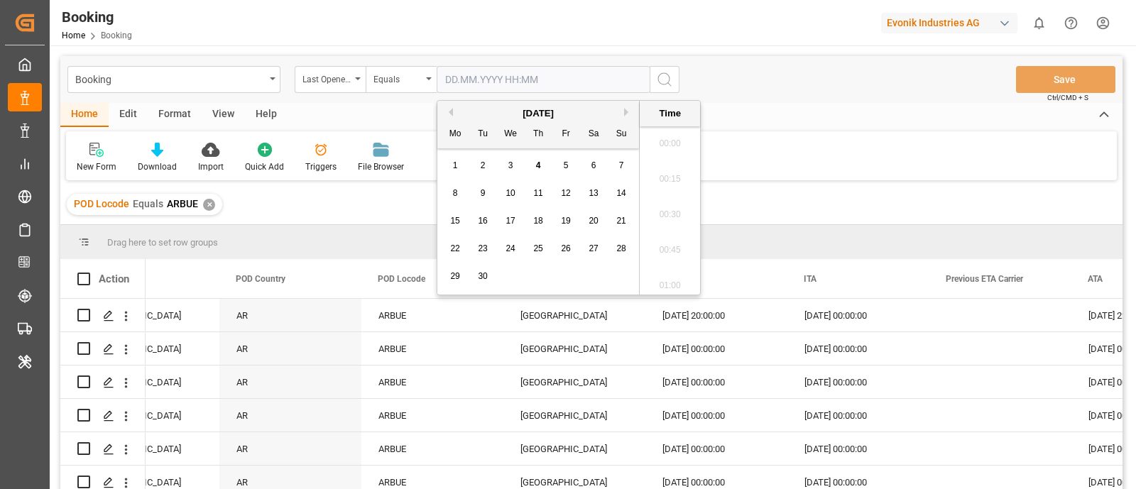
scroll to position [2559, 0]
click at [543, 165] on div "4" at bounding box center [538, 166] width 18 height 17
type input "[DATE] 00:00"
click at [207, 205] on div "✕" at bounding box center [209, 205] width 12 height 12
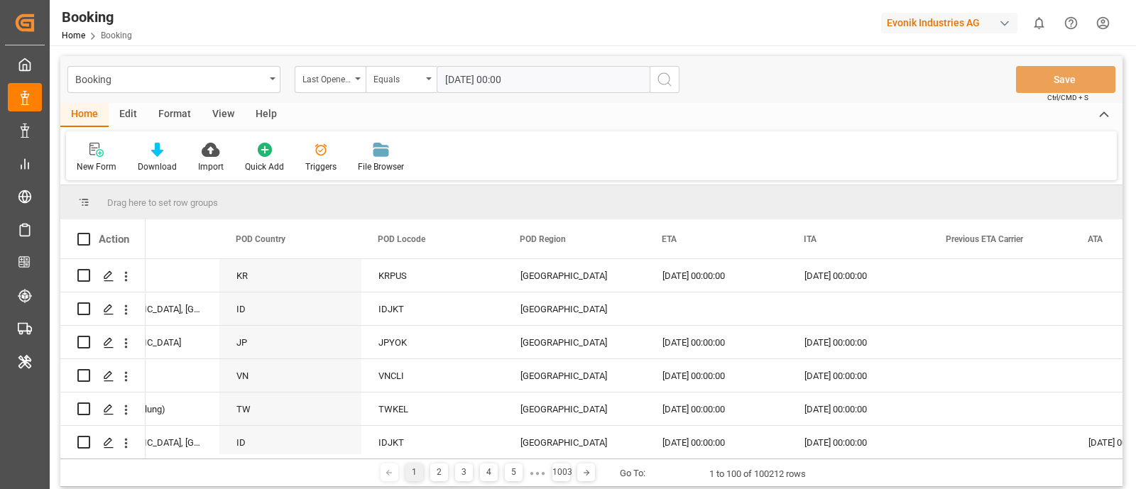
click at [234, 111] on div "View" at bounding box center [223, 115] width 43 height 24
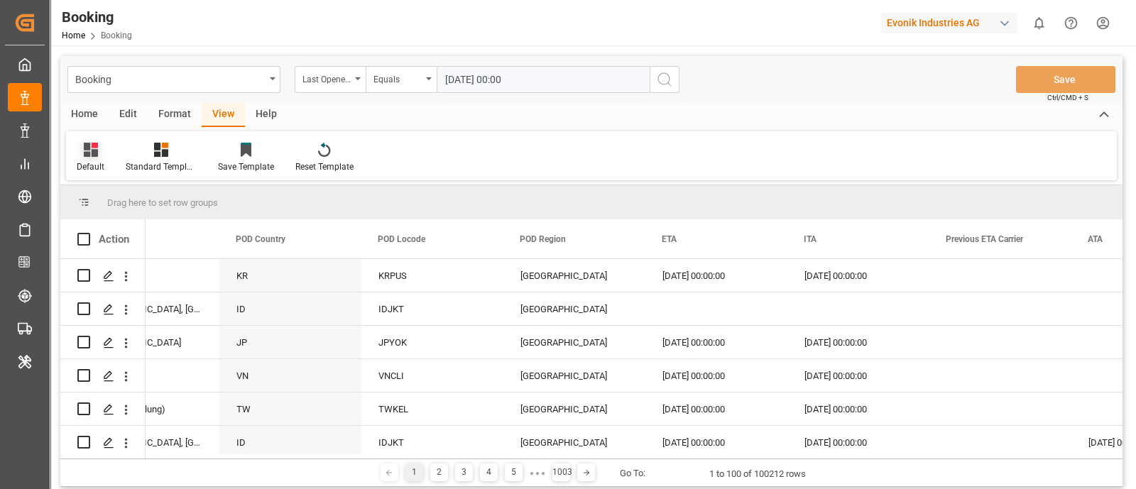
click at [84, 157] on icon at bounding box center [91, 150] width 14 height 14
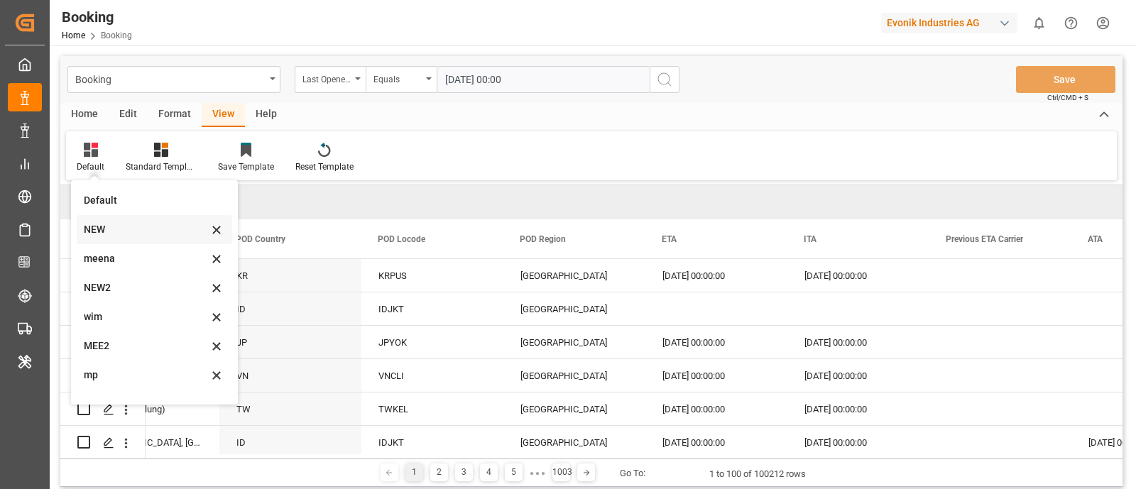
click at [135, 232] on div "NEW" at bounding box center [146, 229] width 124 height 15
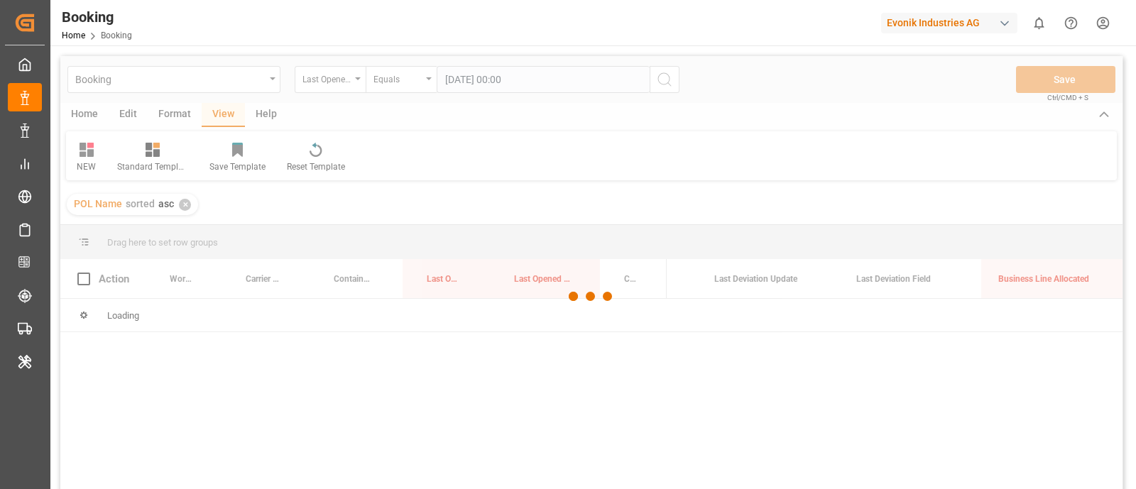
drag, startPoint x: 546, startPoint y: 277, endPoint x: 544, endPoint y: 243, distance: 34.1
click at [544, 243] on div at bounding box center [591, 296] width 1062 height 480
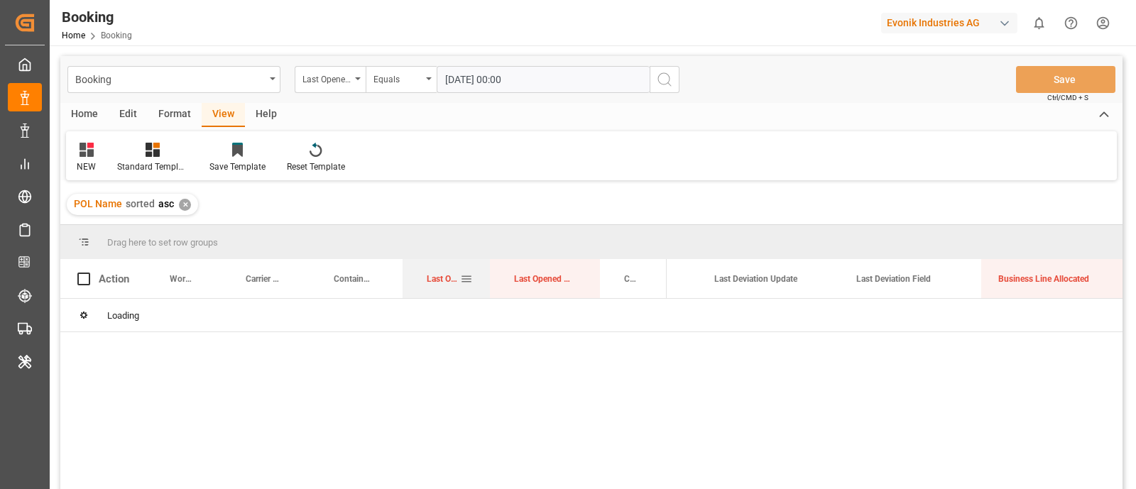
drag, startPoint x: 437, startPoint y: 280, endPoint x: 446, endPoint y: 279, distance: 8.5
click at [444, 278] on span "Last Opened Date" at bounding box center [443, 279] width 33 height 10
drag, startPoint x: 561, startPoint y: 285, endPoint x: 563, endPoint y: 244, distance: 41.2
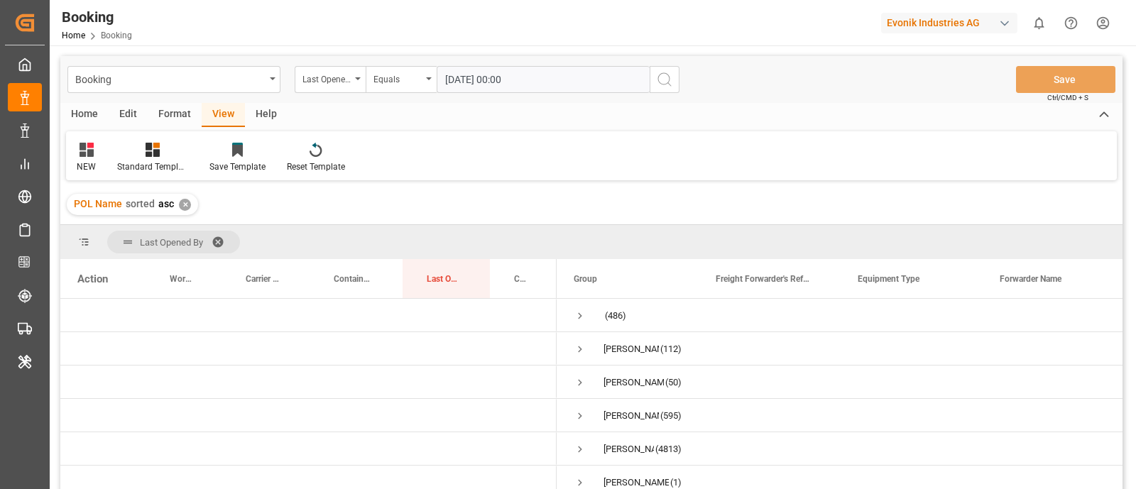
click at [661, 77] on icon "search button" at bounding box center [664, 79] width 17 height 17
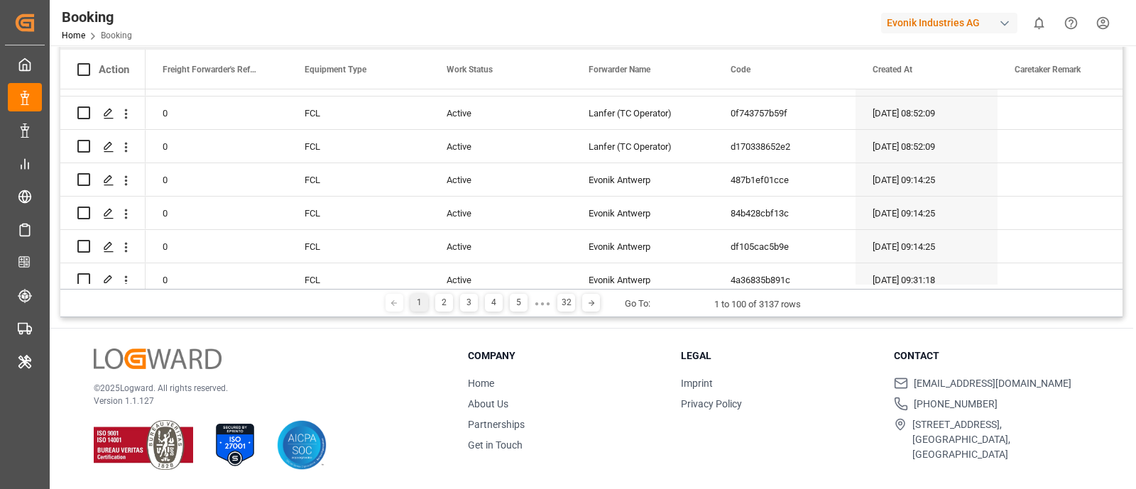
scroll to position [177, 0]
